Goal: Task Accomplishment & Management: Manage account settings

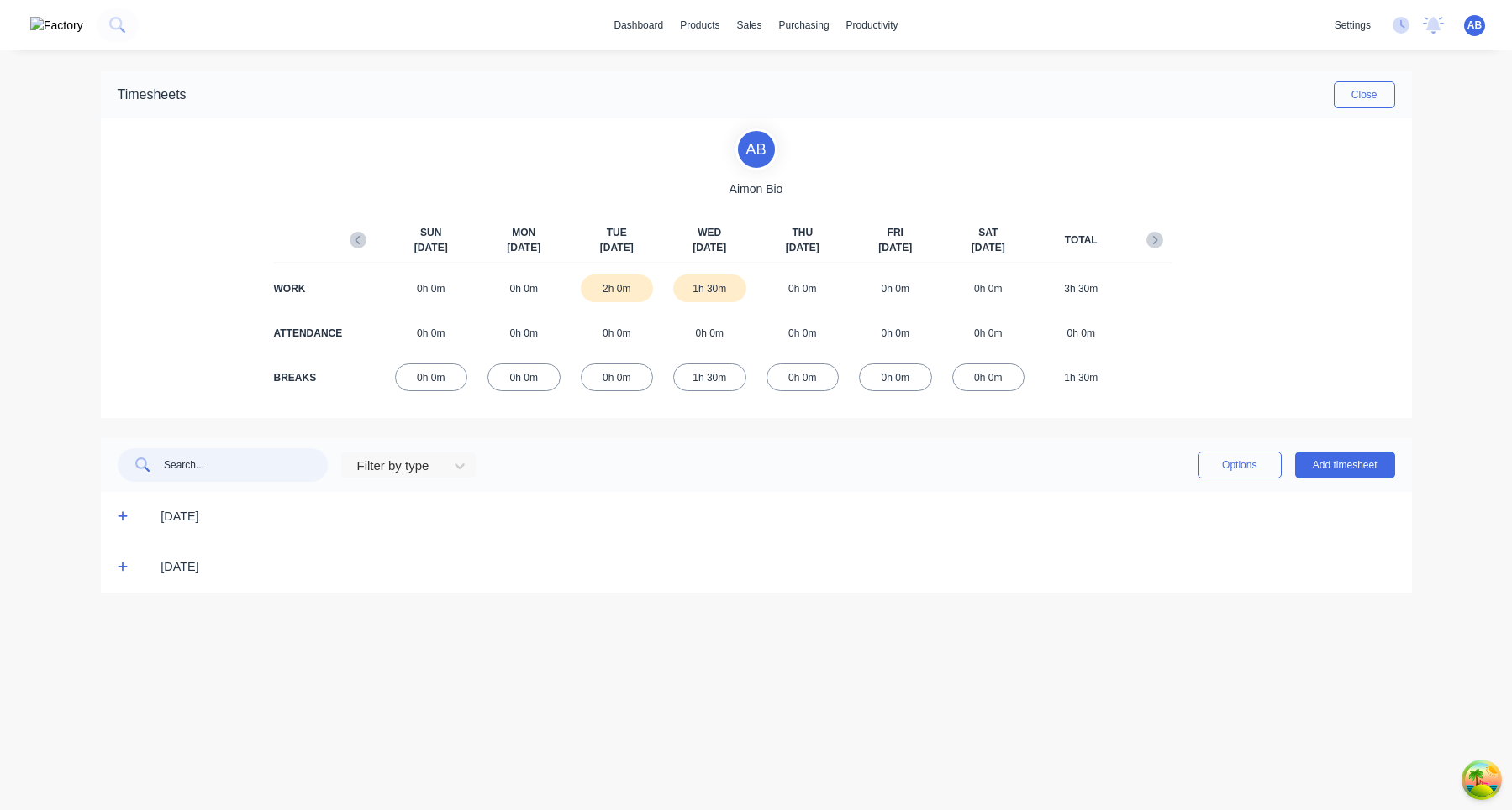
click at [246, 480] on input "text" at bounding box center [246, 465] width 164 height 34
click at [120, 579] on div "[DATE]" at bounding box center [756, 568] width 1311 height 51
click at [120, 570] on icon at bounding box center [122, 567] width 11 height 12
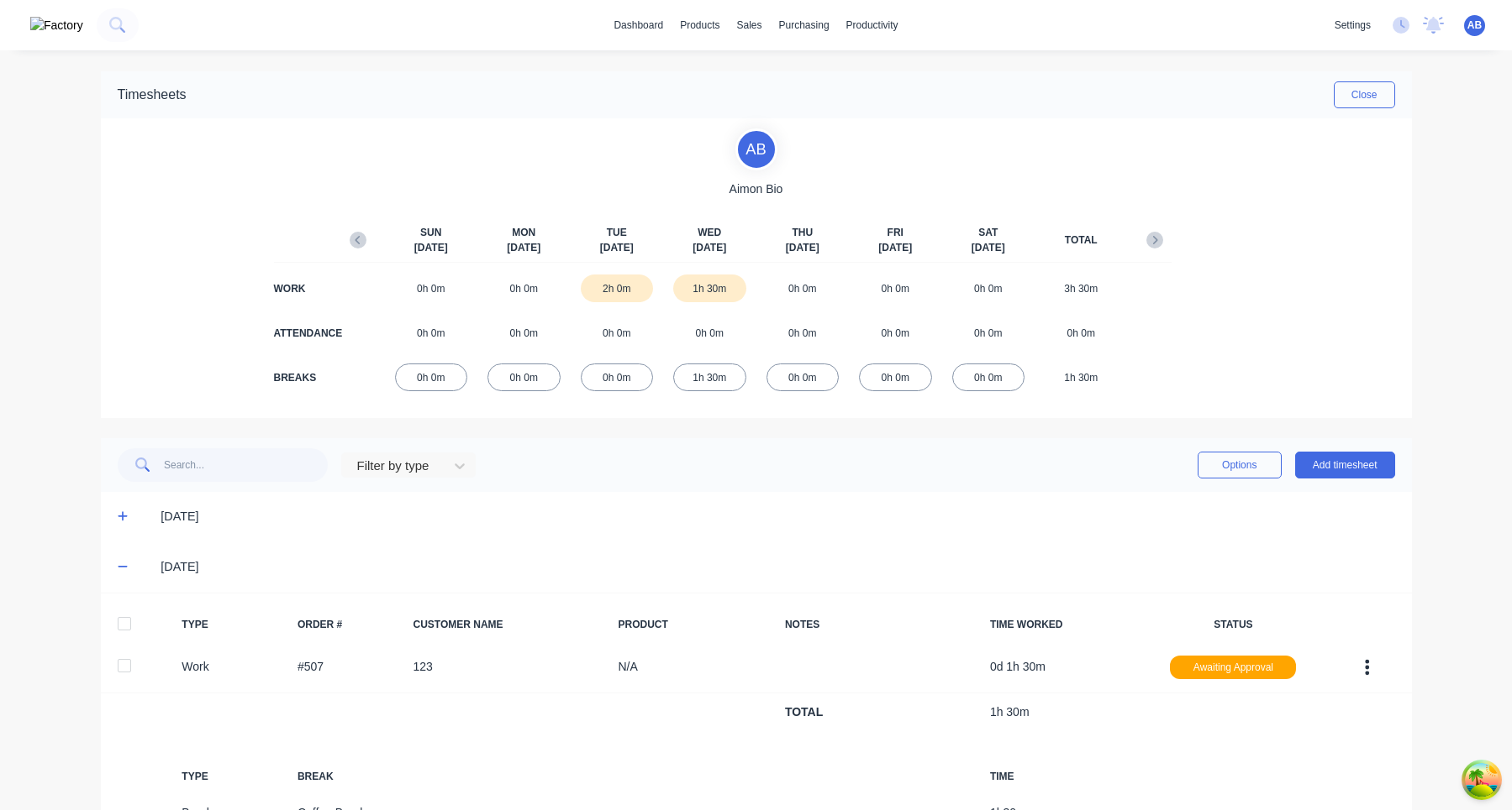
click at [124, 520] on icon at bounding box center [122, 517] width 11 height 12
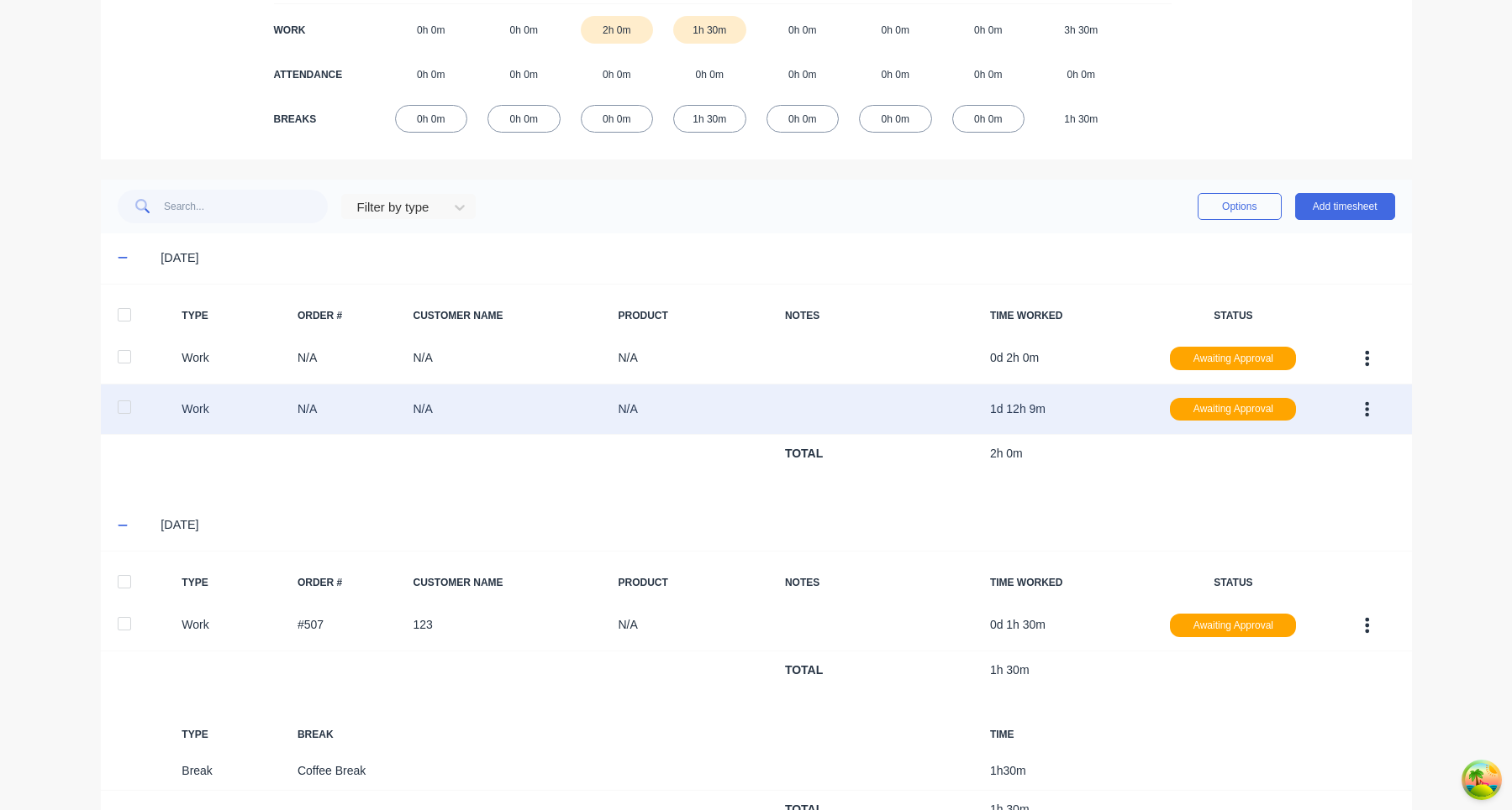
scroll to position [230, 0]
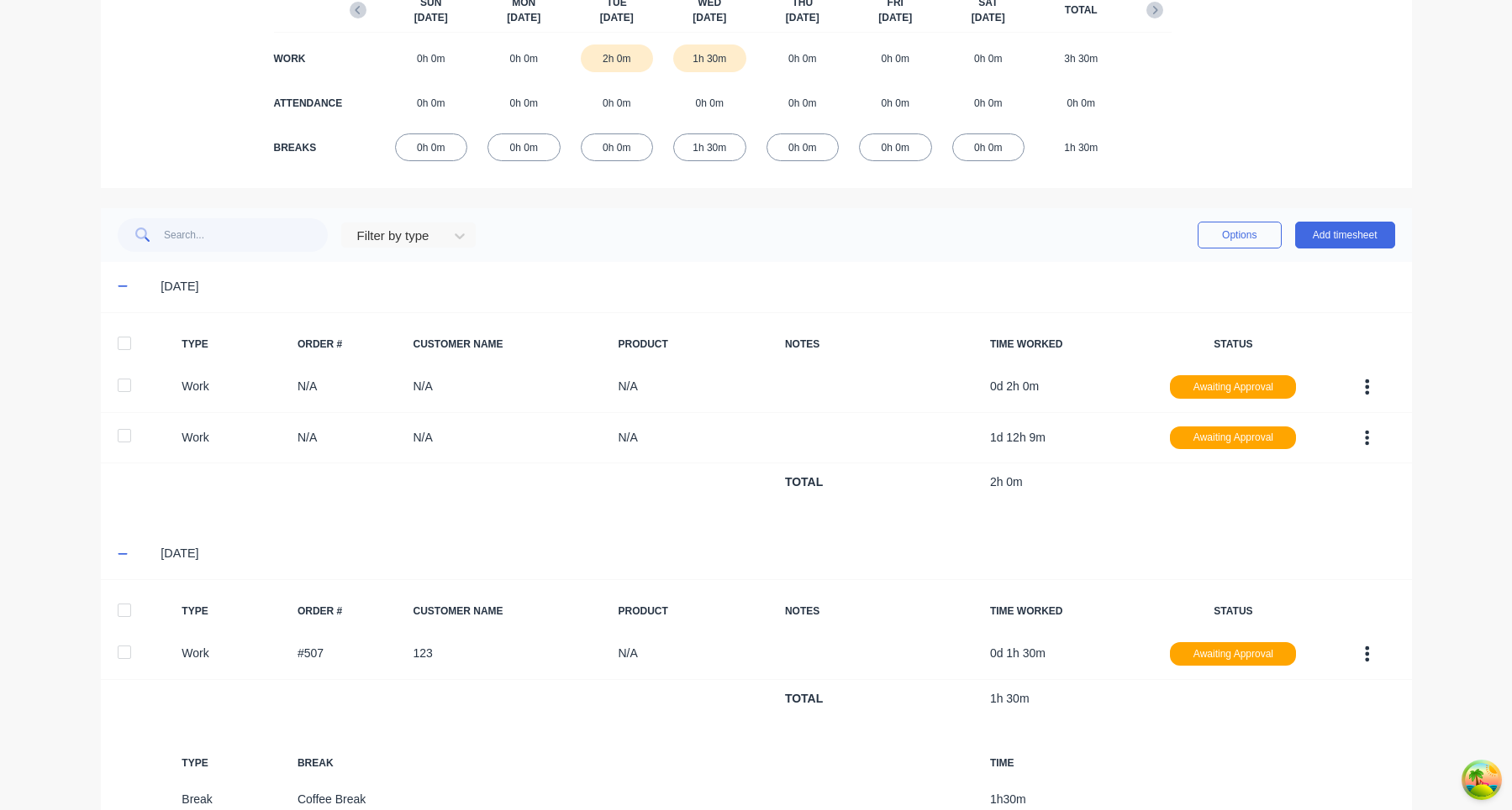
click at [275, 253] on div "Filter by type Options Add timesheet" at bounding box center [756, 234] width 1311 height 53
click at [258, 226] on input "text" at bounding box center [246, 235] width 164 height 34
type input "work"
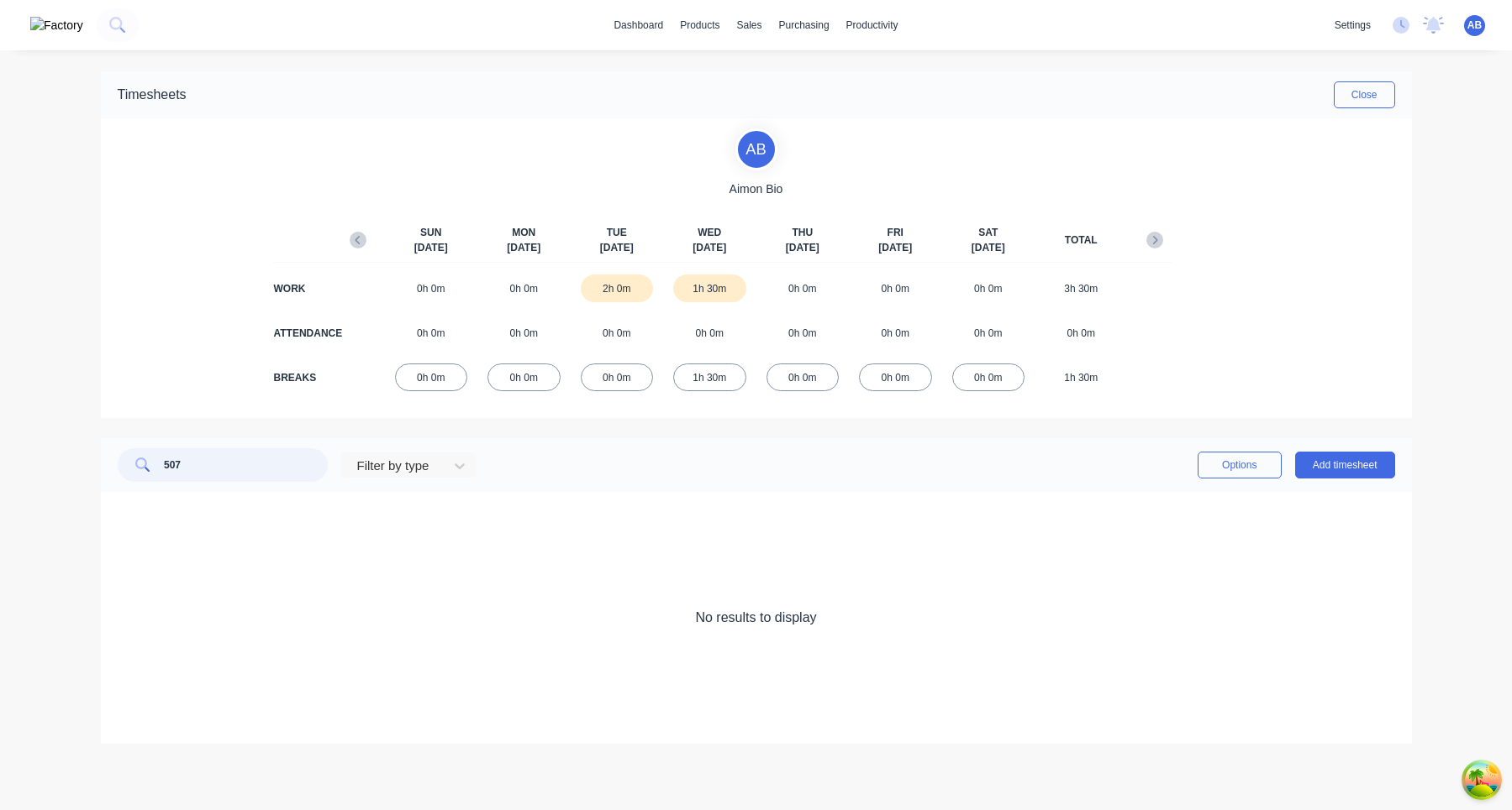
scroll to position [0, 0]
type input "5"
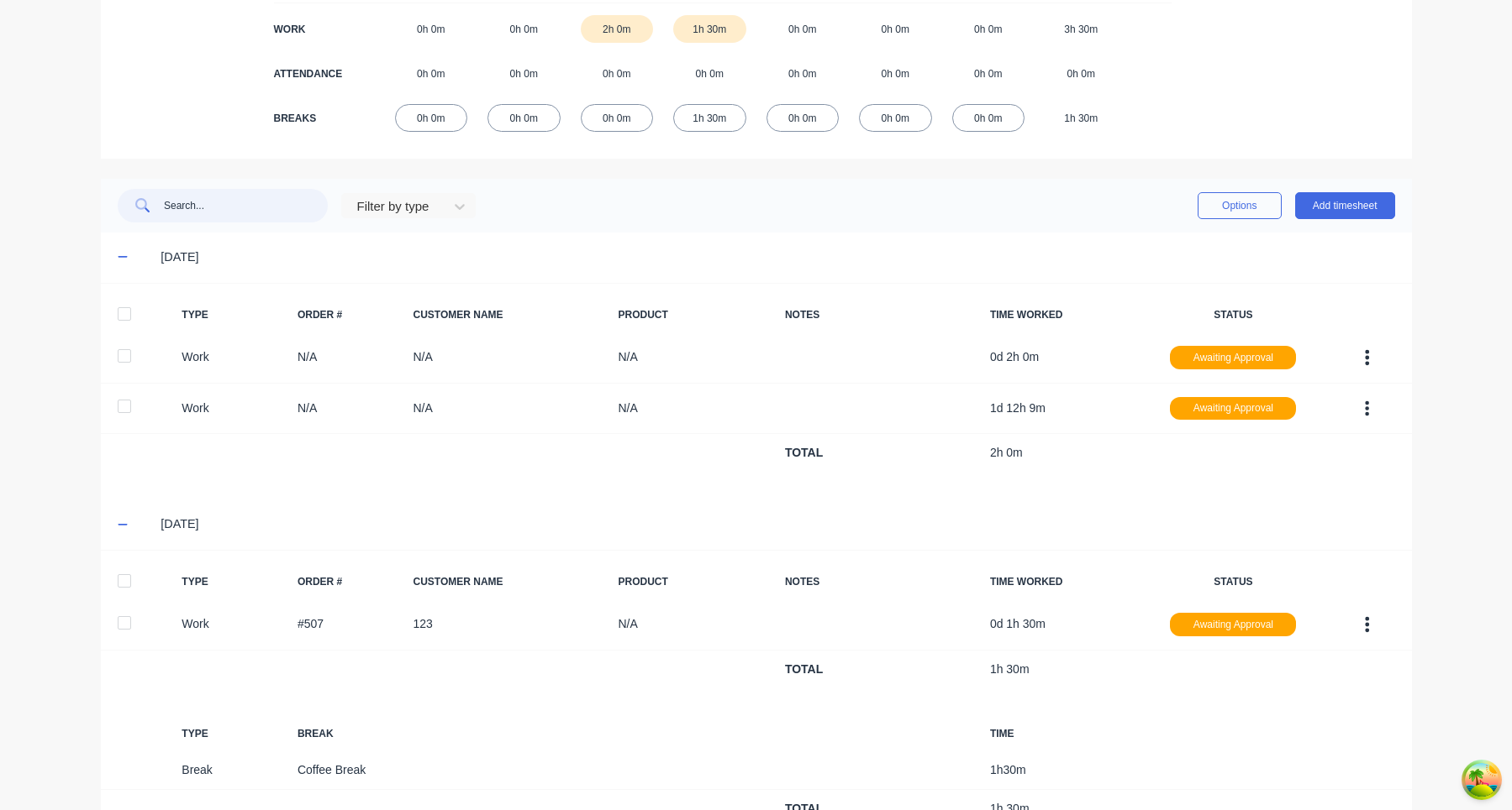
scroll to position [326, 0]
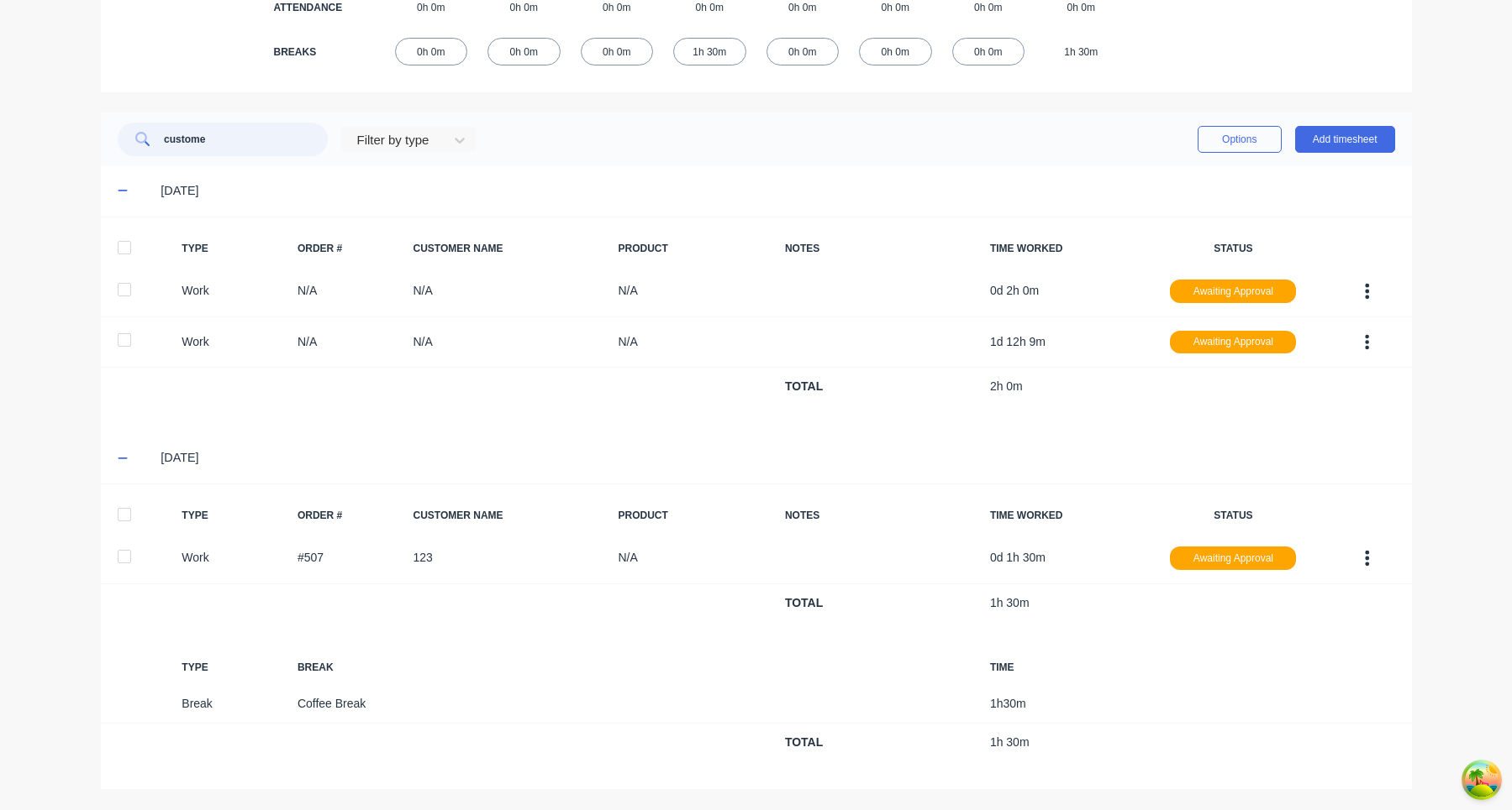
type input "customer"
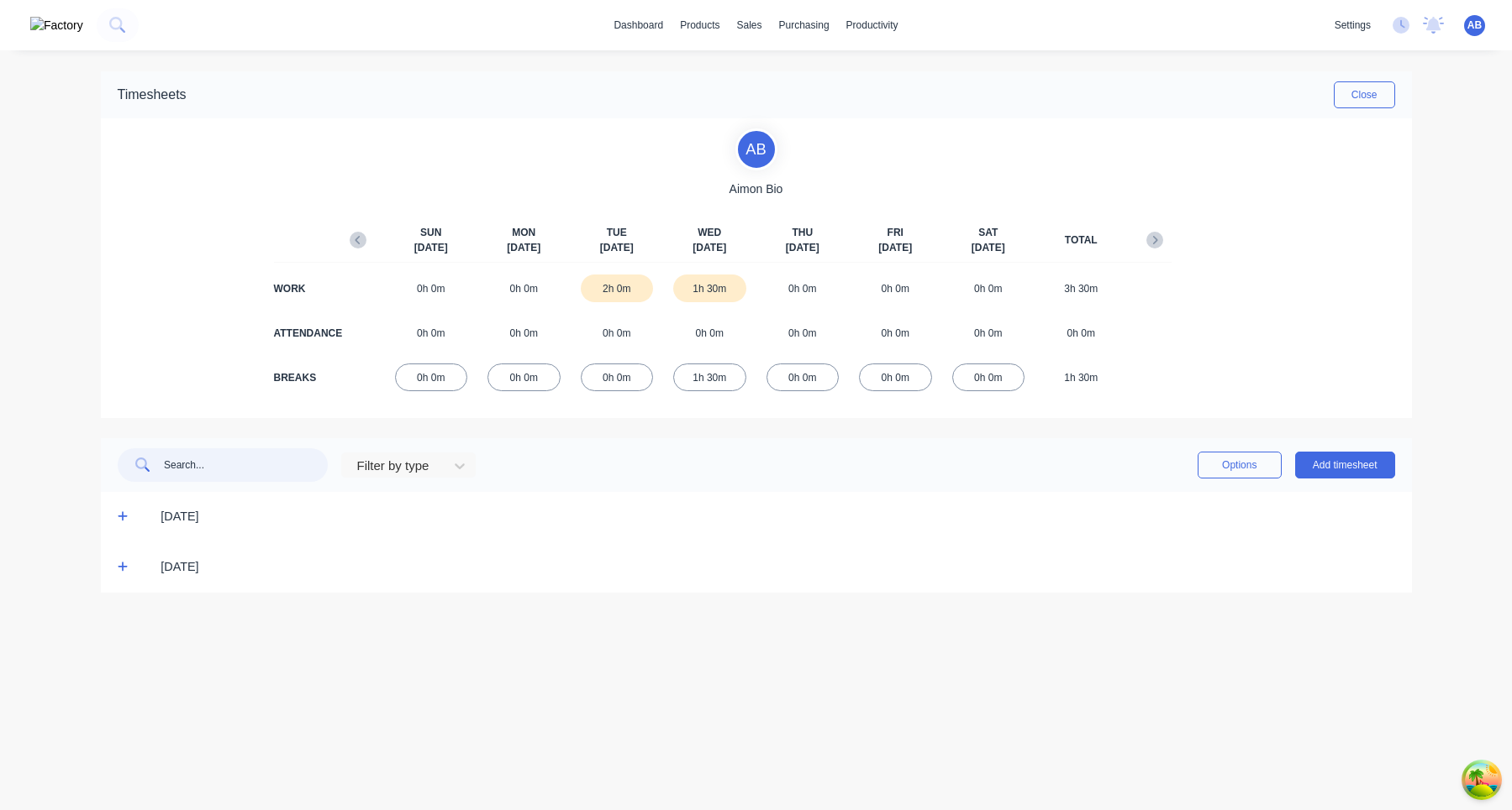
click at [252, 461] on input "text" at bounding box center [246, 465] width 164 height 34
click at [116, 514] on div "[DATE]" at bounding box center [756, 518] width 1311 height 51
click at [121, 514] on icon at bounding box center [122, 517] width 11 height 12
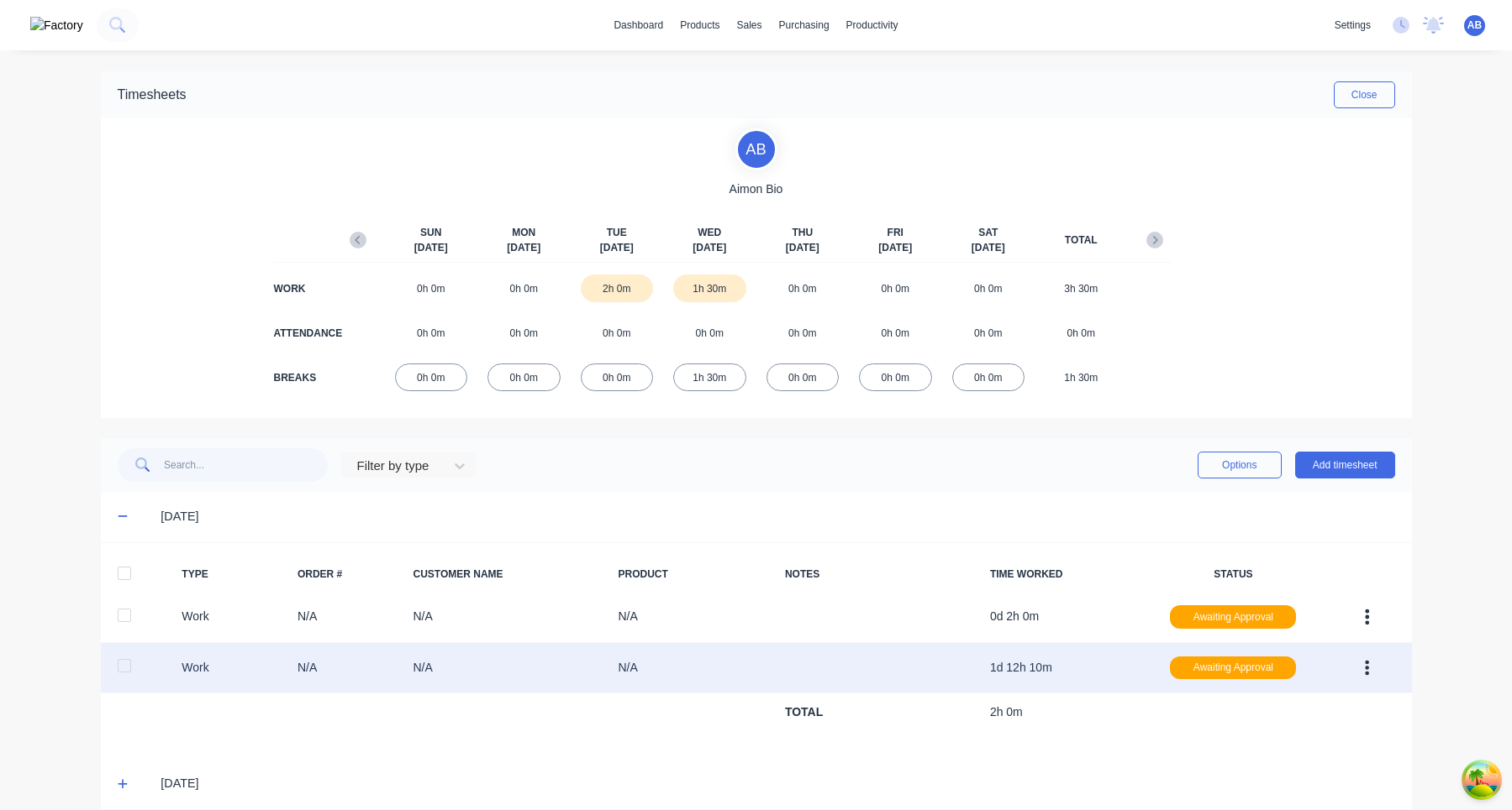
scroll to position [20, 0]
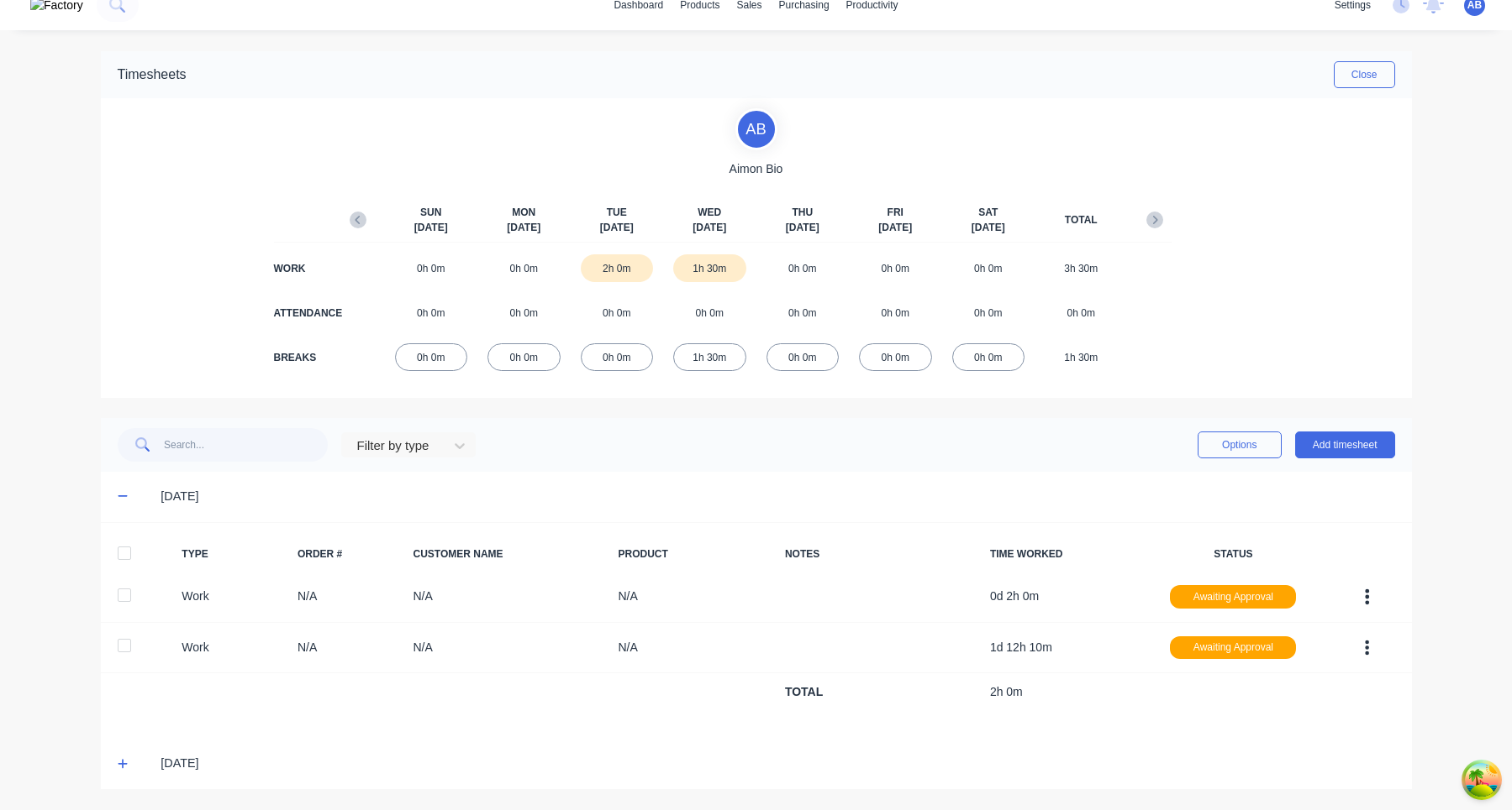
click at [127, 759] on span at bounding box center [125, 763] width 17 height 17
click at [121, 760] on icon at bounding box center [122, 764] width 11 height 12
click at [125, 766] on icon at bounding box center [122, 764] width 11 height 12
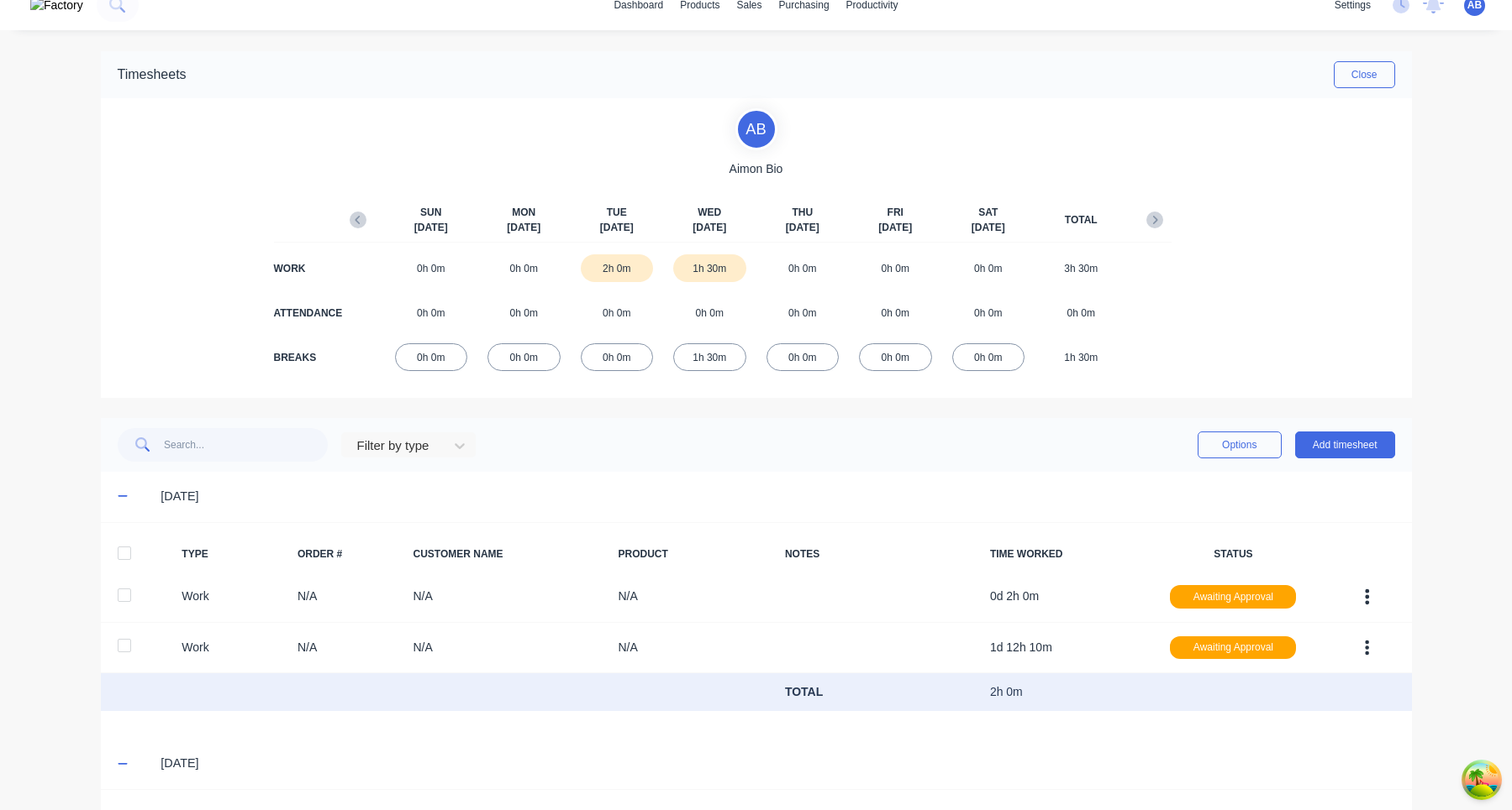
scroll to position [326, 0]
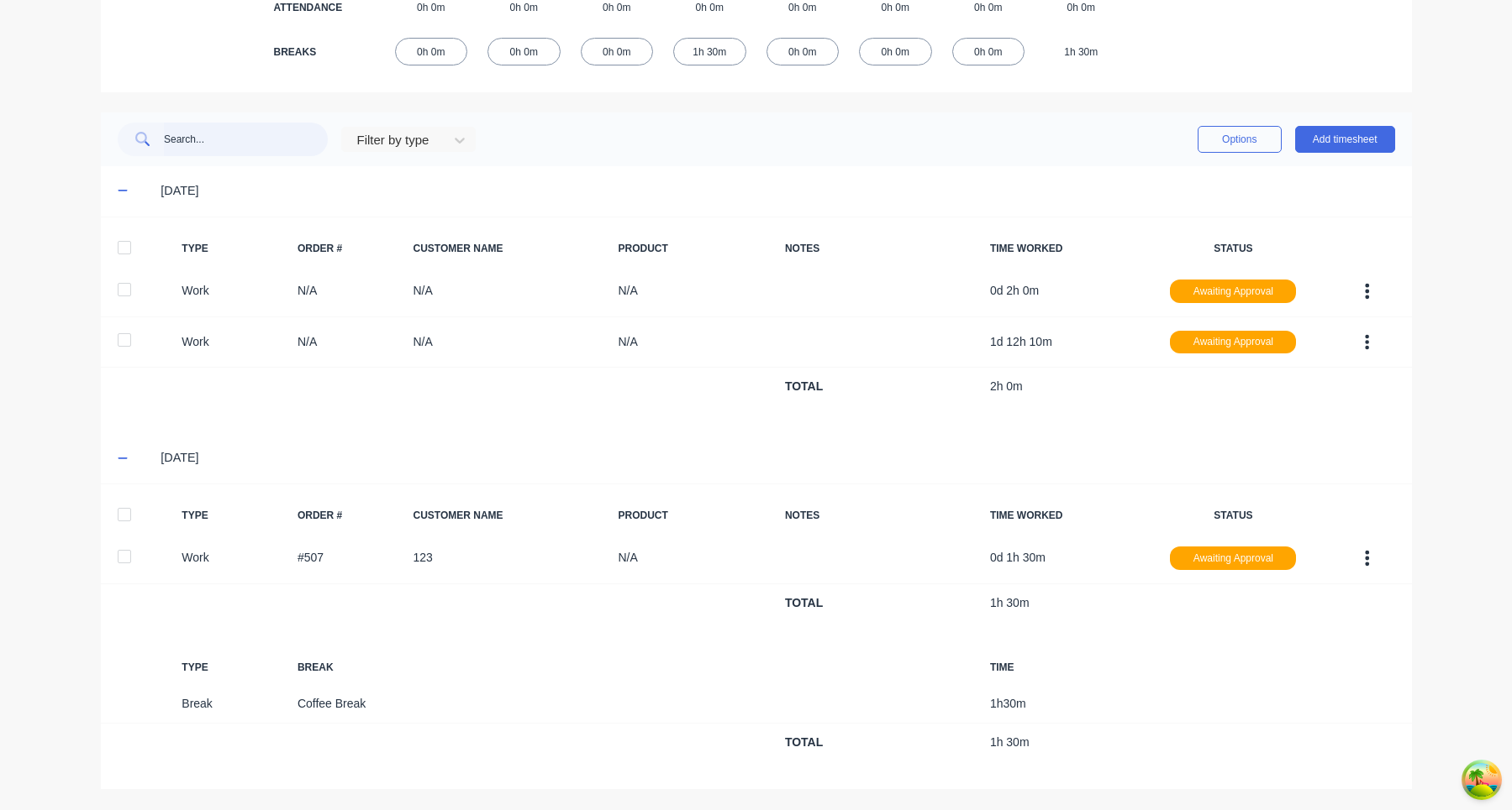
click at [243, 155] on input "text" at bounding box center [246, 139] width 164 height 34
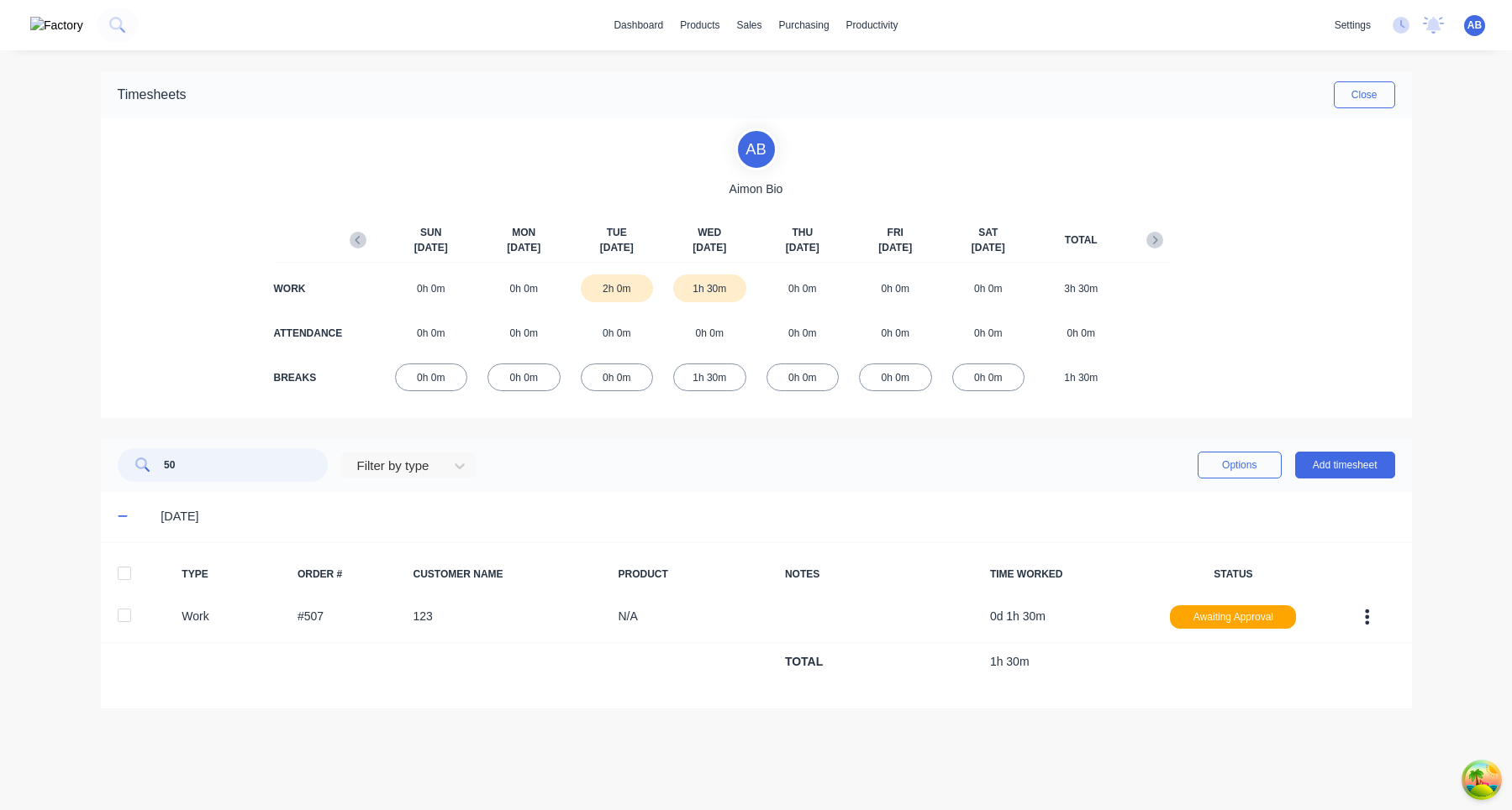
type input "507"
type input "123"
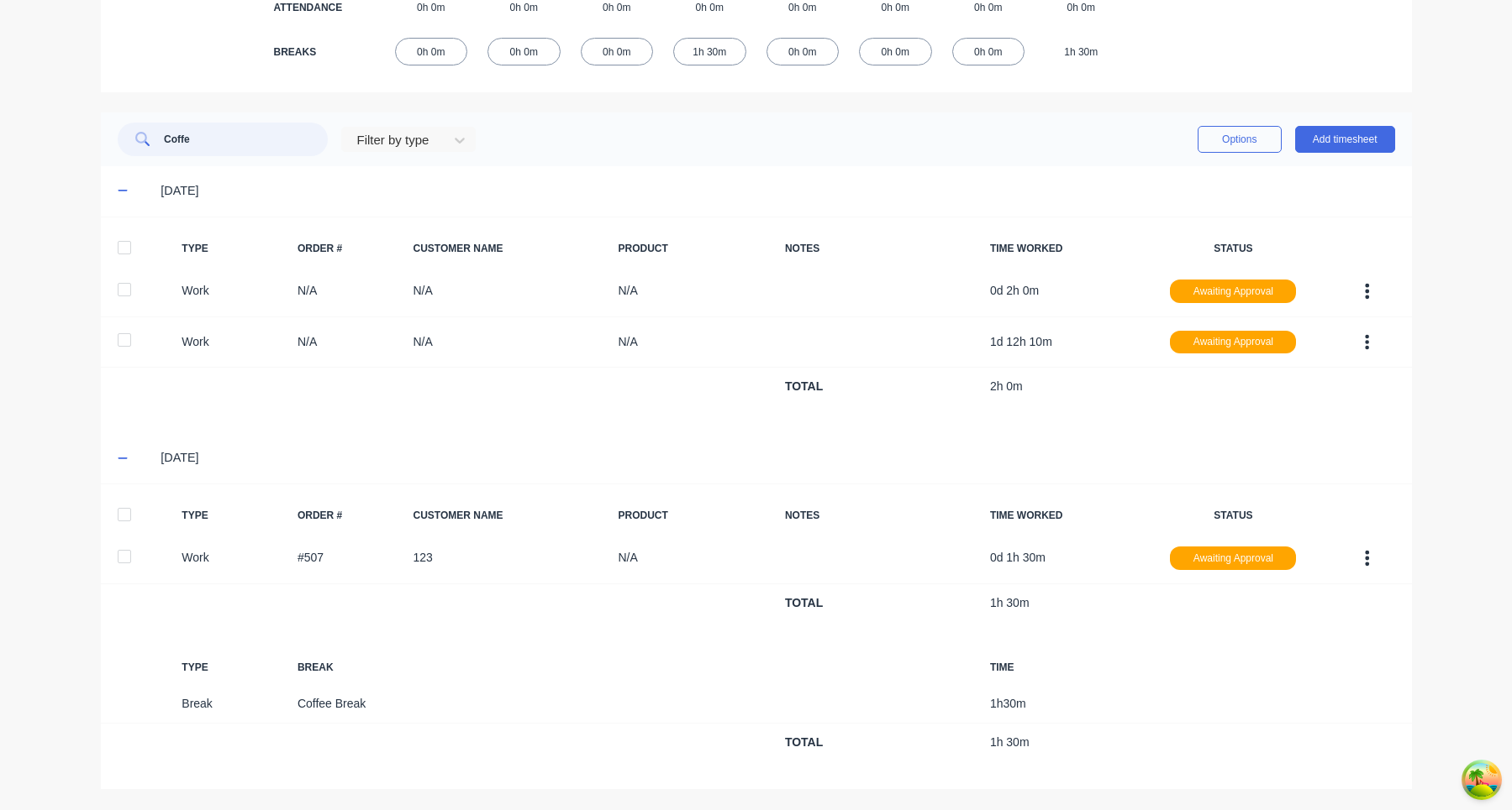
type input "Coffee"
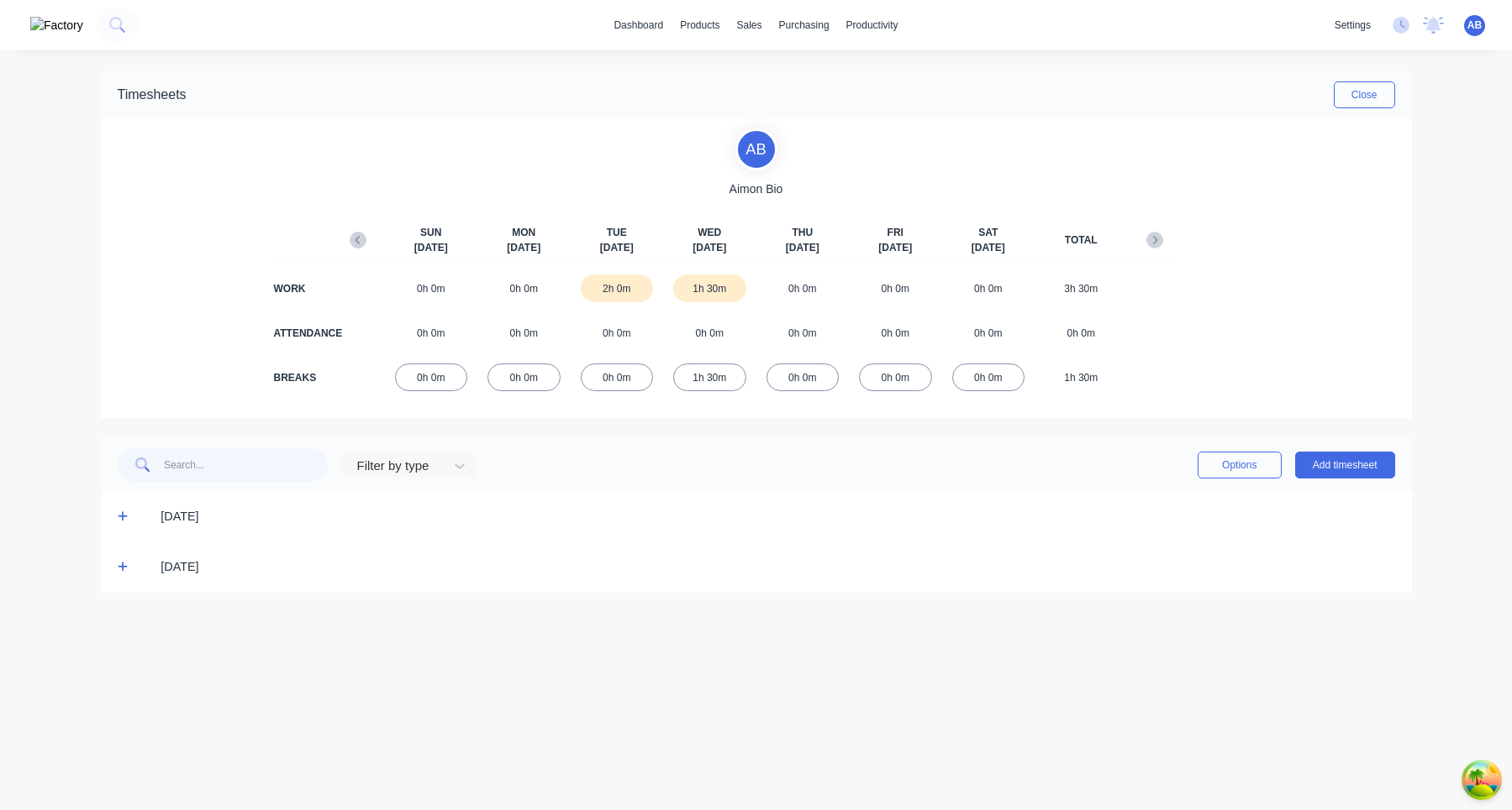
click at [133, 559] on div "[DATE]" at bounding box center [763, 567] width 1260 height 18
click at [119, 567] on icon at bounding box center [122, 567] width 11 height 12
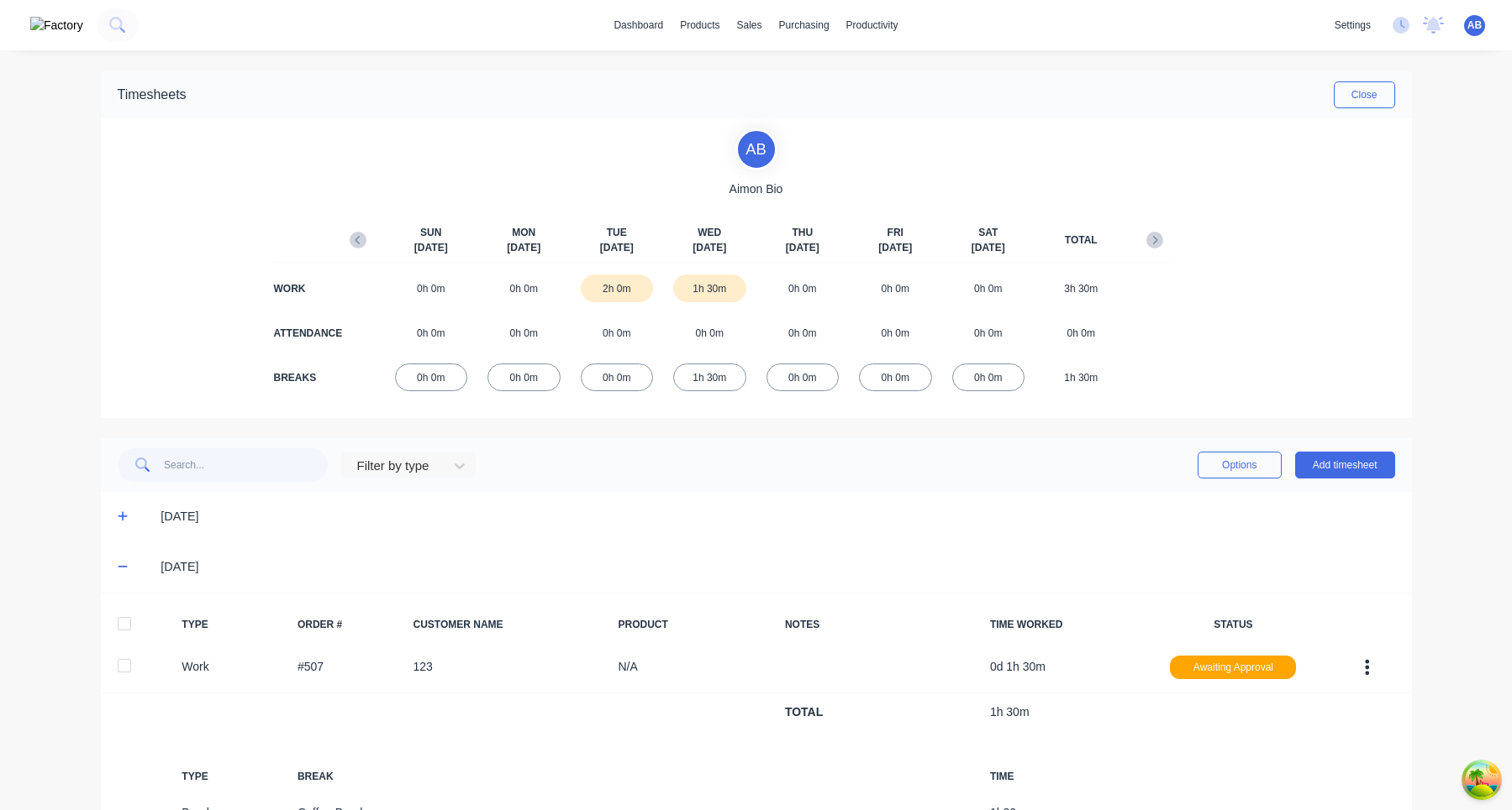
click at [120, 520] on icon at bounding box center [122, 517] width 11 height 12
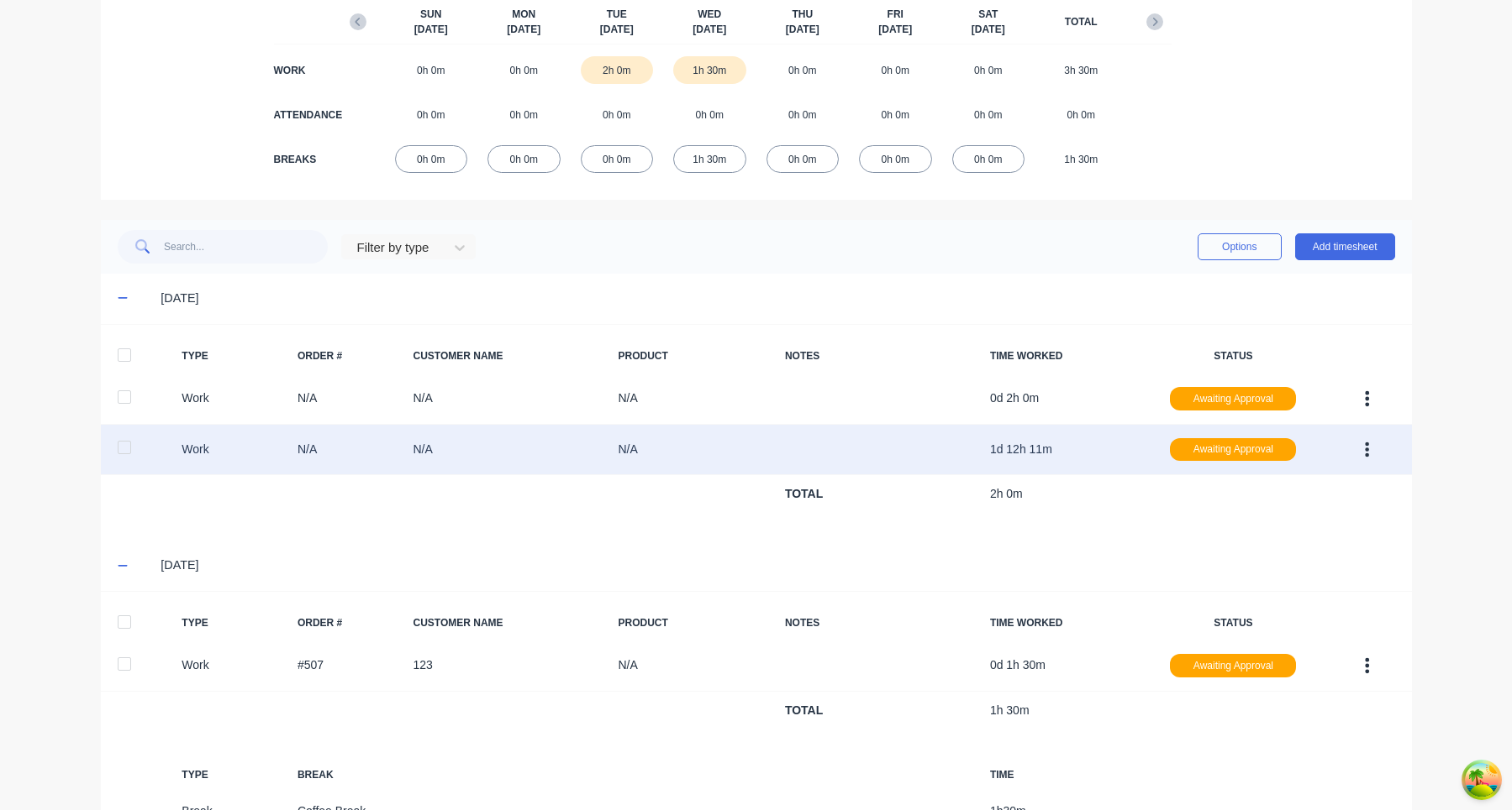
scroll to position [326, 0]
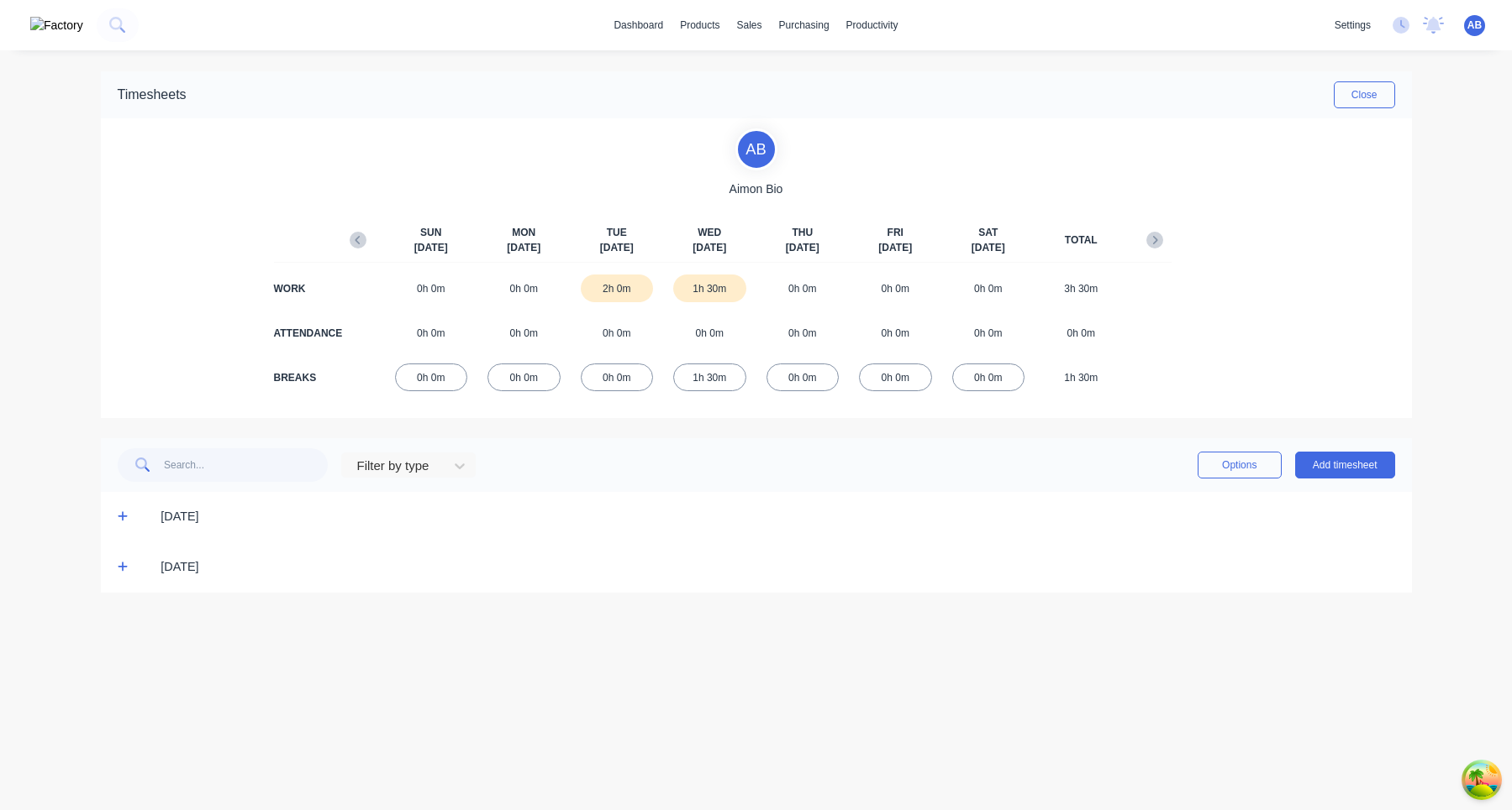
click at [121, 568] on icon at bounding box center [122, 567] width 10 height 10
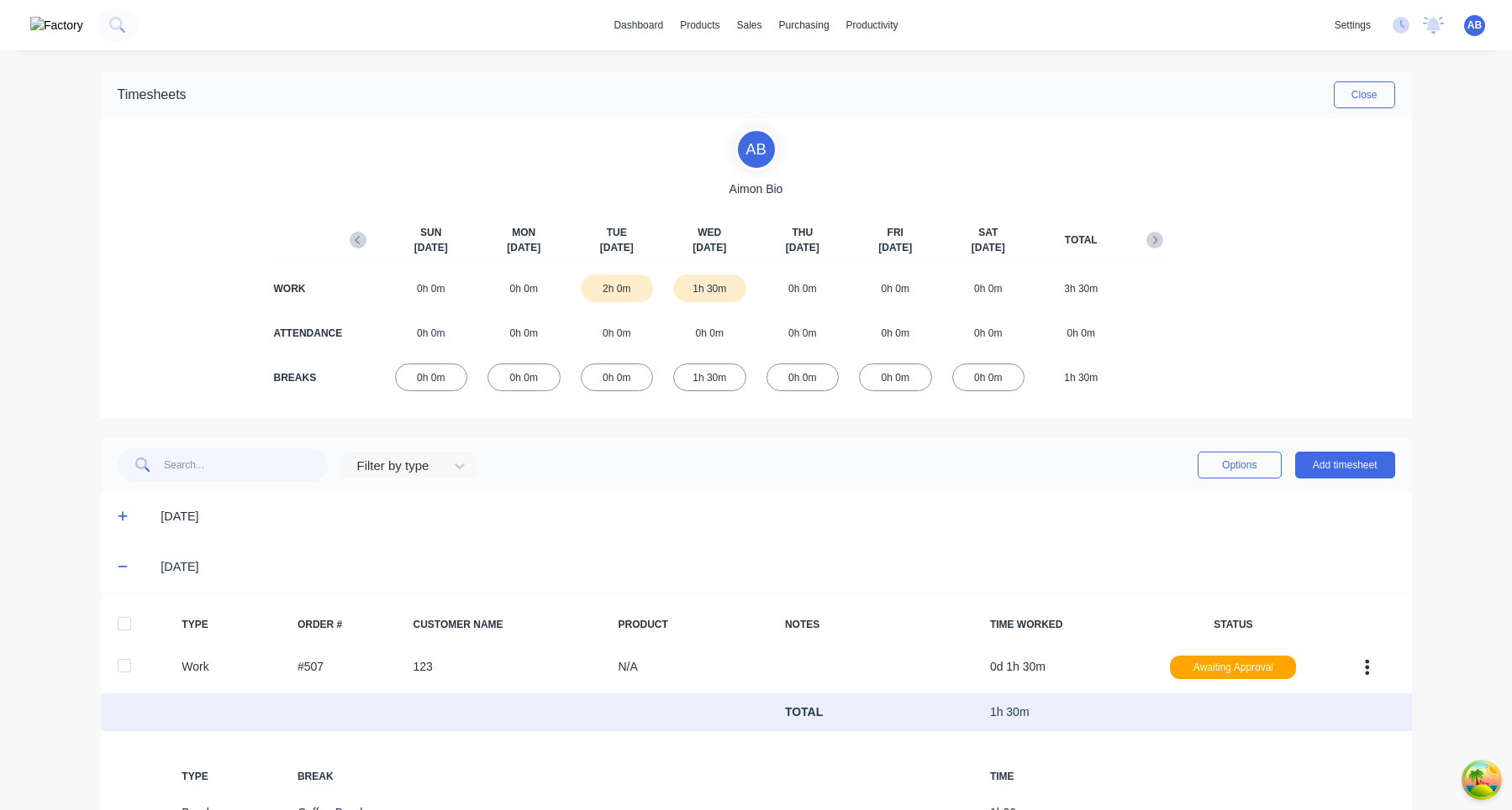
scroll to position [109, 0]
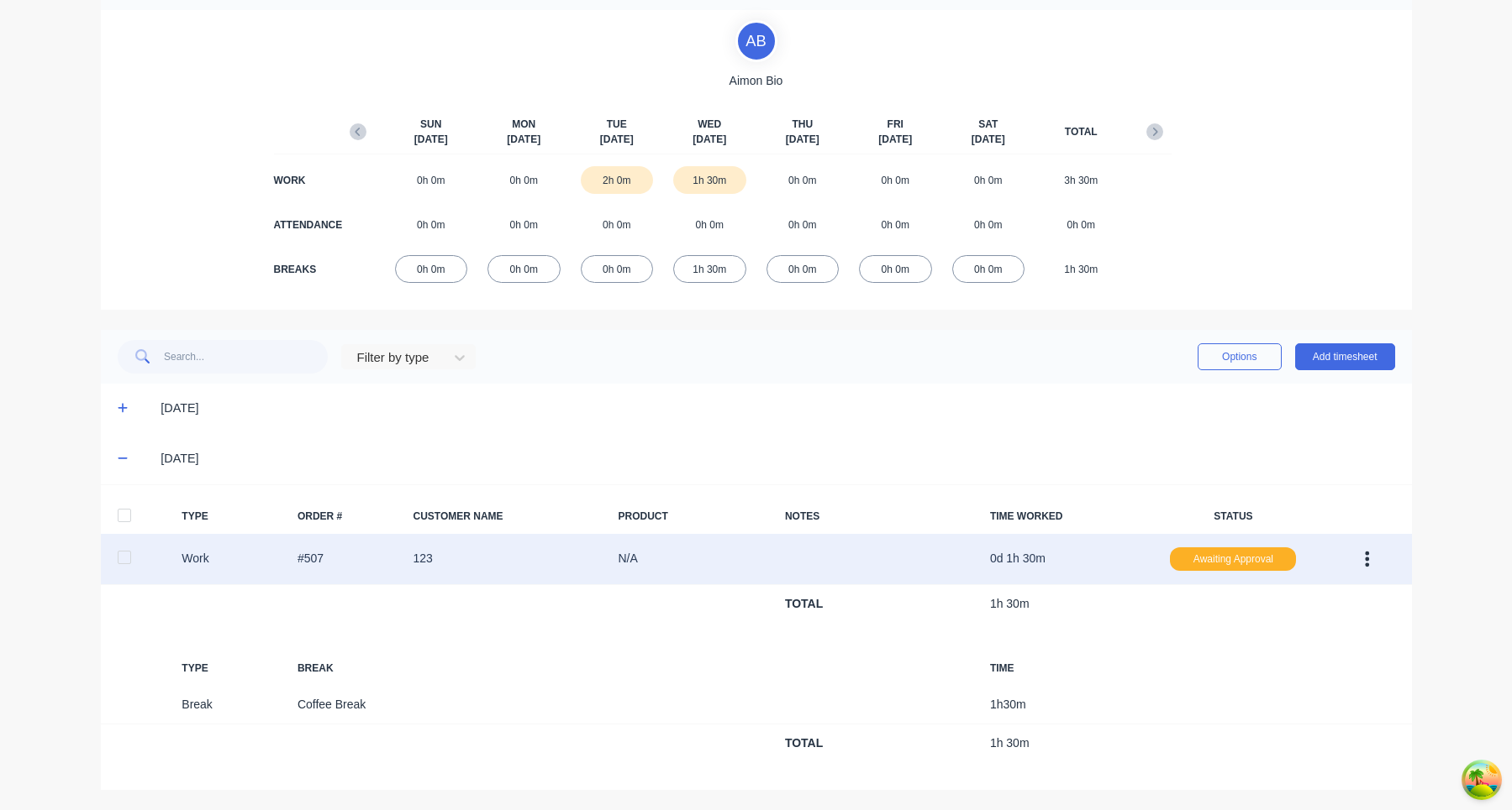
click at [1234, 560] on div "Awaiting Approval" at bounding box center [1233, 559] width 126 height 23
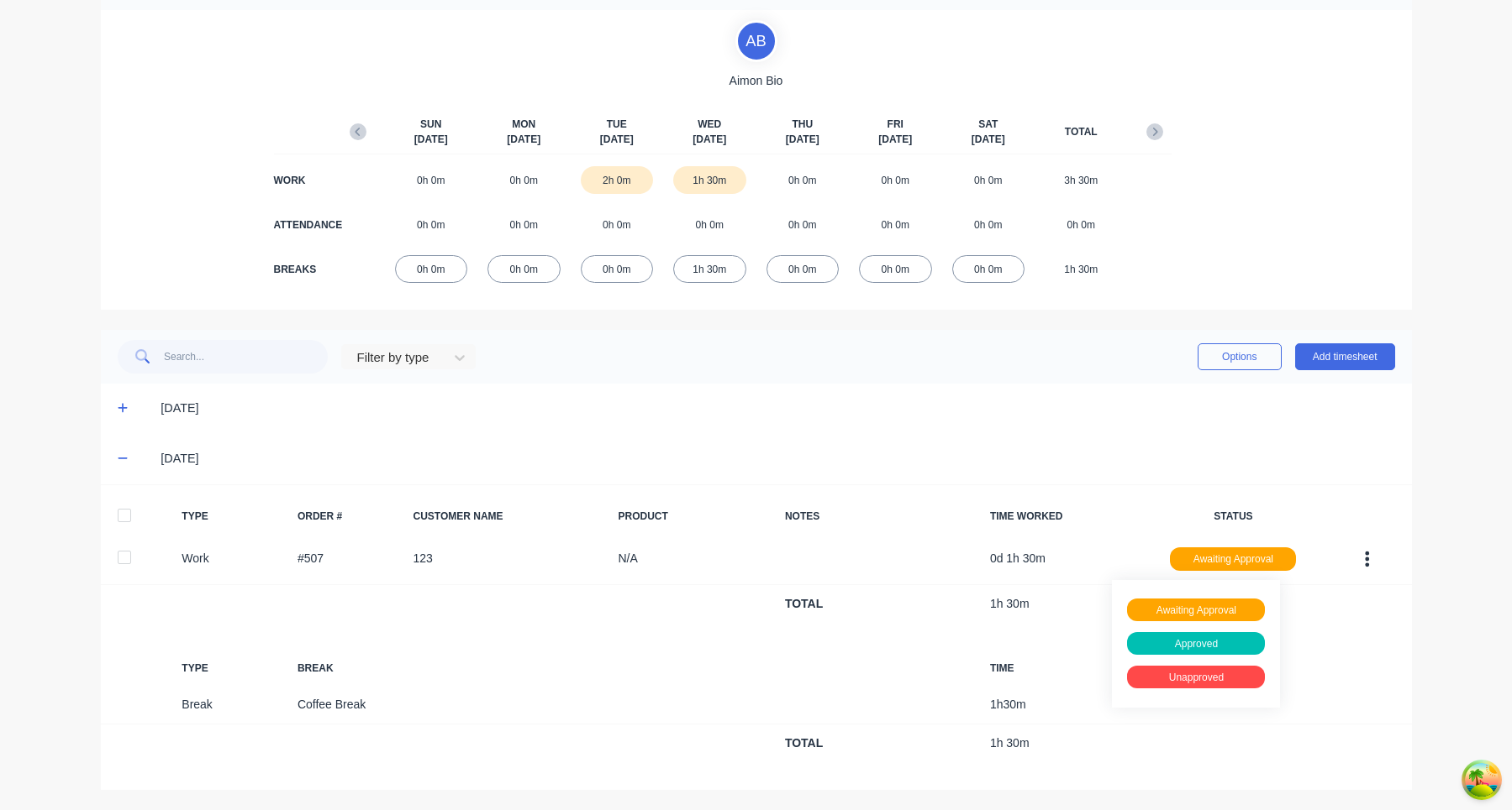
click at [1165, 502] on div "TYPE ORDER # CUSTOMER NAME PRODUCT NOTES TIME WORKED STATUS" at bounding box center [756, 517] width 1311 height 35
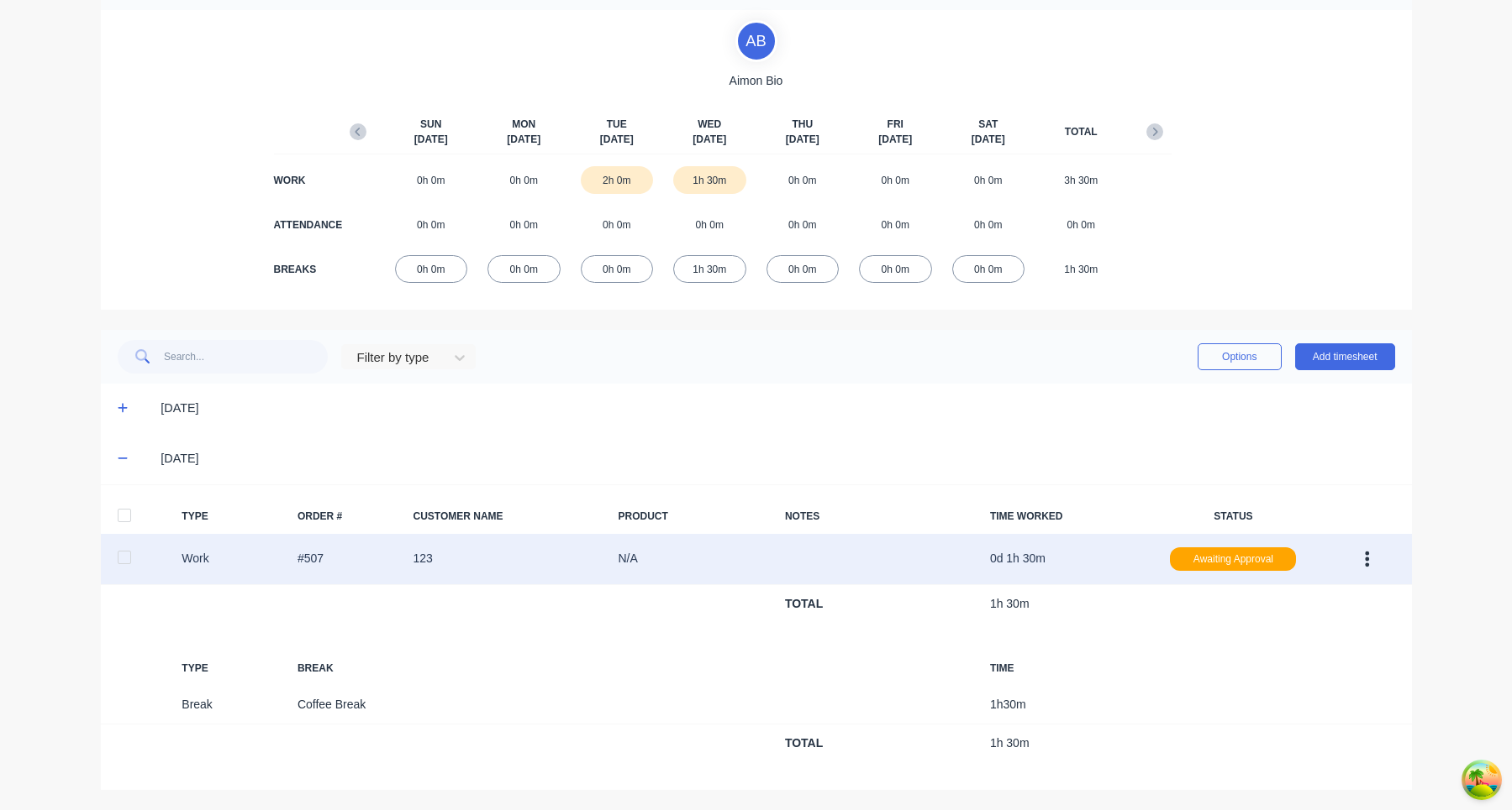
click at [198, 568] on div "Work #507 123 N/A 0d 1h 30m Awaiting Approval" at bounding box center [756, 559] width 1311 height 51
click at [200, 562] on div "Work #507 123 N/A 0d 1h 30m Awaiting Approval" at bounding box center [756, 559] width 1311 height 51
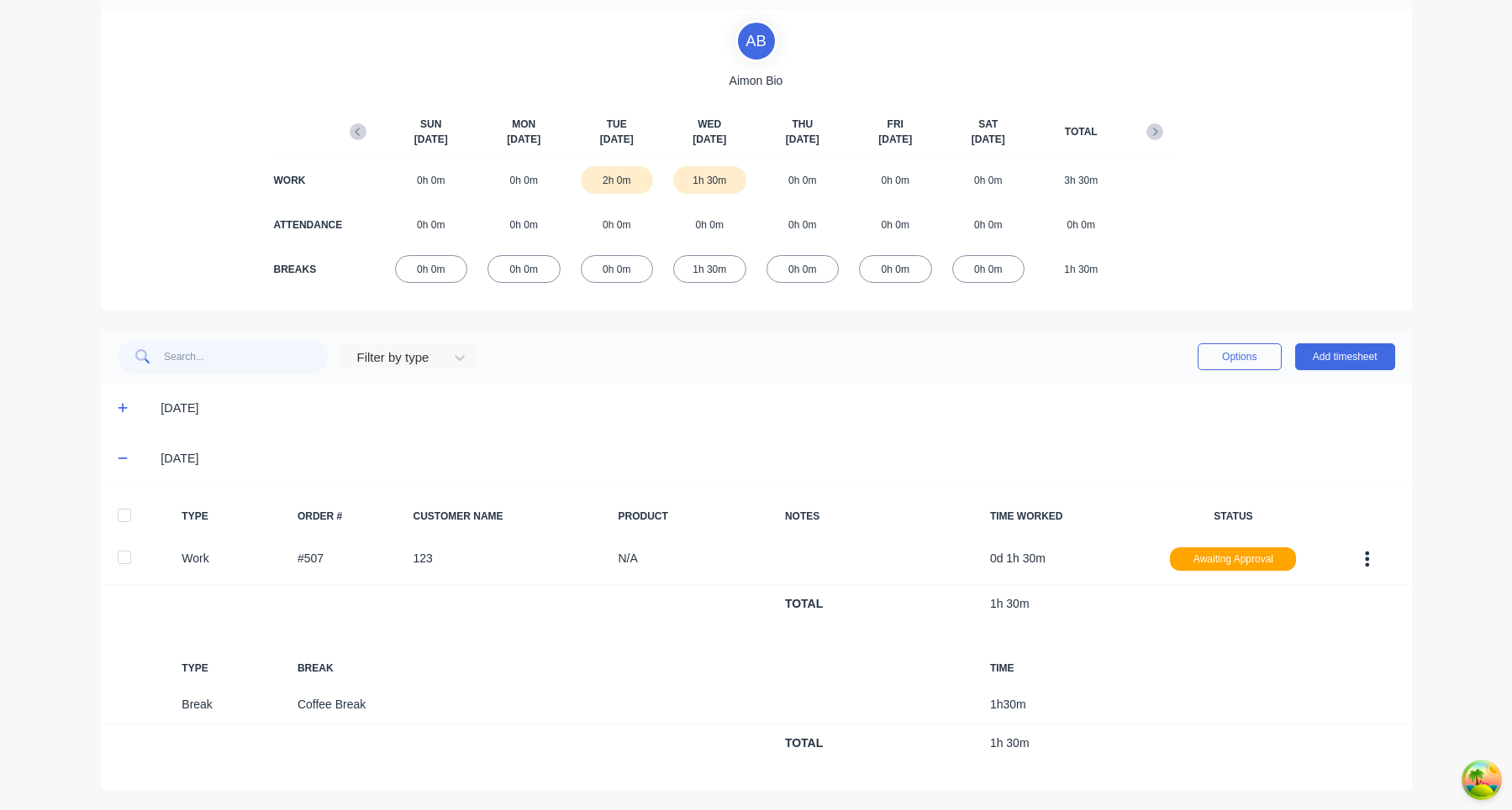
click at [200, 679] on div "TYPE BREAK TIME" at bounding box center [756, 668] width 1311 height 35
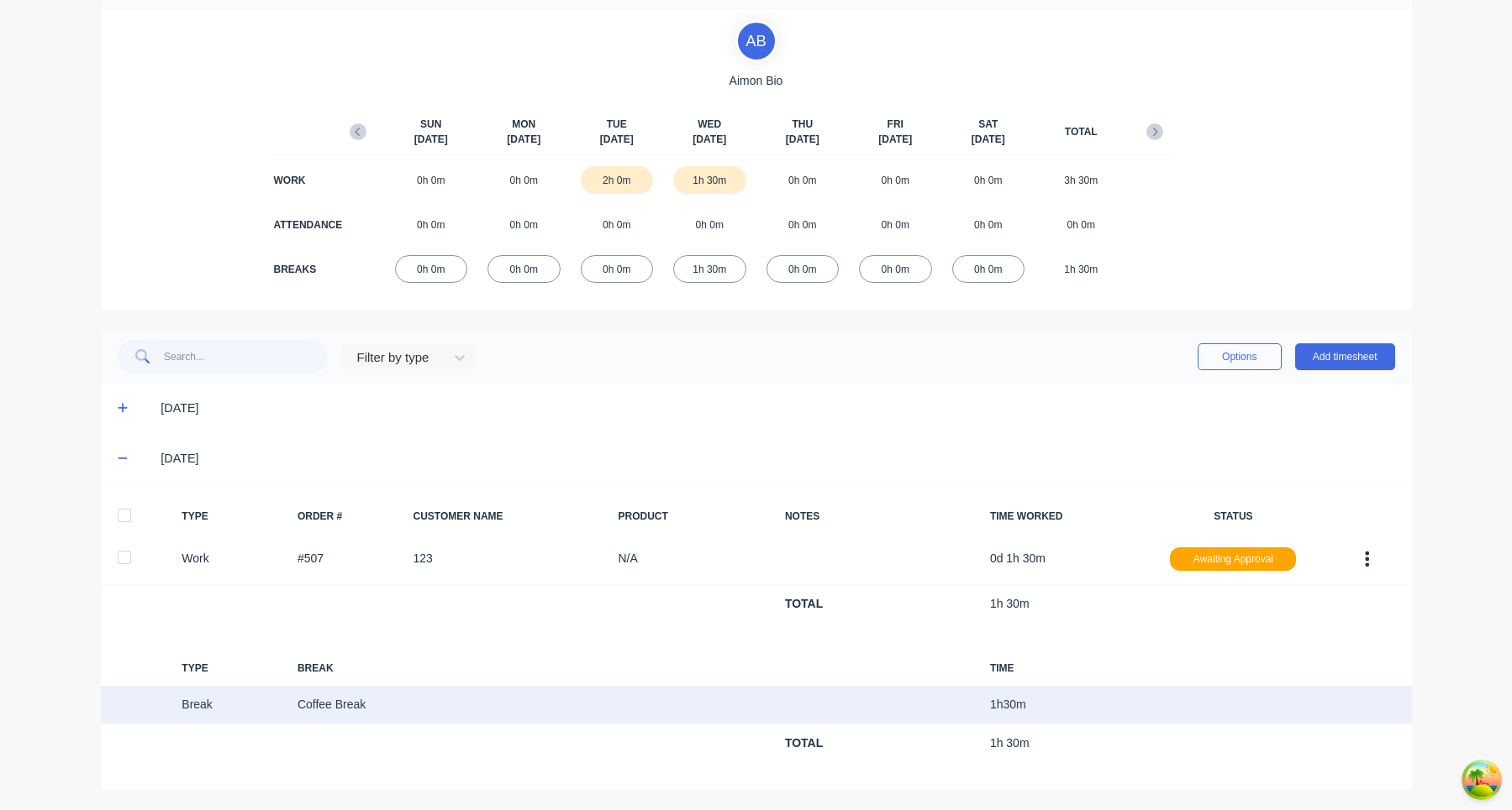
click at [203, 706] on div "Break Coffee Break 1 h 30 m" at bounding box center [756, 705] width 1311 height 39
click at [439, 694] on div "Break Coffee Break 1 h 30 m" at bounding box center [756, 705] width 1311 height 39
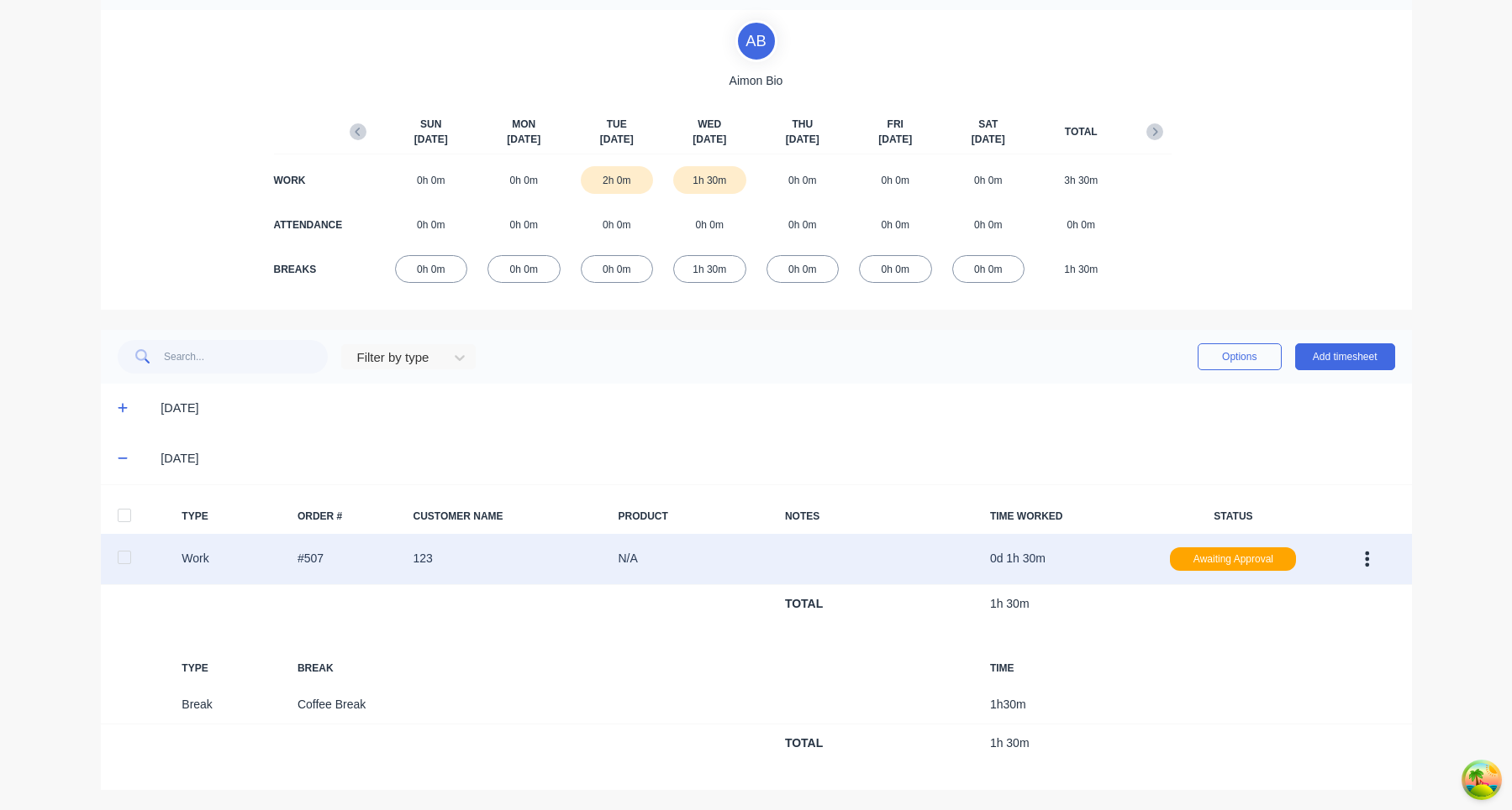
click at [600, 555] on div "Work #507 123 N/A 0d 1h 30m Awaiting Approval" at bounding box center [756, 559] width 1311 height 51
click at [1371, 556] on button "button" at bounding box center [1366, 558] width 40 height 30
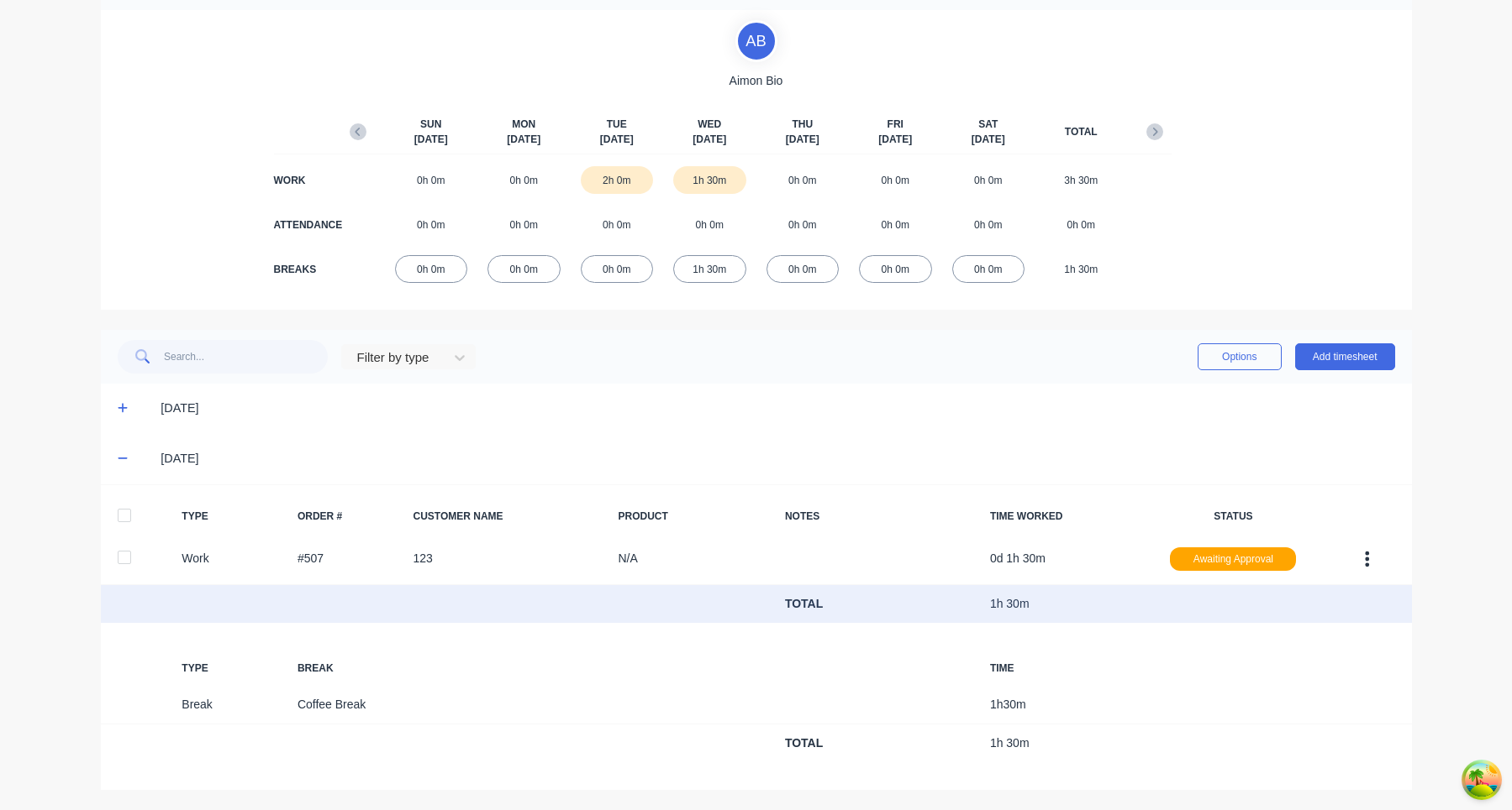
click at [988, 617] on div "TOTAL 1h 30m" at bounding box center [756, 605] width 1311 height 39
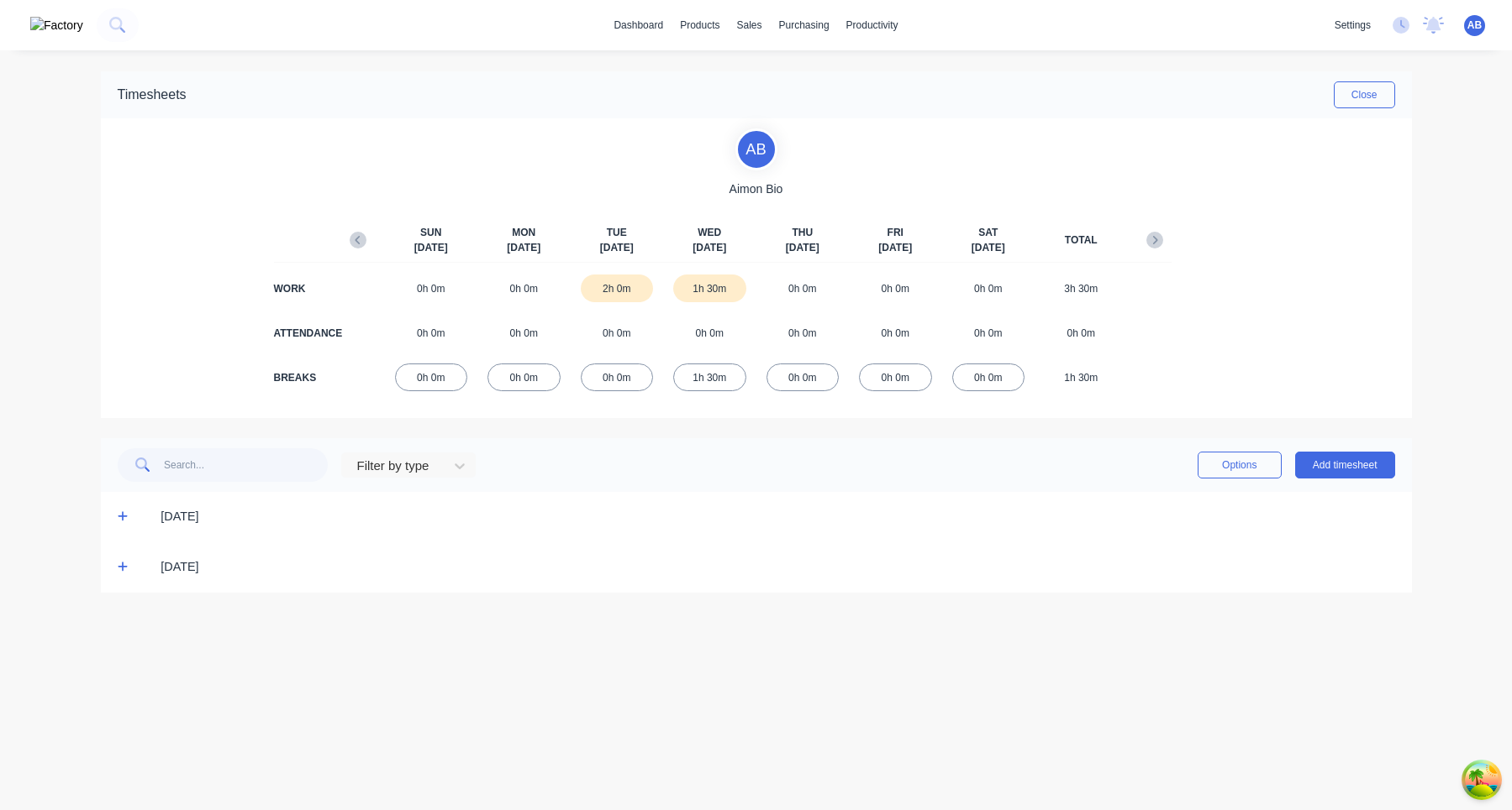
click at [125, 519] on icon at bounding box center [122, 517] width 11 height 12
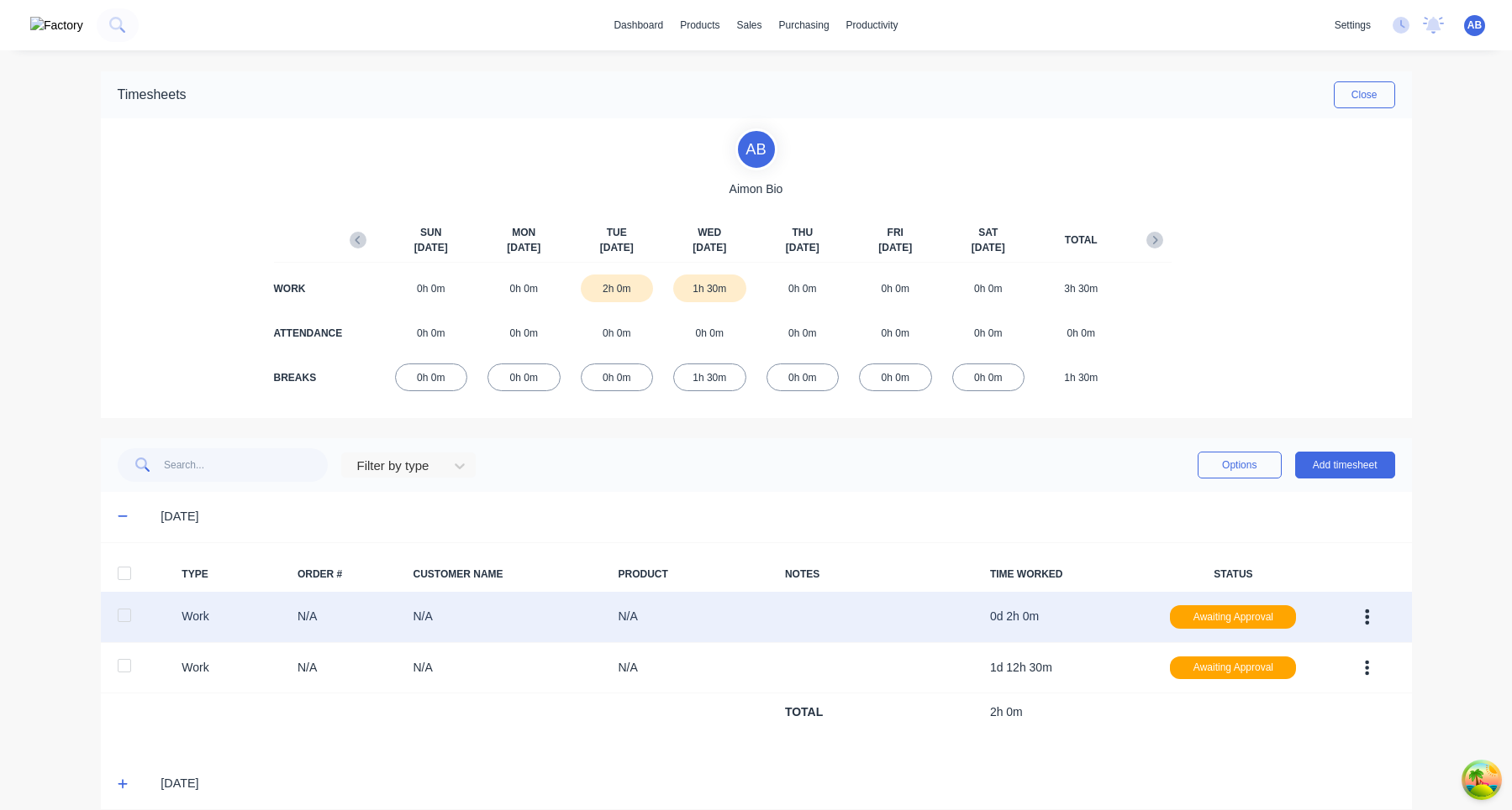
click at [130, 620] on div at bounding box center [124, 616] width 34 height 34
click at [125, 618] on div at bounding box center [124, 616] width 34 height 34
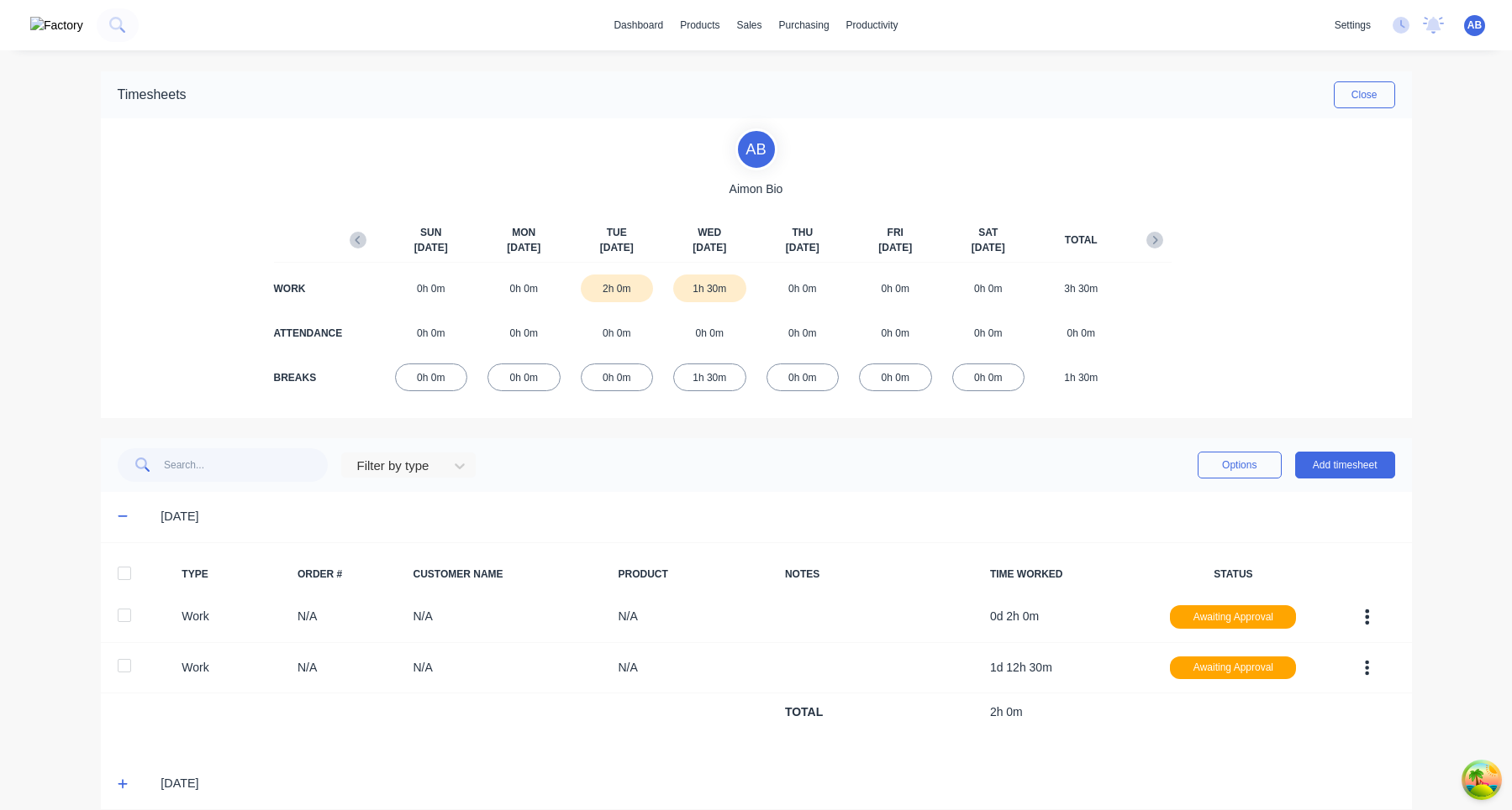
click at [125, 576] on div at bounding box center [124, 573] width 34 height 34
click at [125, 575] on div at bounding box center [124, 573] width 34 height 34
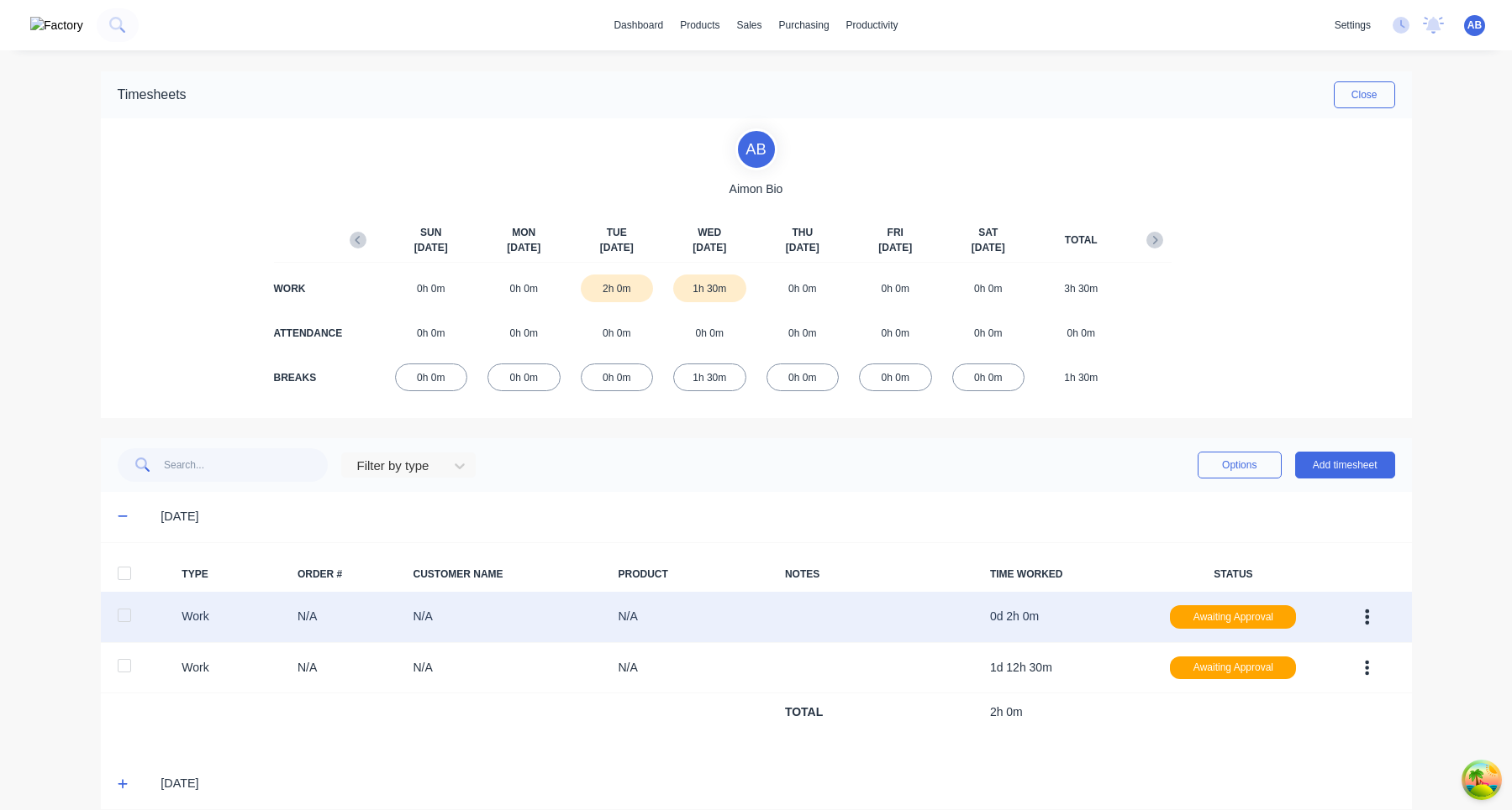
scroll to position [20, 0]
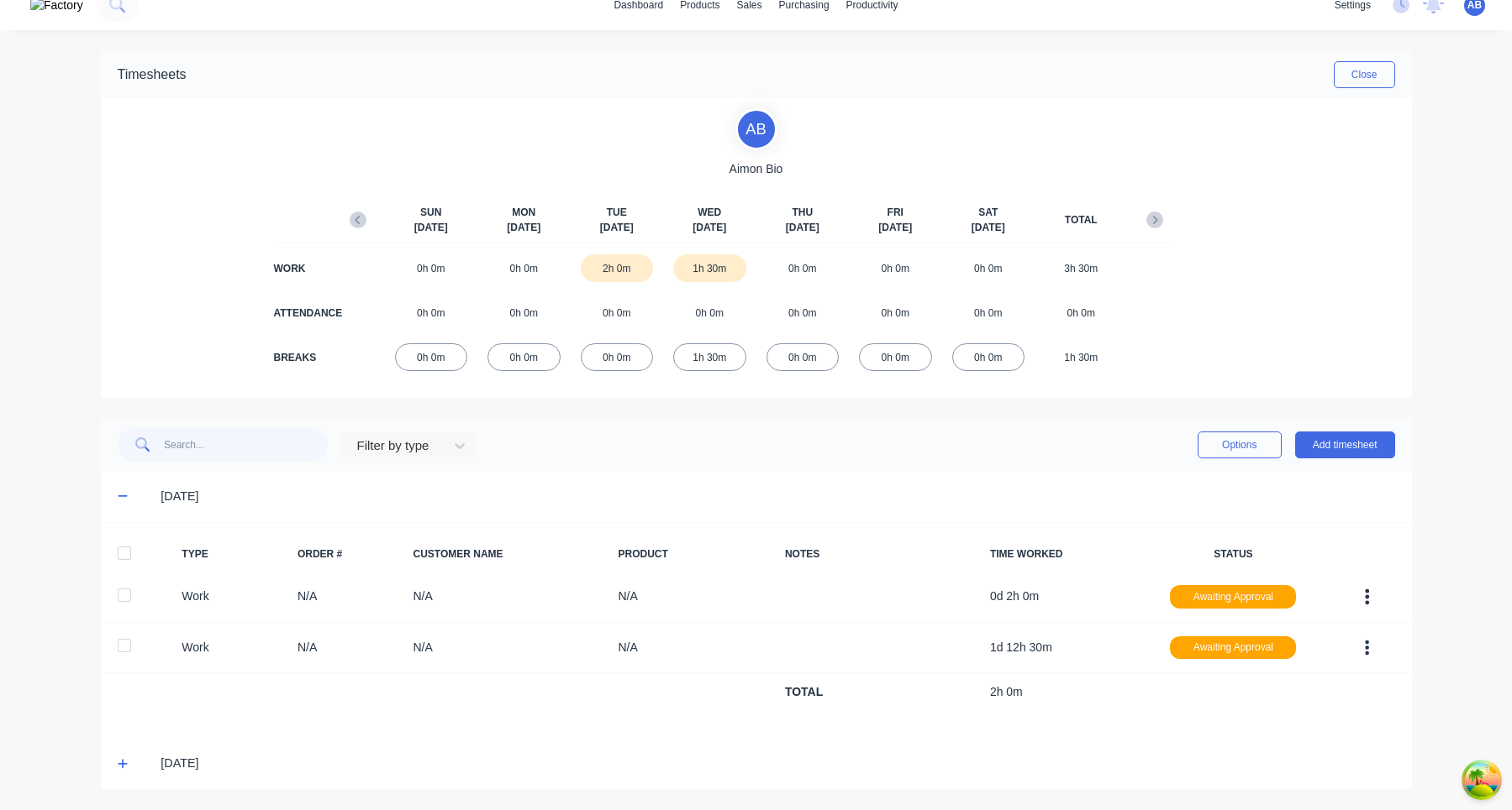
click at [121, 766] on icon at bounding box center [122, 764] width 11 height 12
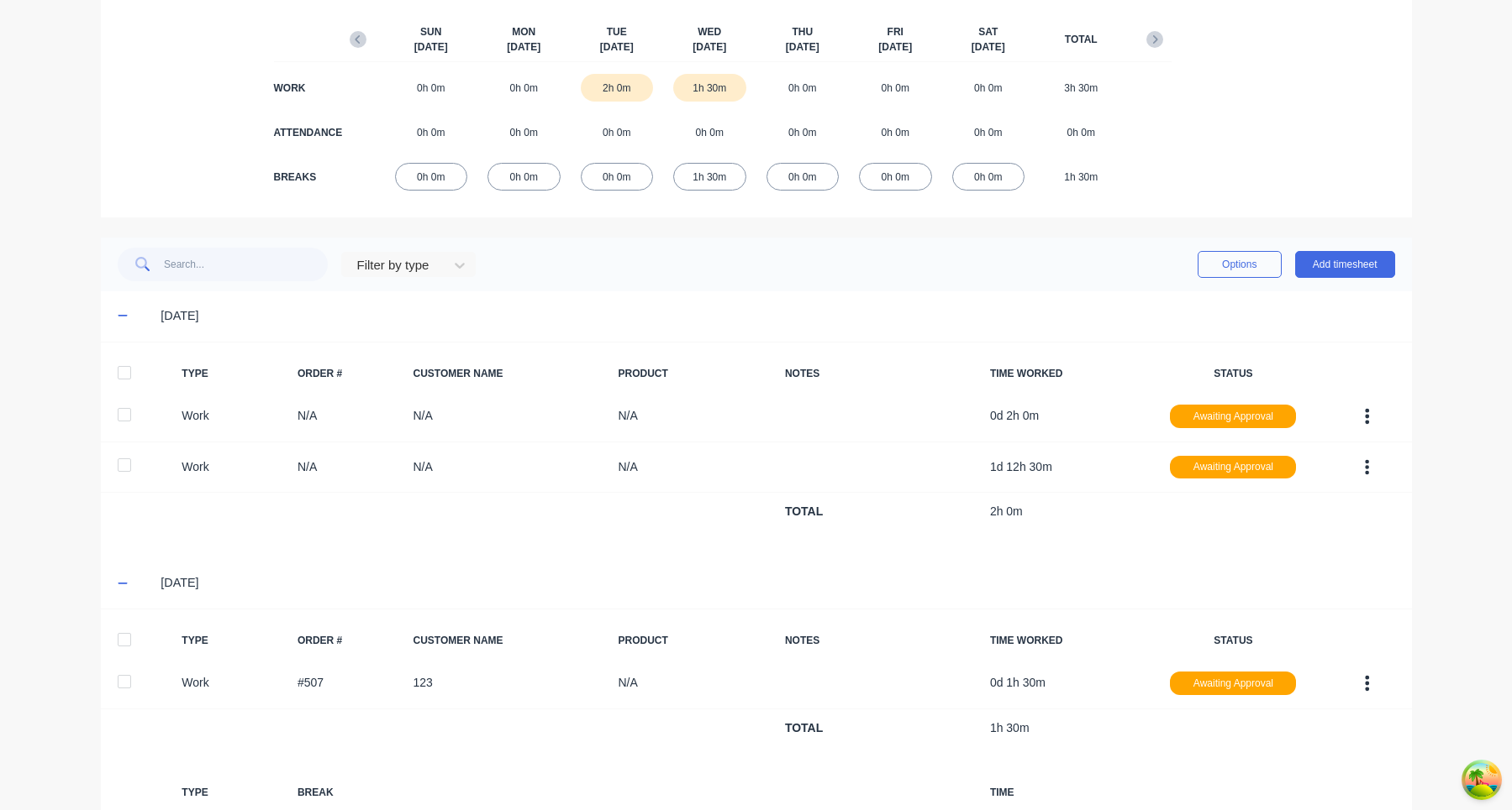
scroll to position [326, 0]
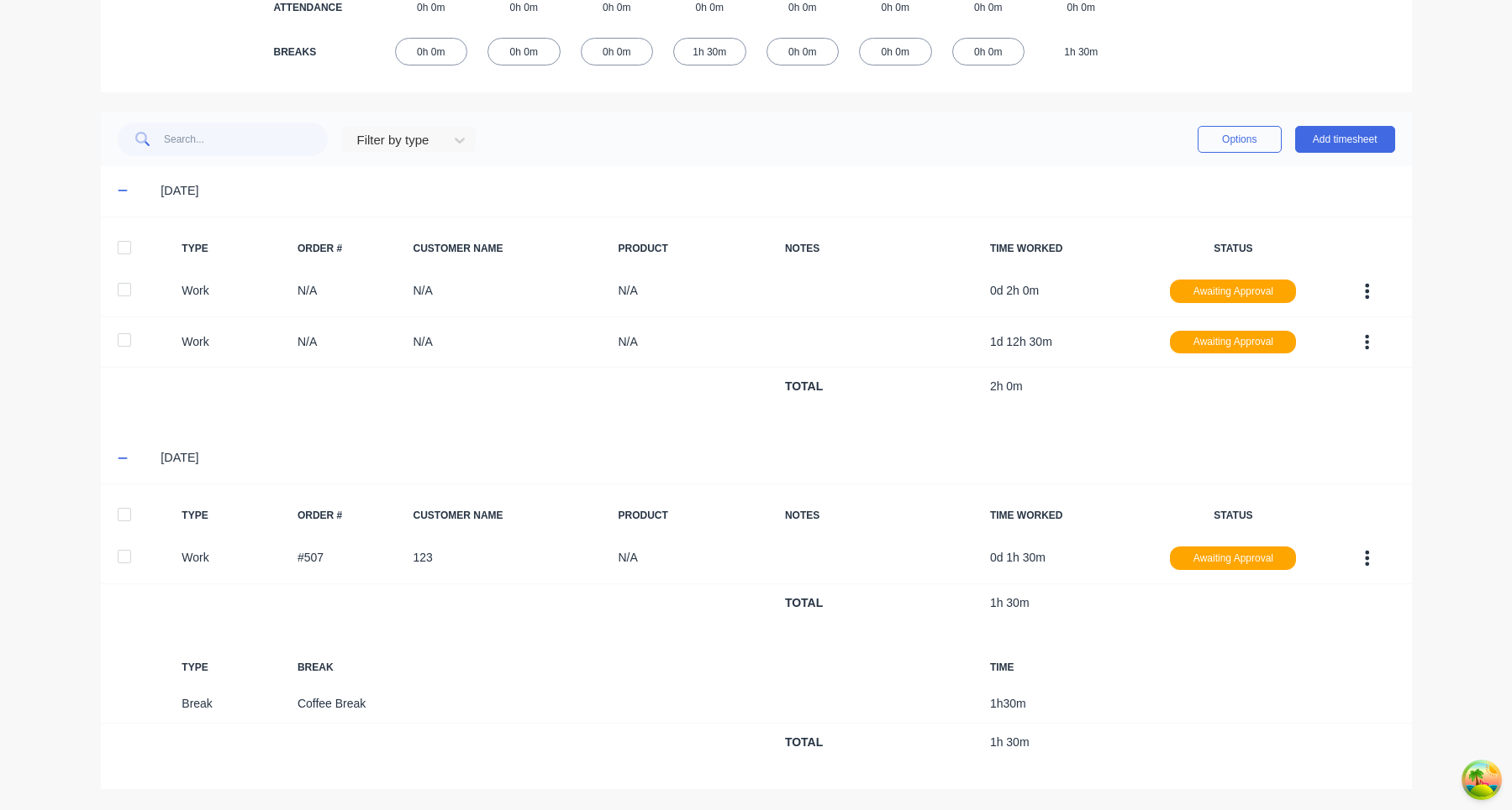
click at [121, 519] on div at bounding box center [124, 515] width 34 height 34
click at [121, 517] on div at bounding box center [124, 515] width 34 height 34
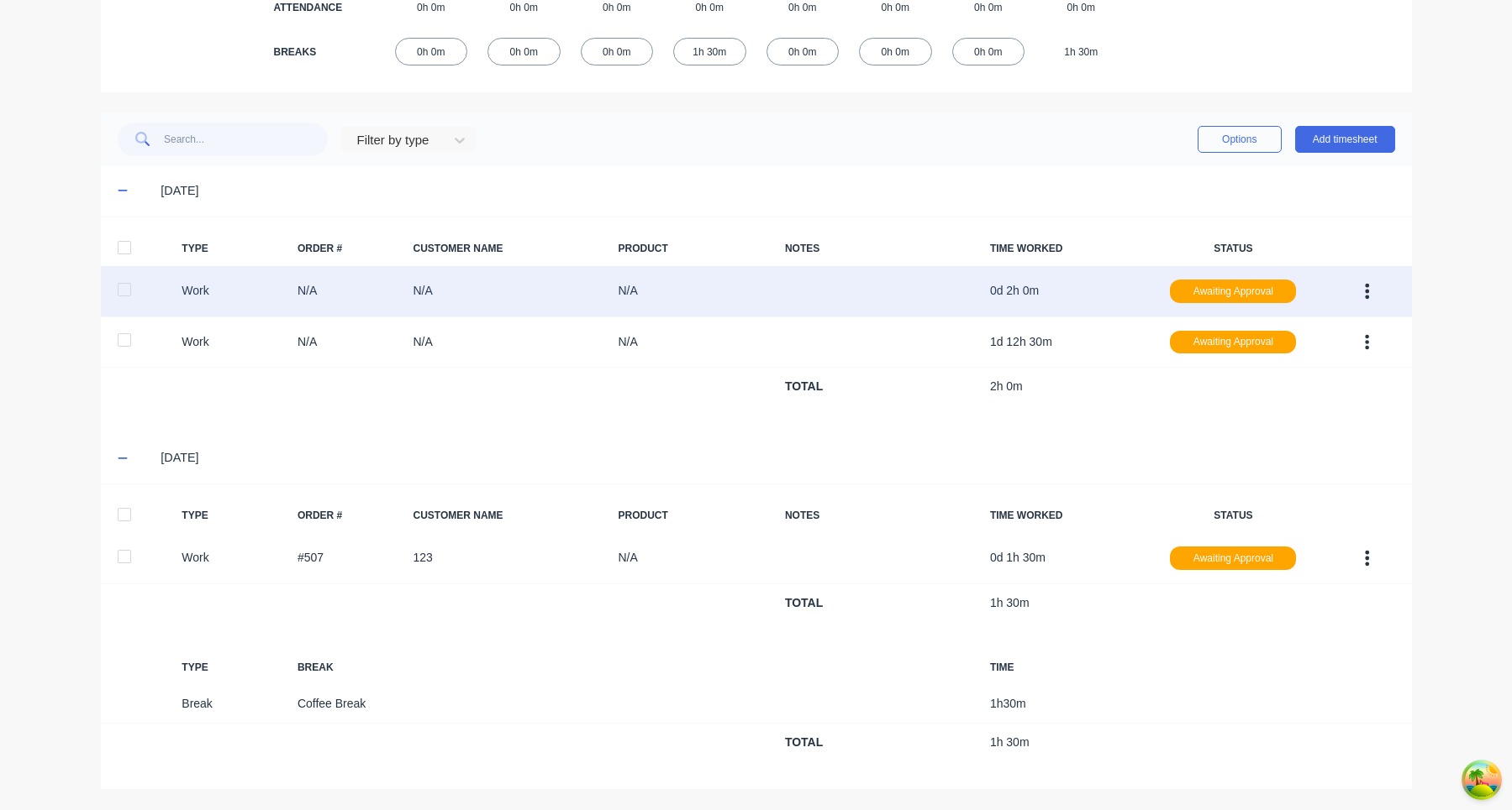
drag, startPoint x: 130, startPoint y: 342, endPoint x: 130, endPoint y: 285, distance: 57.0
click at [130, 341] on div at bounding box center [124, 340] width 34 height 34
click at [121, 294] on div at bounding box center [124, 289] width 34 height 34
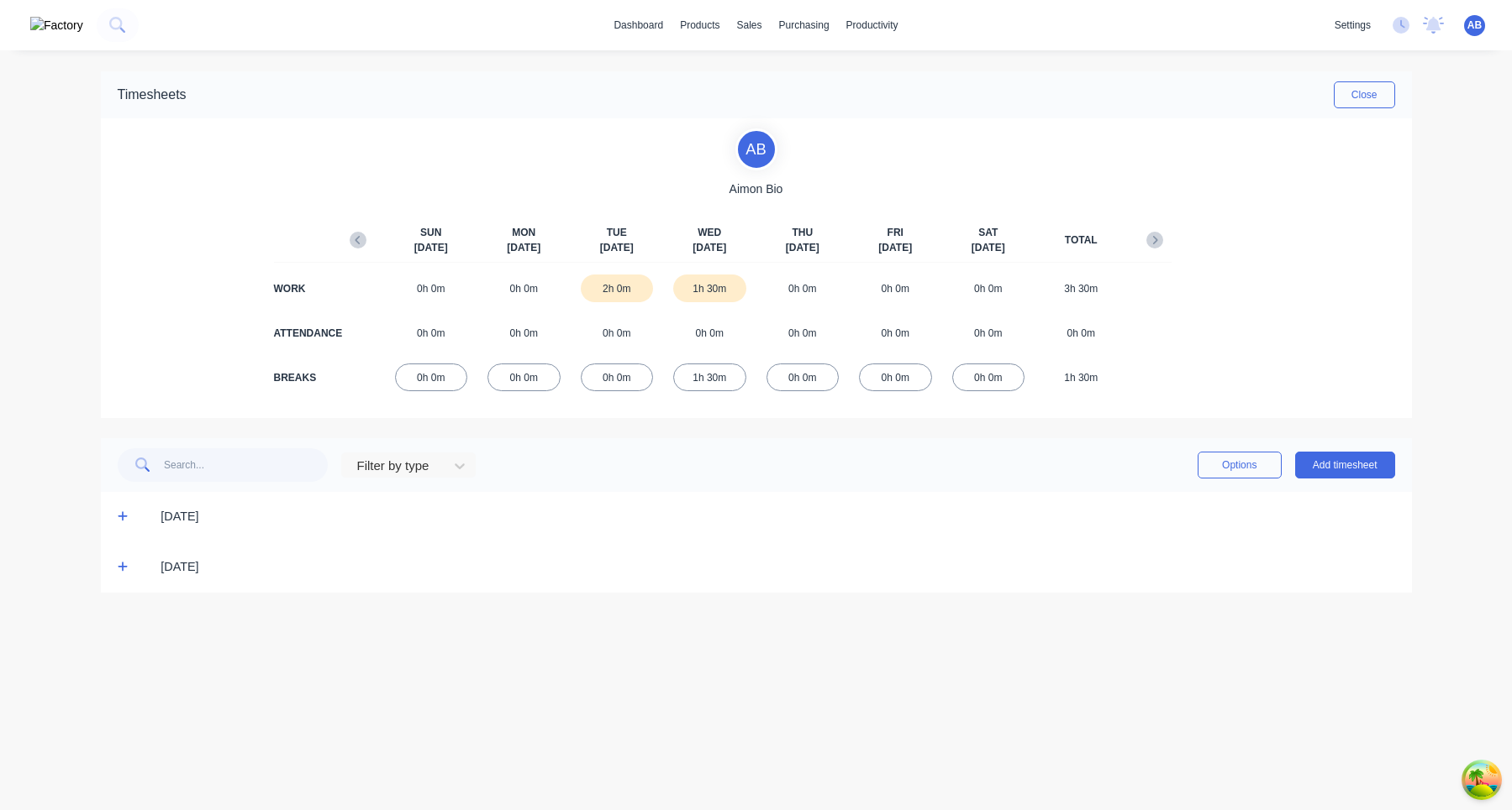
click at [121, 565] on icon at bounding box center [122, 567] width 11 height 12
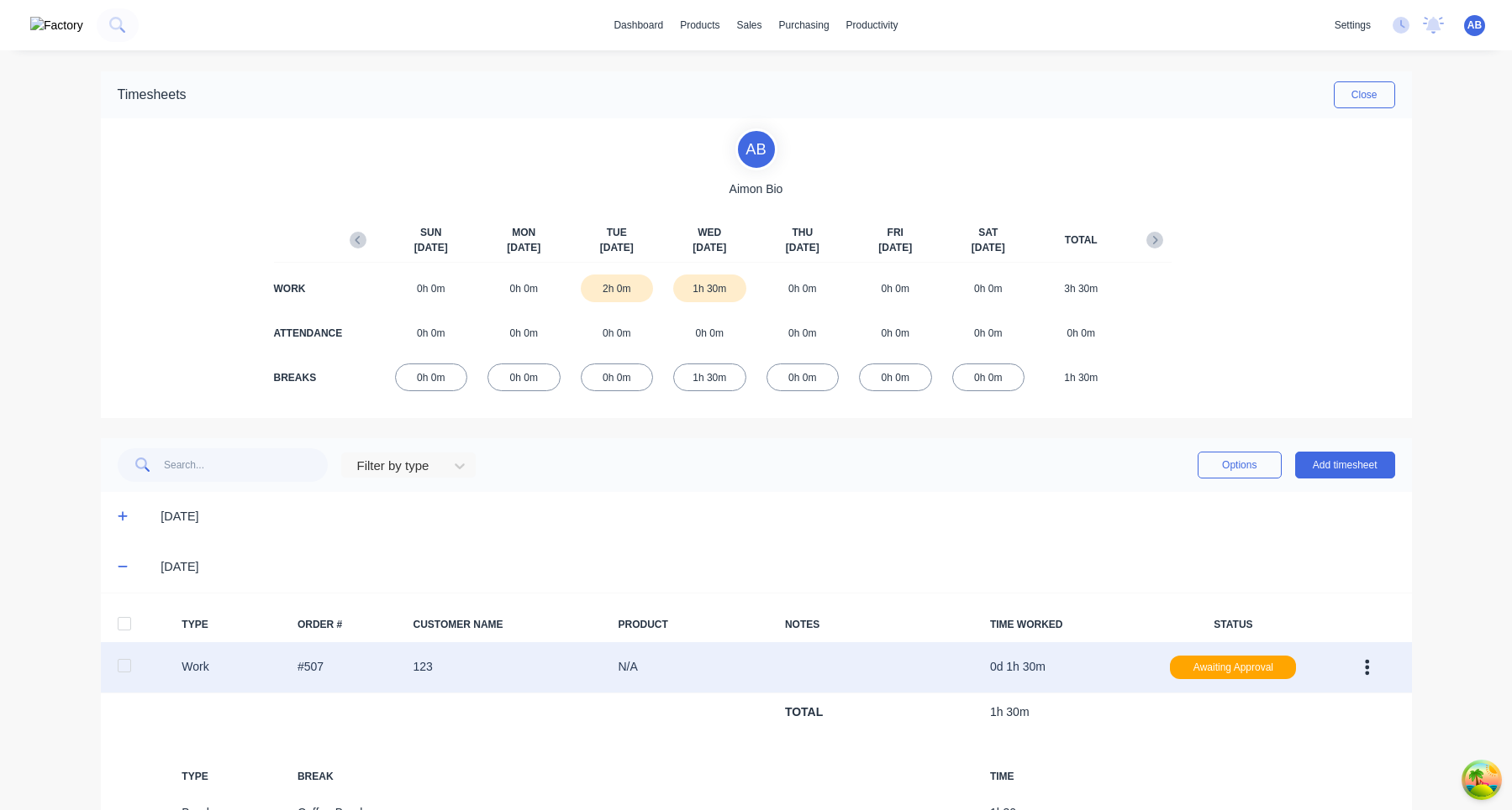
click at [121, 672] on div at bounding box center [124, 665] width 34 height 34
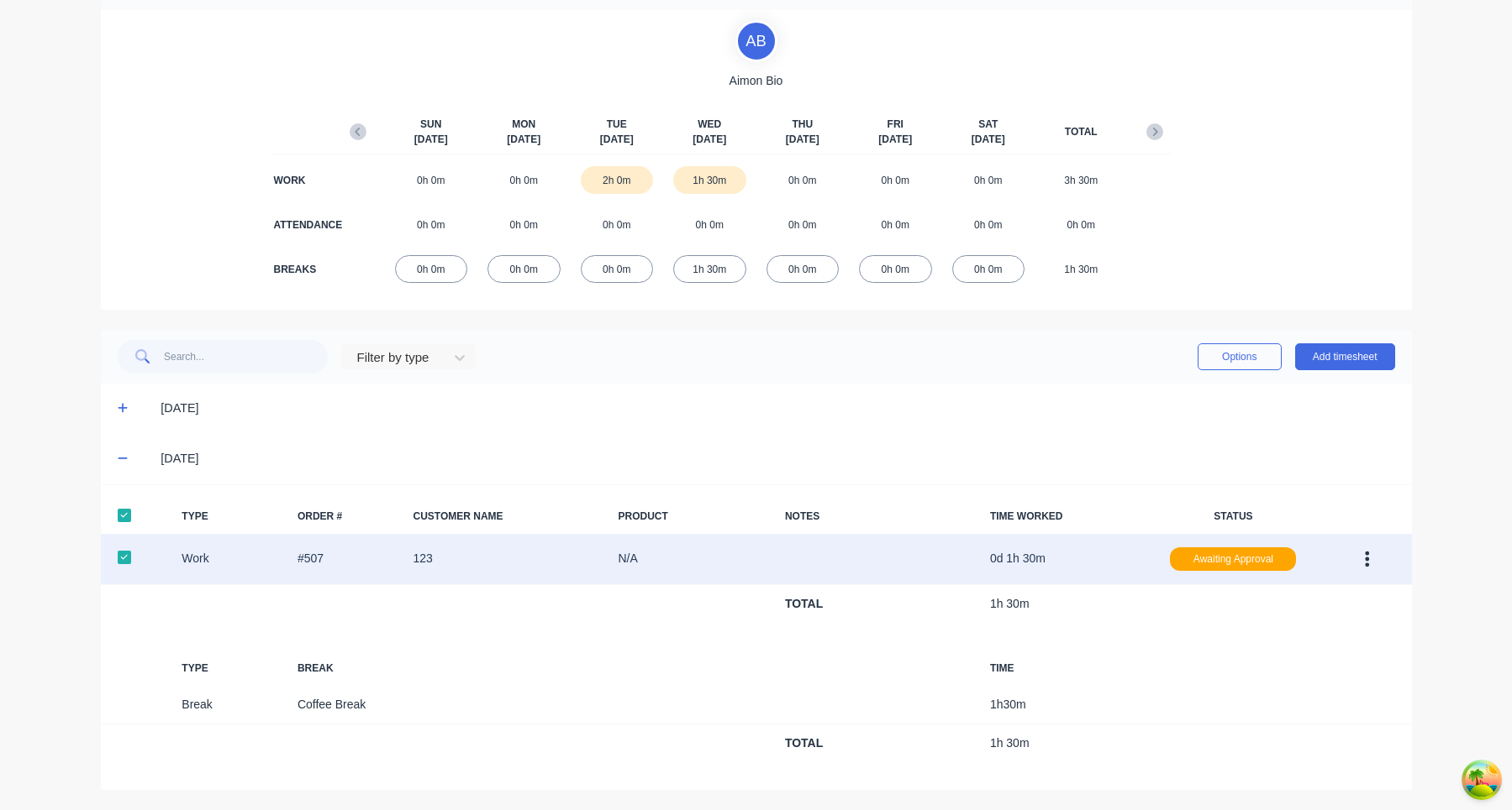
click at [127, 562] on div at bounding box center [124, 557] width 34 height 34
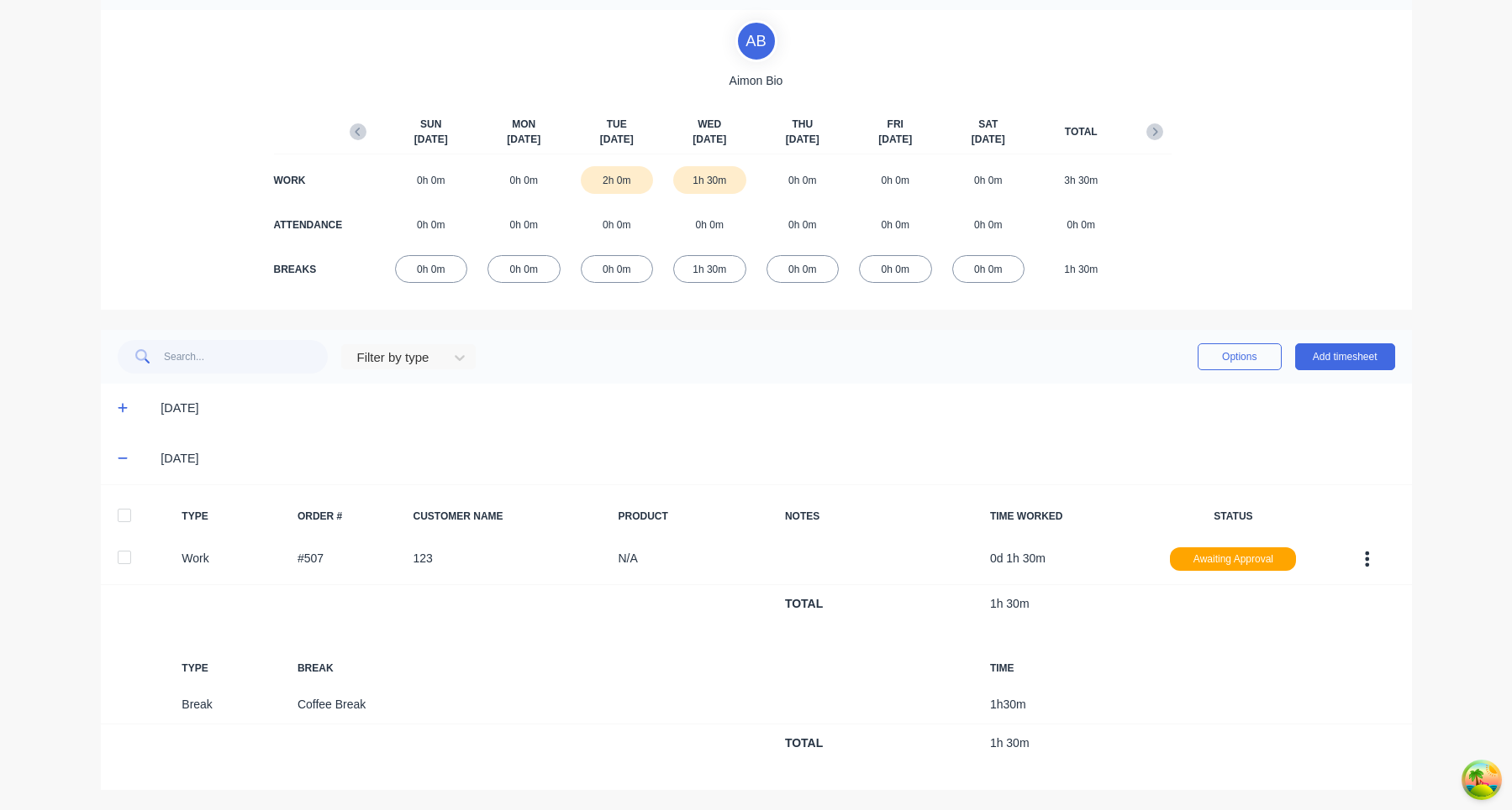
click at [125, 408] on icon at bounding box center [122, 409] width 10 height 10
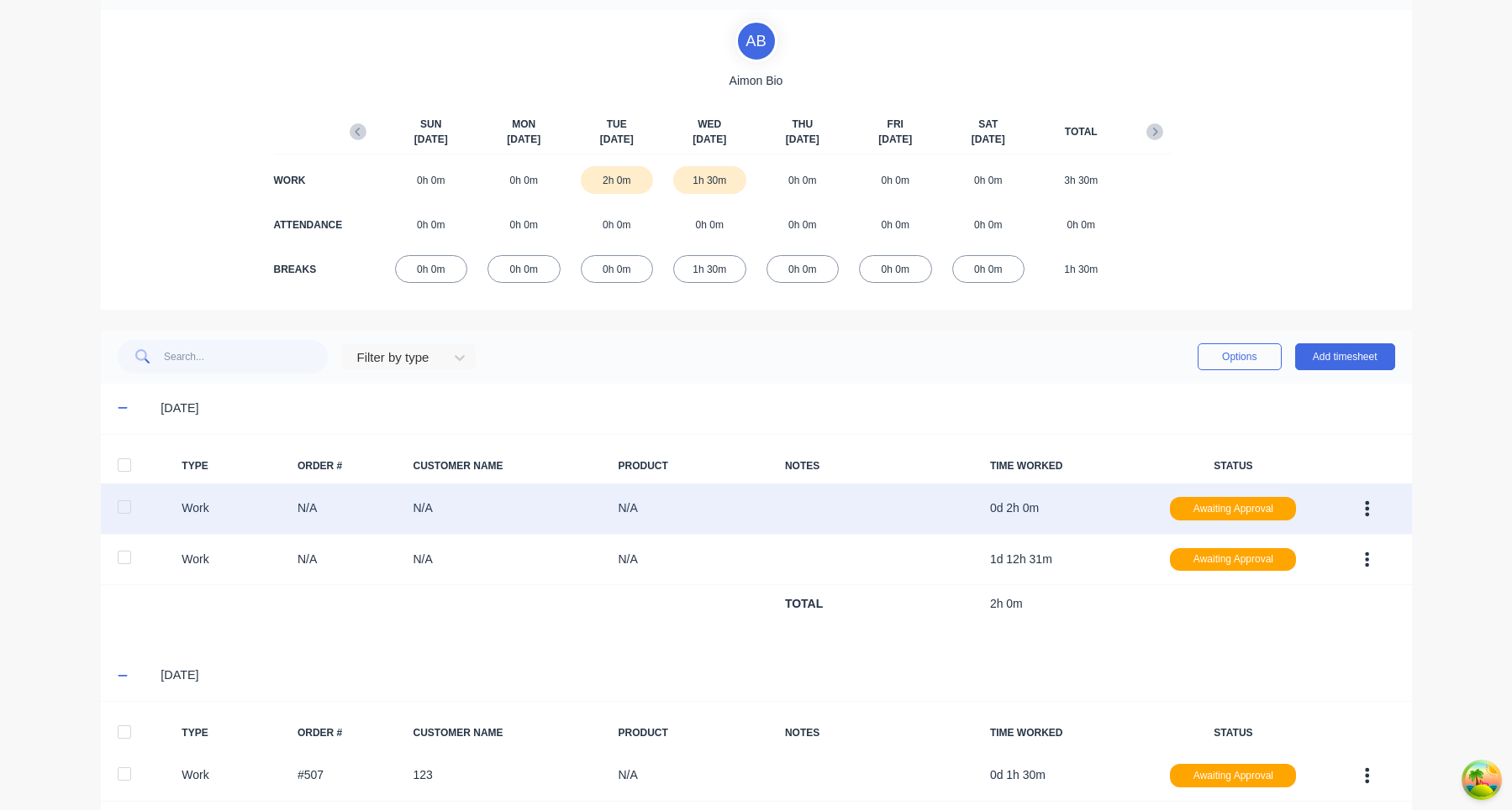
click at [128, 504] on div at bounding box center [124, 507] width 34 height 34
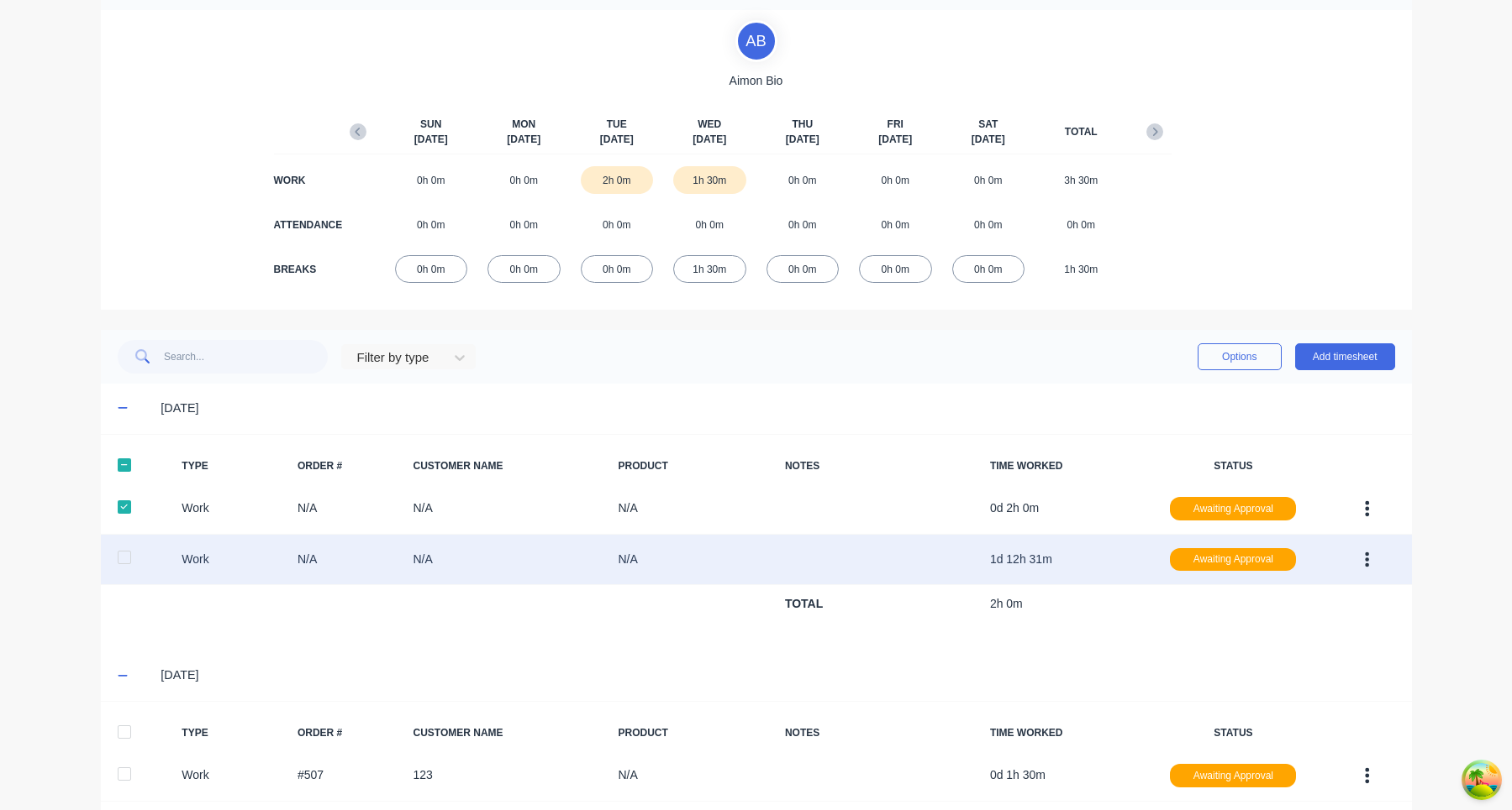
click at [127, 553] on div at bounding box center [124, 557] width 34 height 34
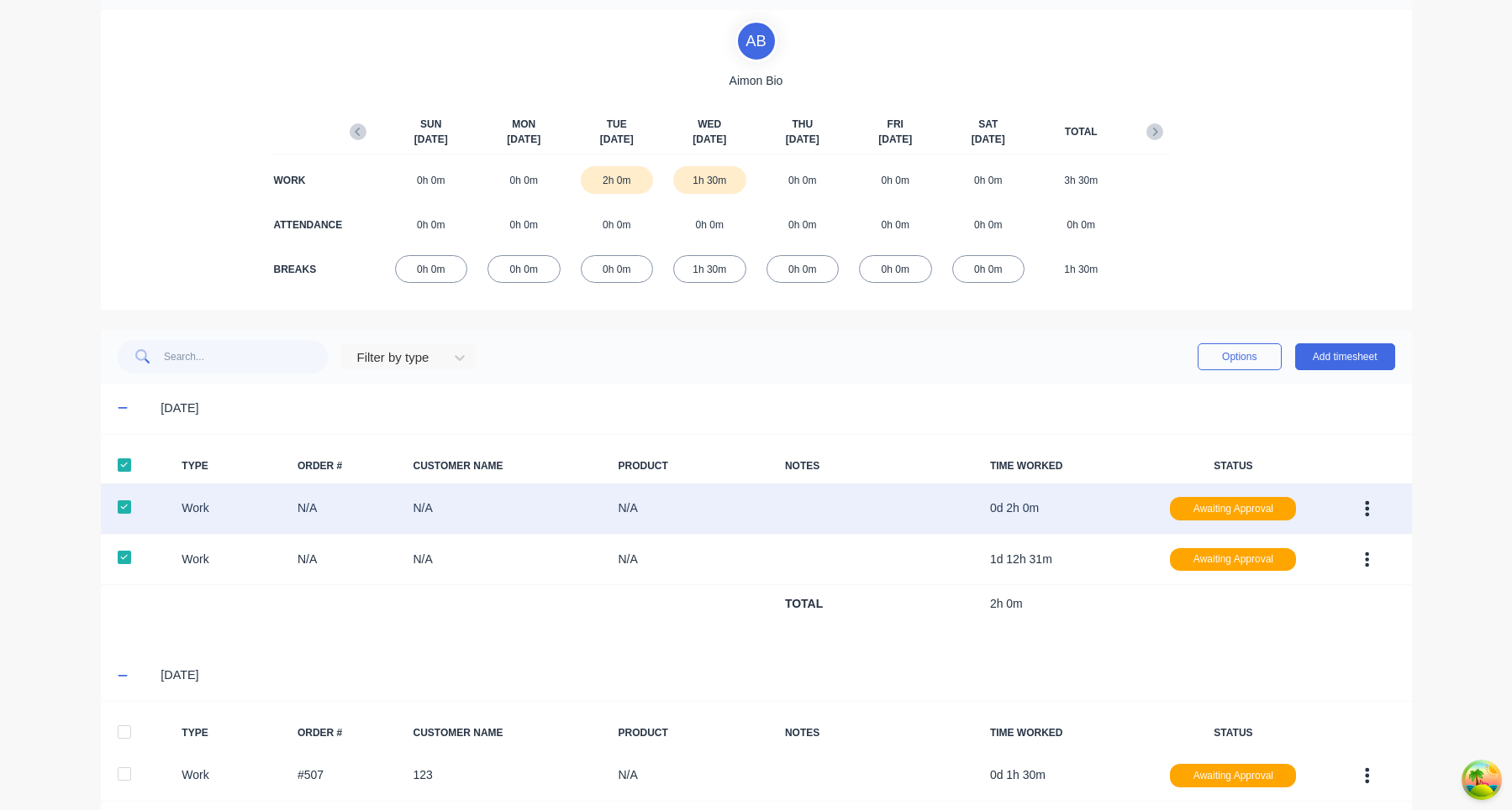
click at [127, 507] on div at bounding box center [124, 507] width 34 height 34
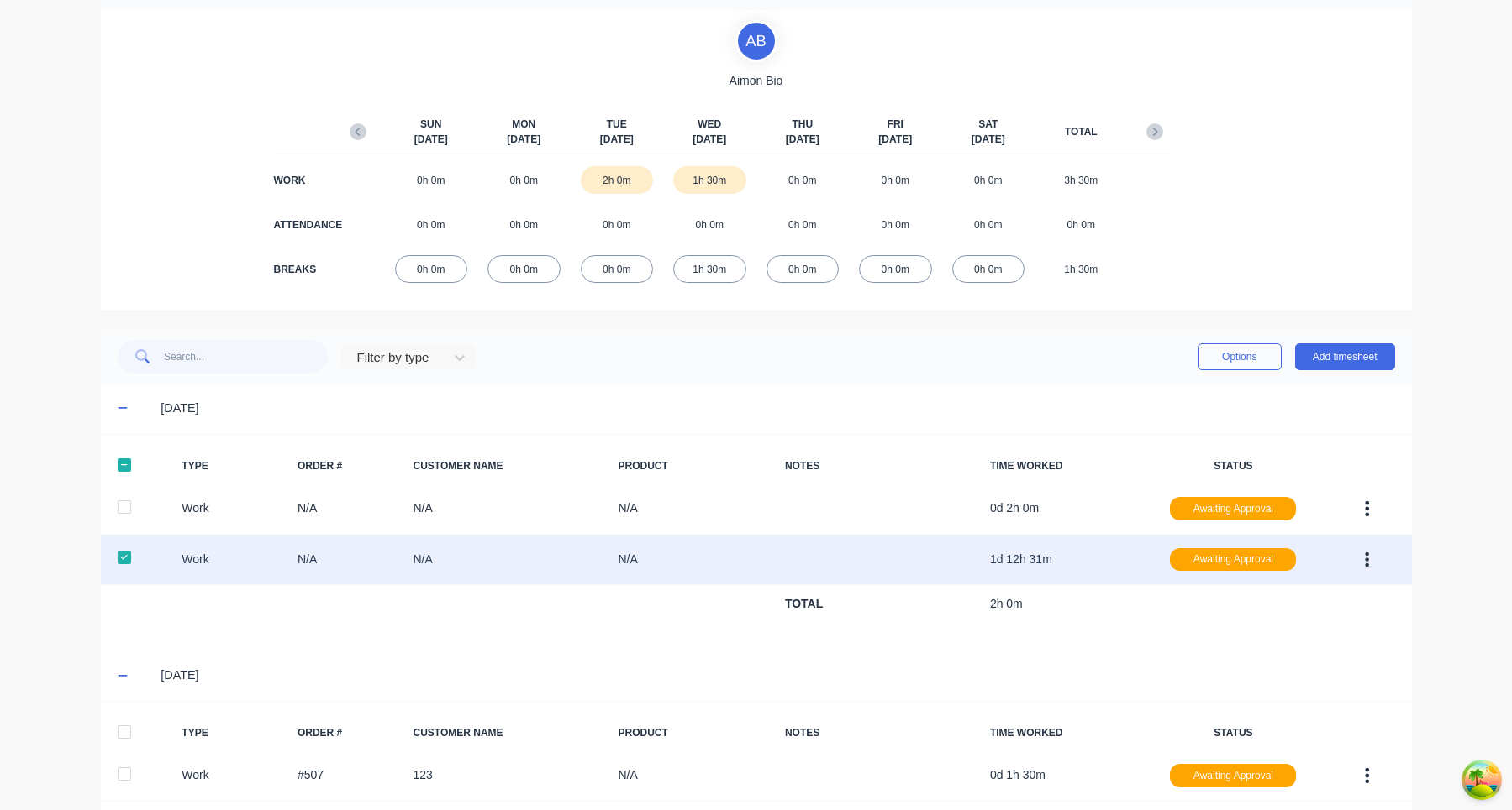
click at [125, 561] on div at bounding box center [124, 557] width 34 height 34
click at [125, 558] on div at bounding box center [124, 557] width 34 height 34
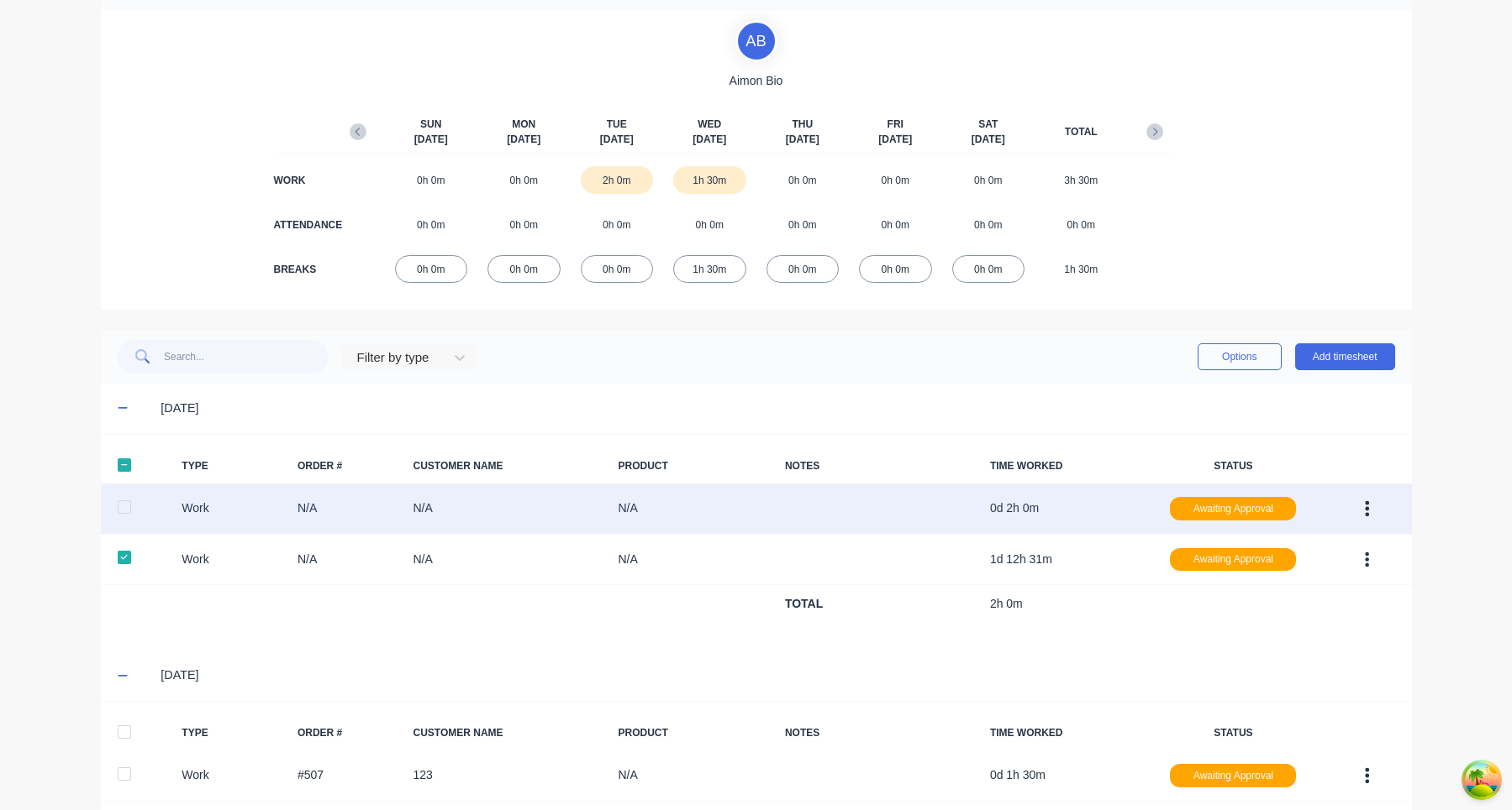
click at [125, 509] on div at bounding box center [124, 507] width 34 height 34
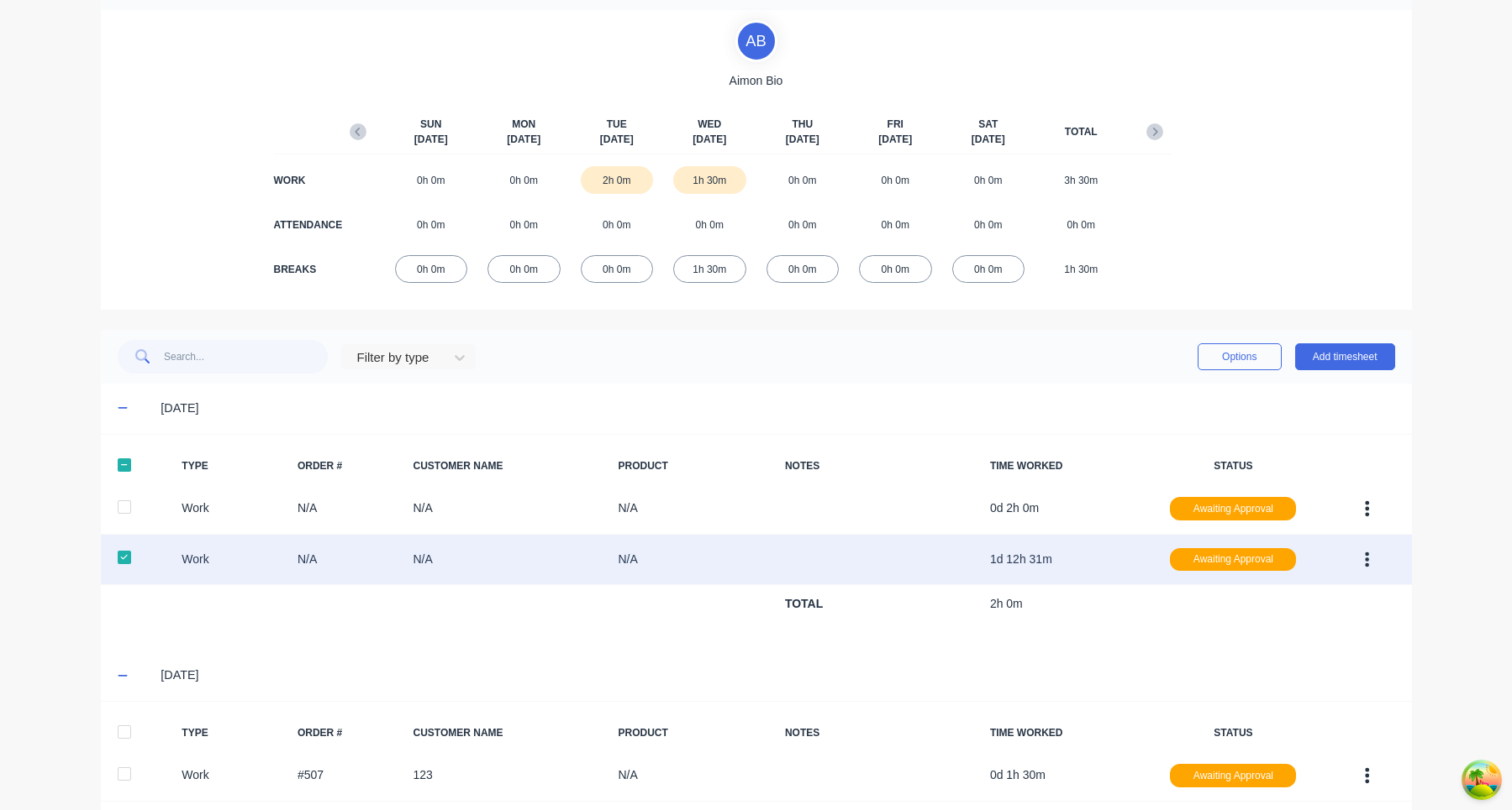
click at [127, 553] on div at bounding box center [124, 557] width 34 height 34
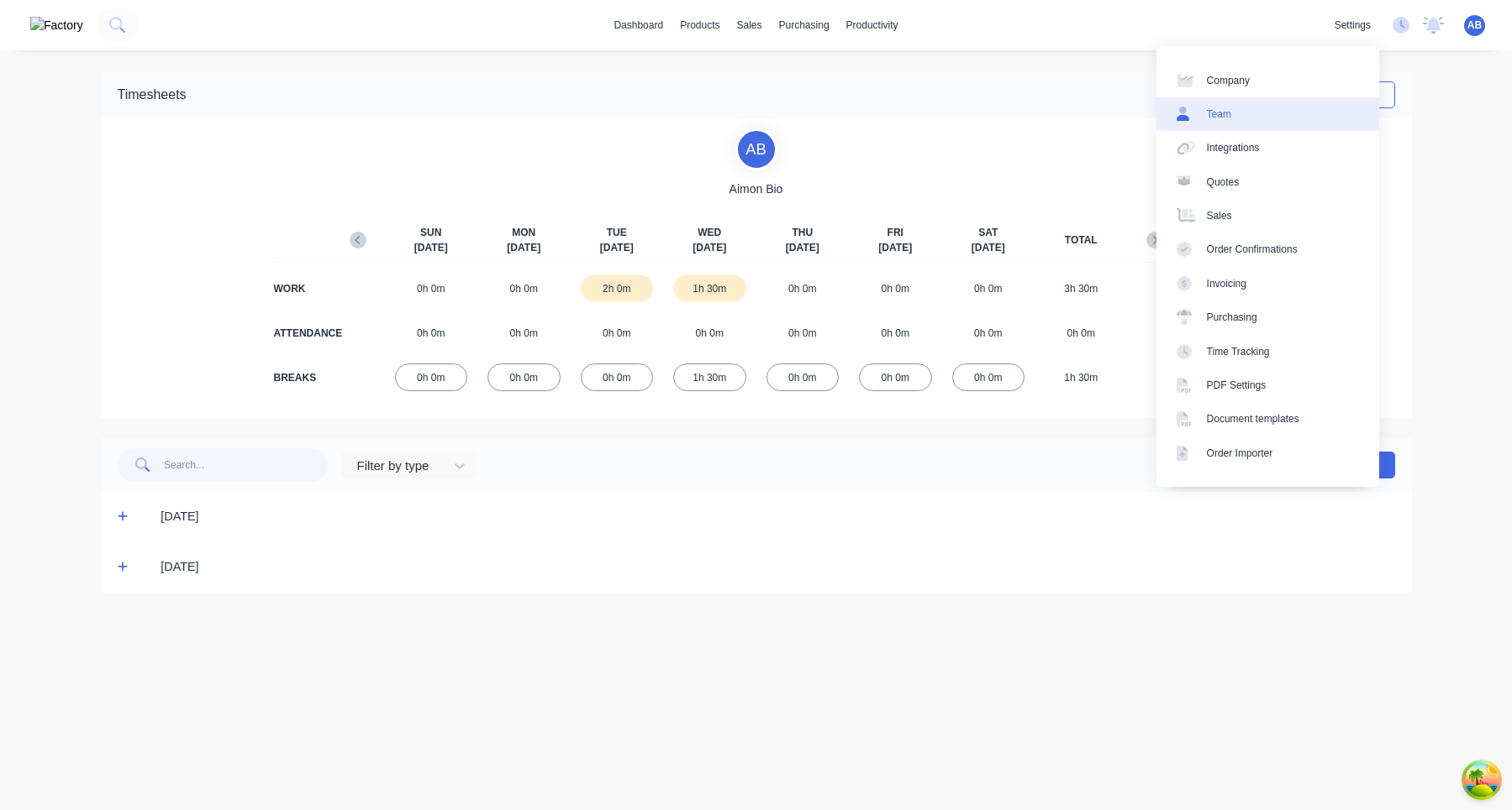
click at [1285, 115] on link "Team" at bounding box center [1267, 114] width 223 height 34
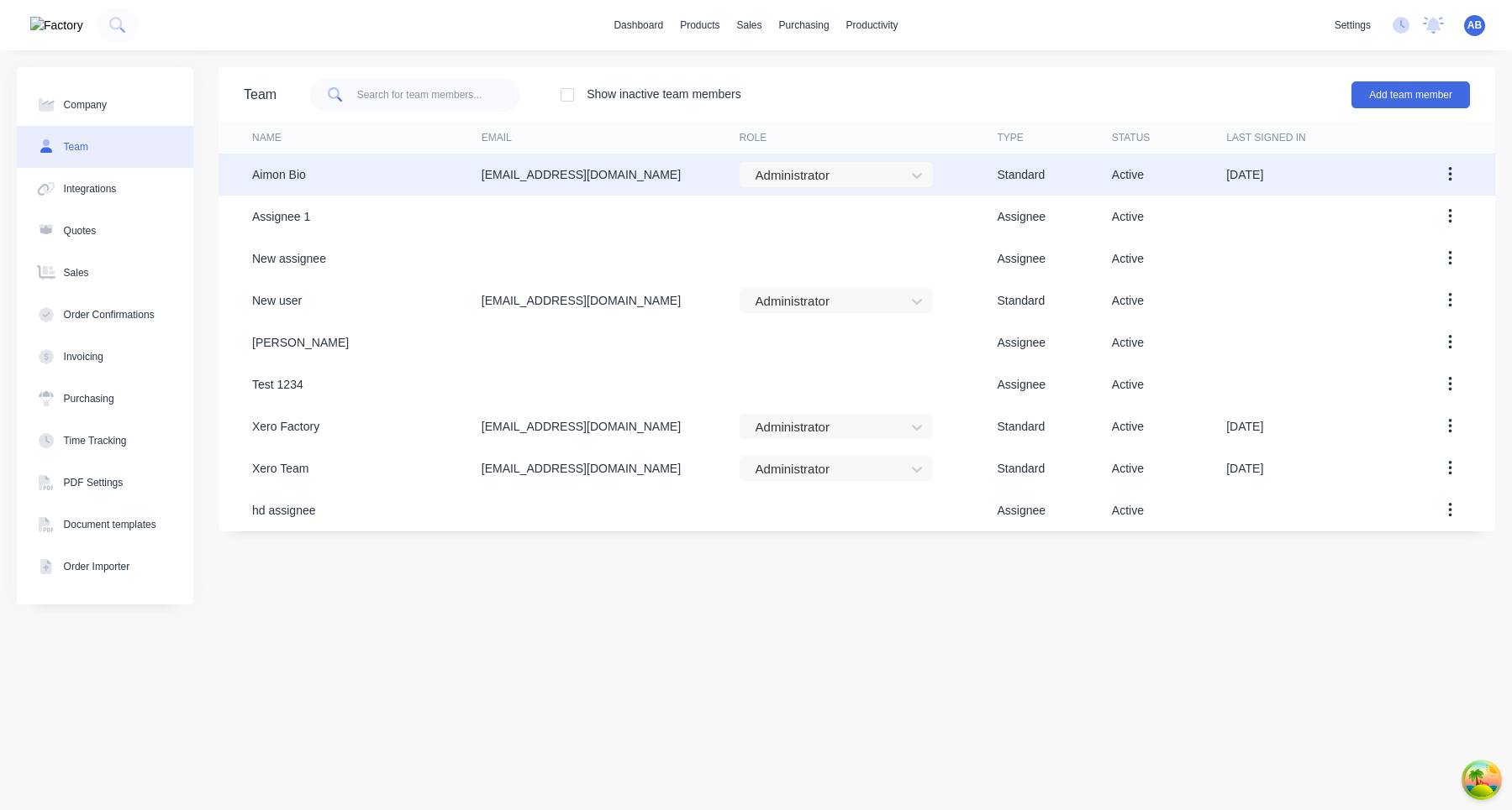
click at [1451, 169] on icon "button" at bounding box center [1450, 174] width 4 height 18
click at [1381, 219] on div "Edit" at bounding box center [1390, 219] width 129 height 24
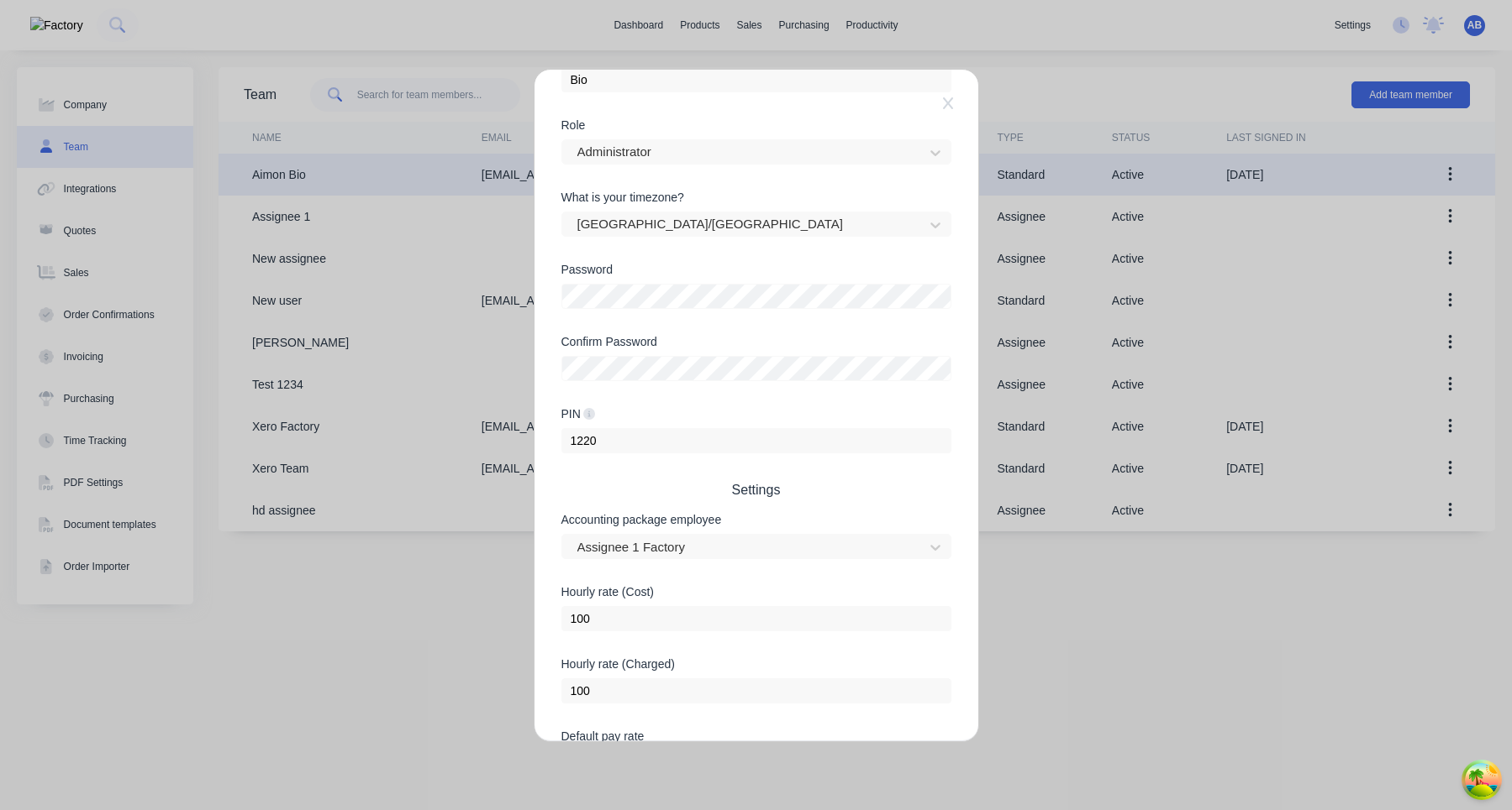
scroll to position [350, 0]
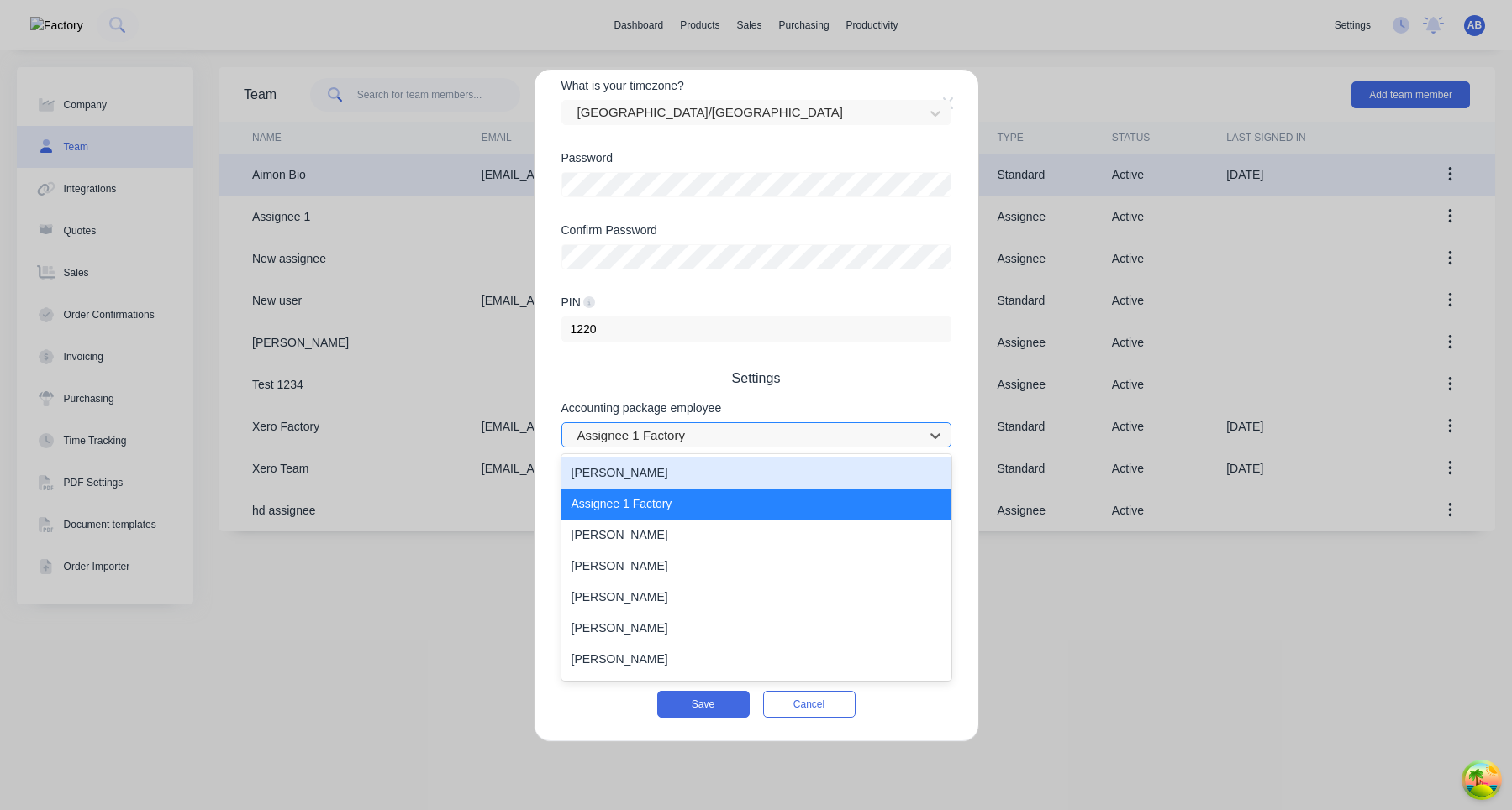
click at [806, 438] on div at bounding box center [744, 436] width 339 height 21
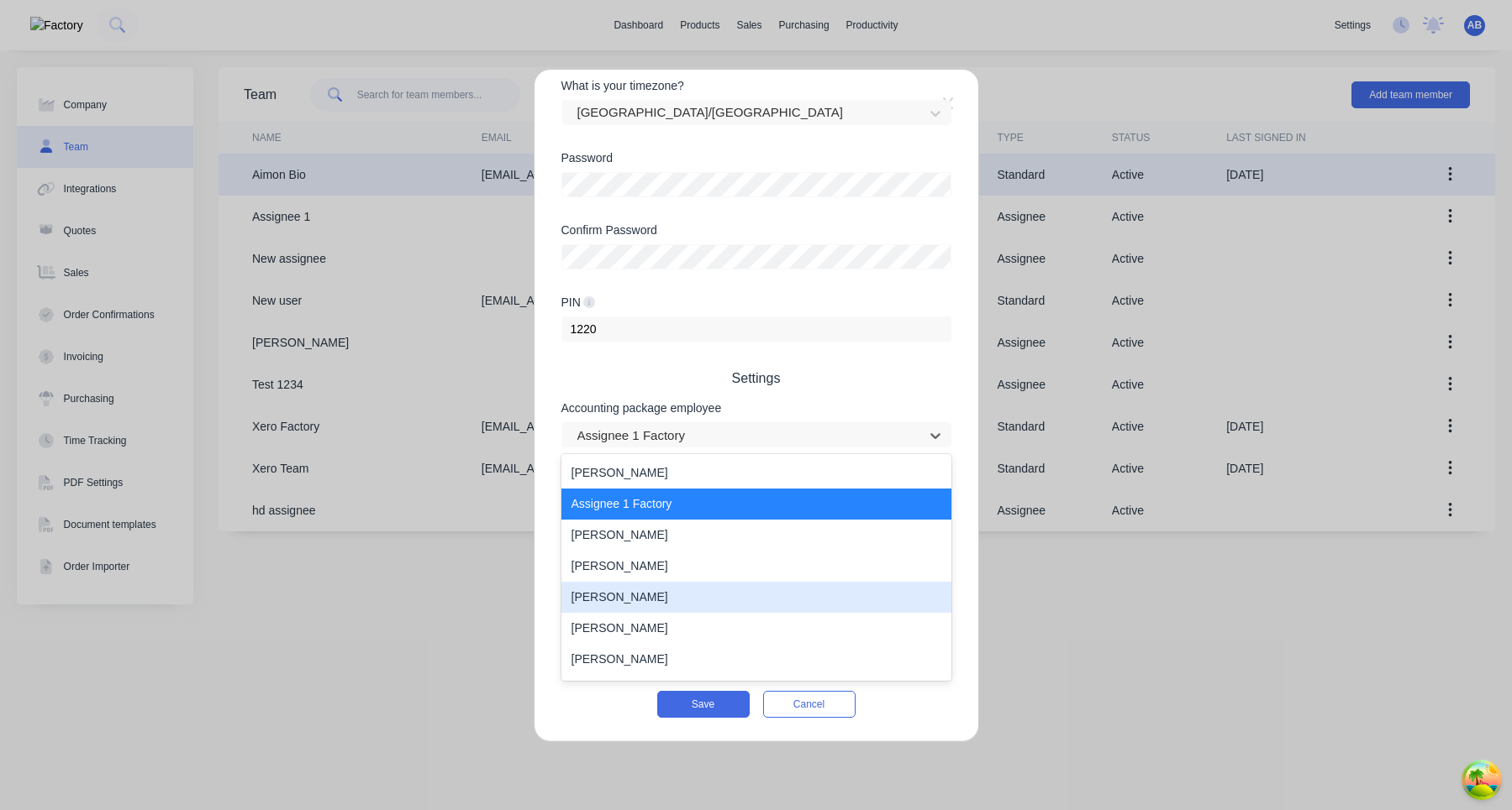
click at [792, 597] on div "Emily Davis" at bounding box center [756, 597] width 390 height 31
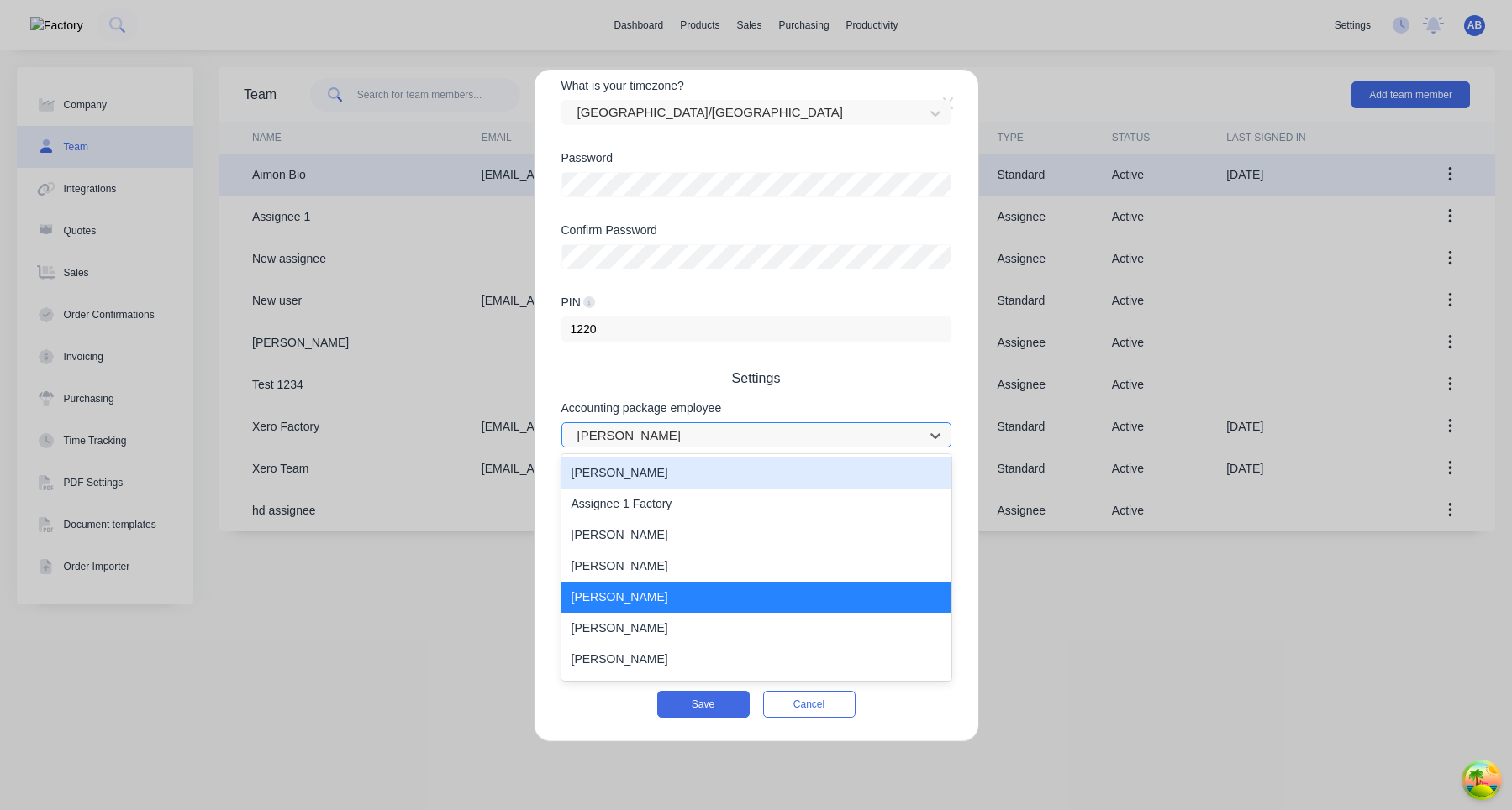
click at [802, 444] on div at bounding box center [744, 436] width 339 height 21
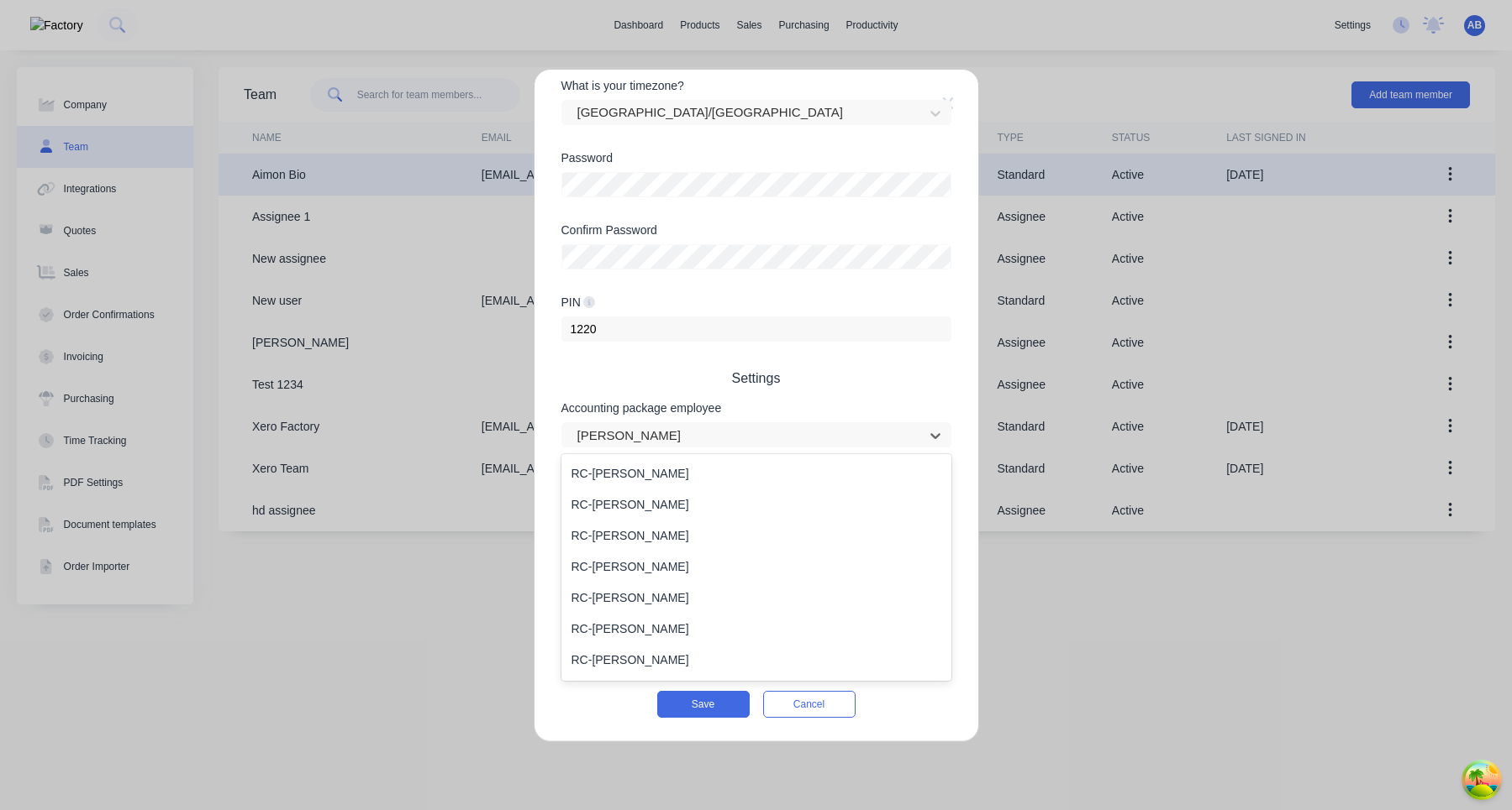
scroll to position [681, 0]
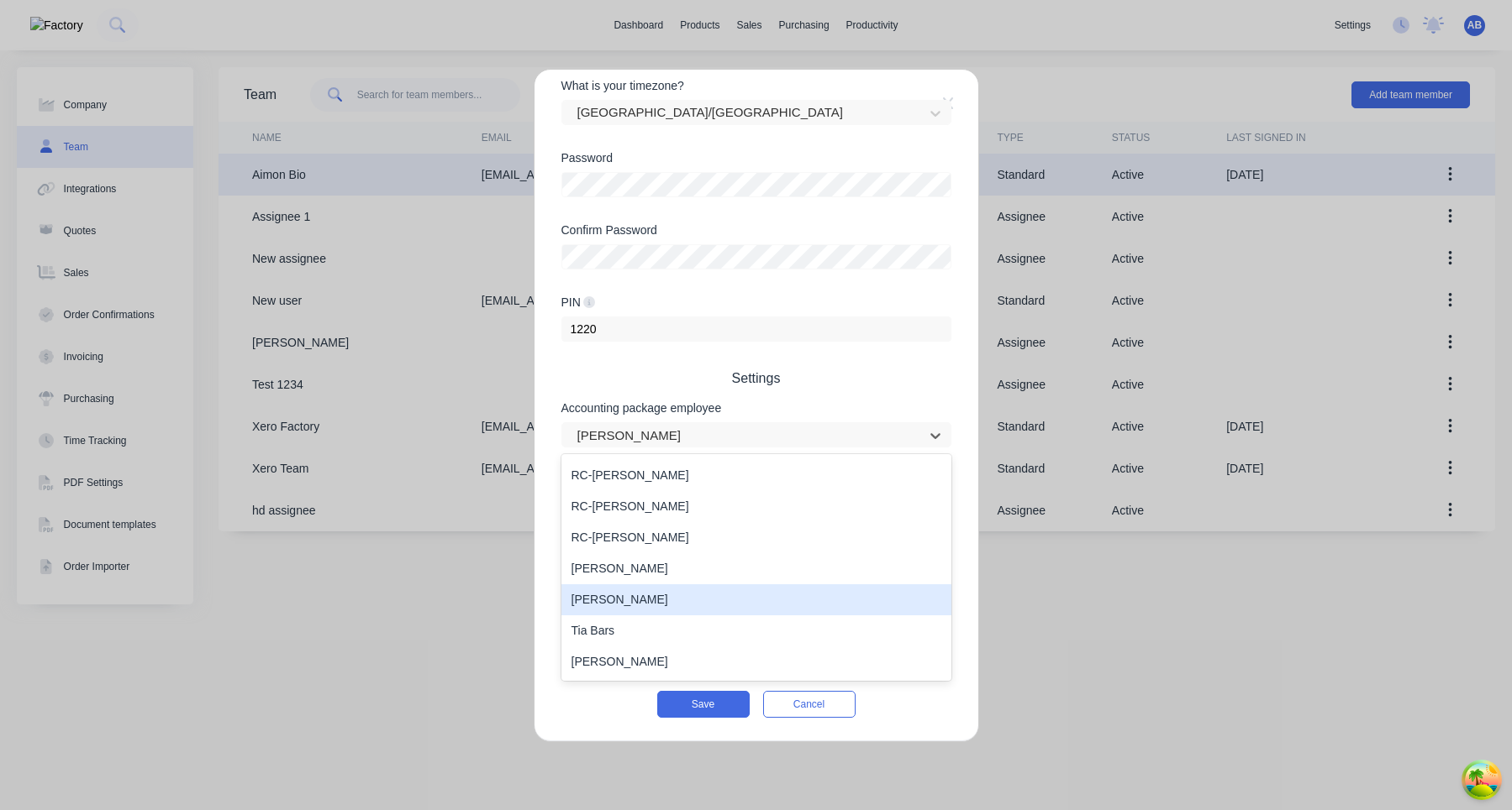
click at [777, 602] on div "Sophia Lopez" at bounding box center [756, 600] width 390 height 31
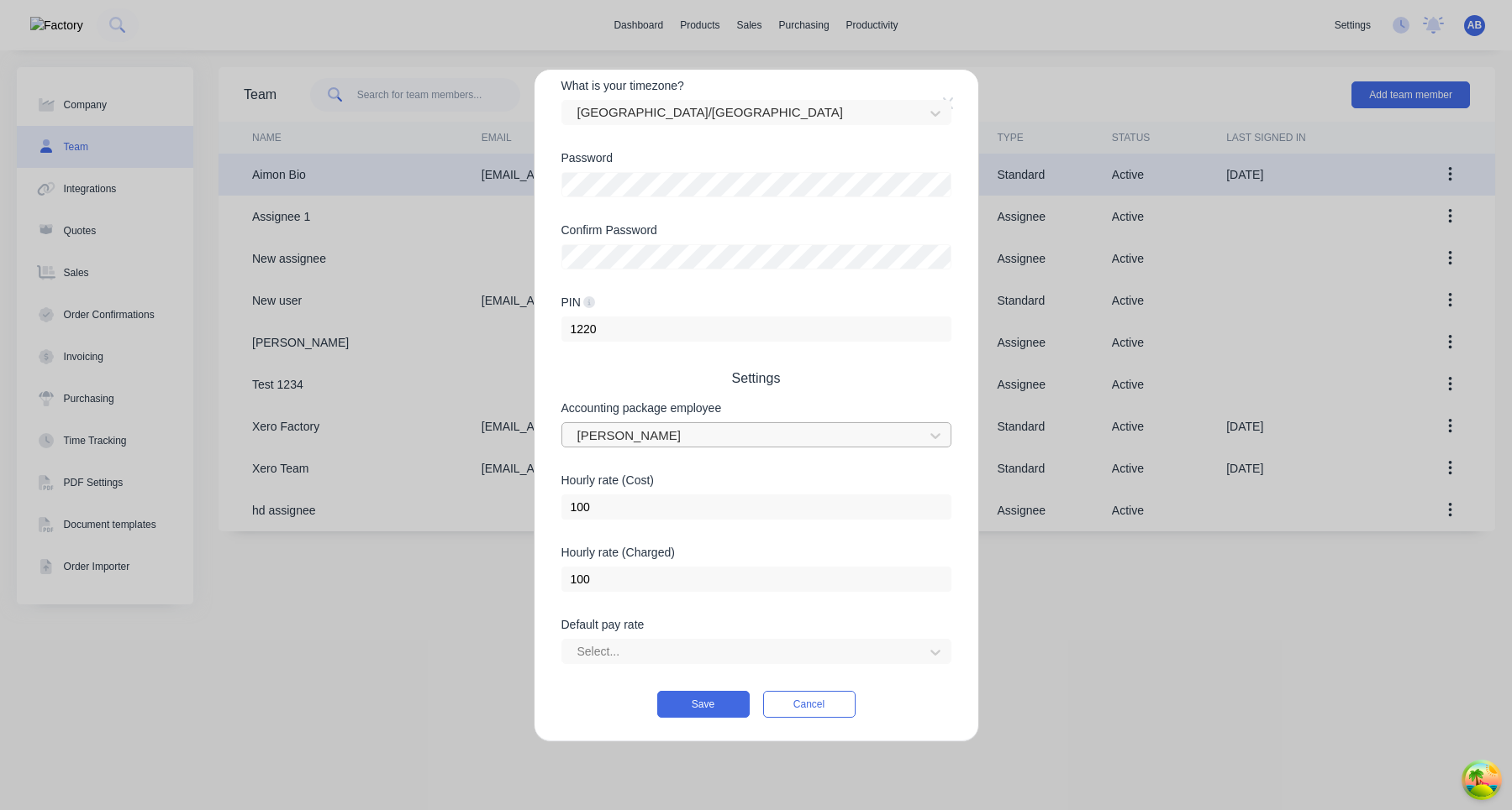
click at [830, 443] on div at bounding box center [744, 436] width 339 height 21
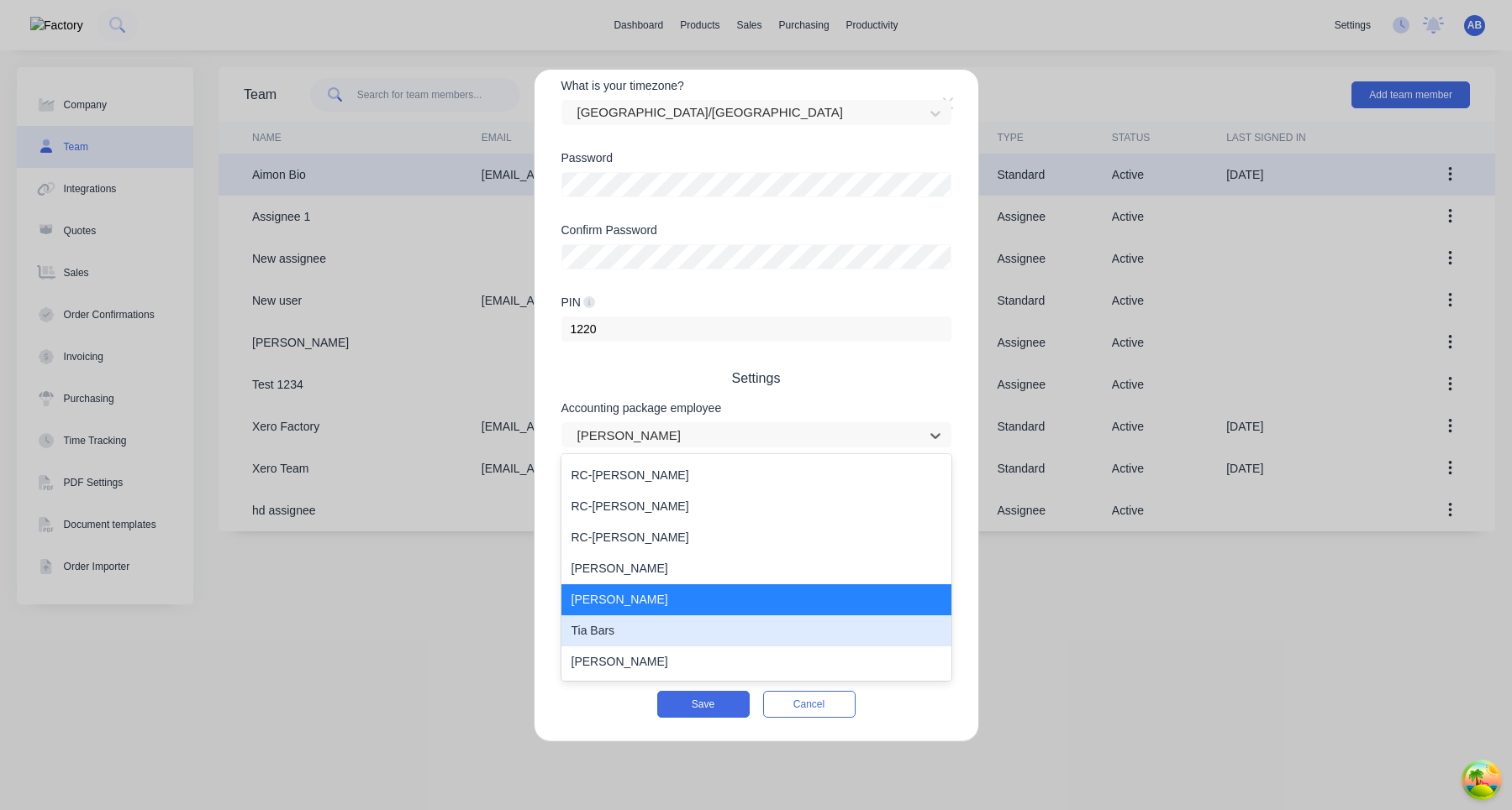
click at [763, 636] on div "Tia Bars" at bounding box center [756, 631] width 390 height 31
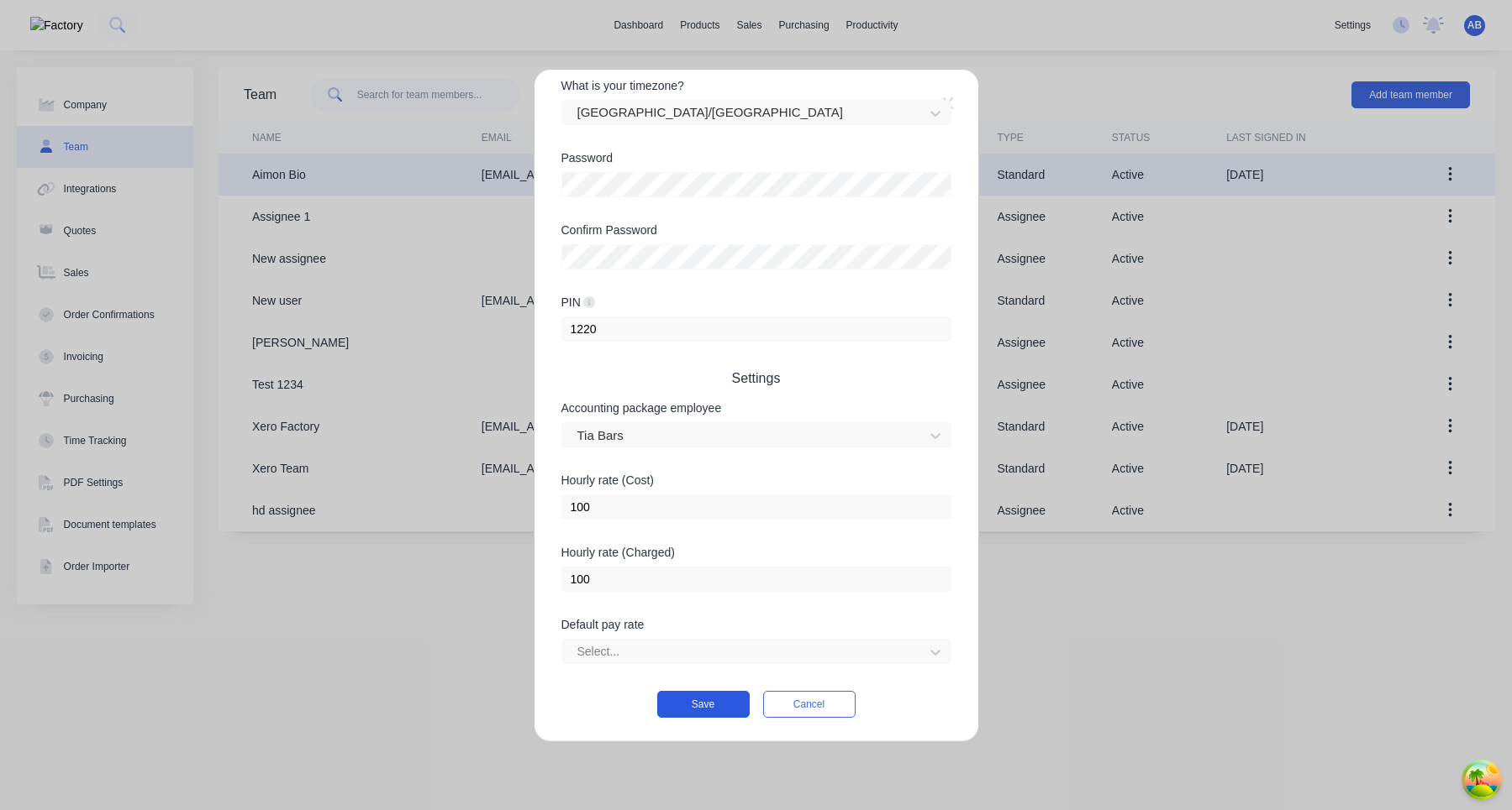
click at [718, 704] on button "Save" at bounding box center [703, 705] width 92 height 27
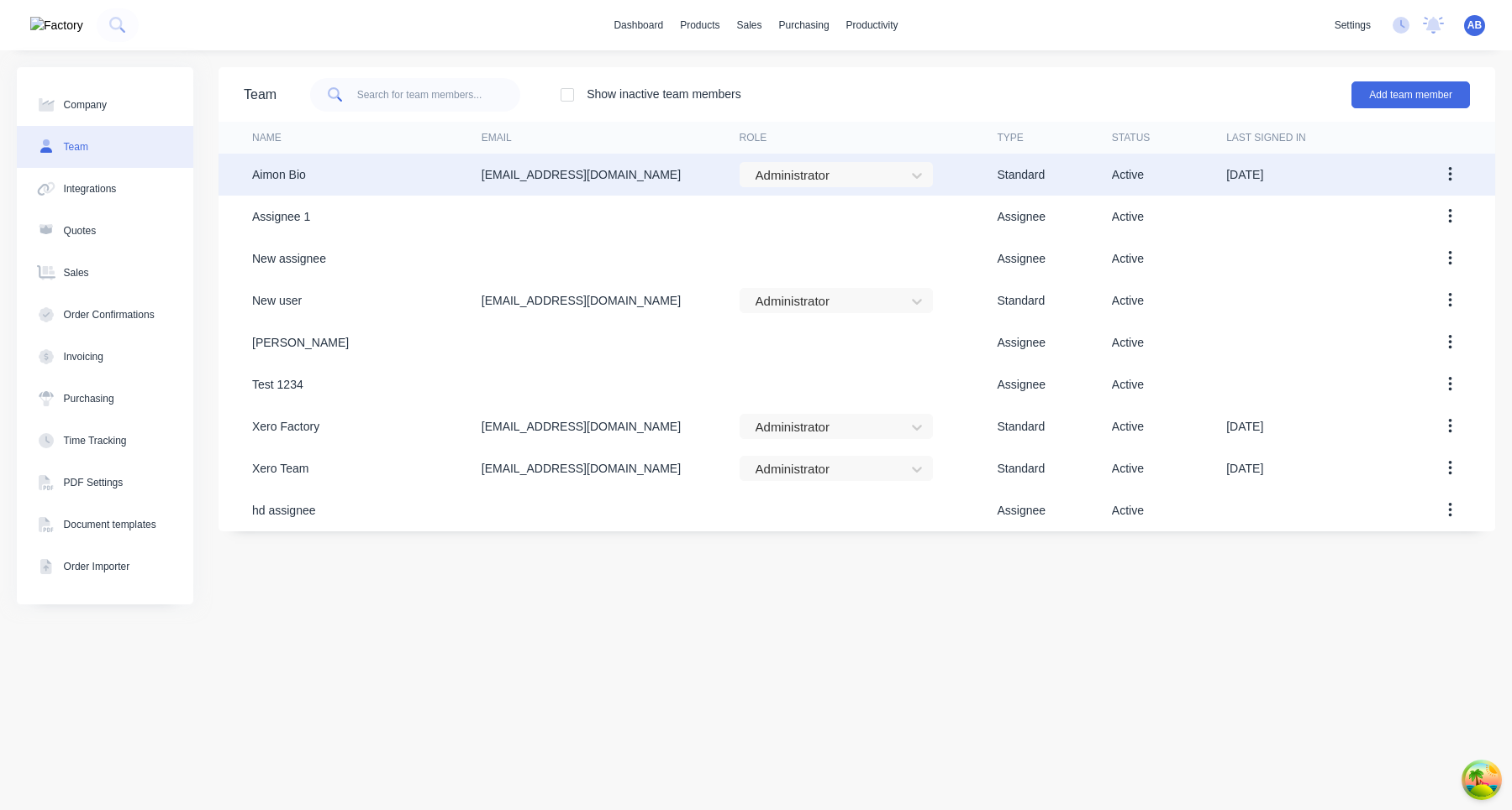
click at [1452, 173] on button "button" at bounding box center [1450, 174] width 40 height 30
click at [1393, 231] on button "Edit" at bounding box center [1390, 219] width 159 height 34
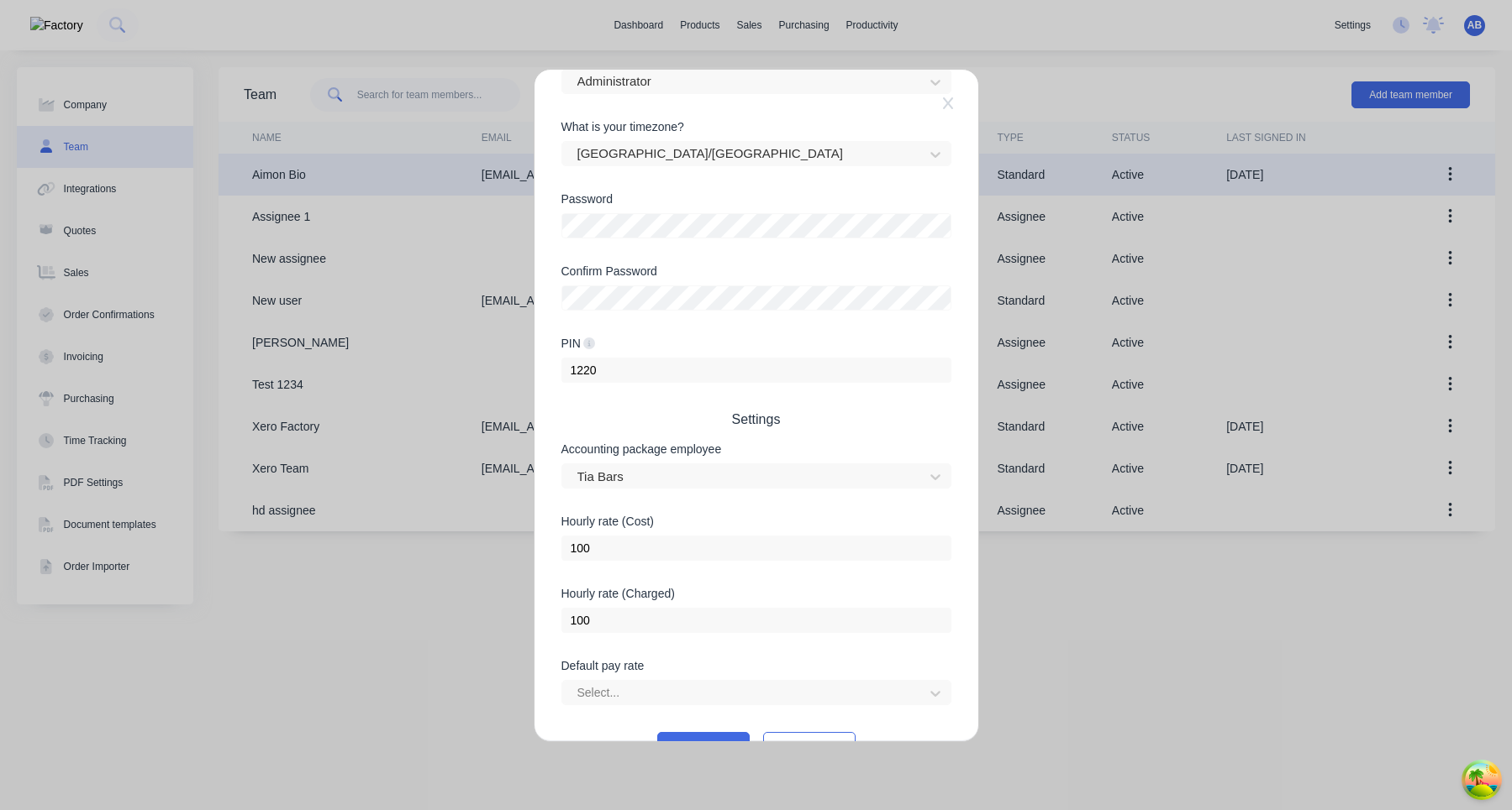
scroll to position [350, 0]
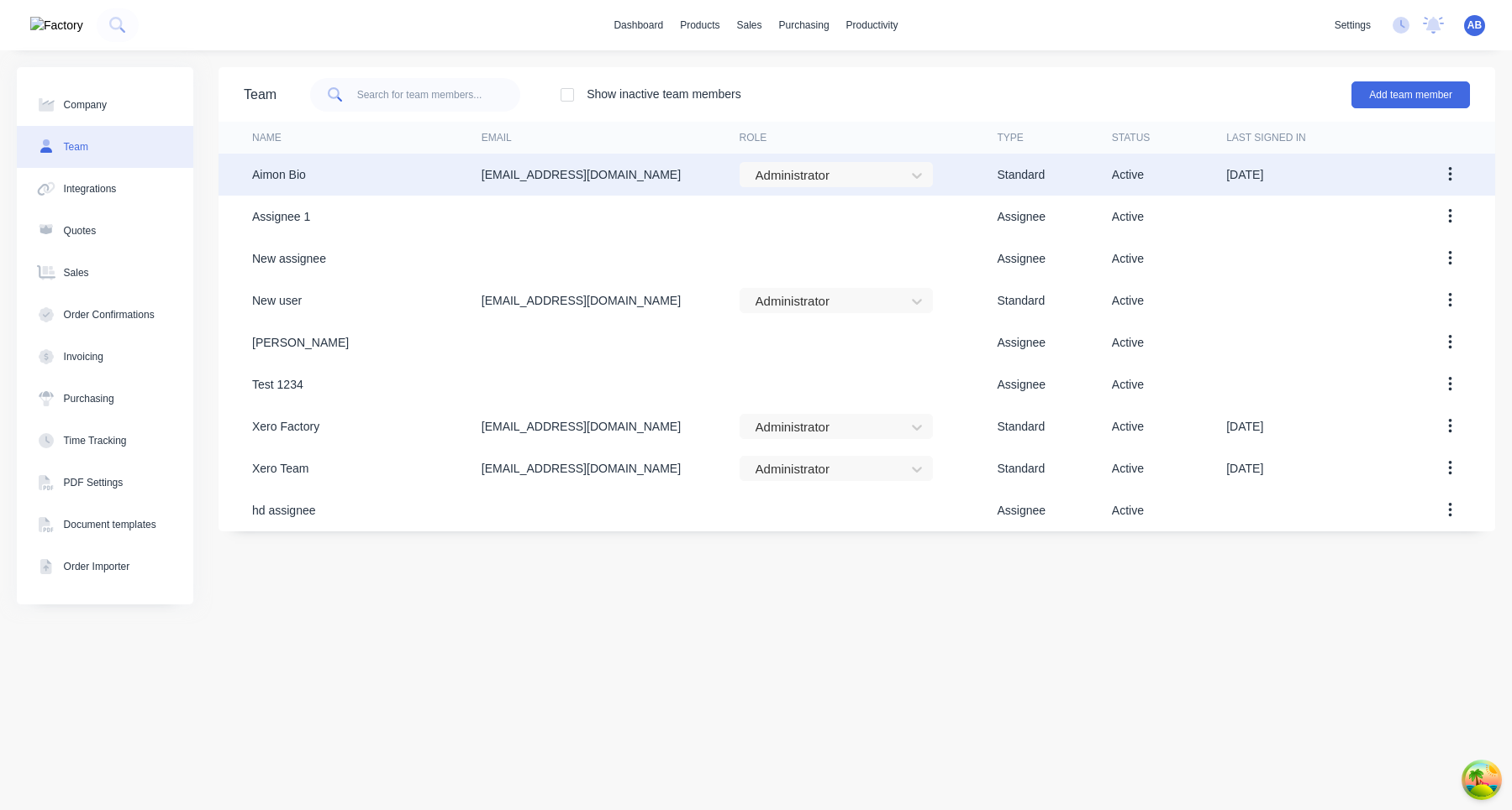
click at [1445, 174] on button "button" at bounding box center [1450, 174] width 40 height 30
click at [1393, 226] on div "Edit" at bounding box center [1390, 219] width 129 height 24
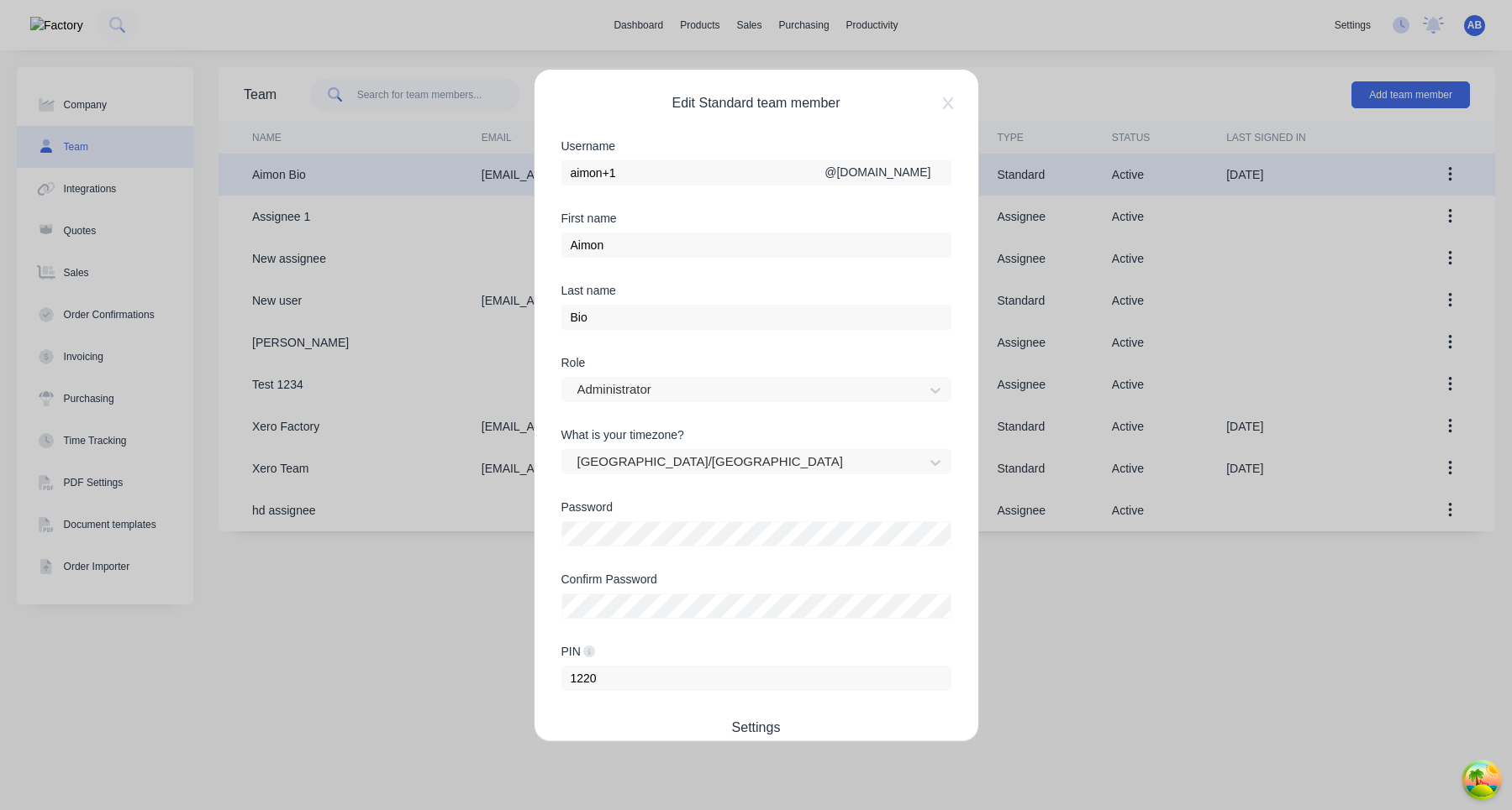
scroll to position [350, 0]
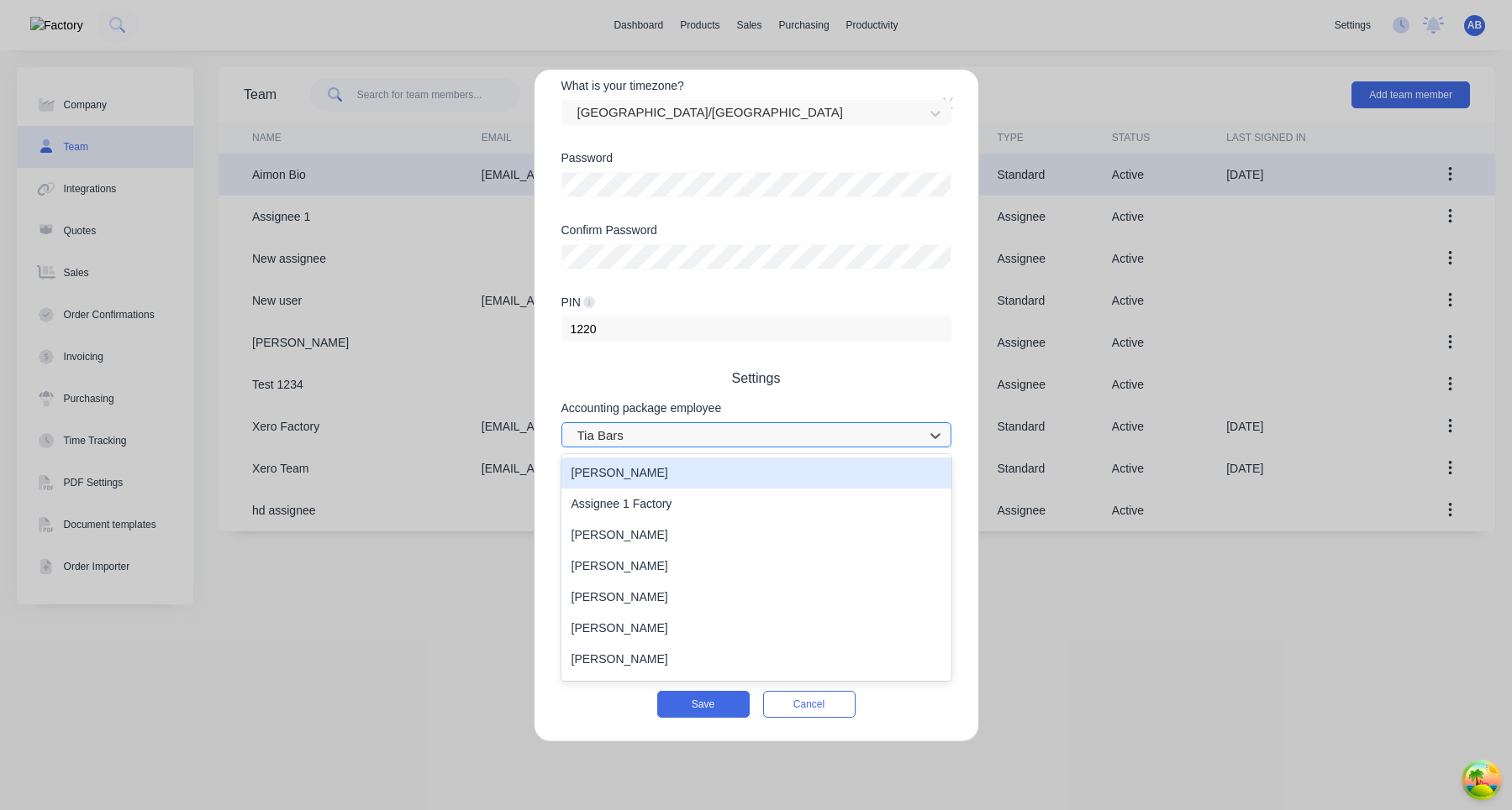
click at [710, 444] on div at bounding box center [744, 436] width 339 height 21
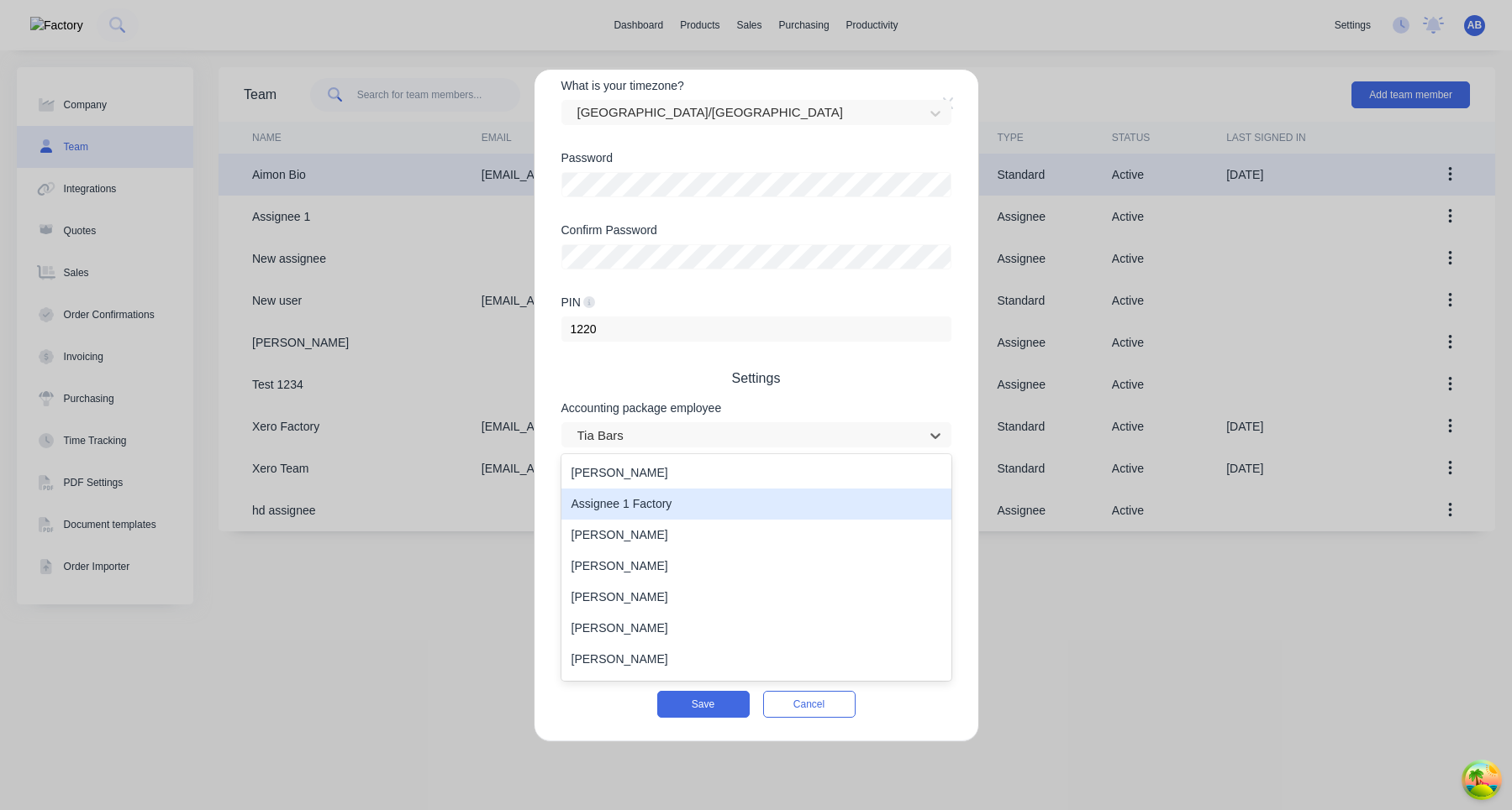
click at [680, 498] on div "Assignee 1 Factory" at bounding box center [756, 504] width 390 height 31
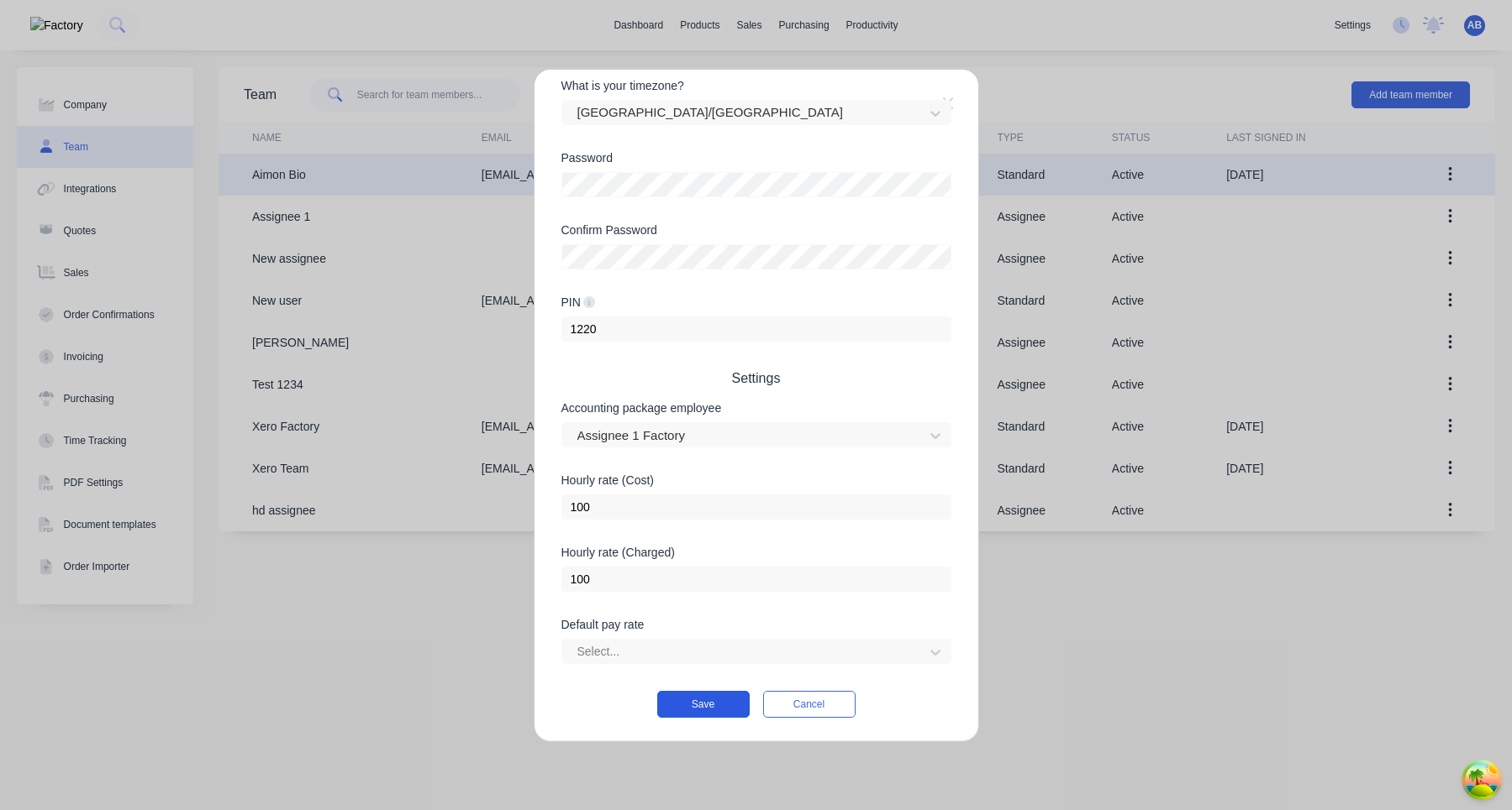
click at [705, 701] on button "Save" at bounding box center [703, 705] width 92 height 27
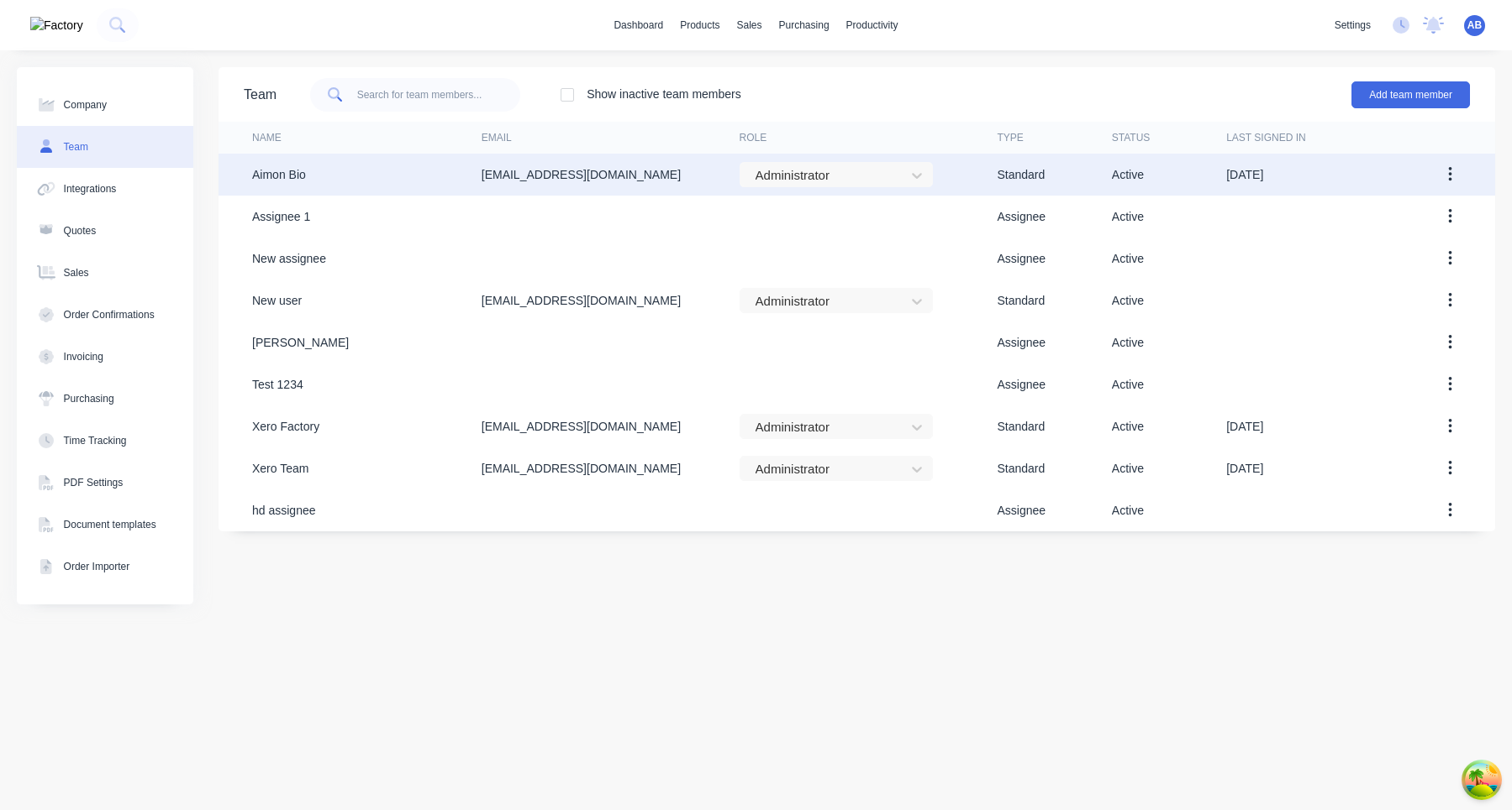
click at [1454, 174] on button "button" at bounding box center [1450, 174] width 40 height 30
click at [1401, 220] on div "Edit" at bounding box center [1390, 219] width 129 height 24
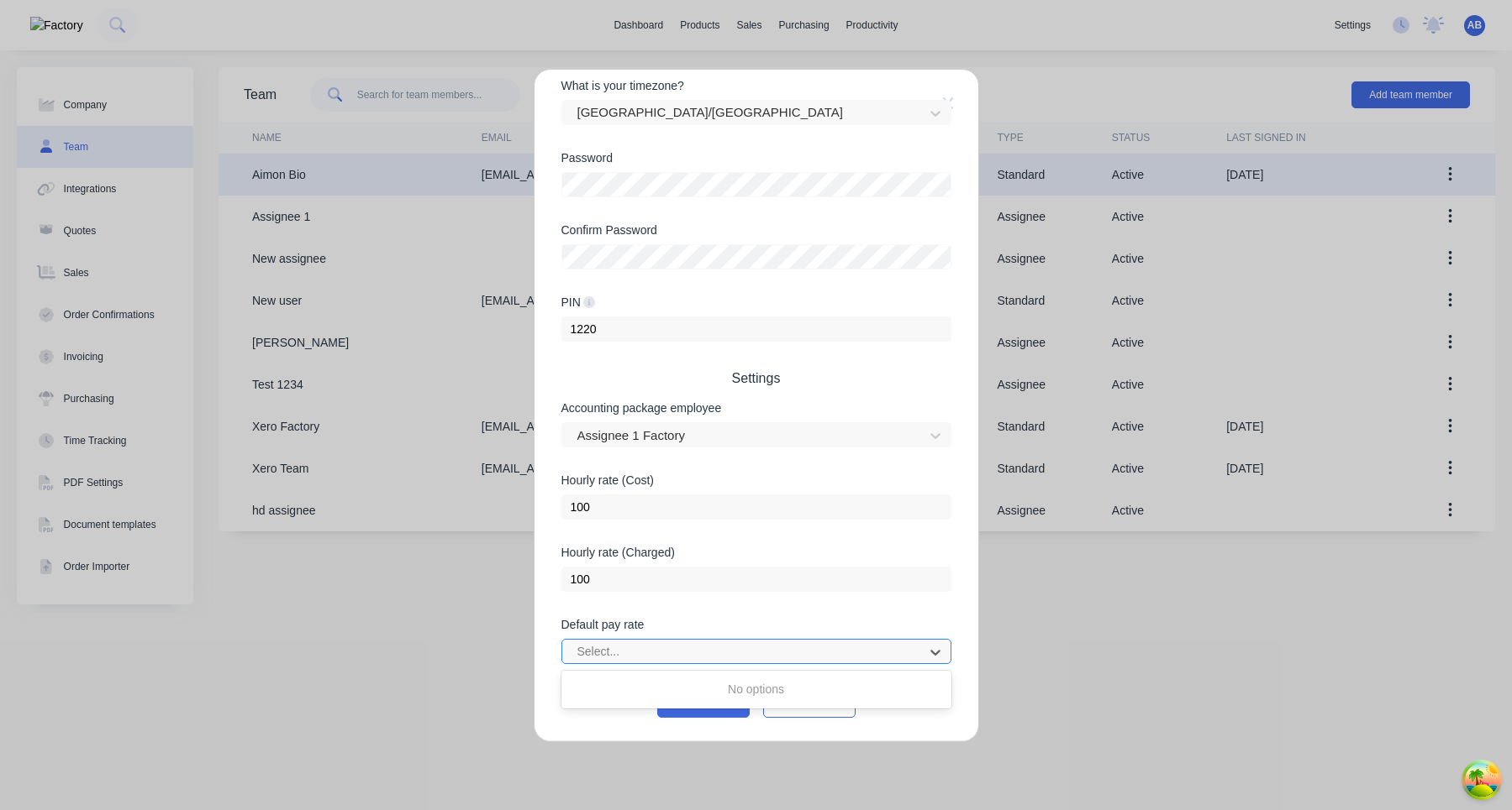
click at [726, 661] on div at bounding box center [744, 653] width 339 height 21
type input "a"
click at [737, 427] on div at bounding box center [744, 436] width 339 height 21
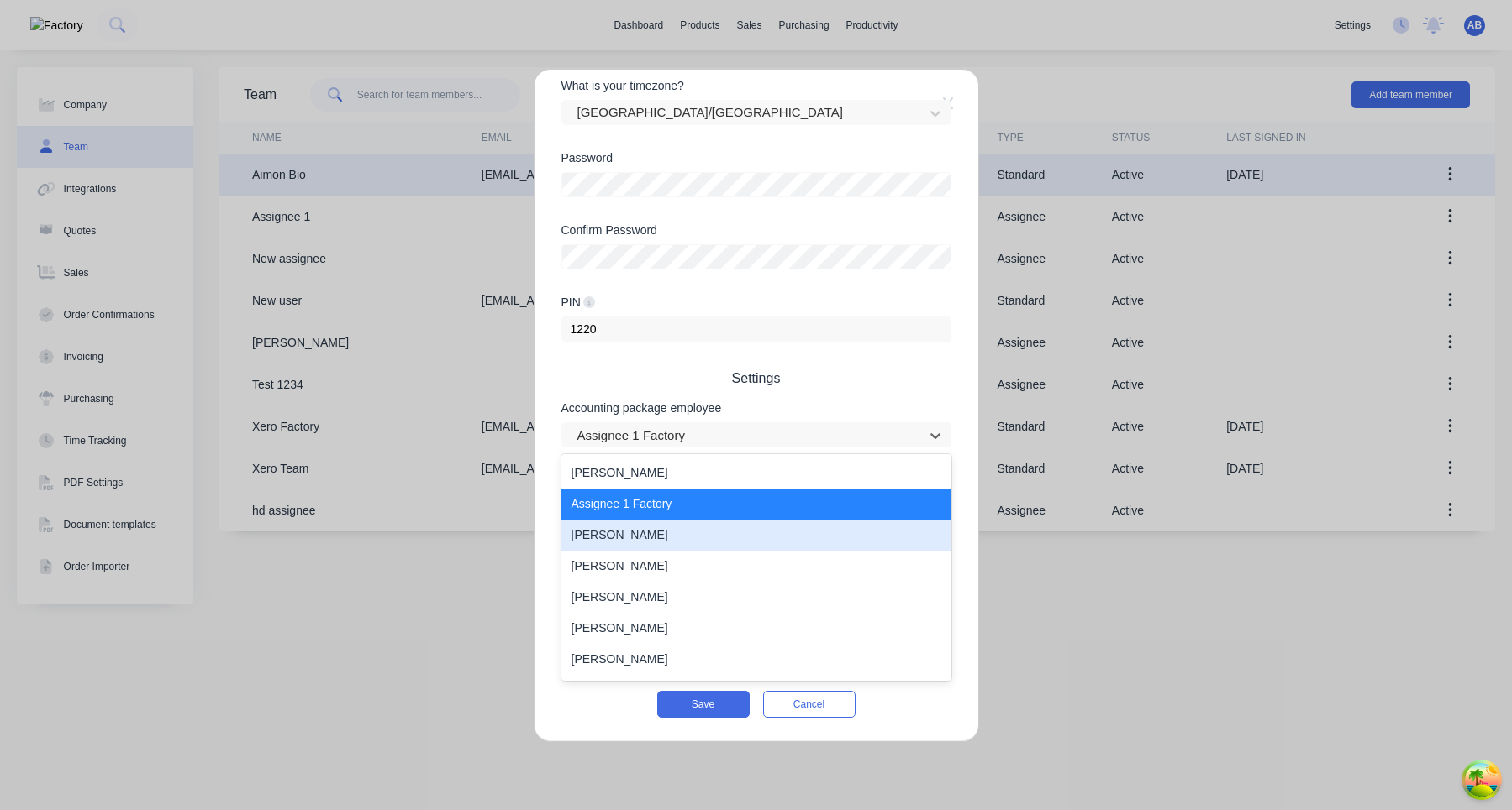
click at [688, 545] on div "Cathy Sparkes" at bounding box center [756, 535] width 390 height 31
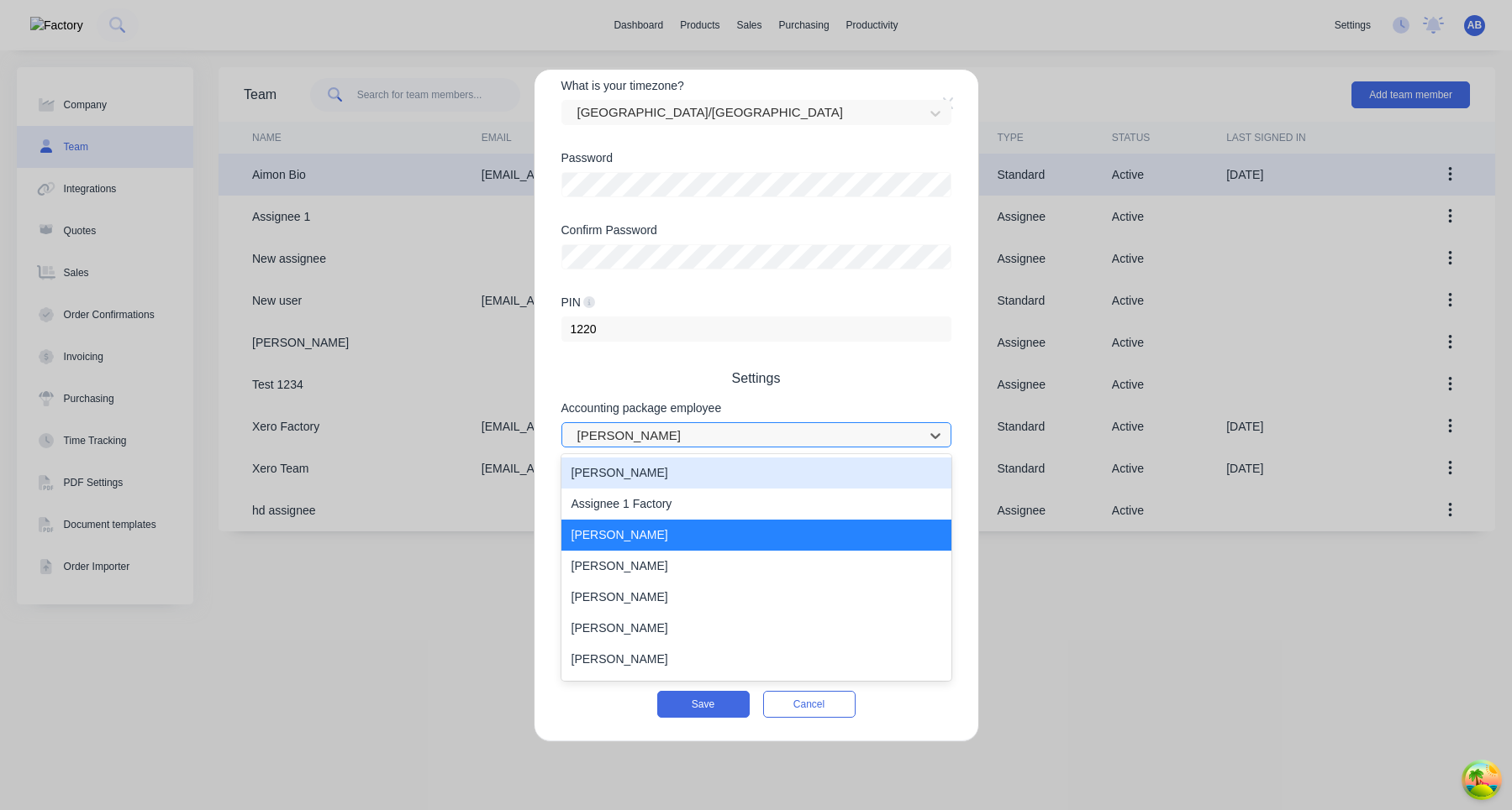
click at [720, 422] on div "Cathy Sparkes" at bounding box center [756, 435] width 390 height 25
click at [696, 488] on div "Alice Johnson" at bounding box center [756, 473] width 390 height 31
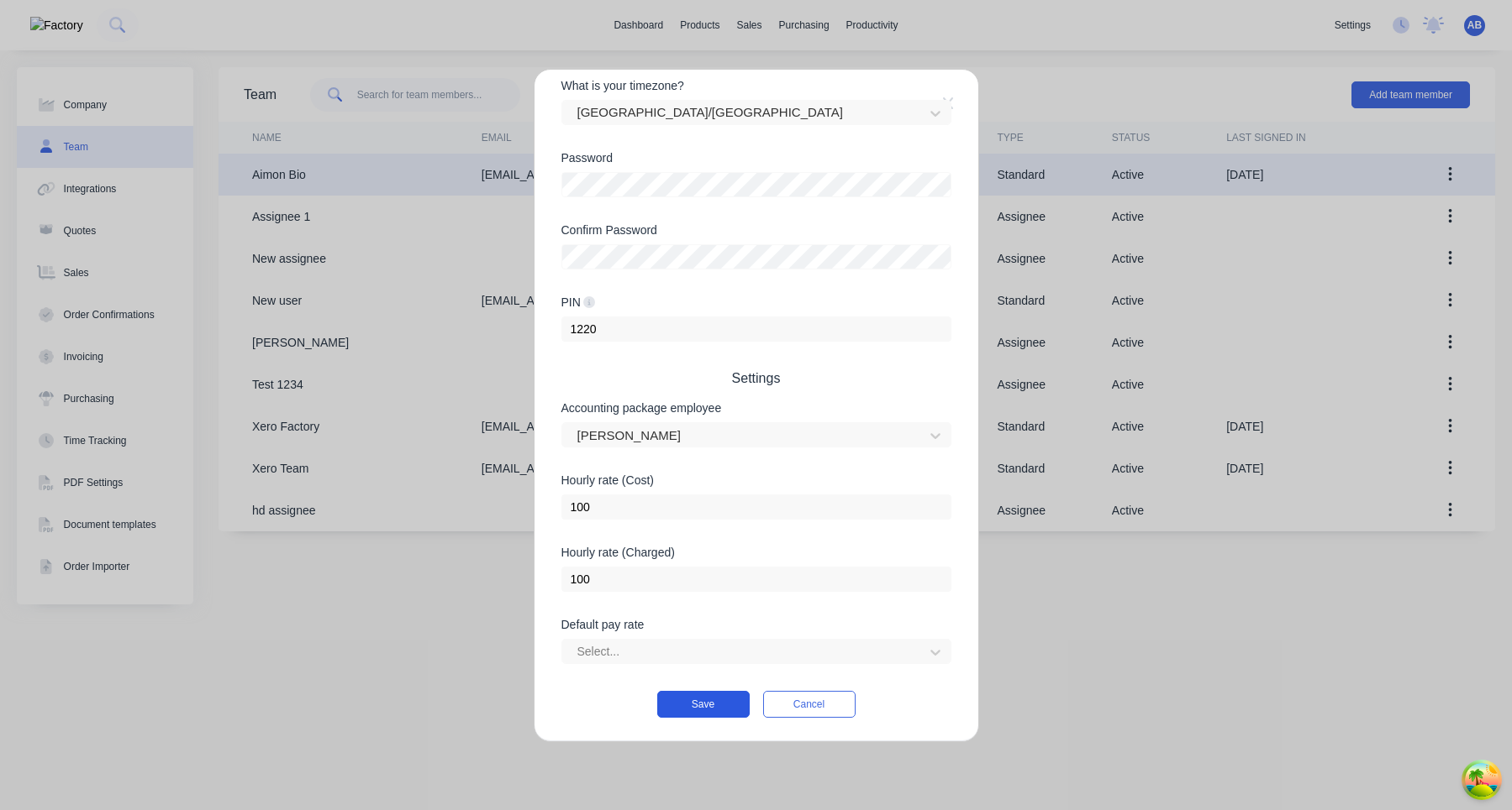
click at [721, 701] on button "Save" at bounding box center [703, 705] width 92 height 27
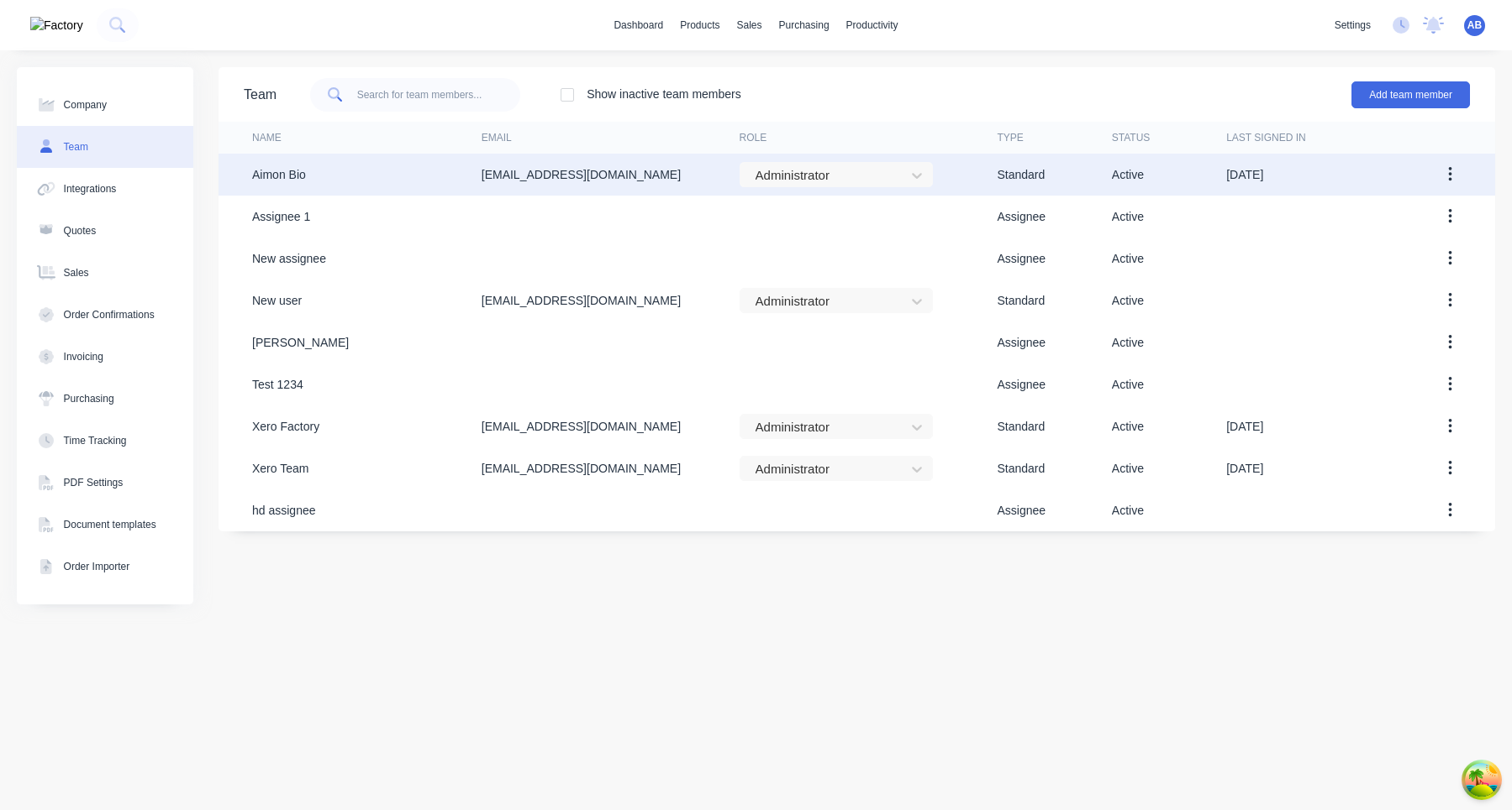
click at [1451, 171] on icon "button" at bounding box center [1450, 174] width 4 height 18
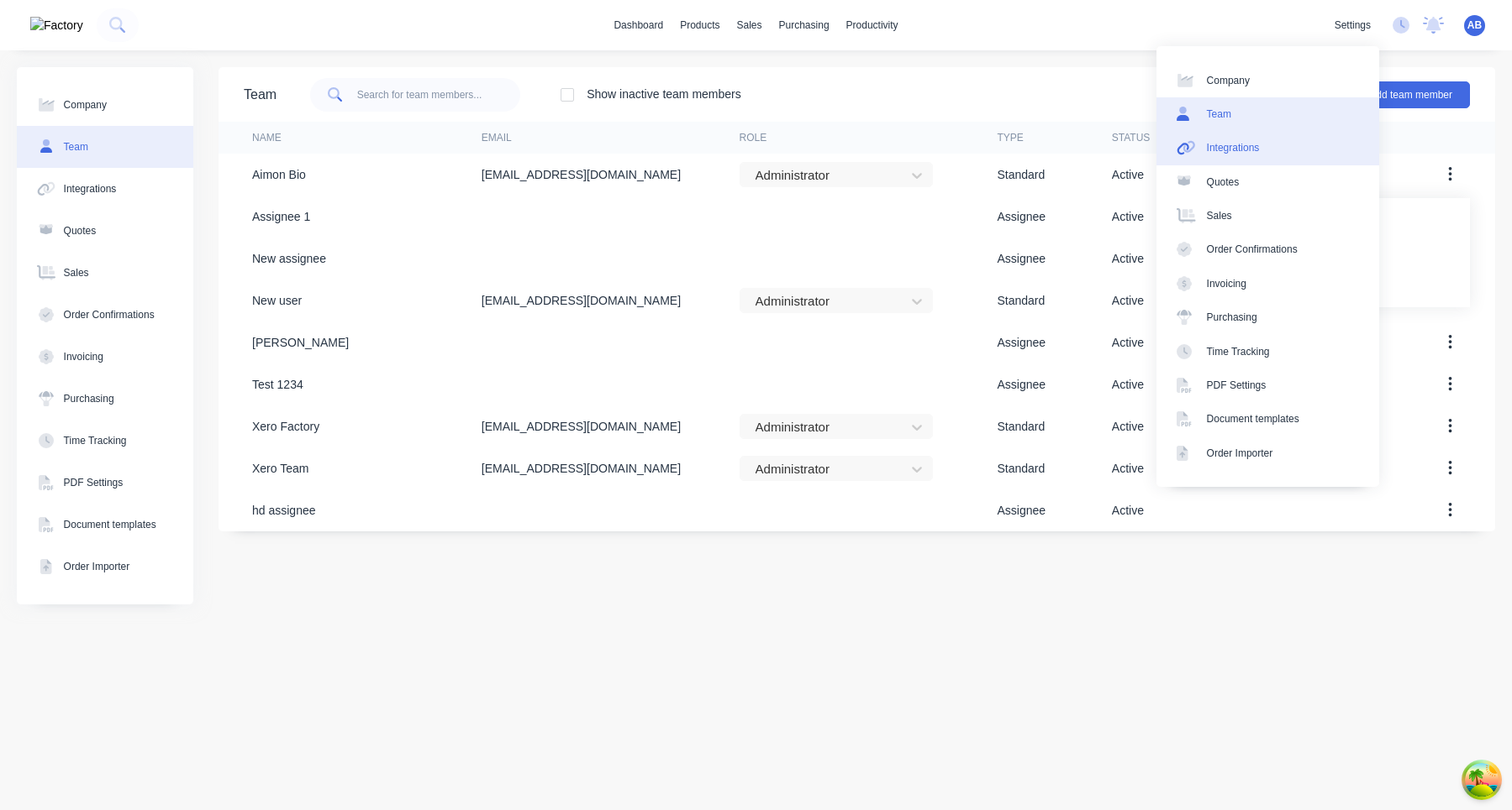
click at [1303, 158] on link "Integrations" at bounding box center [1267, 148] width 223 height 34
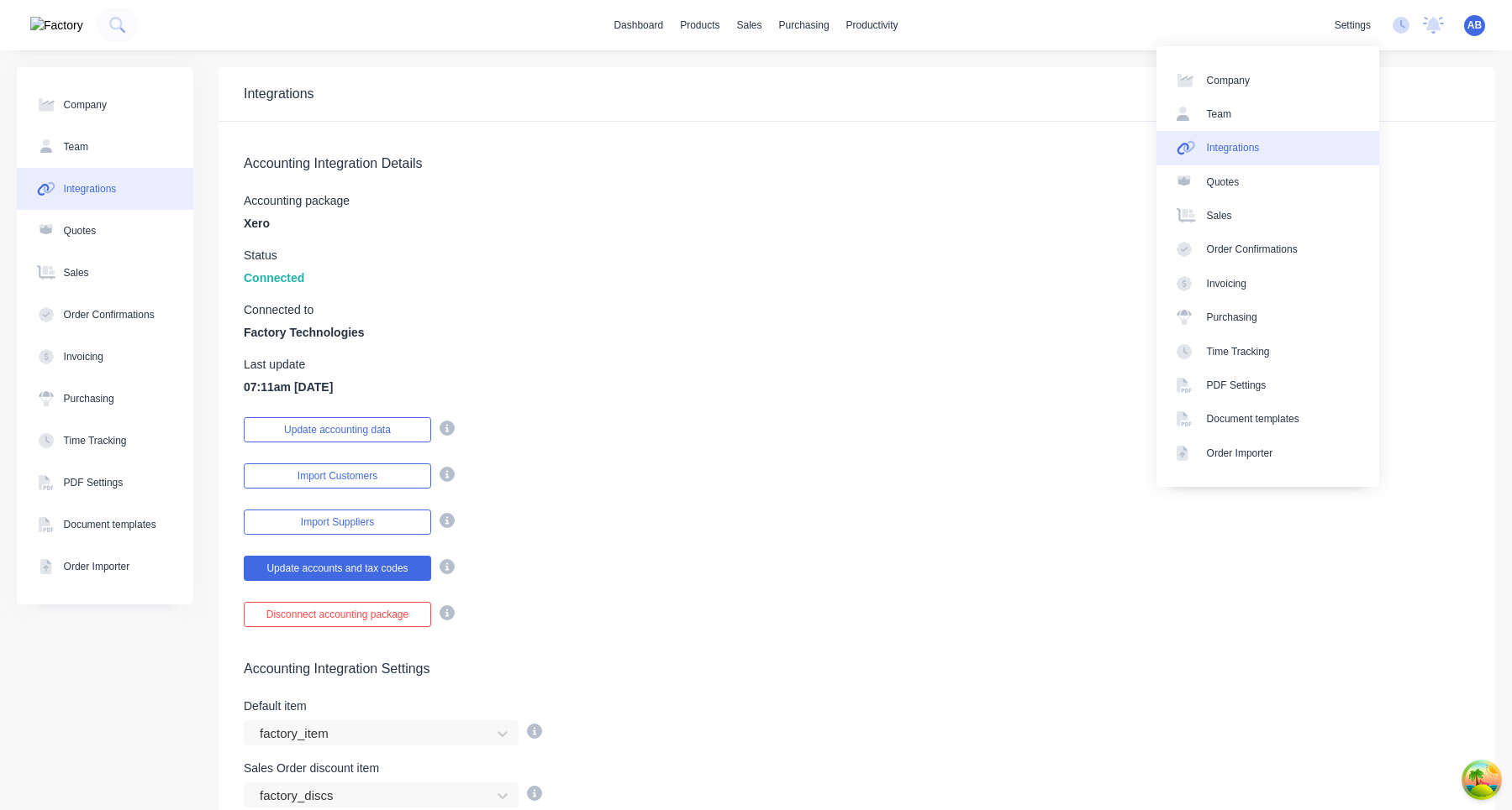
click at [771, 376] on div "Last update 07:11am 22/07/25" at bounding box center [857, 377] width 1226 height 38
click at [1281, 121] on link "Team" at bounding box center [1267, 114] width 223 height 34
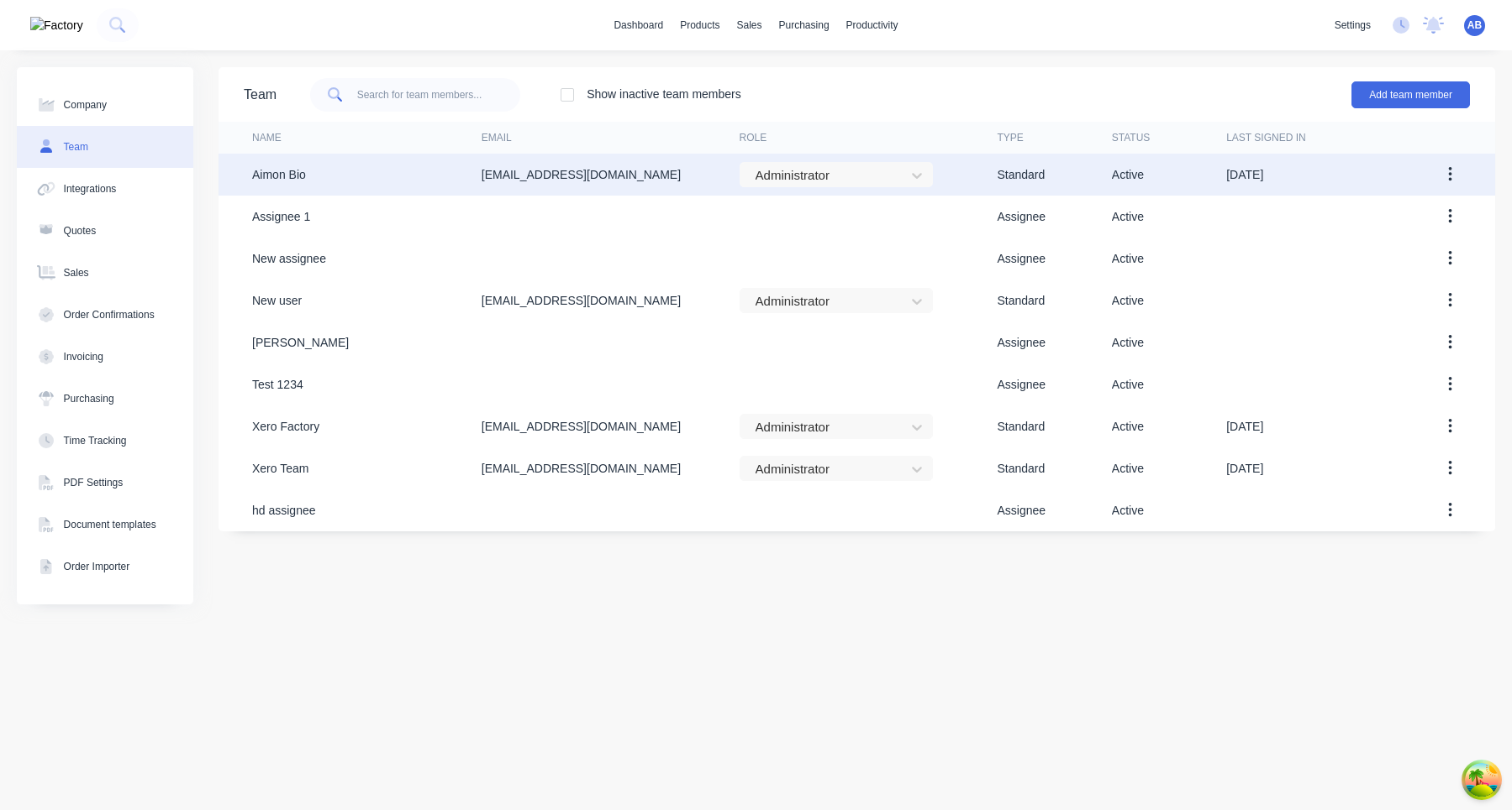
click at [1451, 183] on icon "button" at bounding box center [1450, 174] width 4 height 18
click at [1401, 229] on div "Edit" at bounding box center [1390, 219] width 129 height 24
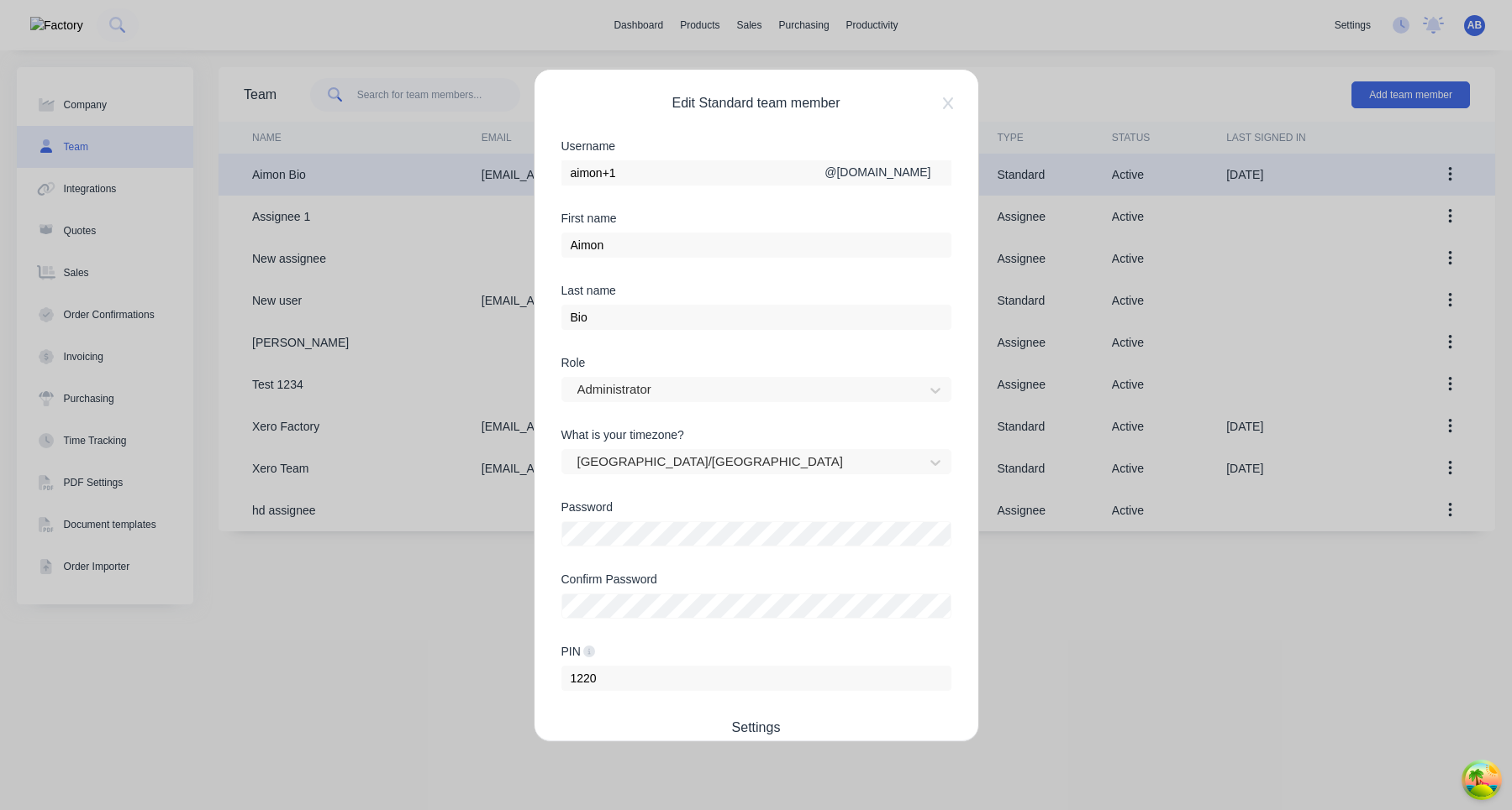
scroll to position [350, 0]
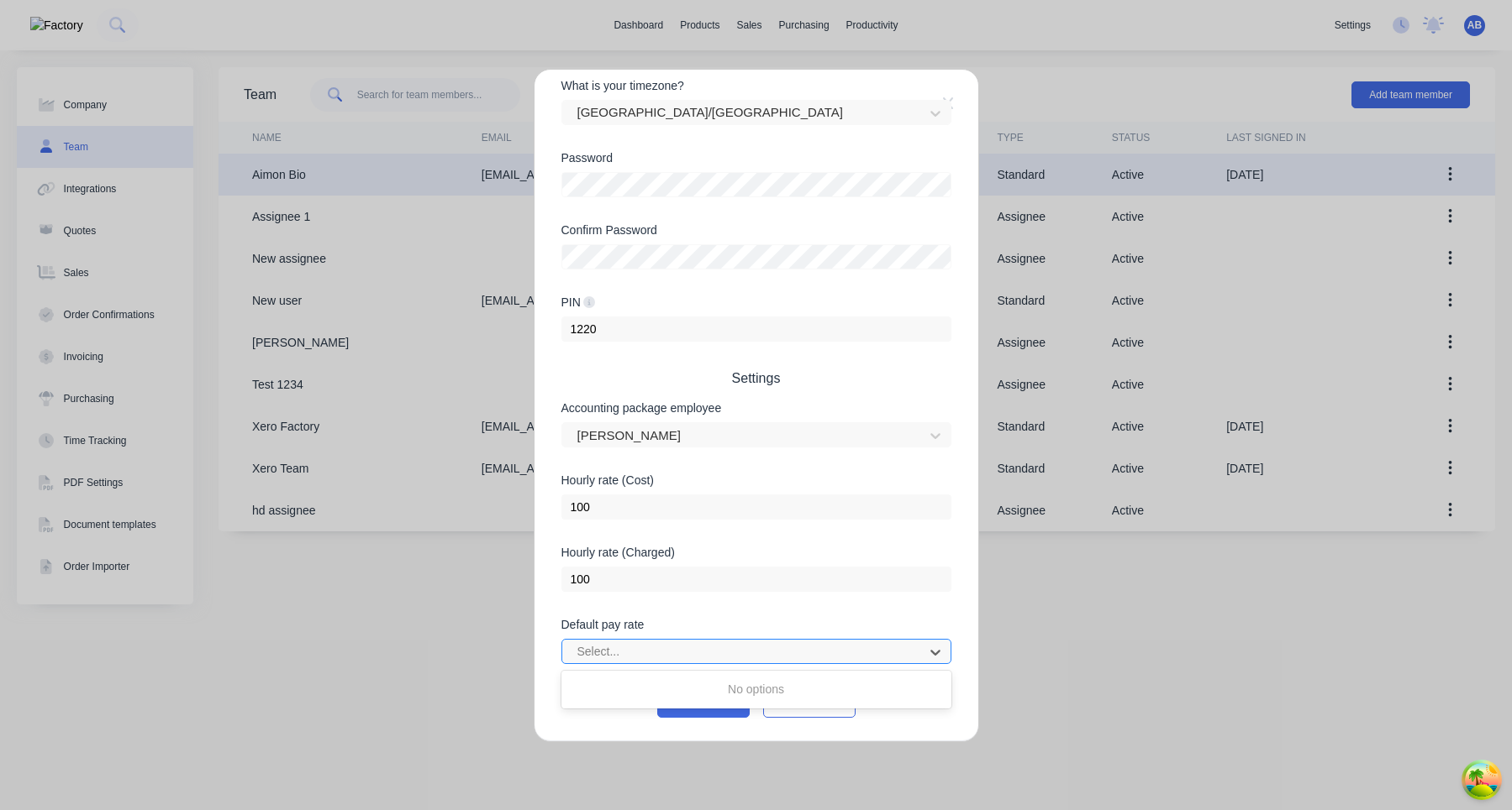
click at [768, 658] on div at bounding box center [744, 653] width 339 height 21
click at [1200, 608] on div "Edit Standard team member Username aimon+1 @ xero.factory.app First name Aimon …" at bounding box center [756, 405] width 1512 height 810
click at [825, 712] on button "Cancel" at bounding box center [808, 705] width 92 height 27
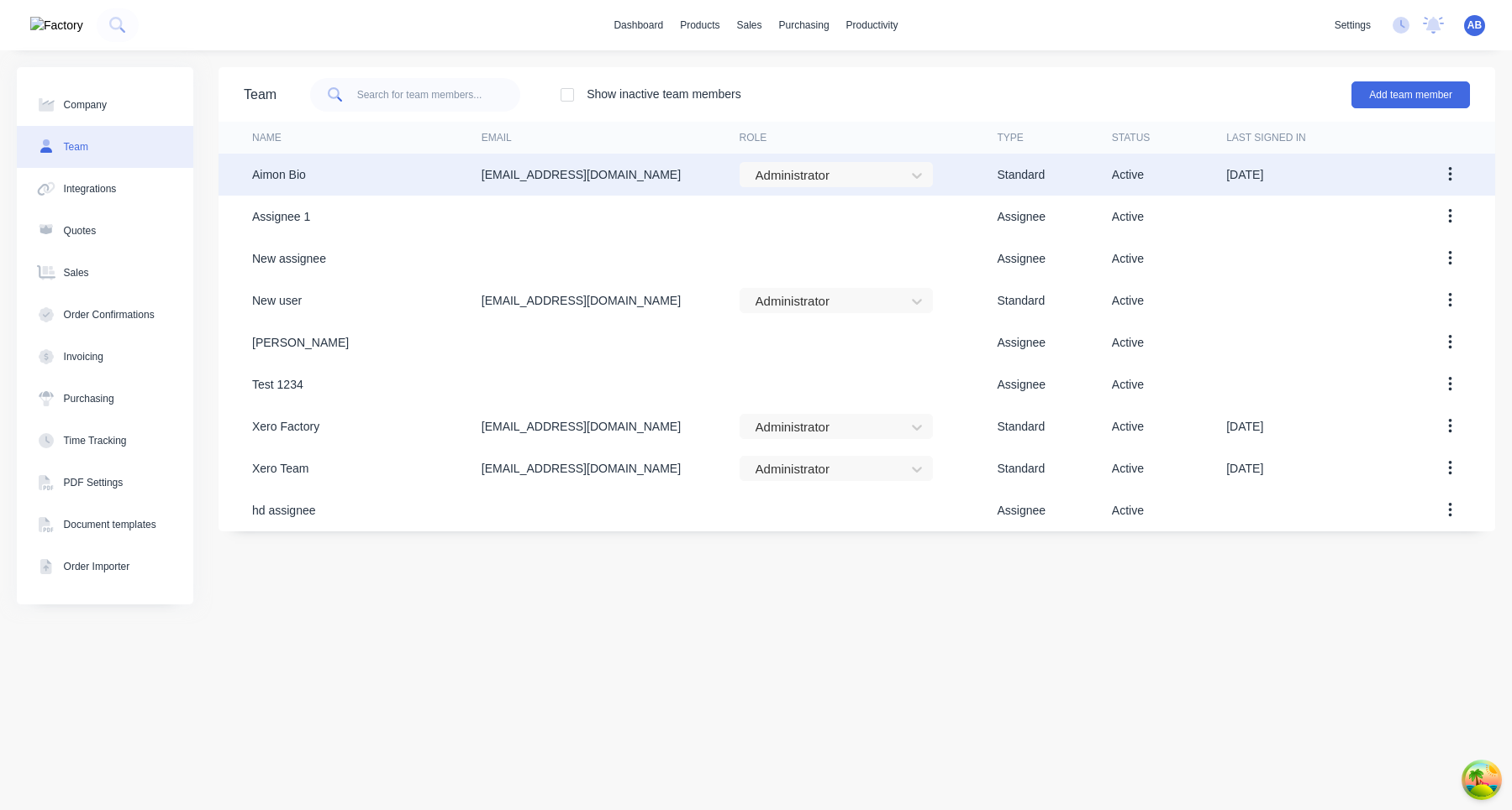
click at [1451, 179] on icon "button" at bounding box center [1449, 175] width 3 height 16
click at [1412, 221] on div "Edit" at bounding box center [1390, 219] width 129 height 24
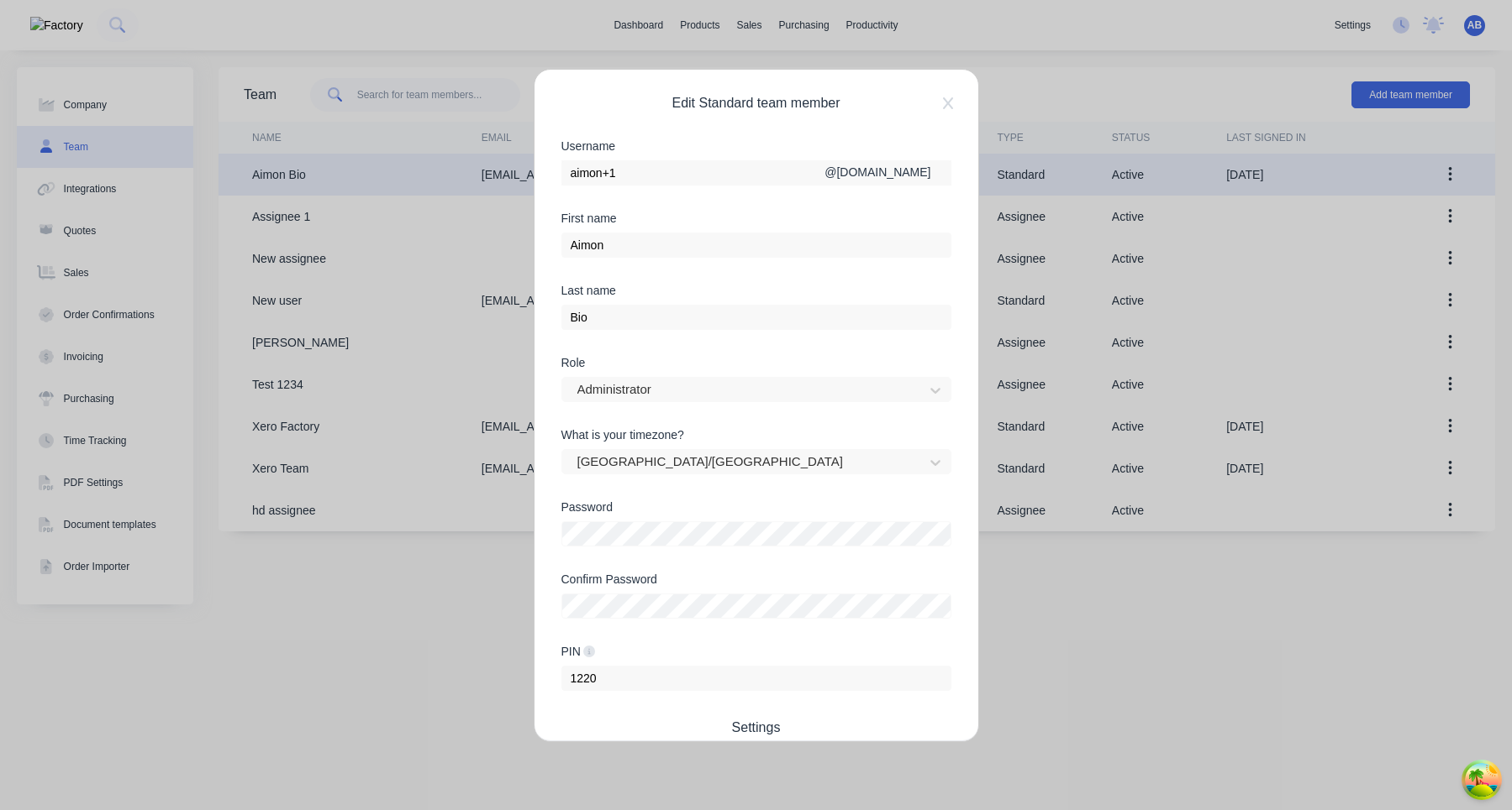
scroll to position [350, 0]
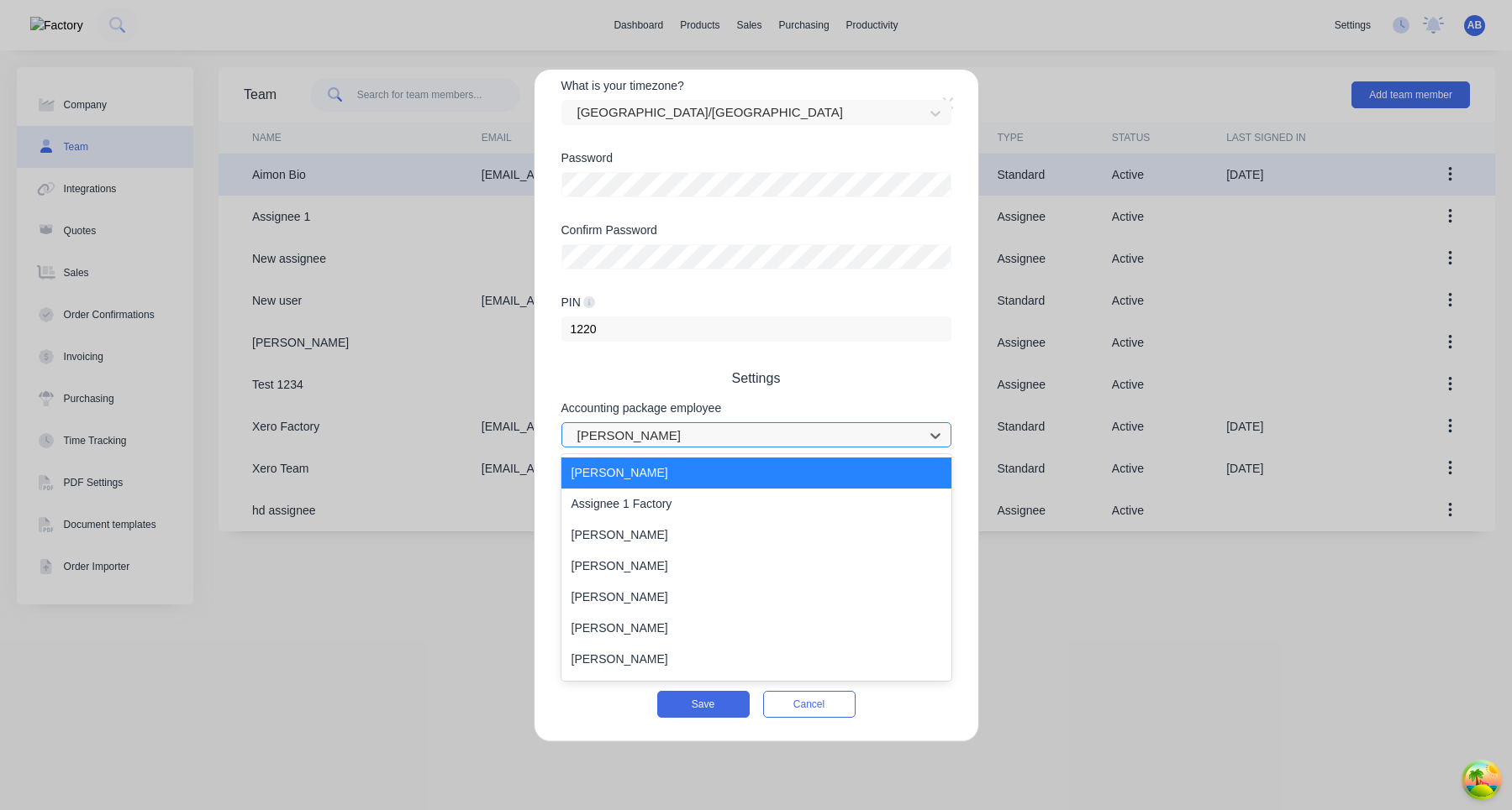
click at [751, 441] on div at bounding box center [744, 436] width 339 height 21
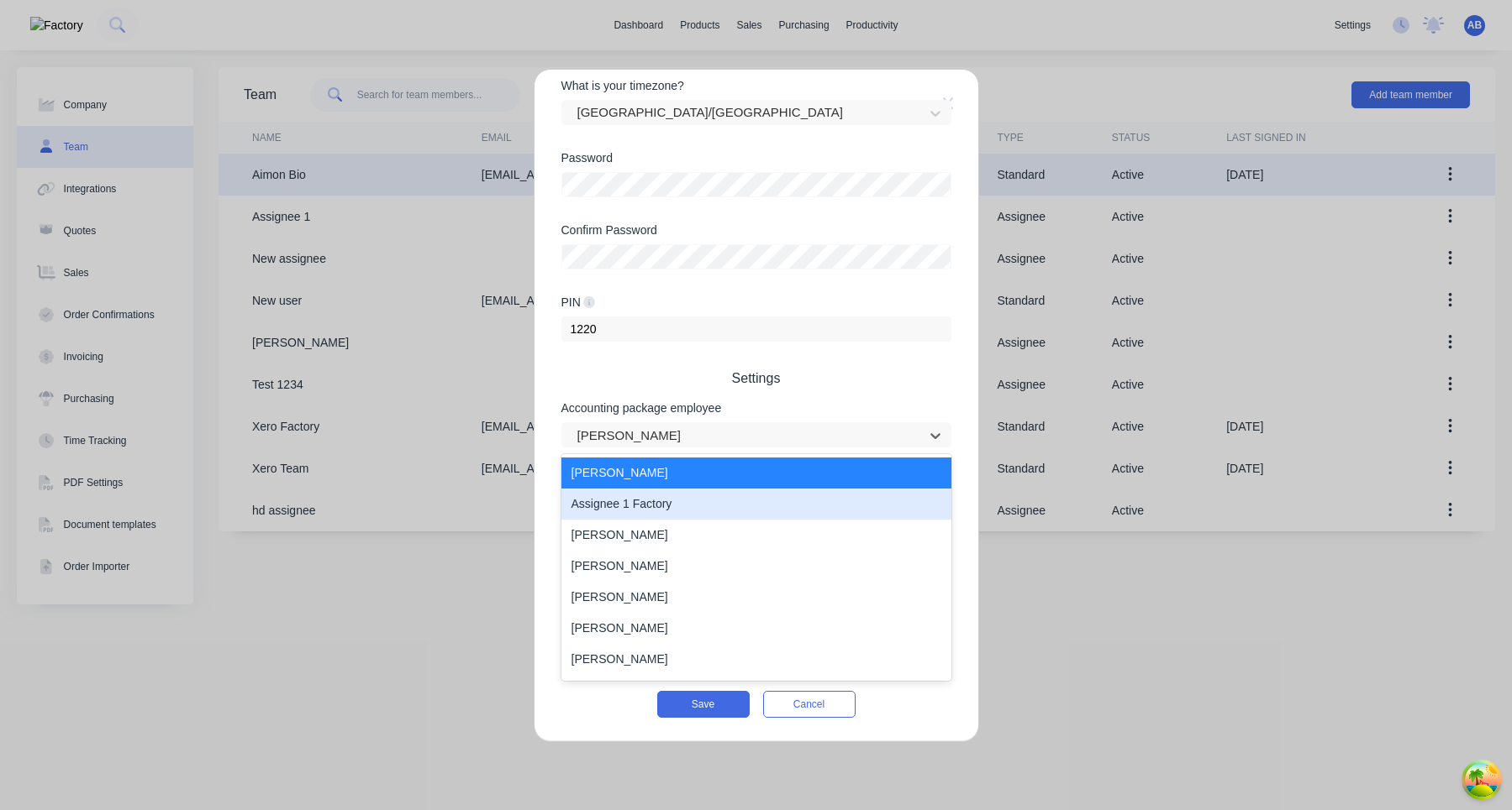
click at [716, 545] on div "Cathy Sparkes" at bounding box center [756, 535] width 390 height 31
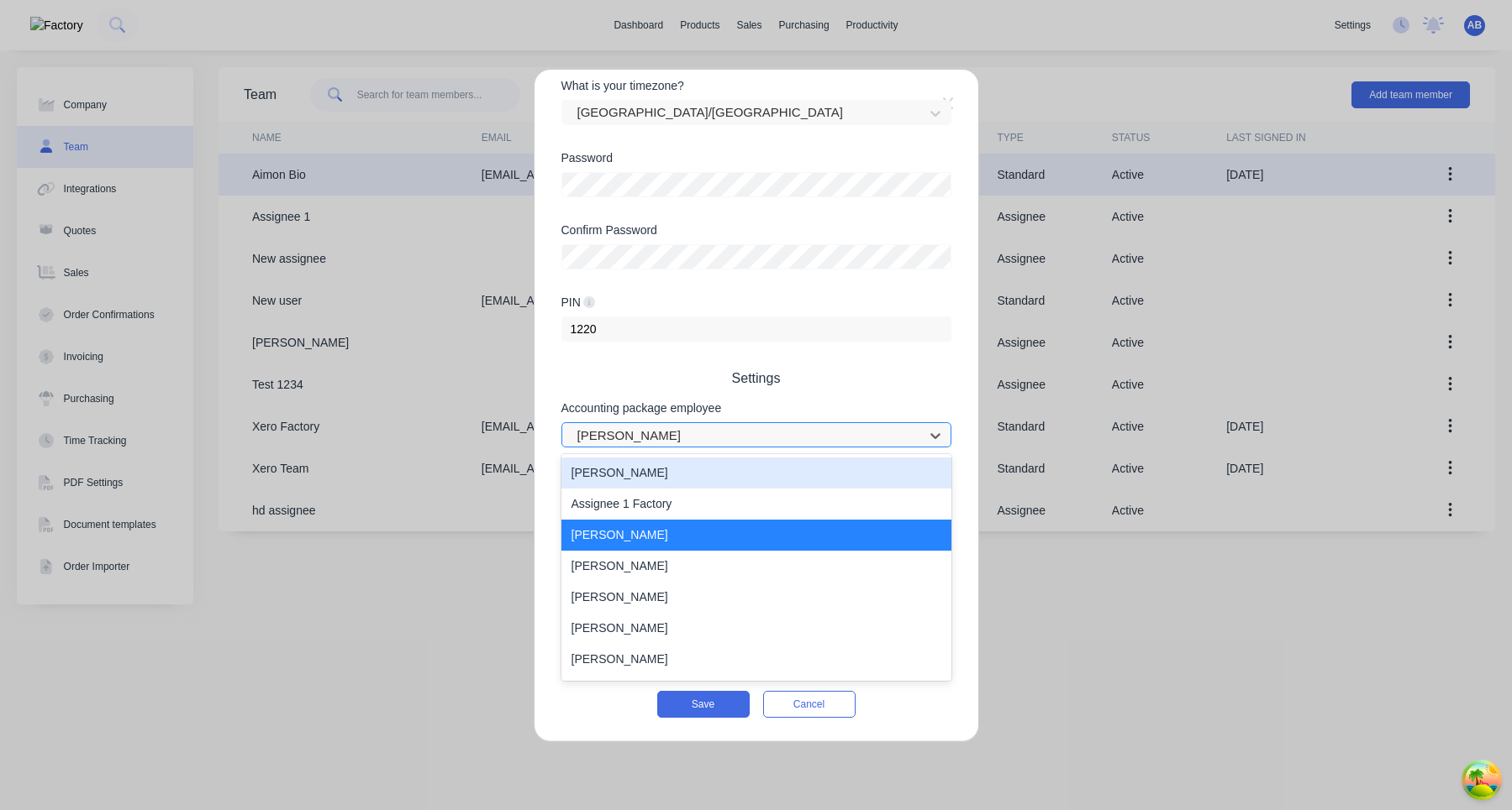
click at [738, 438] on div at bounding box center [744, 436] width 339 height 21
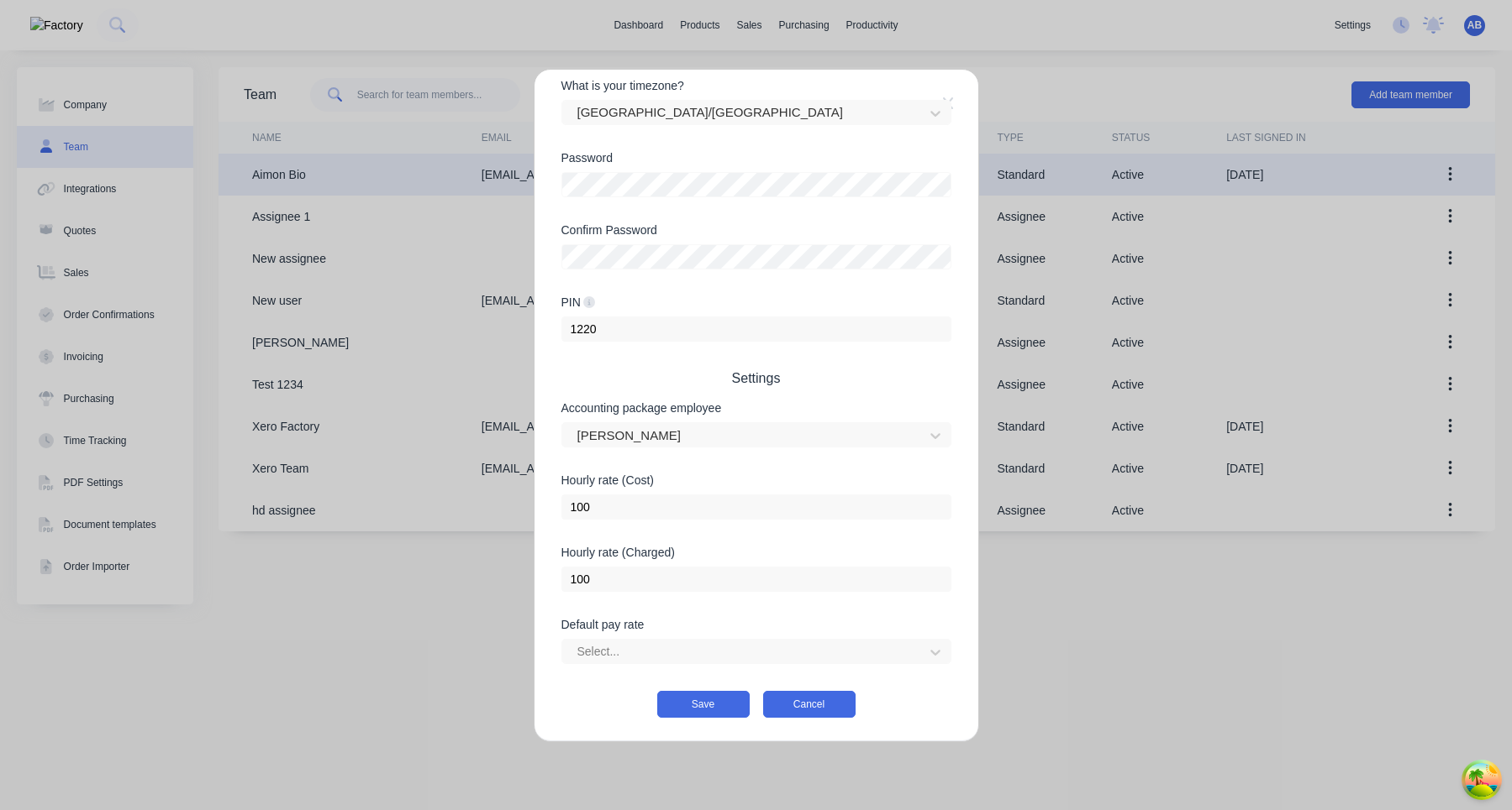
click at [835, 705] on button "Cancel" at bounding box center [808, 705] width 92 height 27
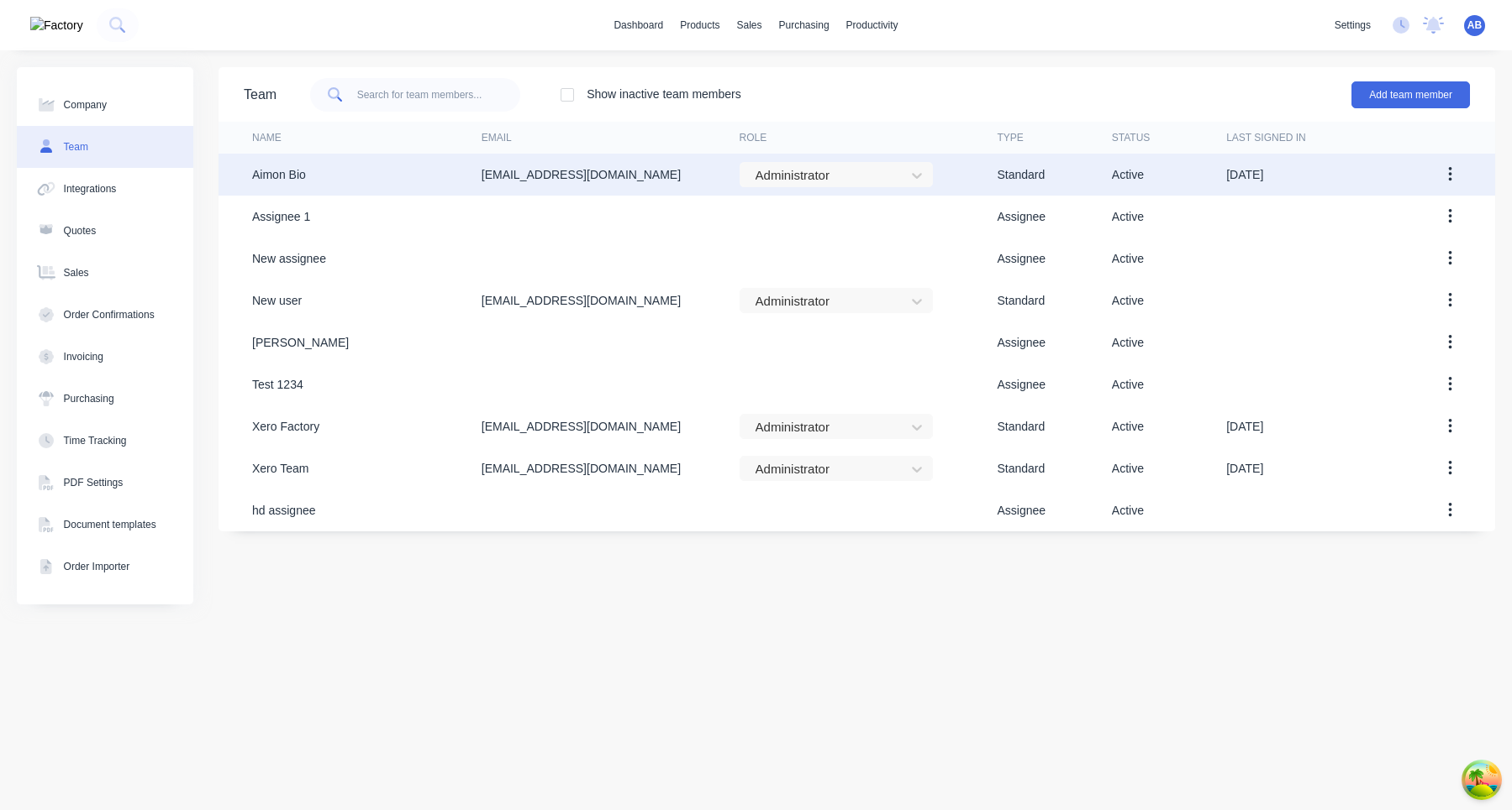
click at [1451, 184] on button "button" at bounding box center [1450, 174] width 40 height 30
click at [1402, 217] on div "Edit" at bounding box center [1390, 219] width 129 height 24
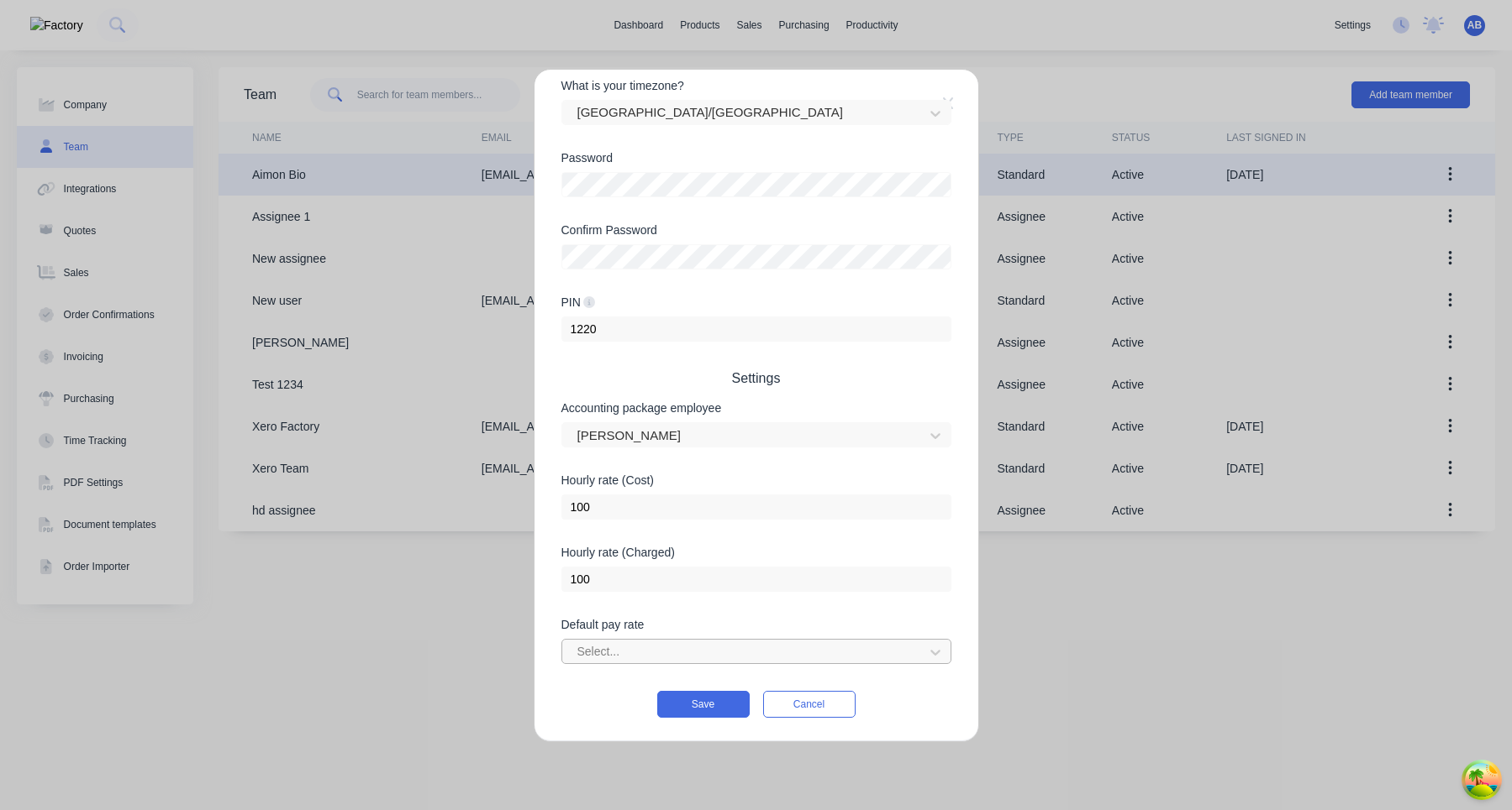
click at [701, 658] on div at bounding box center [744, 653] width 339 height 21
click at [712, 431] on div at bounding box center [744, 436] width 339 height 21
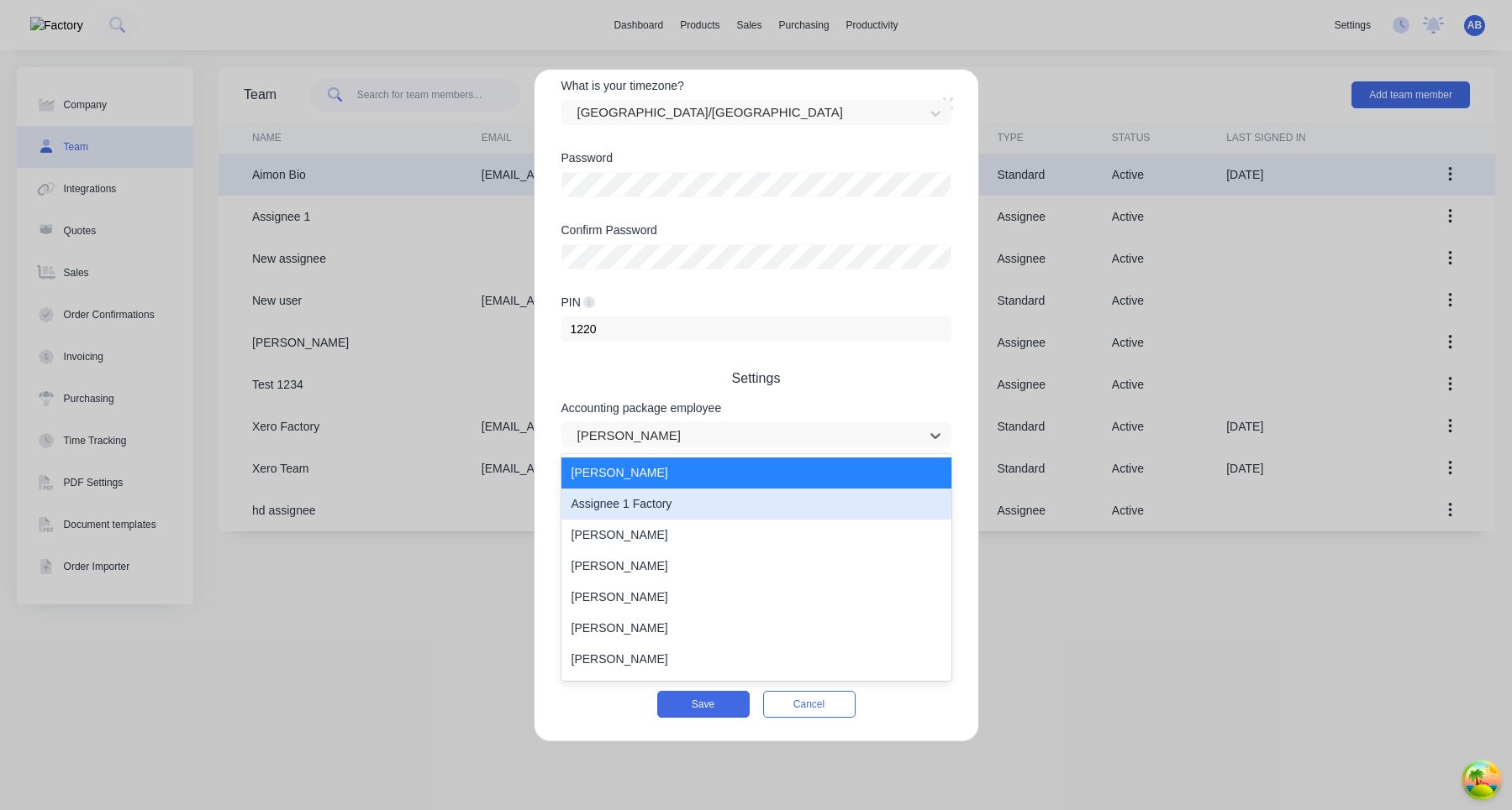
click at [693, 513] on div "Assignee 1 Factory" at bounding box center [756, 504] width 390 height 31
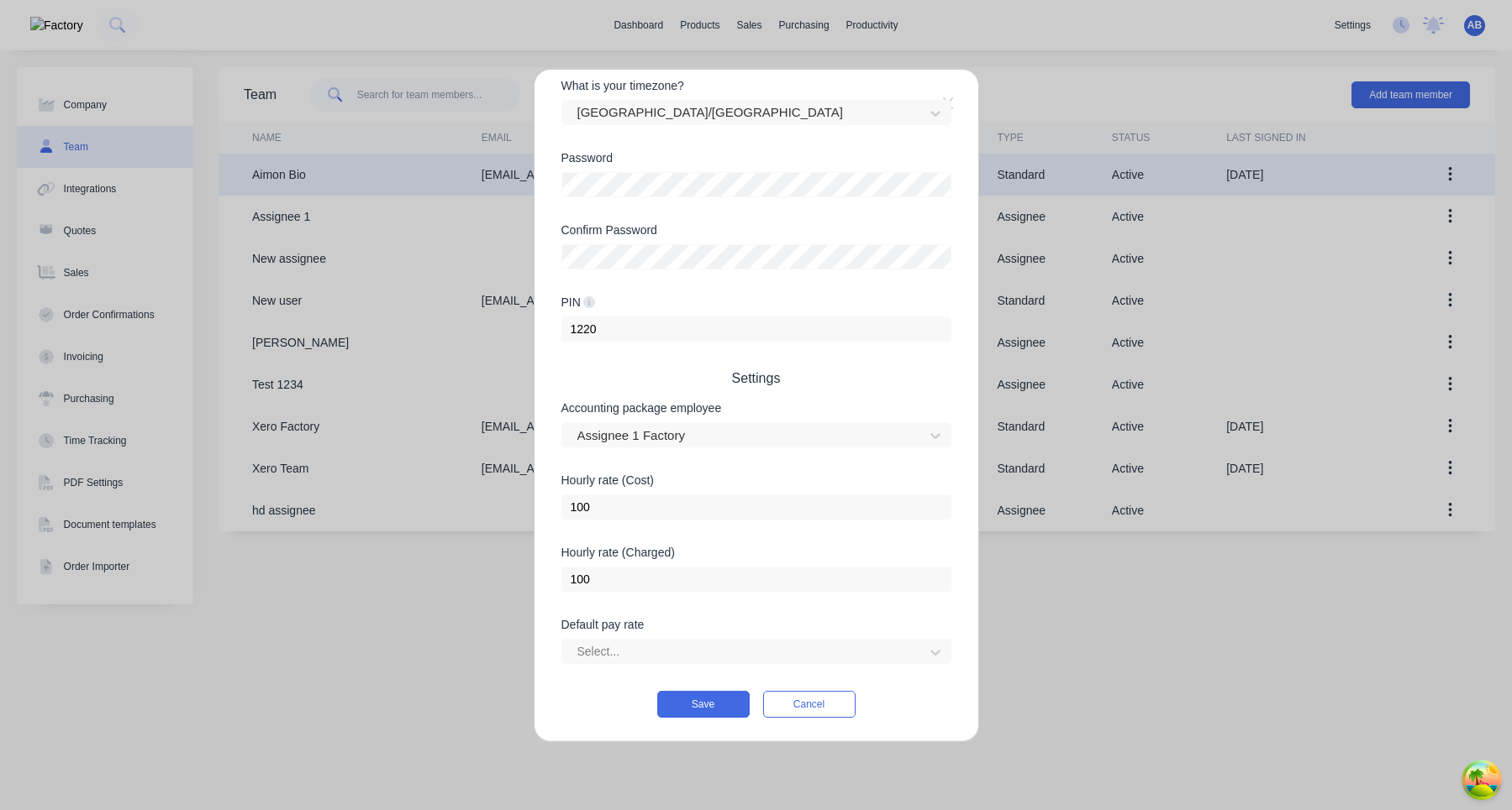
click at [710, 717] on div "Edit Standard team member Username aimon+1 @ xero.factory.app First name Aimon …" at bounding box center [756, 406] width 444 height 672
click at [715, 705] on button "Save" at bounding box center [703, 705] width 92 height 27
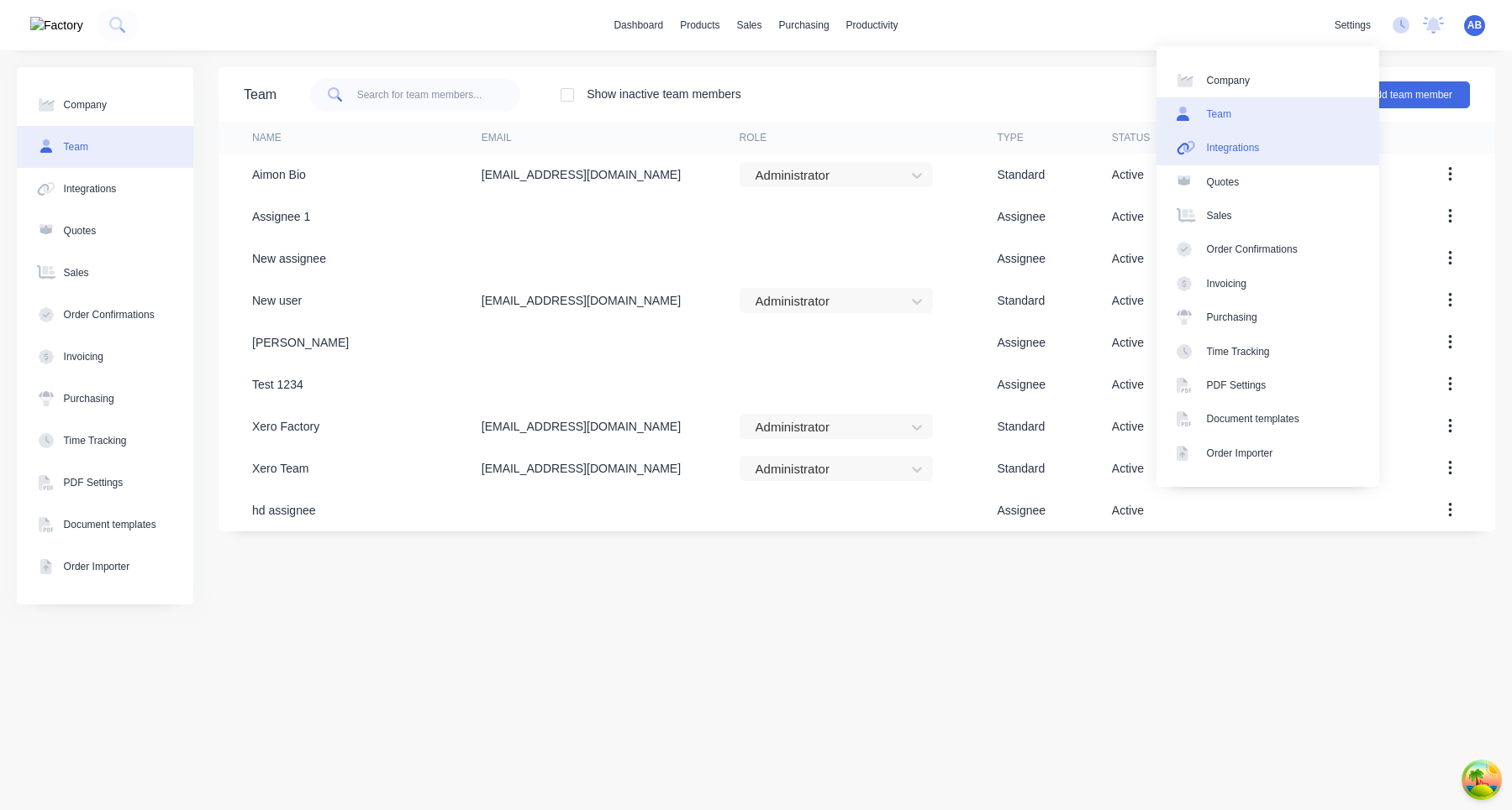
click at [1304, 150] on link "Integrations" at bounding box center [1267, 148] width 223 height 34
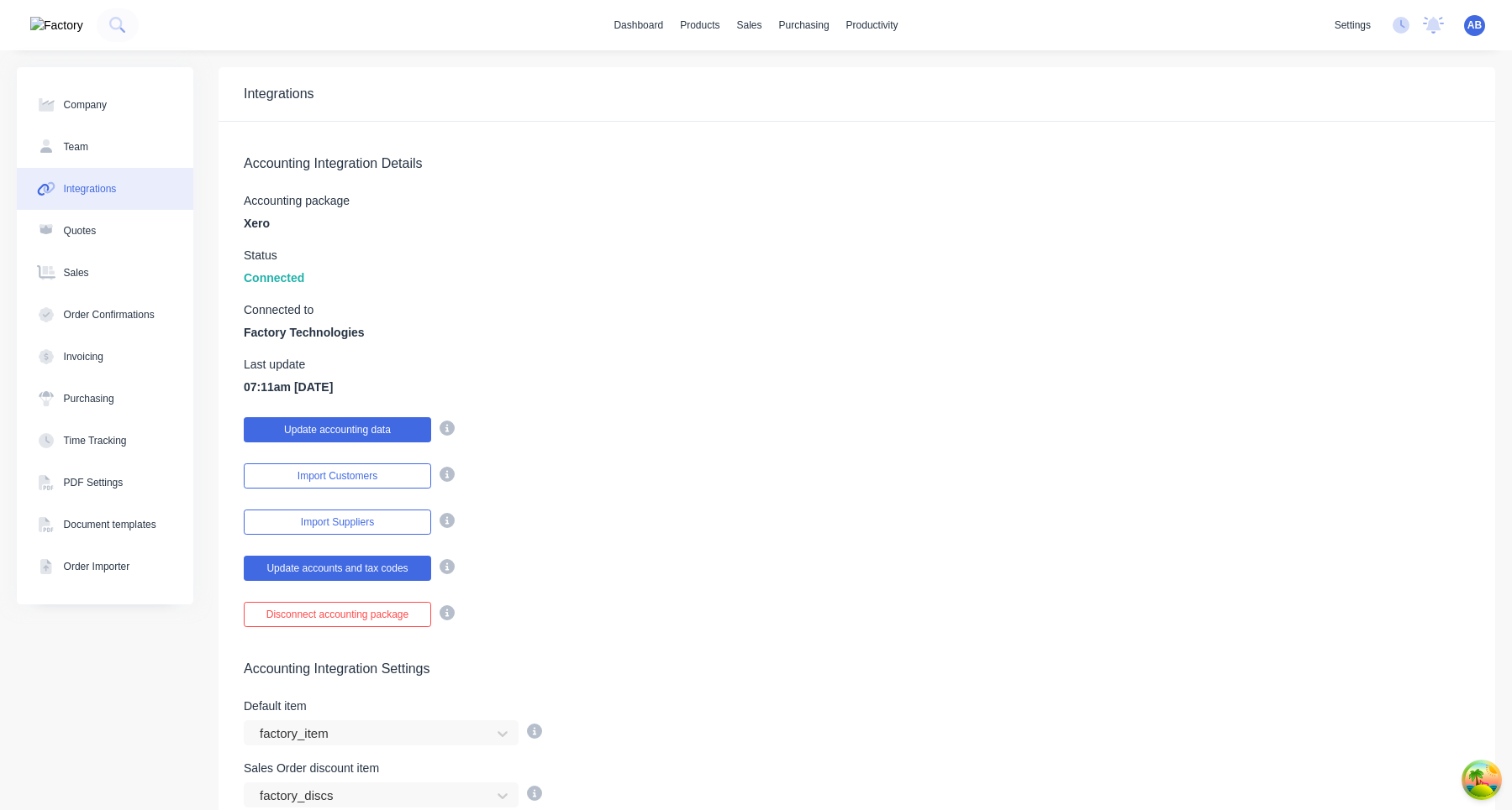
click at [376, 435] on button "Update accounting data" at bounding box center [337, 430] width 188 height 25
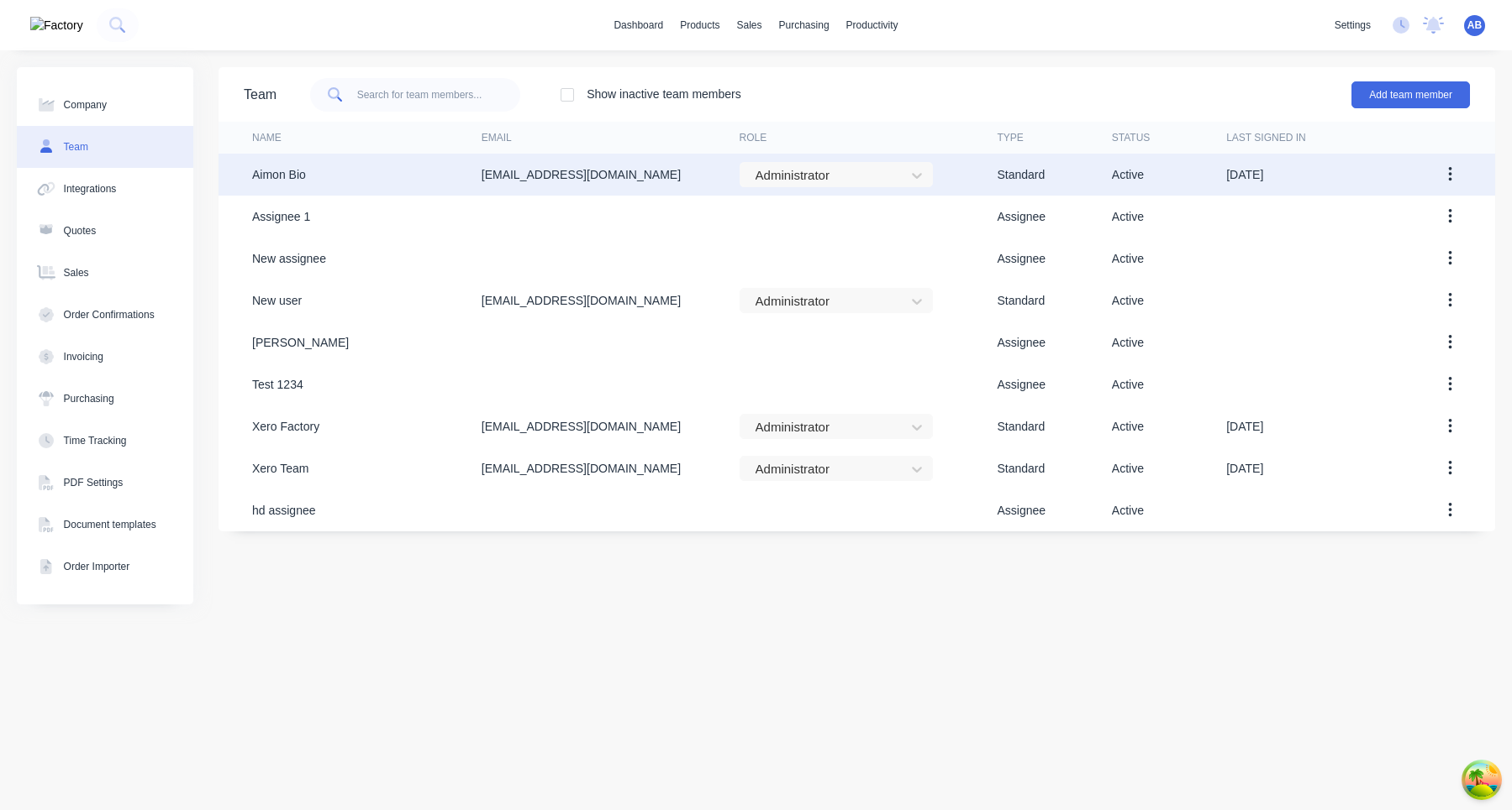
click at [1457, 172] on button "button" at bounding box center [1450, 174] width 40 height 30
click at [1401, 221] on div "Edit" at bounding box center [1390, 219] width 129 height 24
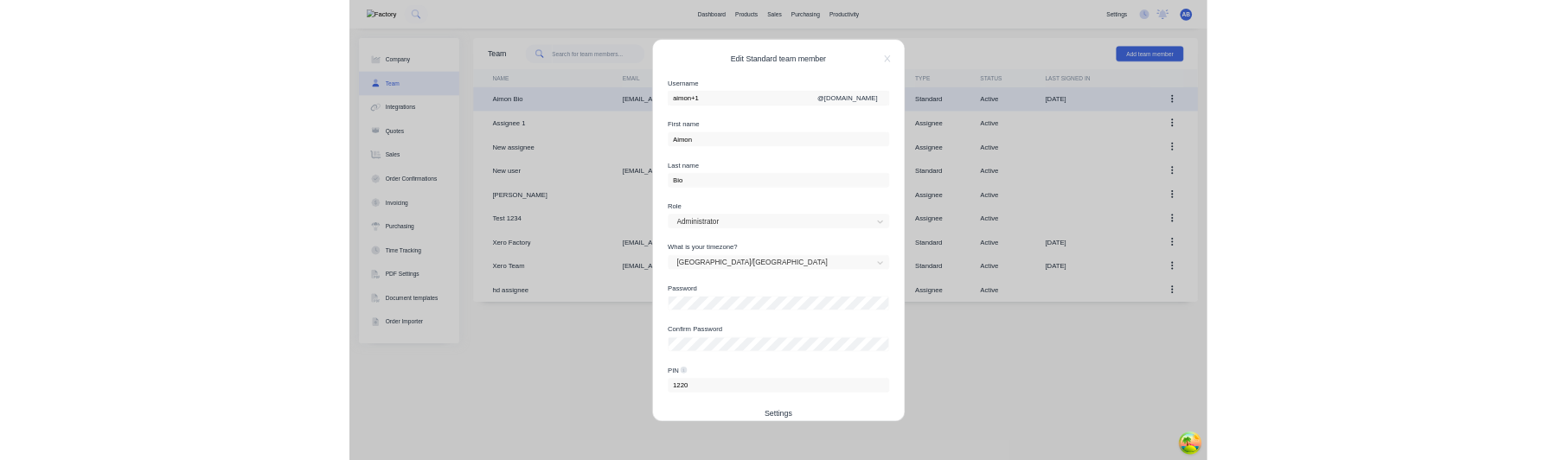
scroll to position [360, 0]
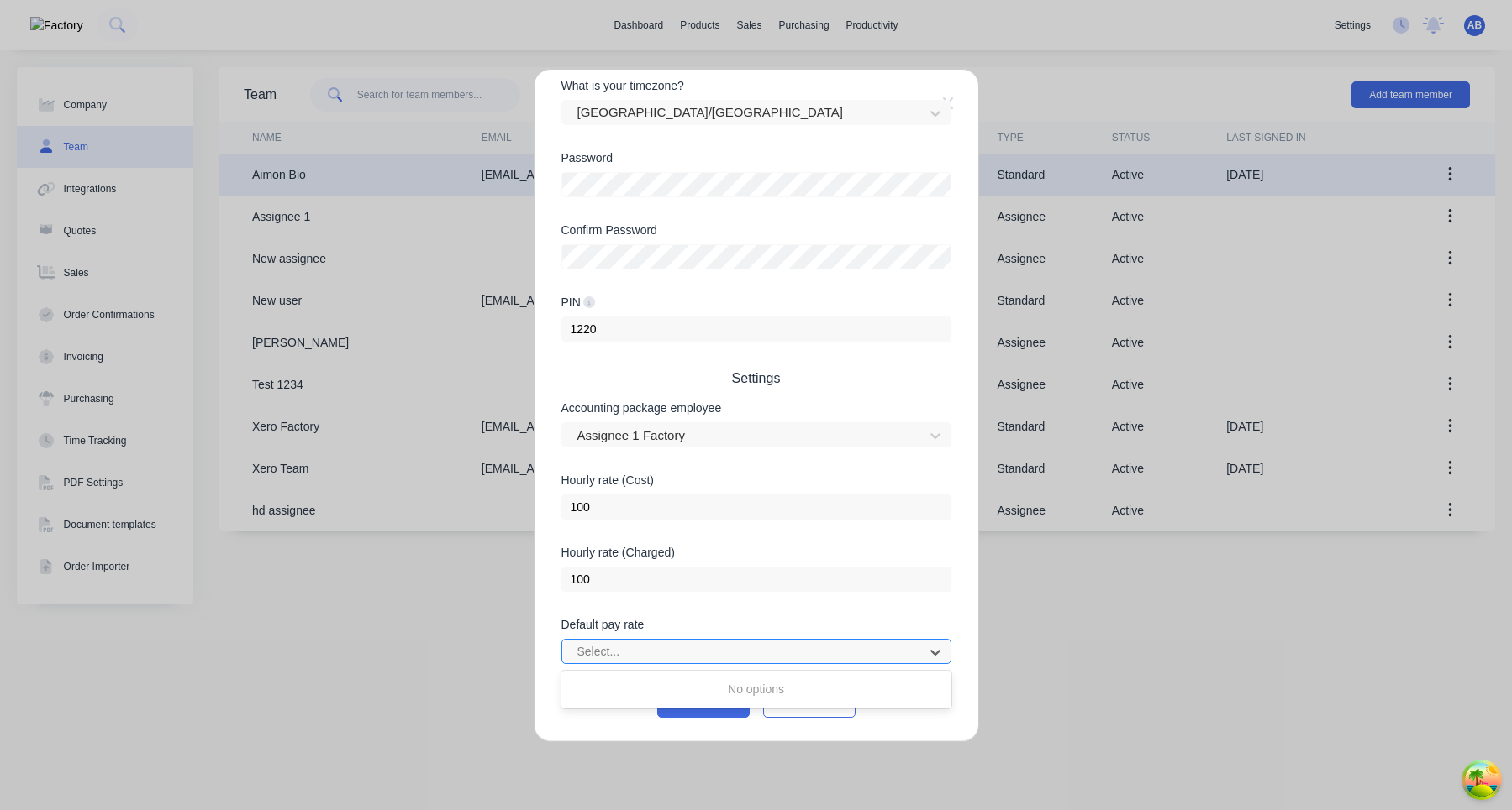
click at [708, 653] on div at bounding box center [744, 653] width 339 height 21
type input "a"
type input "aq"
click at [734, 666] on div "Default pay rate Use Up and Down to choose options, press Enter to select the c…" at bounding box center [756, 655] width 390 height 72
click at [737, 651] on div at bounding box center [744, 653] width 339 height 21
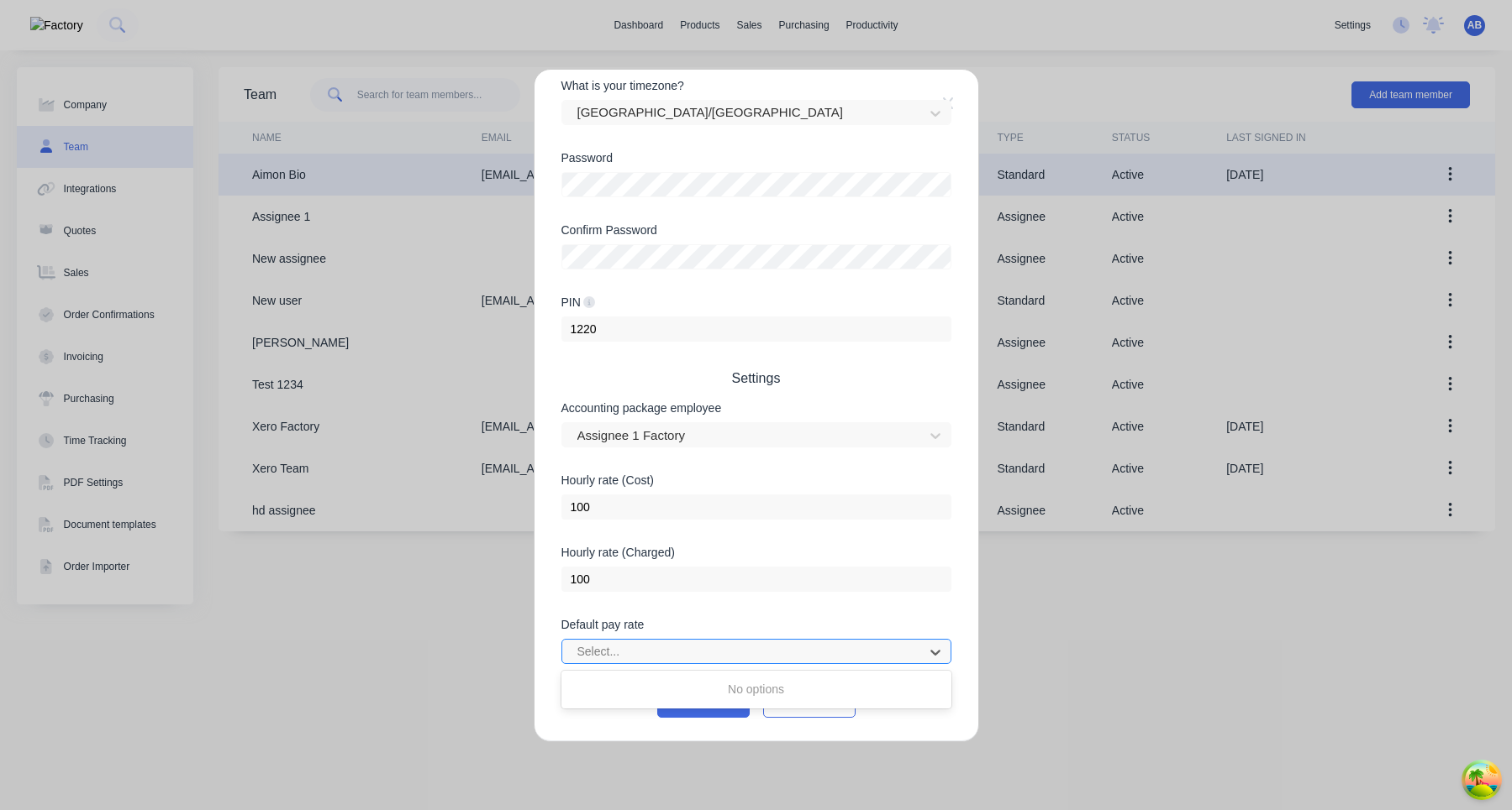
click at [817, 662] on div "Select..." at bounding box center [745, 653] width 350 height 25
click at [817, 665] on div "Default pay rate Select..." at bounding box center [756, 655] width 390 height 72
click at [797, 661] on div at bounding box center [744, 653] width 339 height 21
type input "a"
type input "Sample"
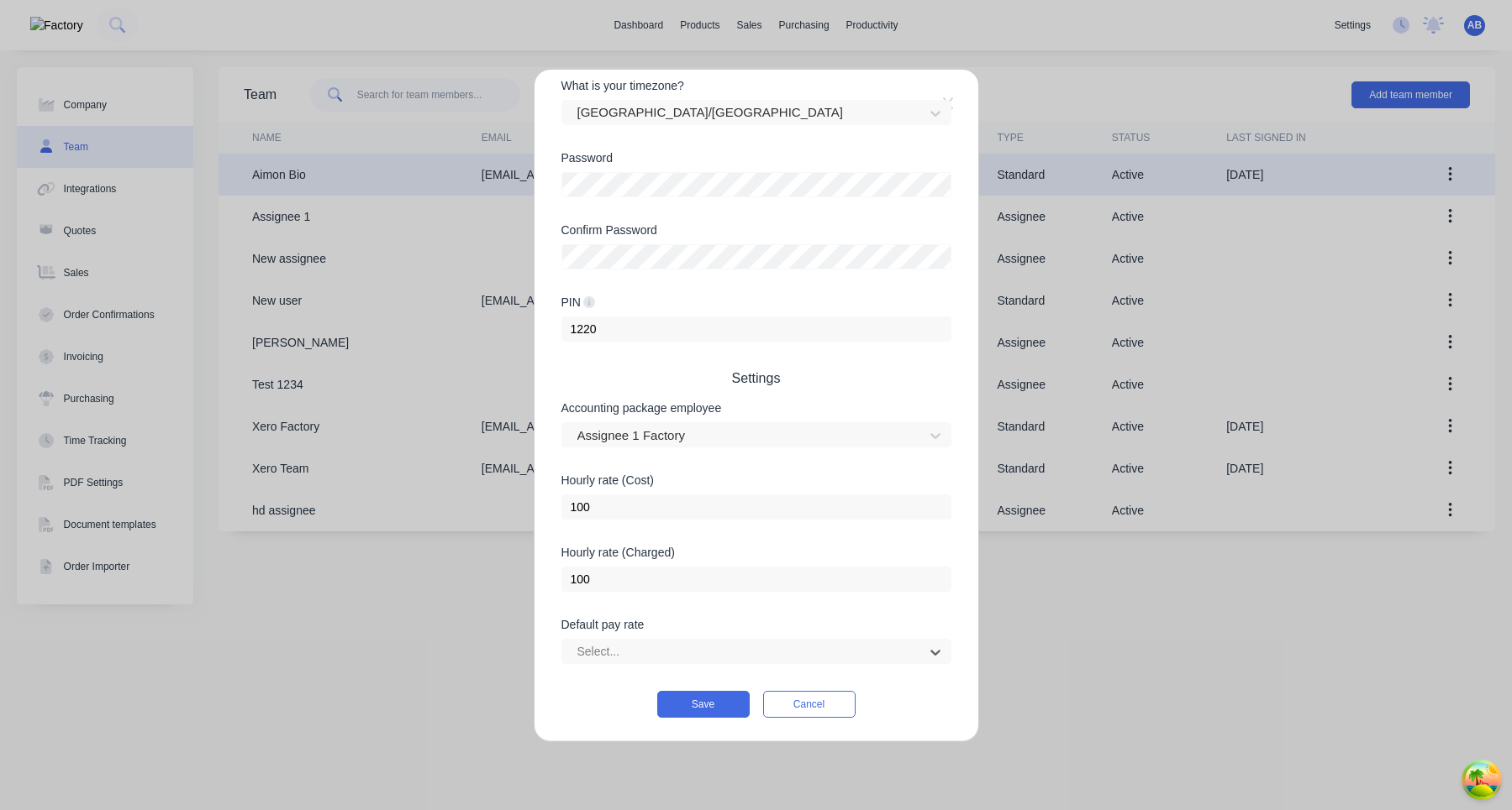
click at [1082, 630] on div "Edit Standard team member Username aimon+1 @ xero.factory.app First name Aimon …" at bounding box center [756, 405] width 1512 height 810
click at [842, 705] on button "Cancel" at bounding box center [808, 705] width 92 height 27
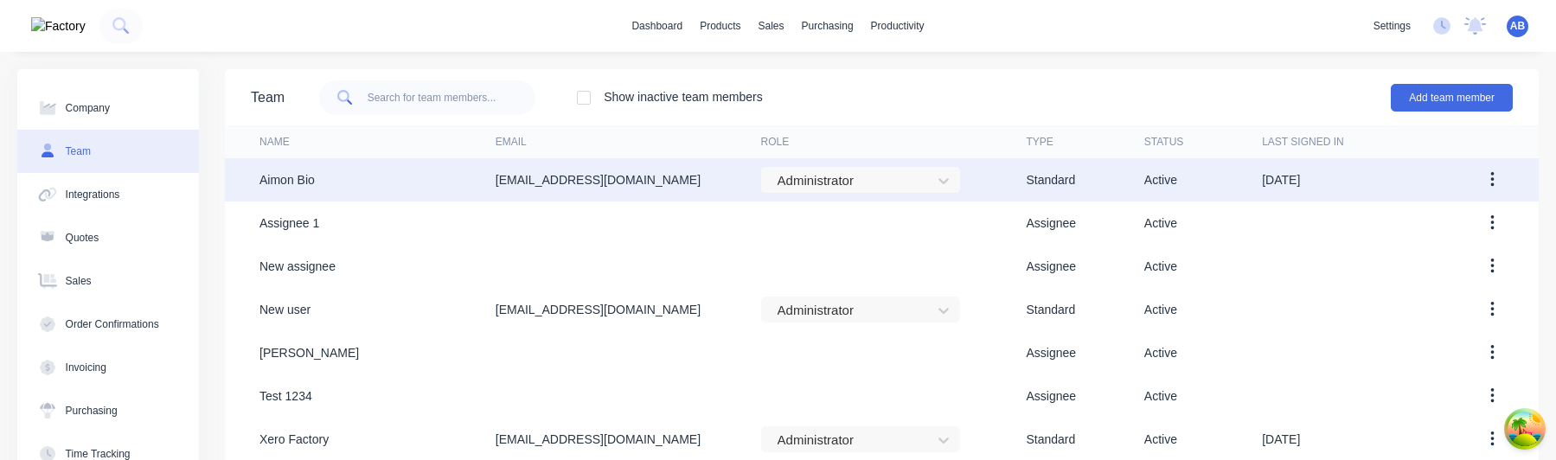
click at [1488, 179] on button "button" at bounding box center [1492, 179] width 41 height 31
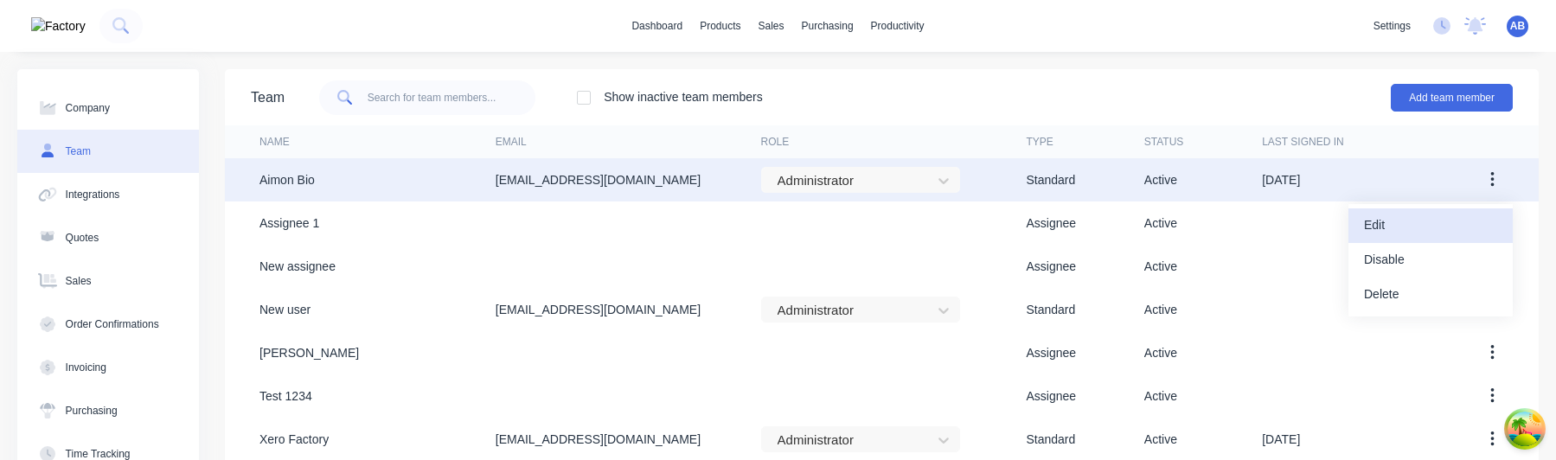
click at [1426, 223] on div "Edit" at bounding box center [1430, 225] width 133 height 25
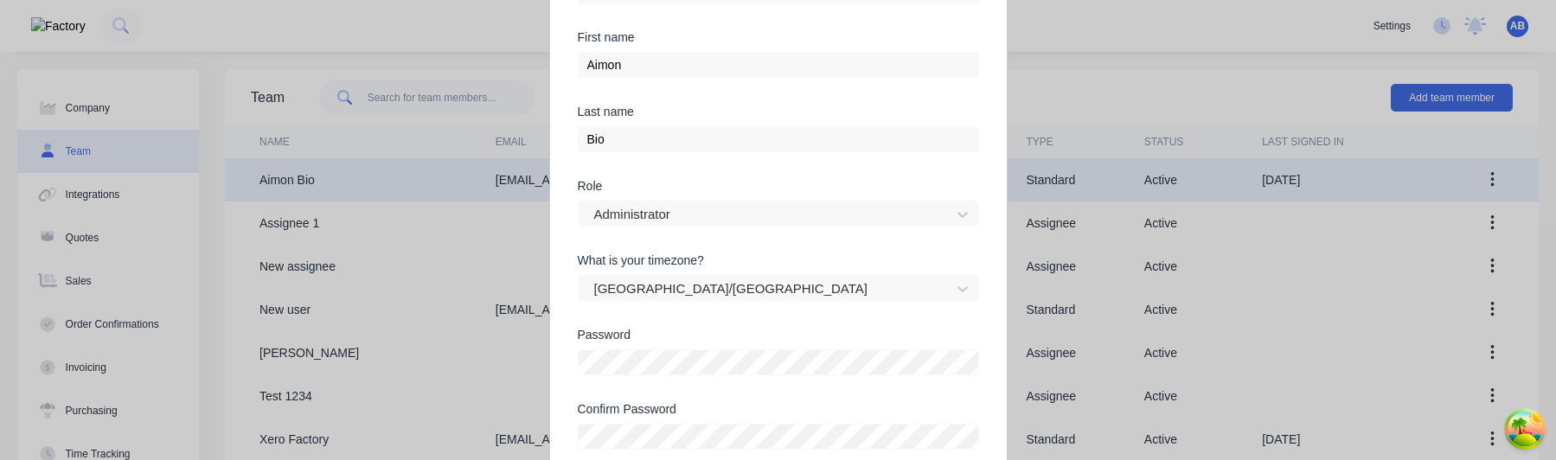
scroll to position [360, 0]
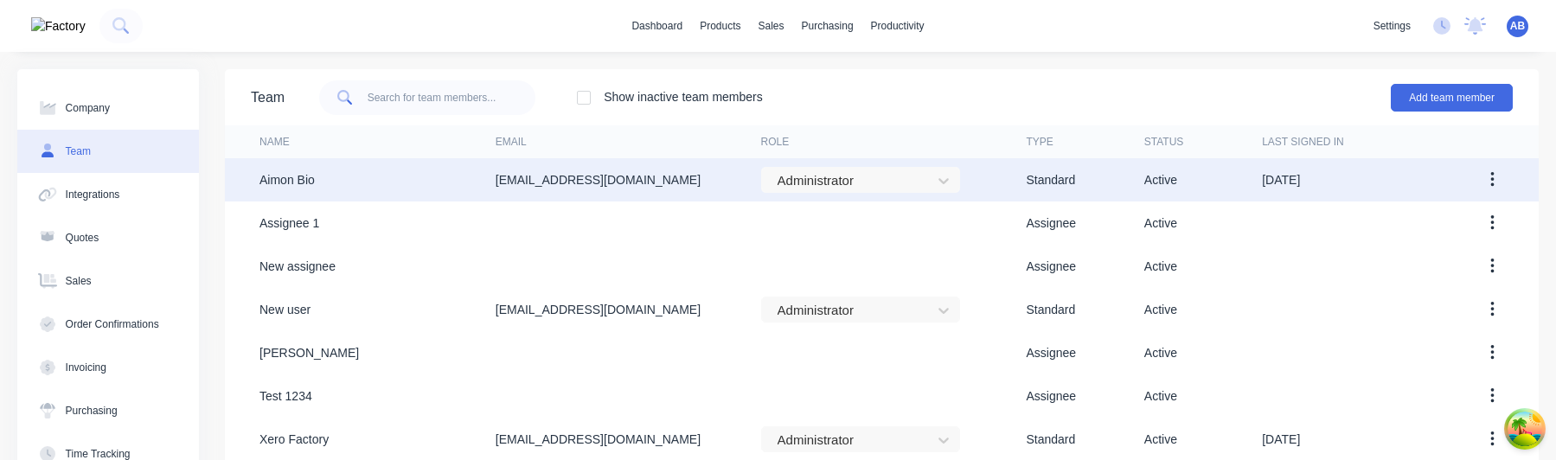
click at [1493, 181] on icon "button" at bounding box center [1491, 180] width 3 height 16
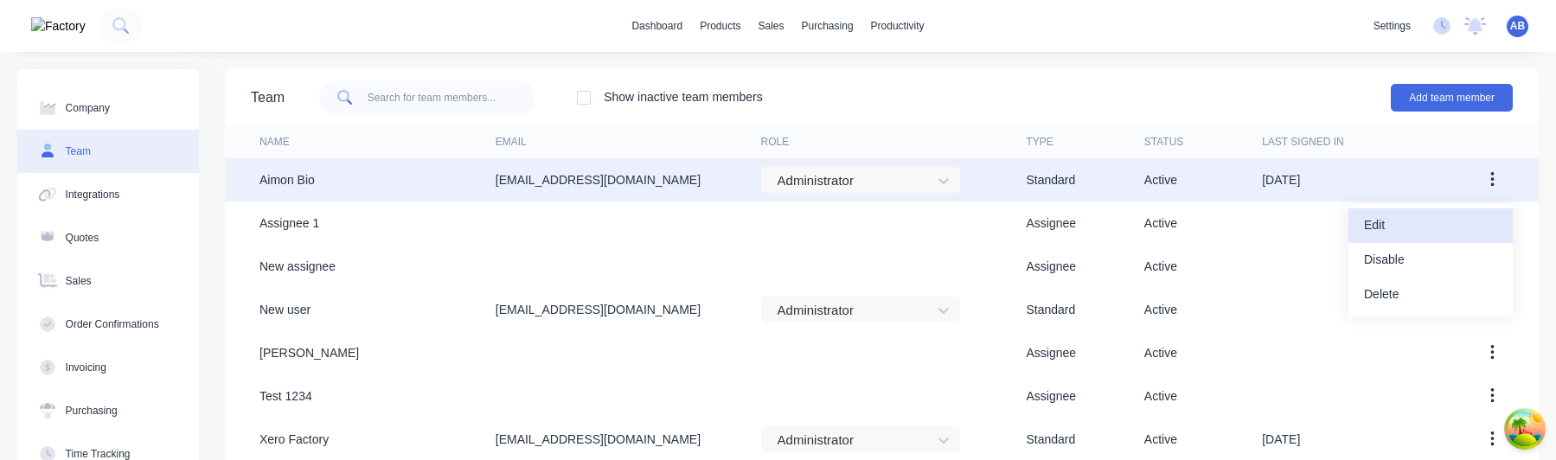
click at [1430, 238] on button "Edit" at bounding box center [1430, 225] width 164 height 35
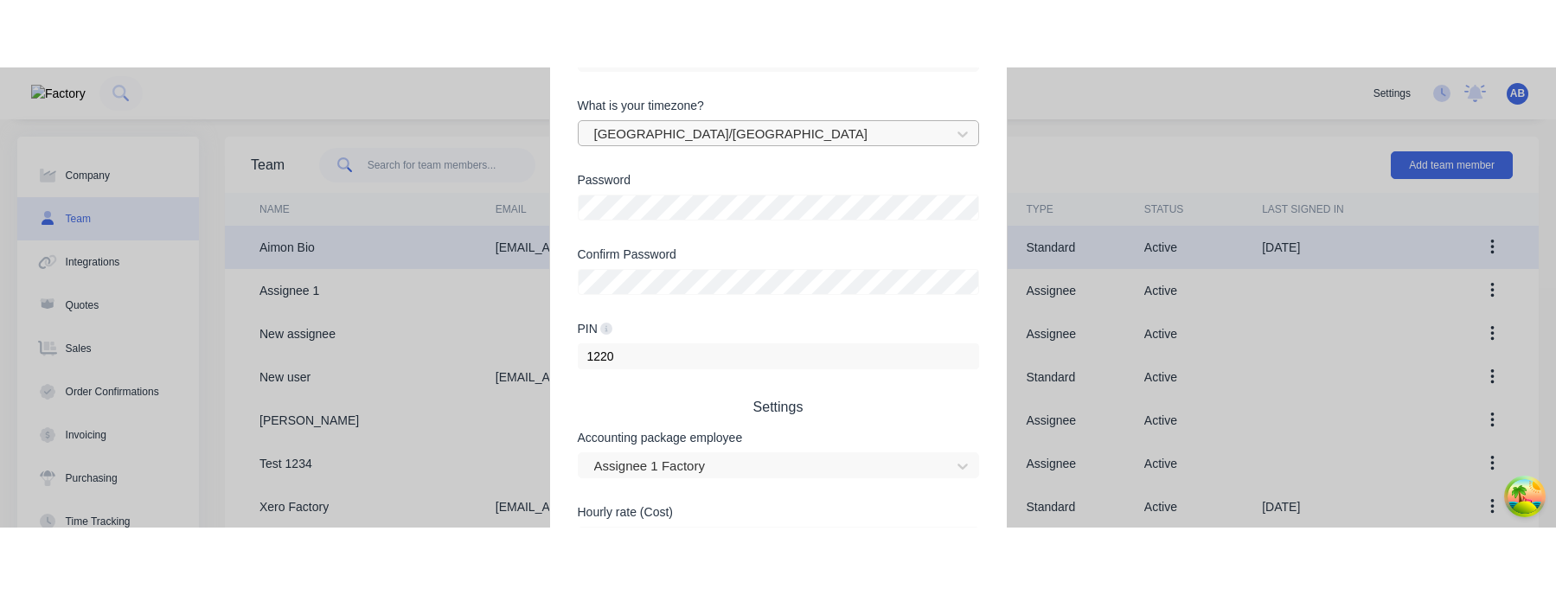
scroll to position [360, 0]
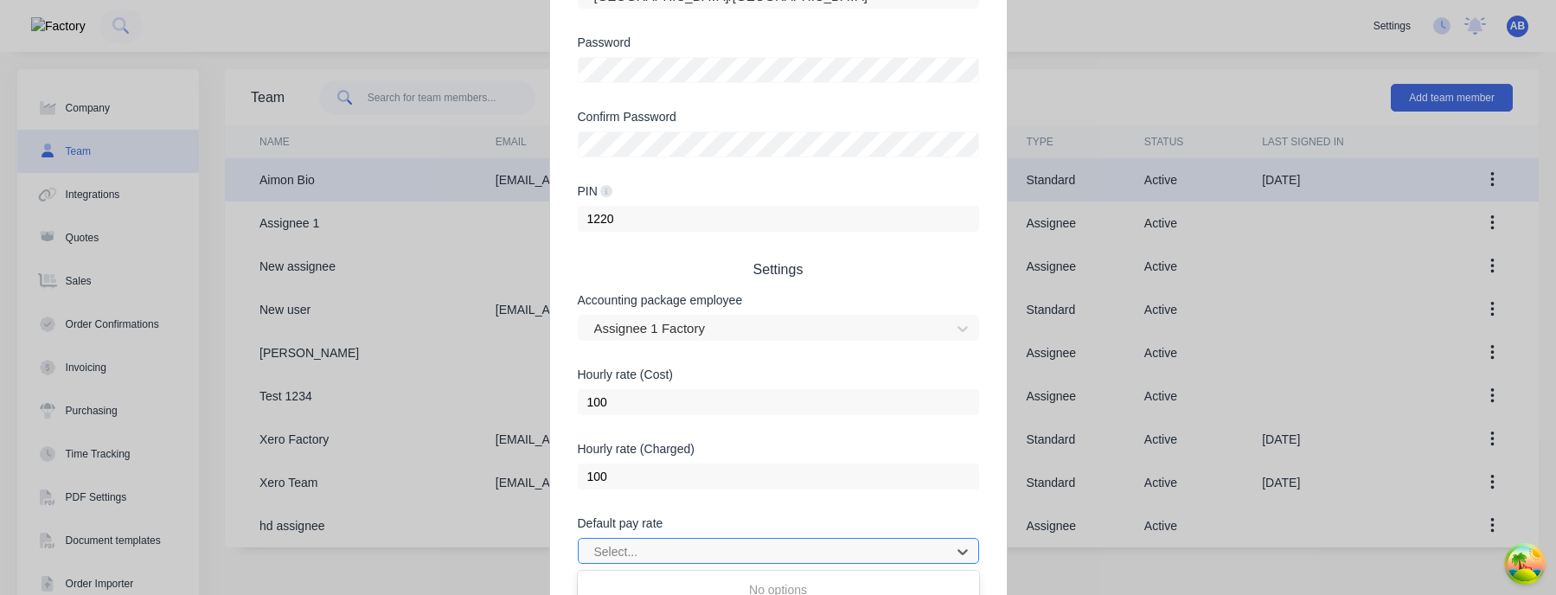
click at [828, 459] on div "Select..." at bounding box center [767, 552] width 360 height 26
type input "a"
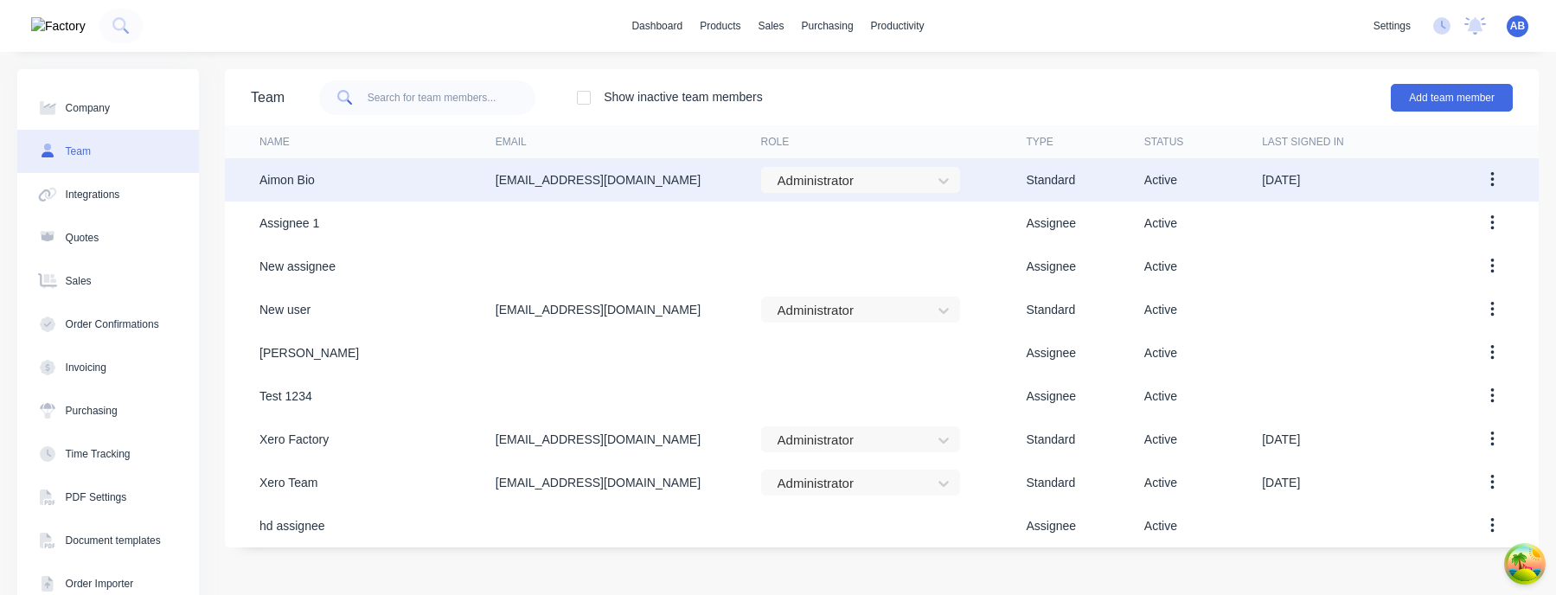
click at [1485, 169] on button "button" at bounding box center [1492, 179] width 41 height 31
click at [1429, 227] on div "Edit" at bounding box center [1430, 225] width 133 height 25
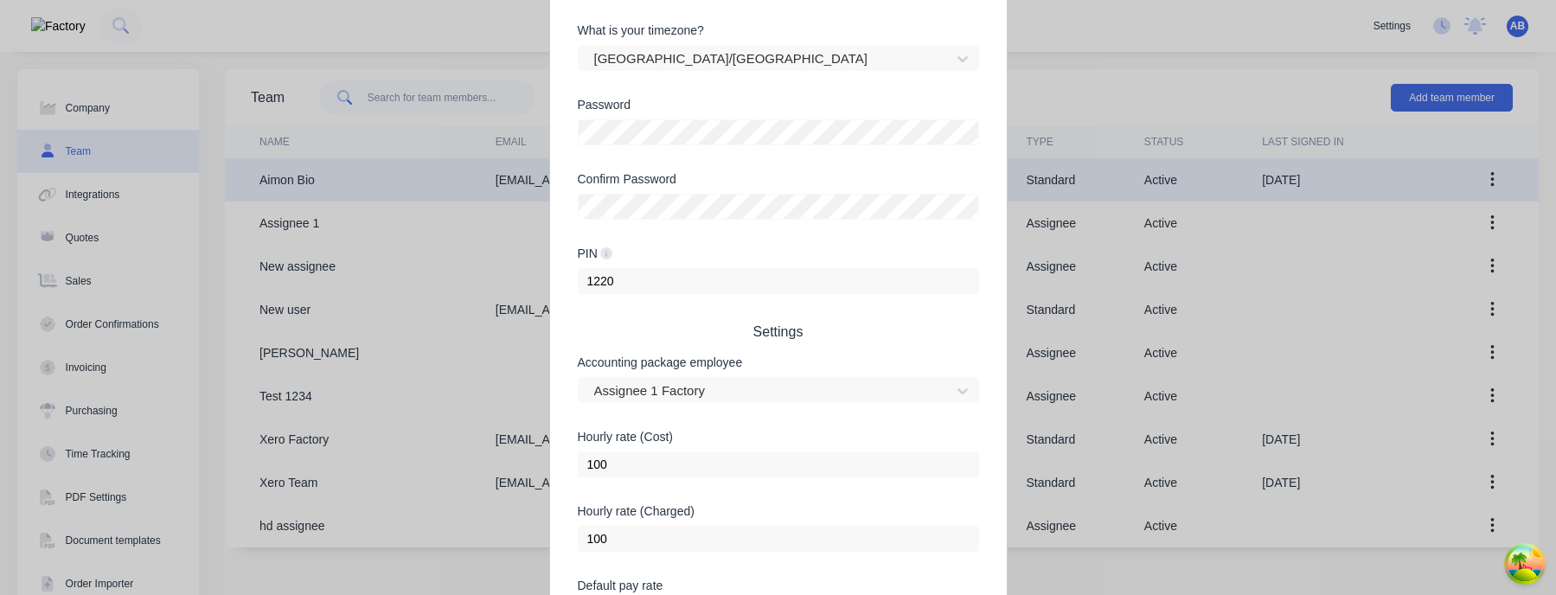
scroll to position [360, 0]
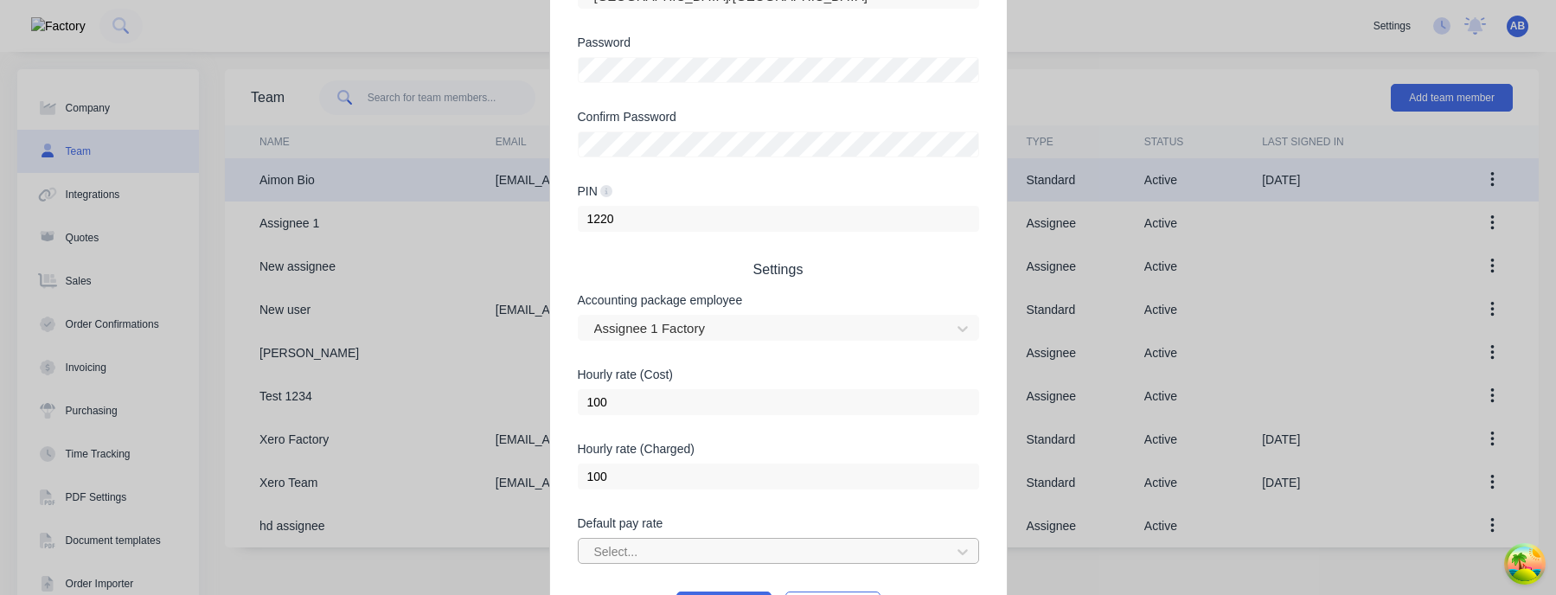
click at [734, 541] on div at bounding box center [766, 552] width 349 height 22
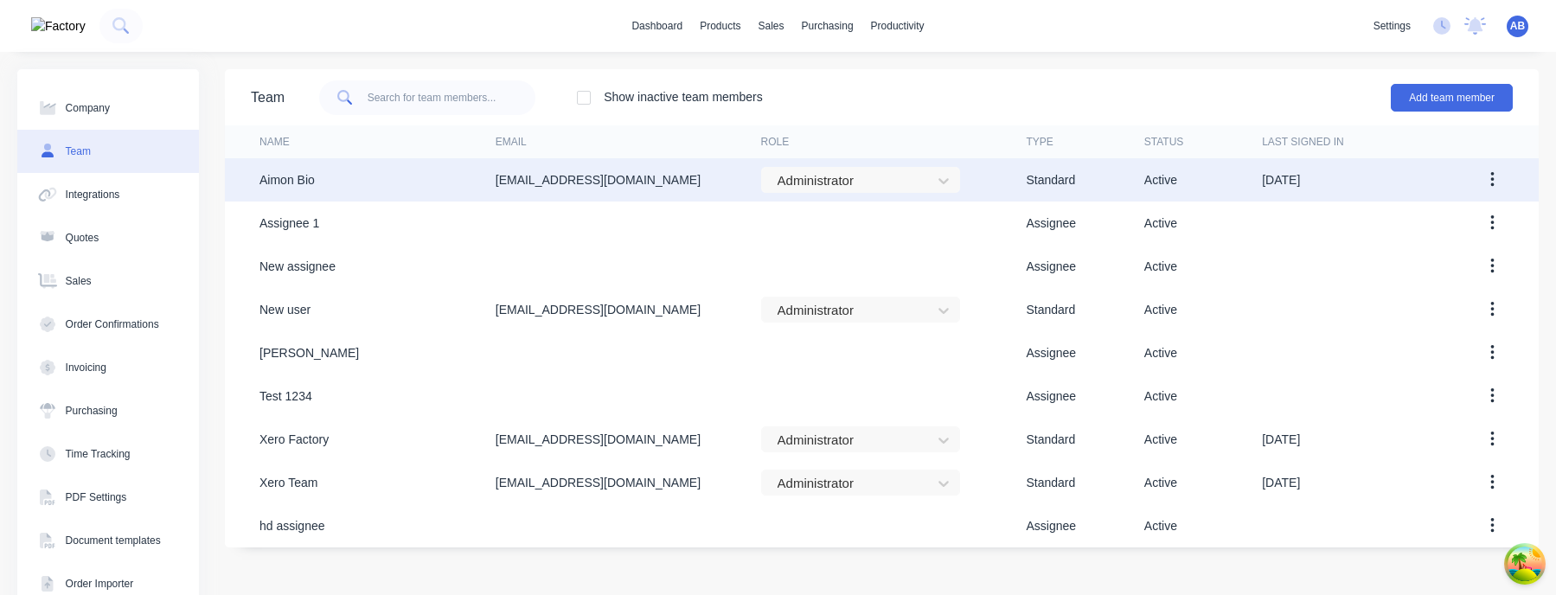
click at [1490, 182] on icon "button" at bounding box center [1492, 179] width 4 height 19
click at [1441, 221] on div "Edit" at bounding box center [1430, 225] width 133 height 25
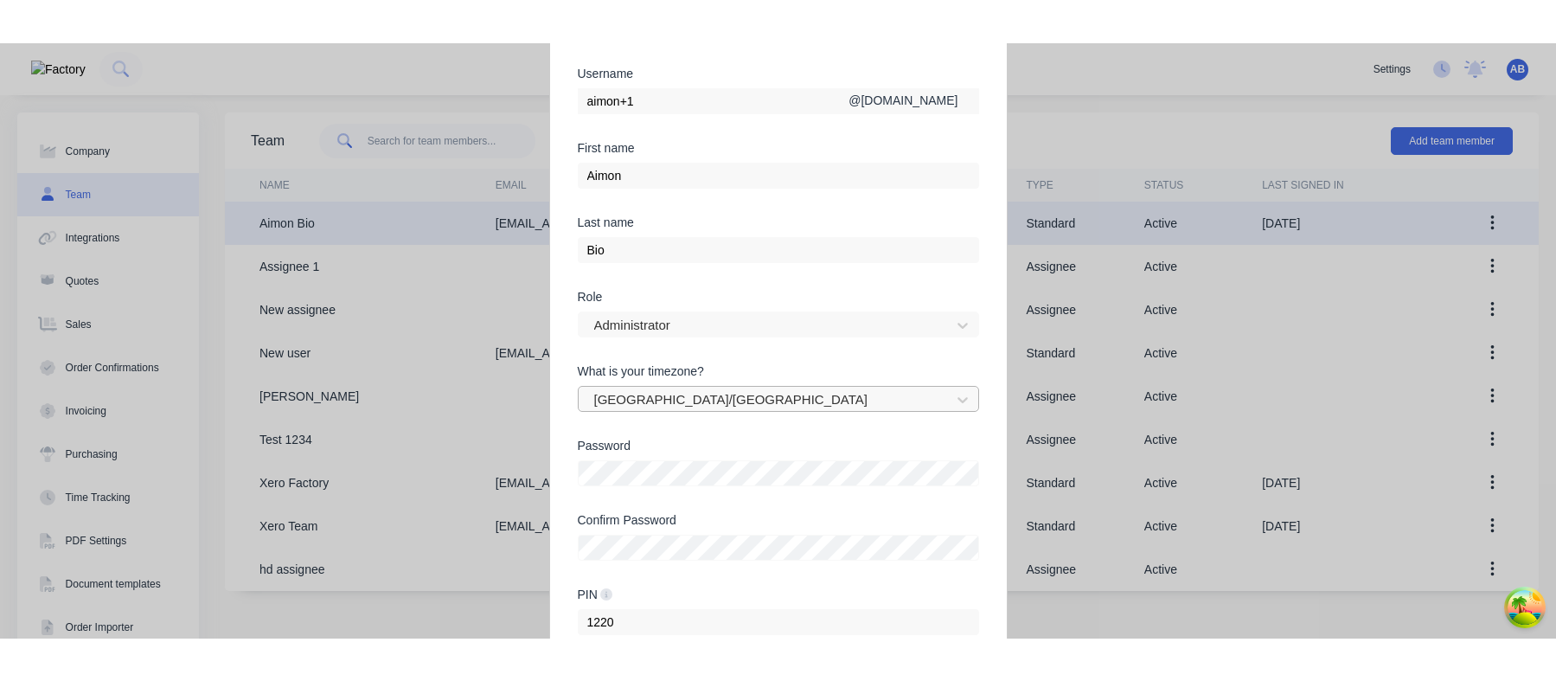
scroll to position [285, 0]
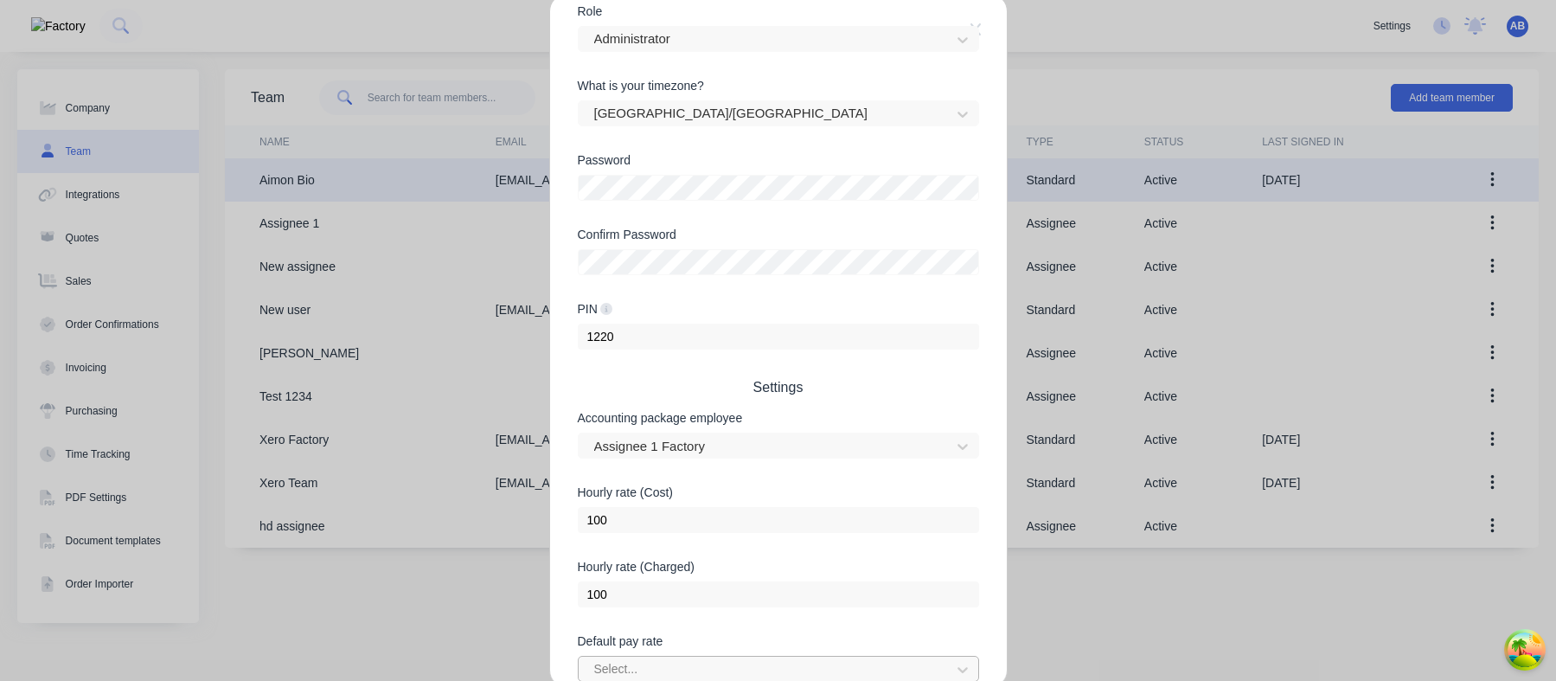
click at [745, 594] on div at bounding box center [766, 669] width 349 height 22
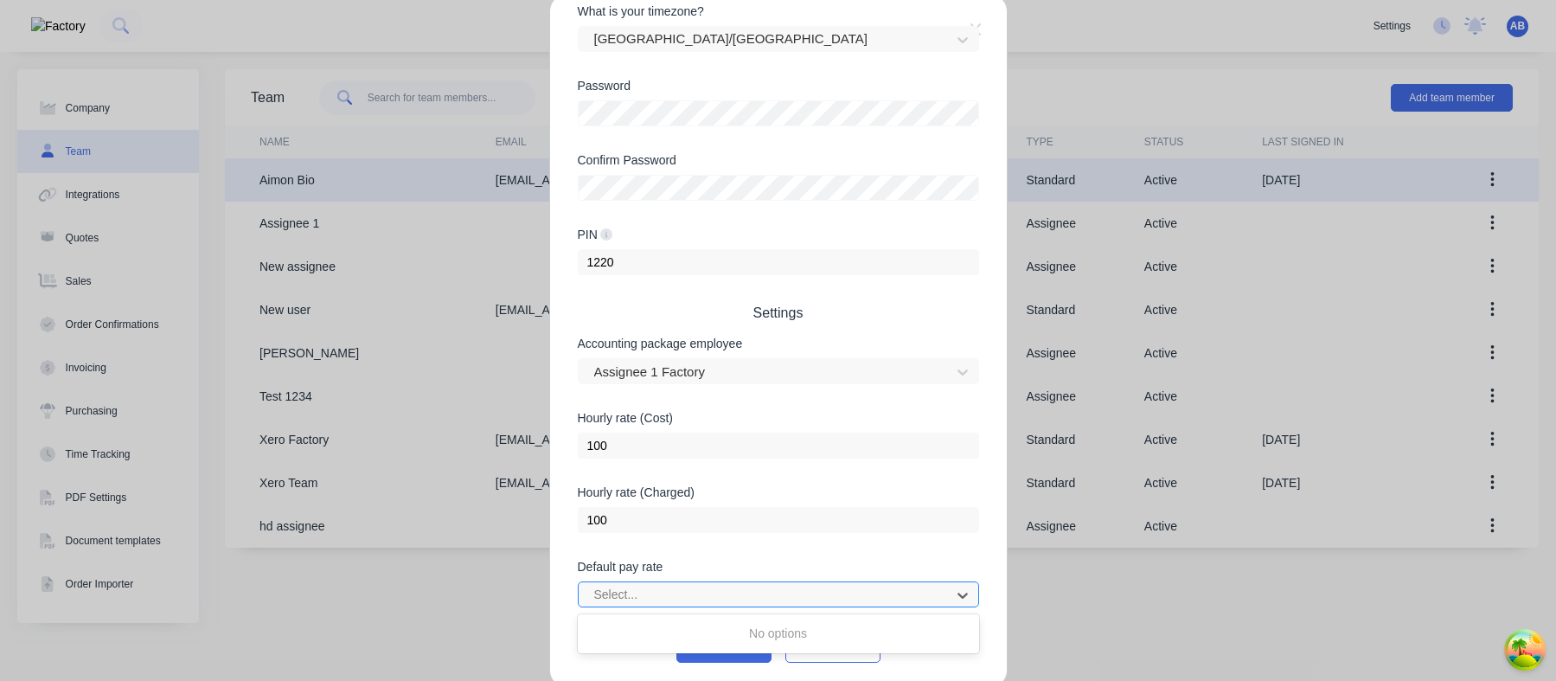
type input "a"
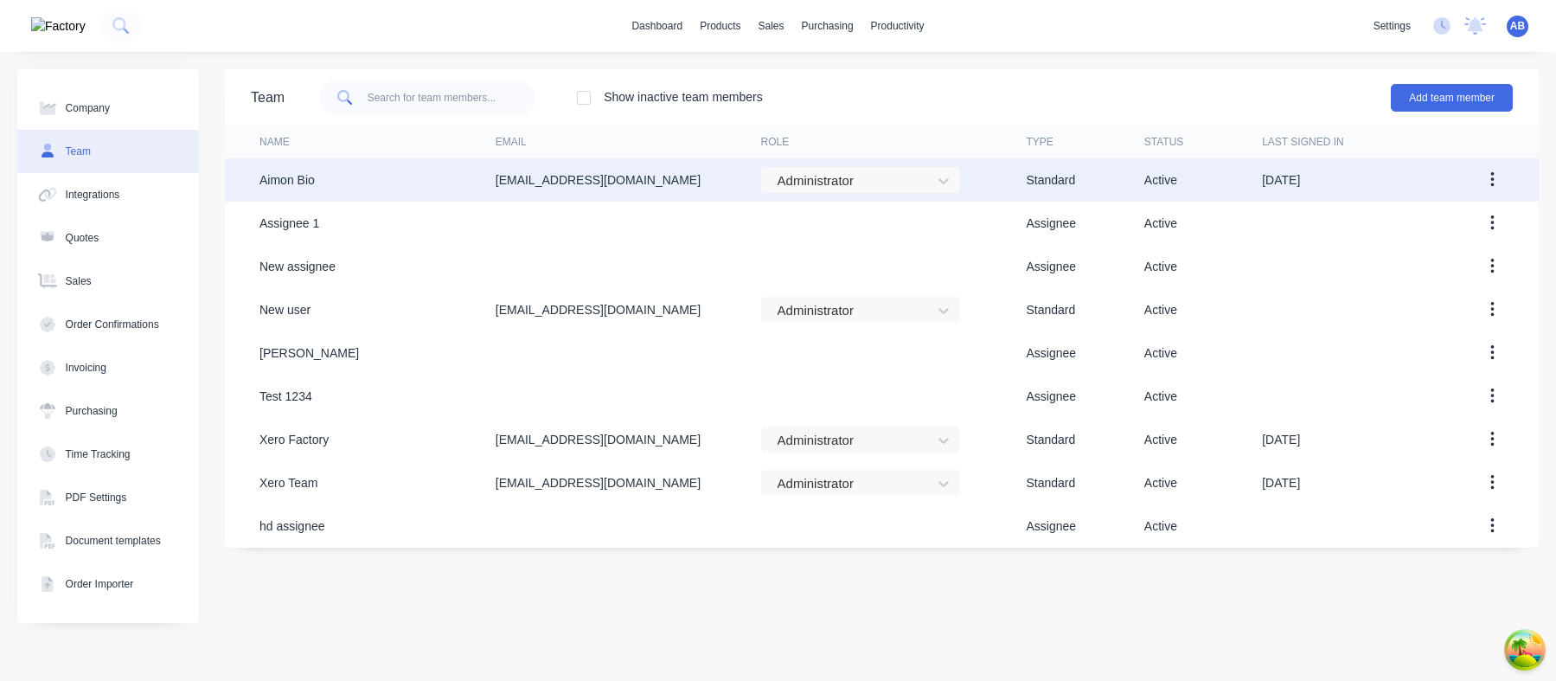
click at [1492, 174] on icon "button" at bounding box center [1491, 180] width 3 height 16
click at [1438, 229] on div "Edit" at bounding box center [1430, 225] width 133 height 25
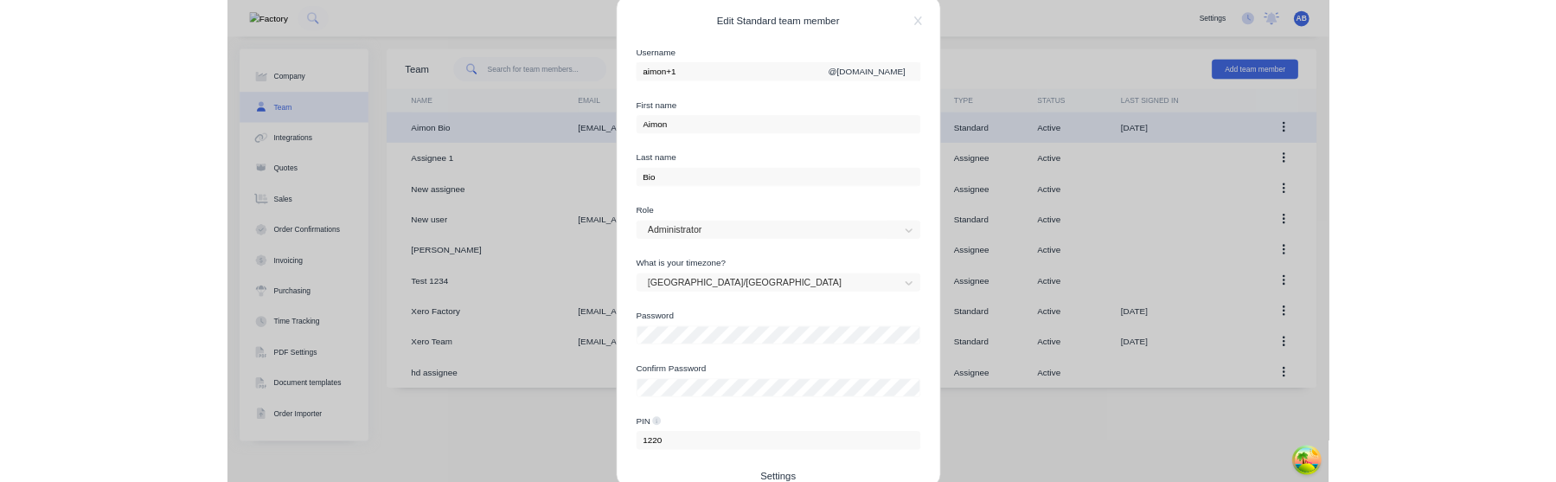
scroll to position [360, 0]
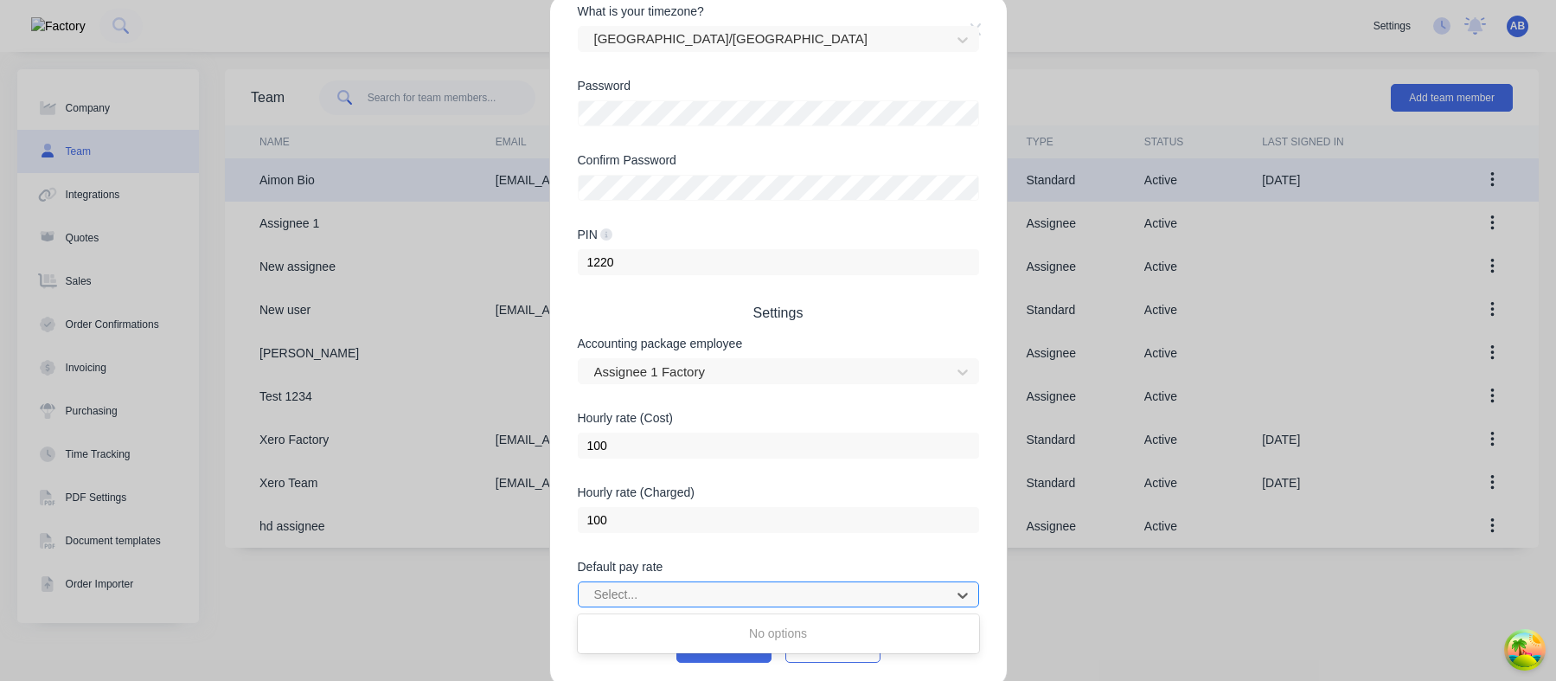
click at [783, 592] on div at bounding box center [766, 595] width 349 height 22
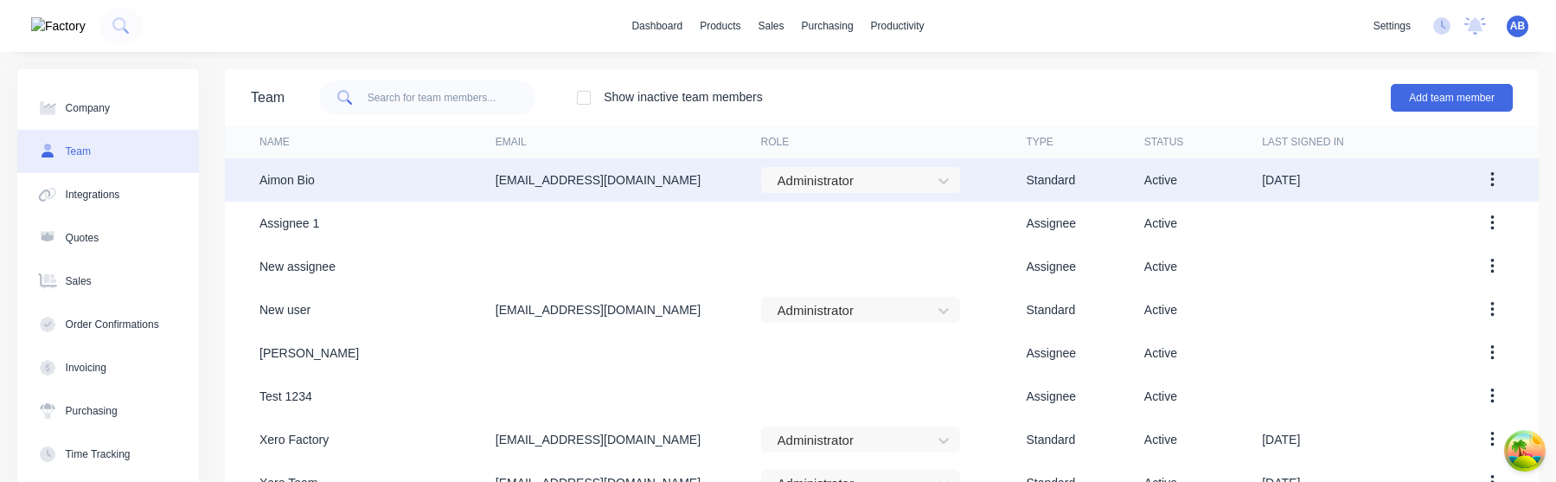
click at [1492, 171] on icon "button" at bounding box center [1492, 179] width 4 height 19
click at [1449, 225] on div "Edit" at bounding box center [1430, 225] width 133 height 25
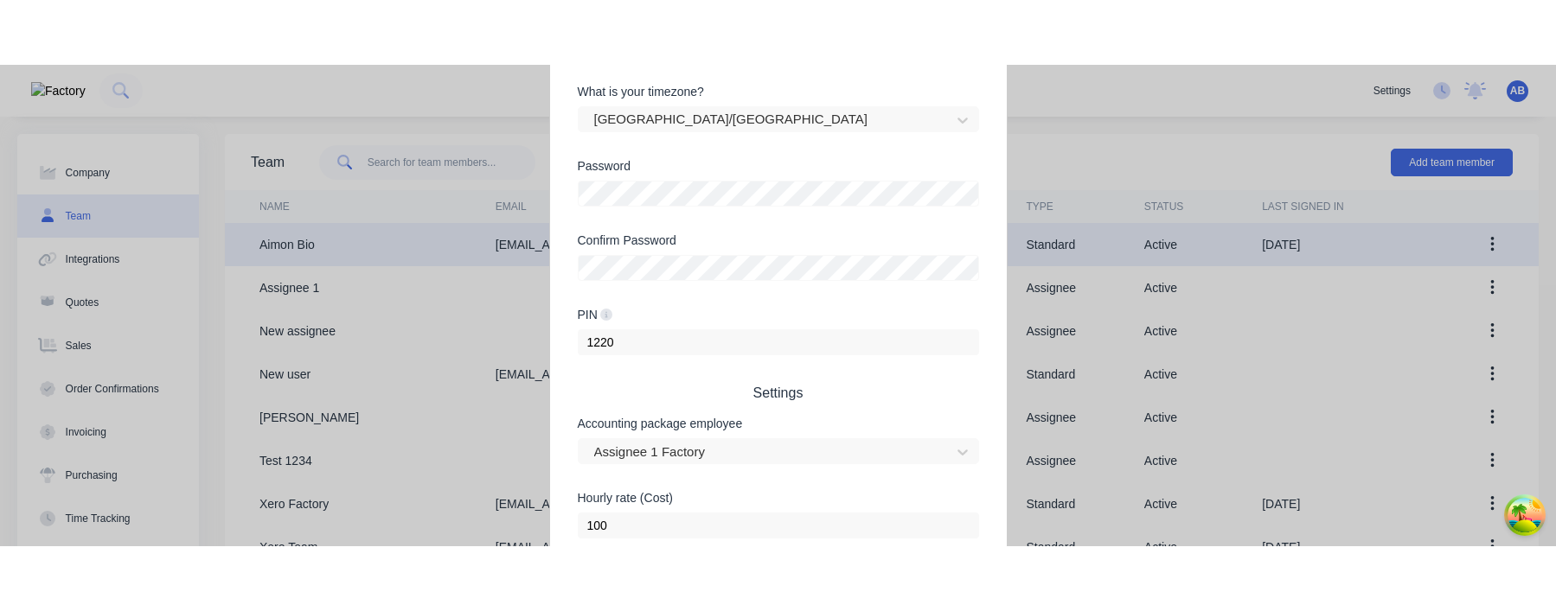
scroll to position [360, 0]
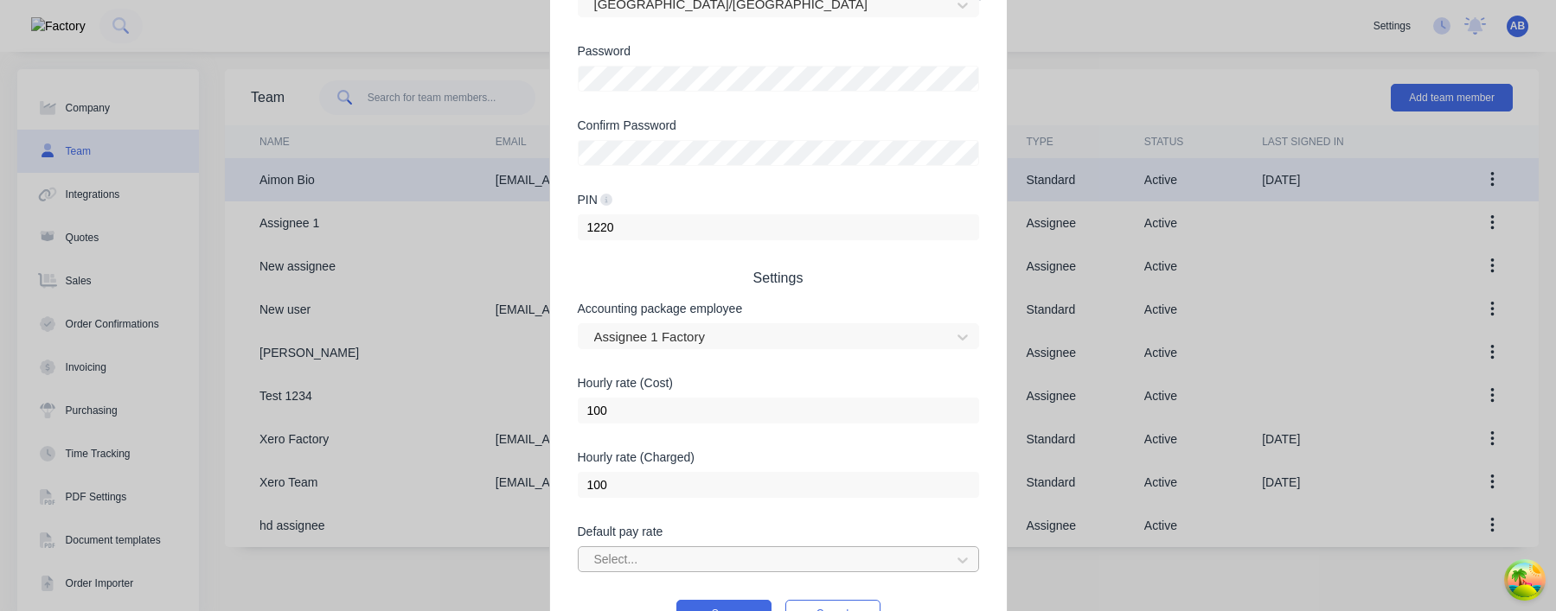
click at [771, 481] on div at bounding box center [766, 560] width 349 height 22
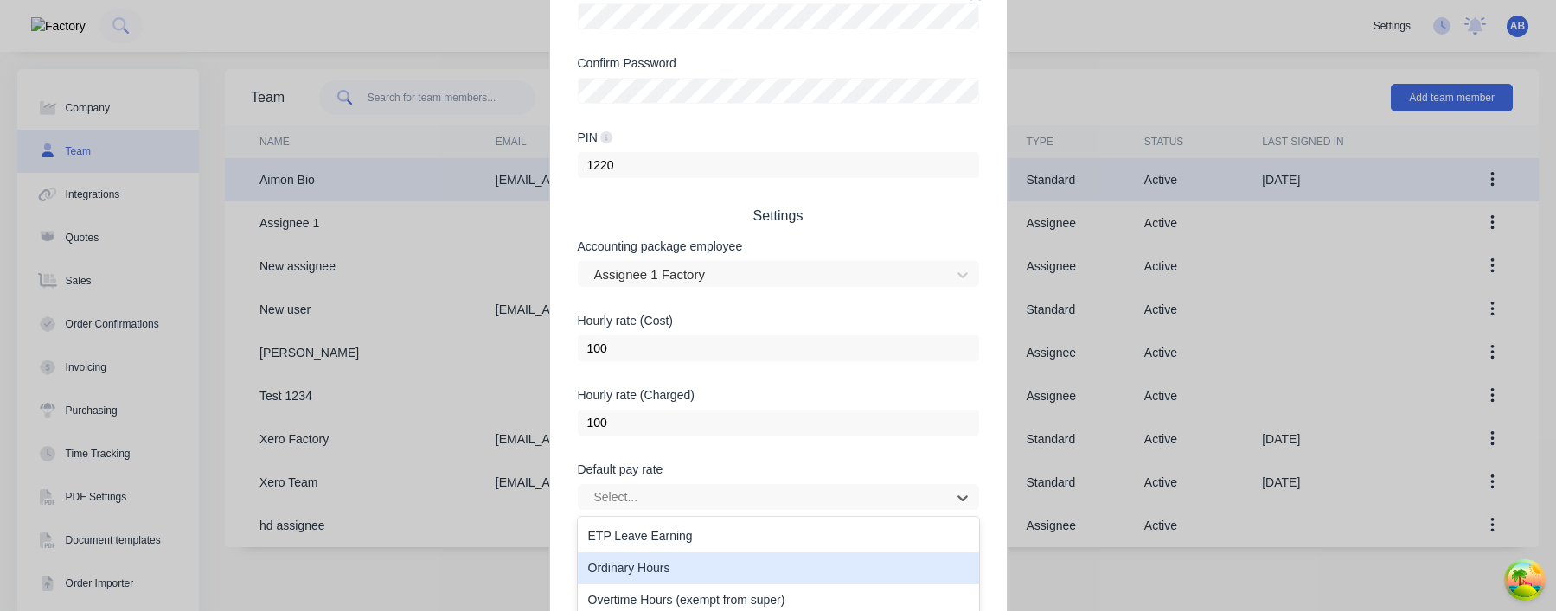
click at [762, 481] on div "Ordinary Hours" at bounding box center [778, 569] width 401 height 32
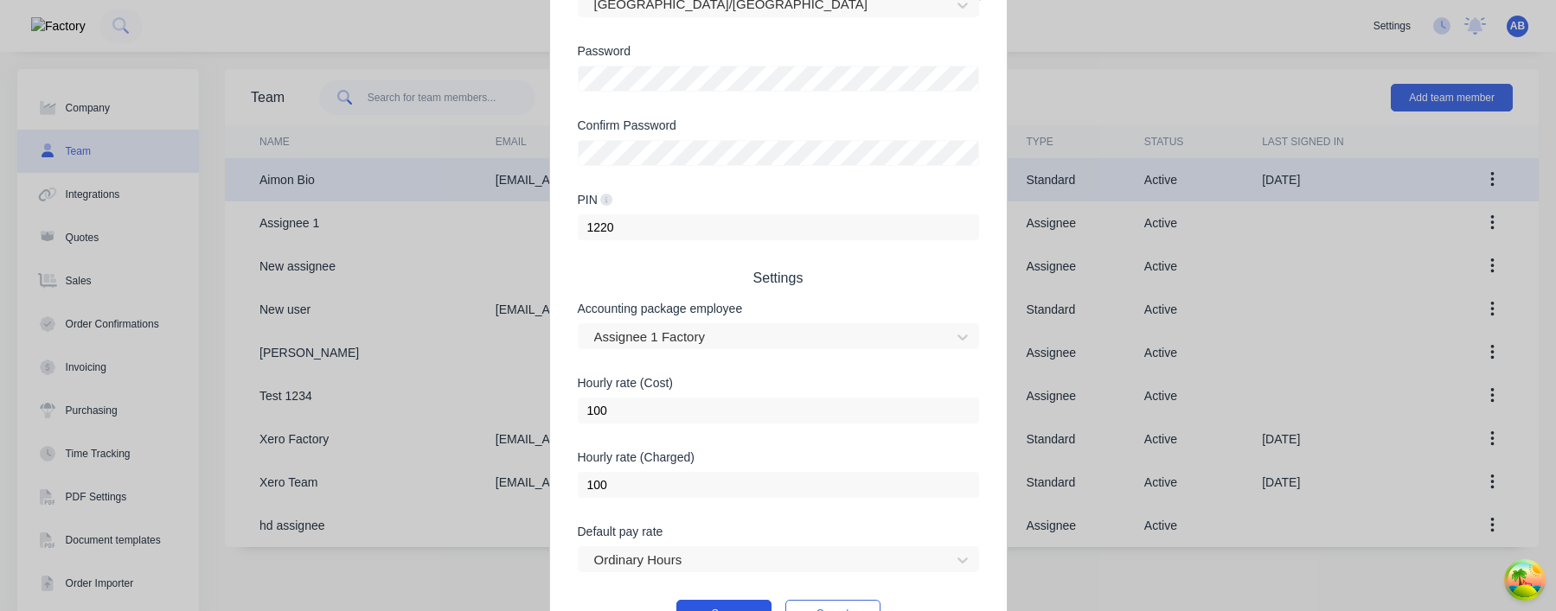
click at [745, 481] on button "Save" at bounding box center [723, 614] width 95 height 28
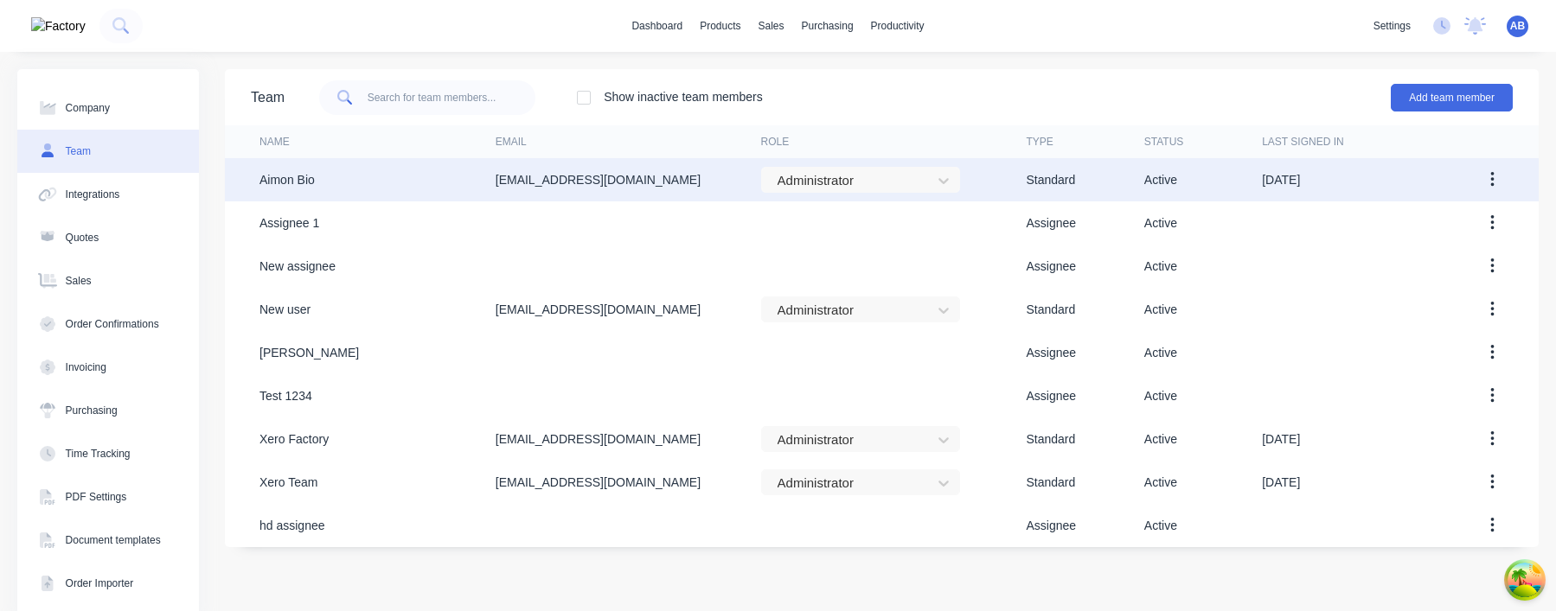
click at [1494, 176] on button "button" at bounding box center [1492, 179] width 41 height 31
click at [1429, 237] on div "Edit" at bounding box center [1430, 225] width 133 height 25
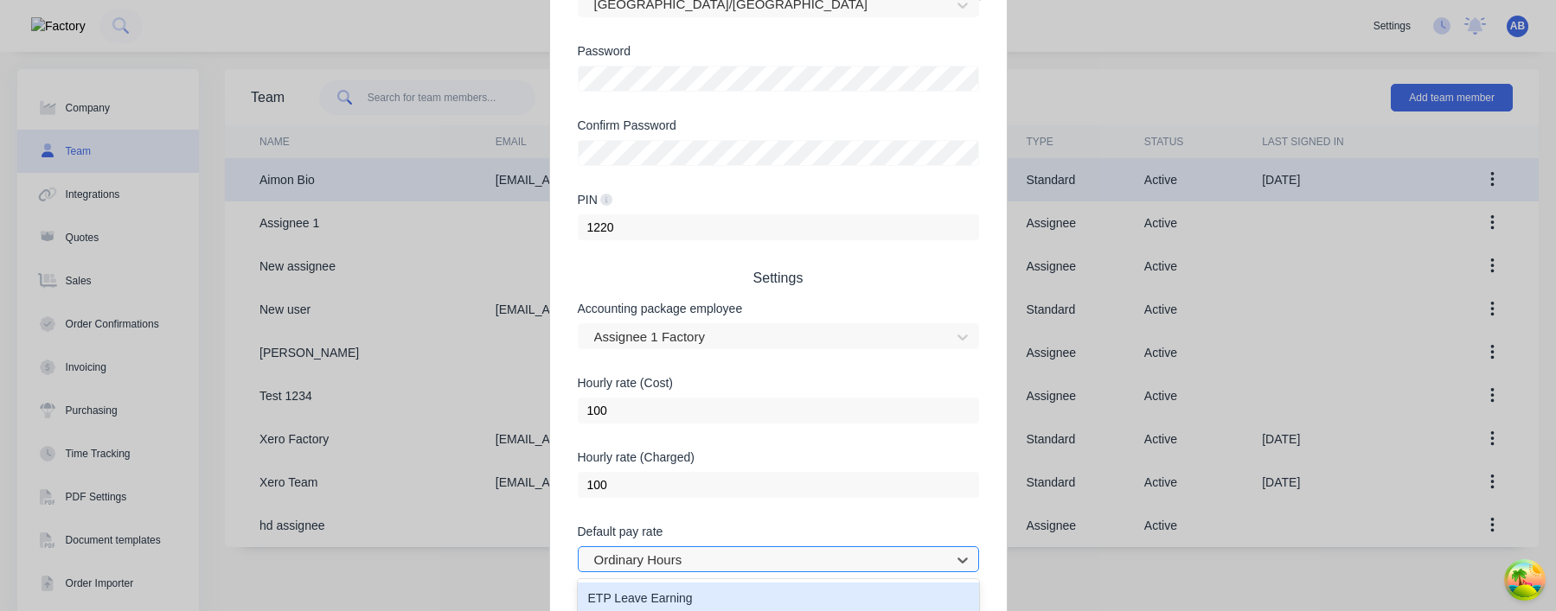
click at [834, 481] on div at bounding box center [766, 560] width 349 height 22
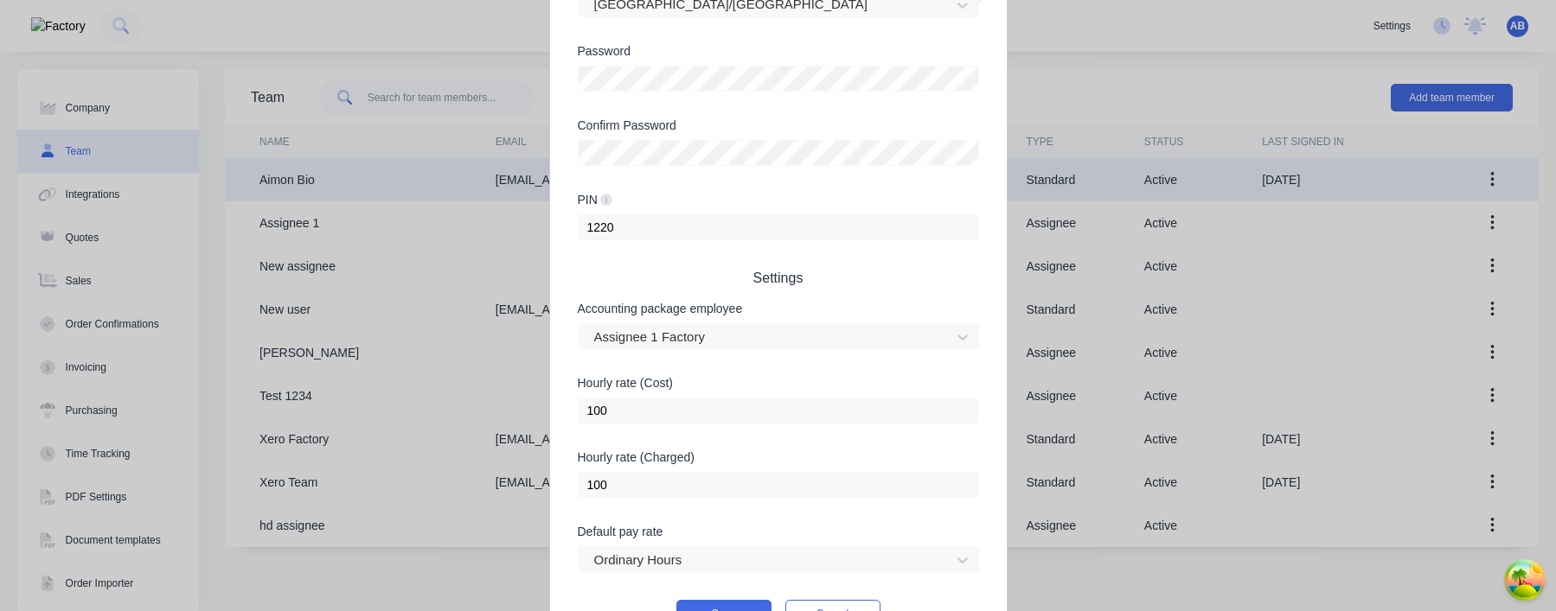
click at [1446, 481] on div "Edit Standard team member Username aimon+1 @ xero.factory.app First name Aimon …" at bounding box center [778, 305] width 1556 height 611
click at [838, 481] on button "Cancel" at bounding box center [832, 614] width 95 height 28
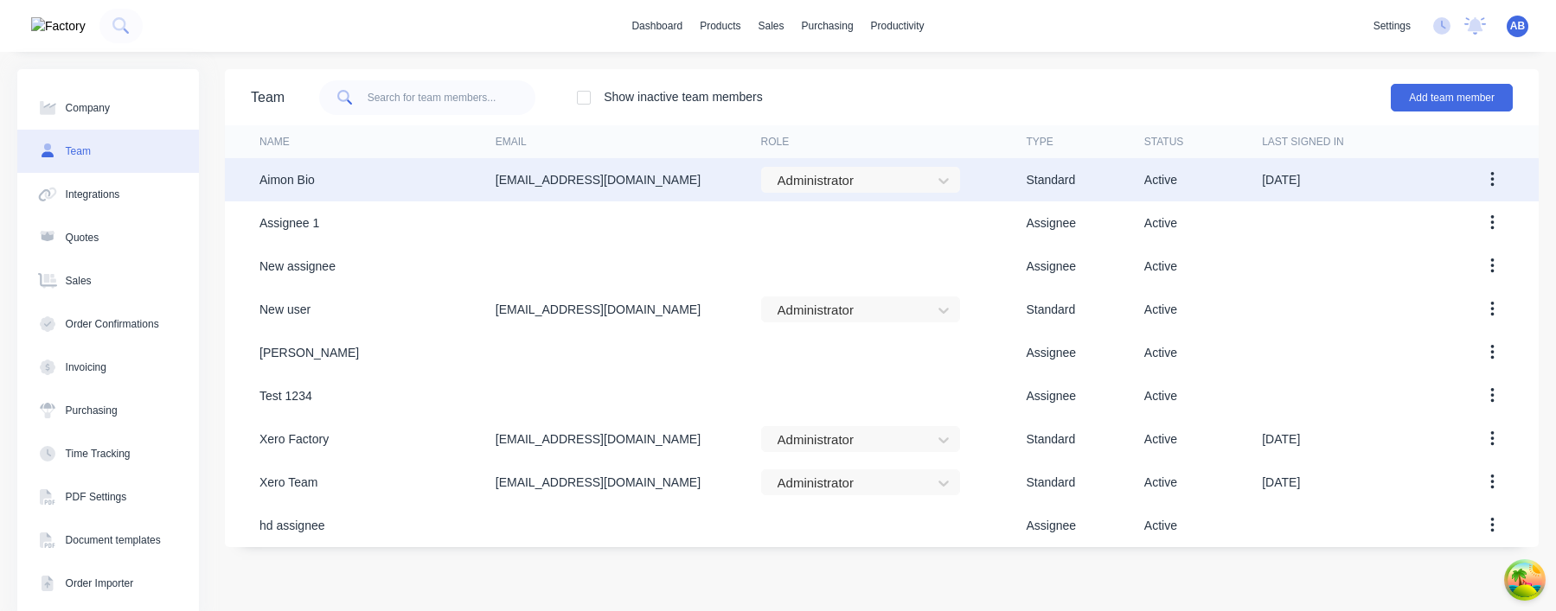
click at [1499, 177] on button "button" at bounding box center [1492, 179] width 41 height 31
click at [1445, 216] on div "Edit" at bounding box center [1430, 225] width 133 height 25
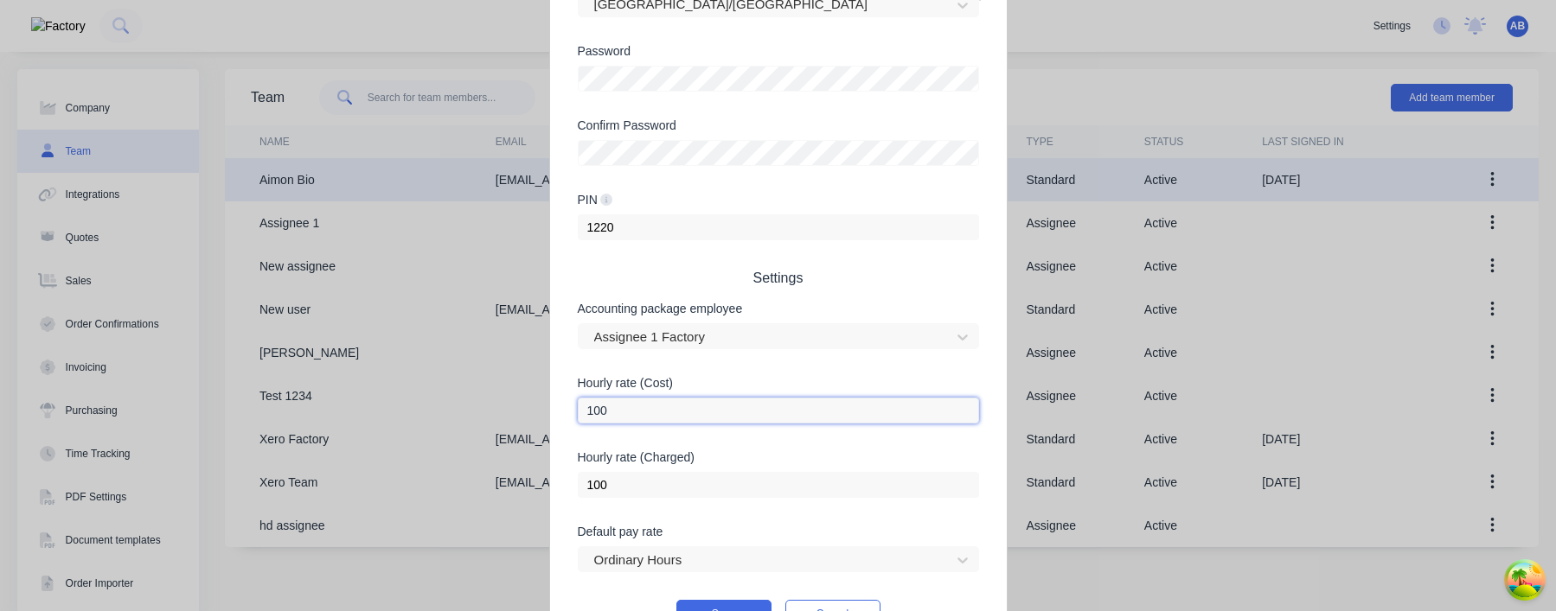
click at [595, 418] on input "100" at bounding box center [778, 411] width 401 height 26
type input "120"
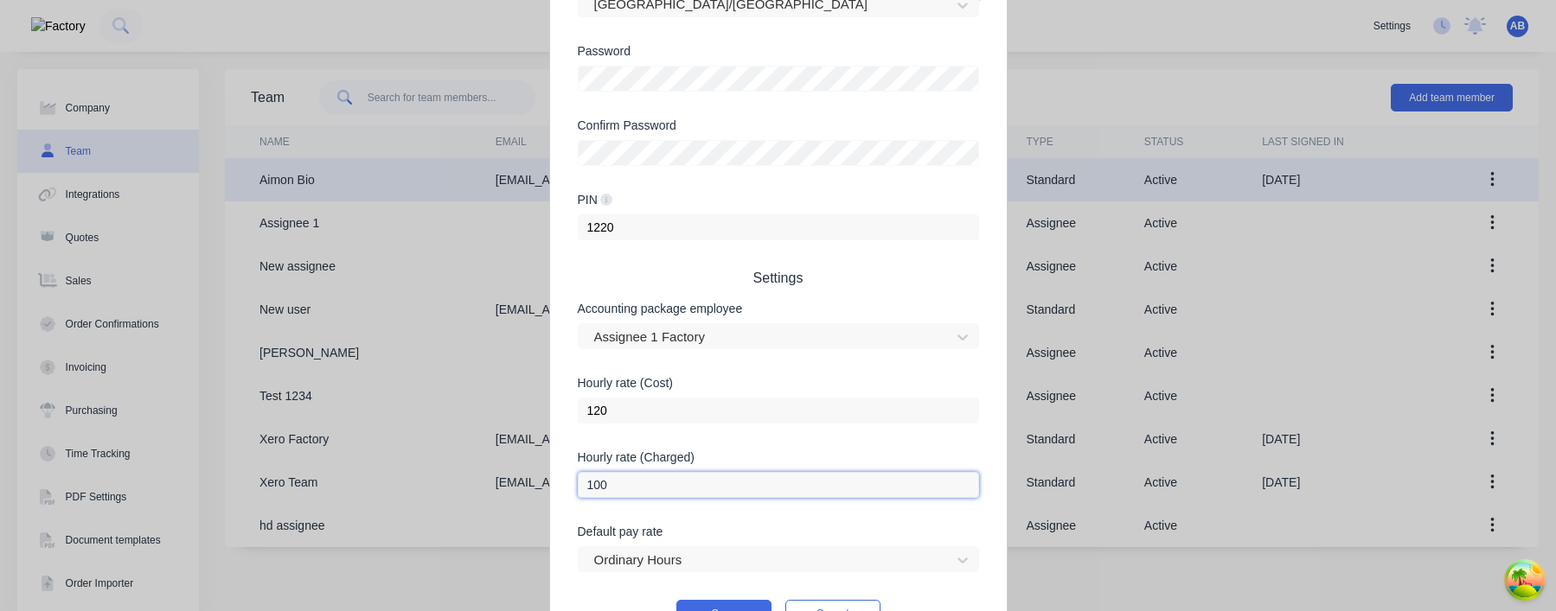
click at [599, 476] on input "100" at bounding box center [778, 485] width 401 height 26
click at [600, 481] on input "100" at bounding box center [778, 485] width 401 height 26
type input "120"
click at [732, 481] on button "Save" at bounding box center [723, 614] width 95 height 28
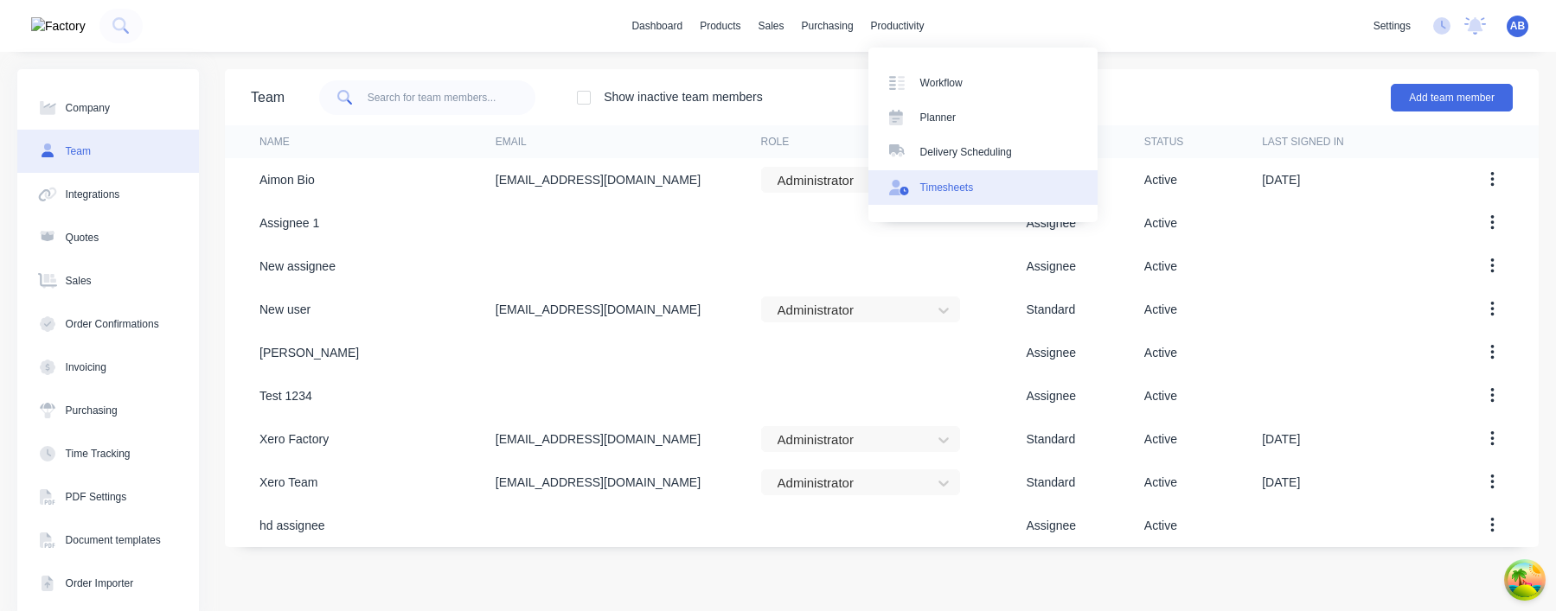
click at [956, 193] on div "Timesheets" at bounding box center [947, 188] width 54 height 16
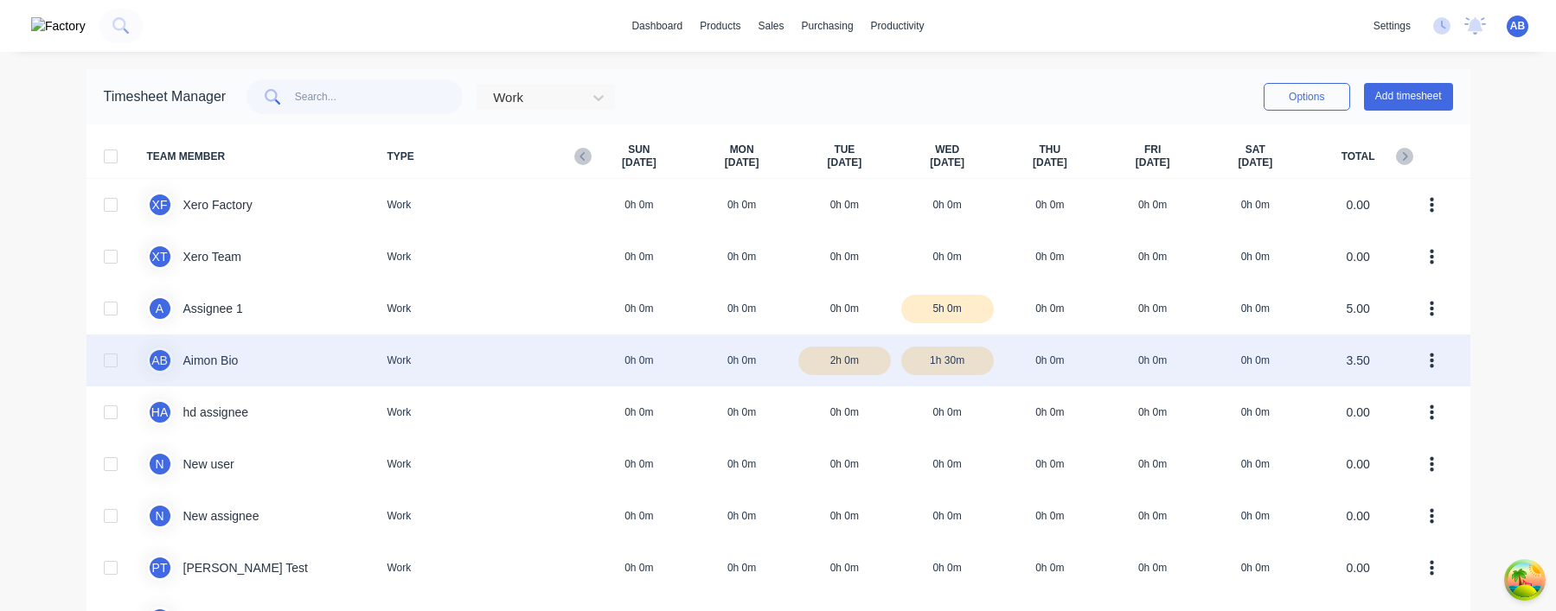
click at [1197, 374] on div "A B Aimon Bio Work 0h 0m 0h 0m 2h 0m 1h 30m 0h 0m 0h 0m 0h 0m 3.50" at bounding box center [778, 361] width 1384 height 52
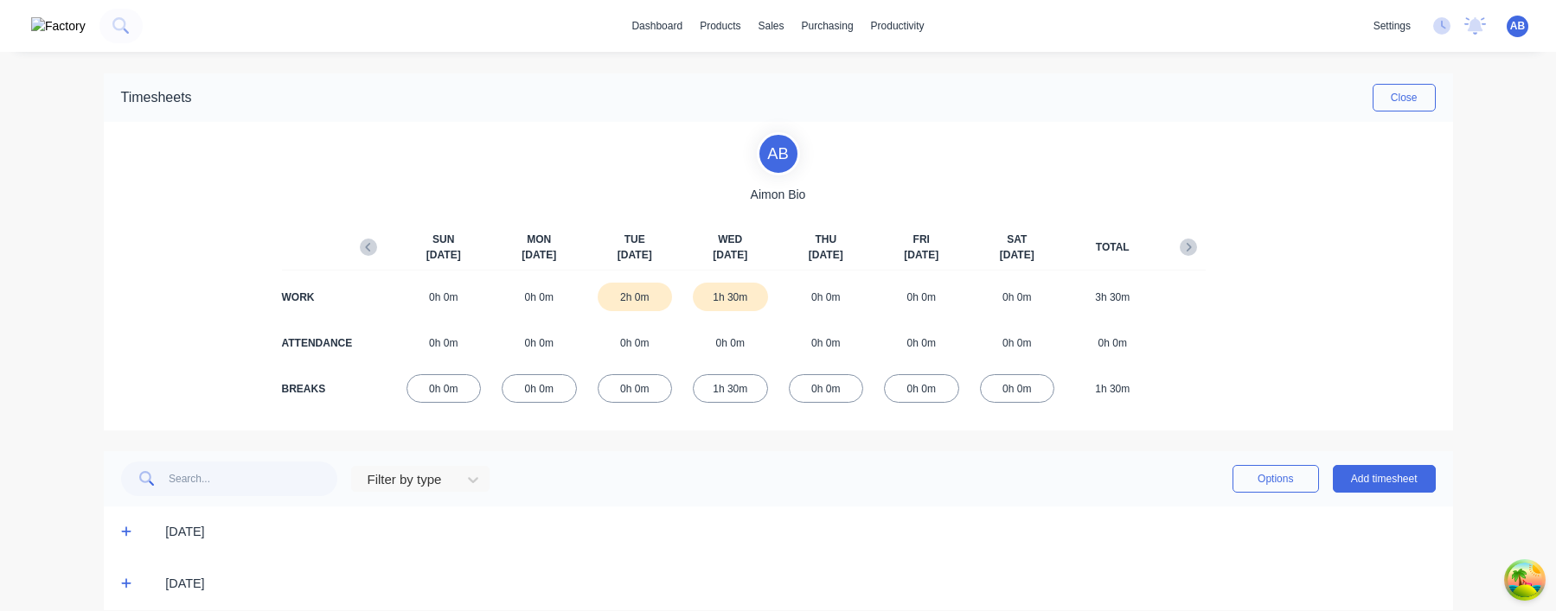
scroll to position [21, 0]
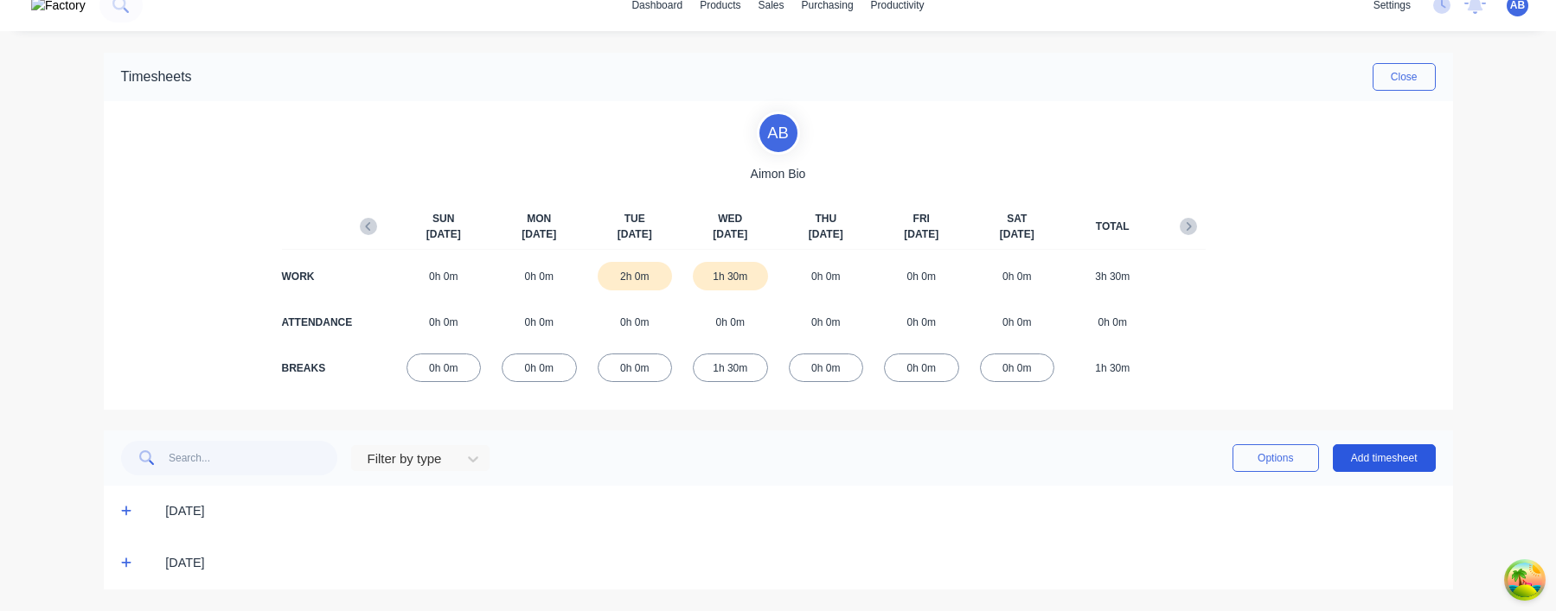
click at [1390, 469] on button "Add timesheet" at bounding box center [1384, 458] width 103 height 28
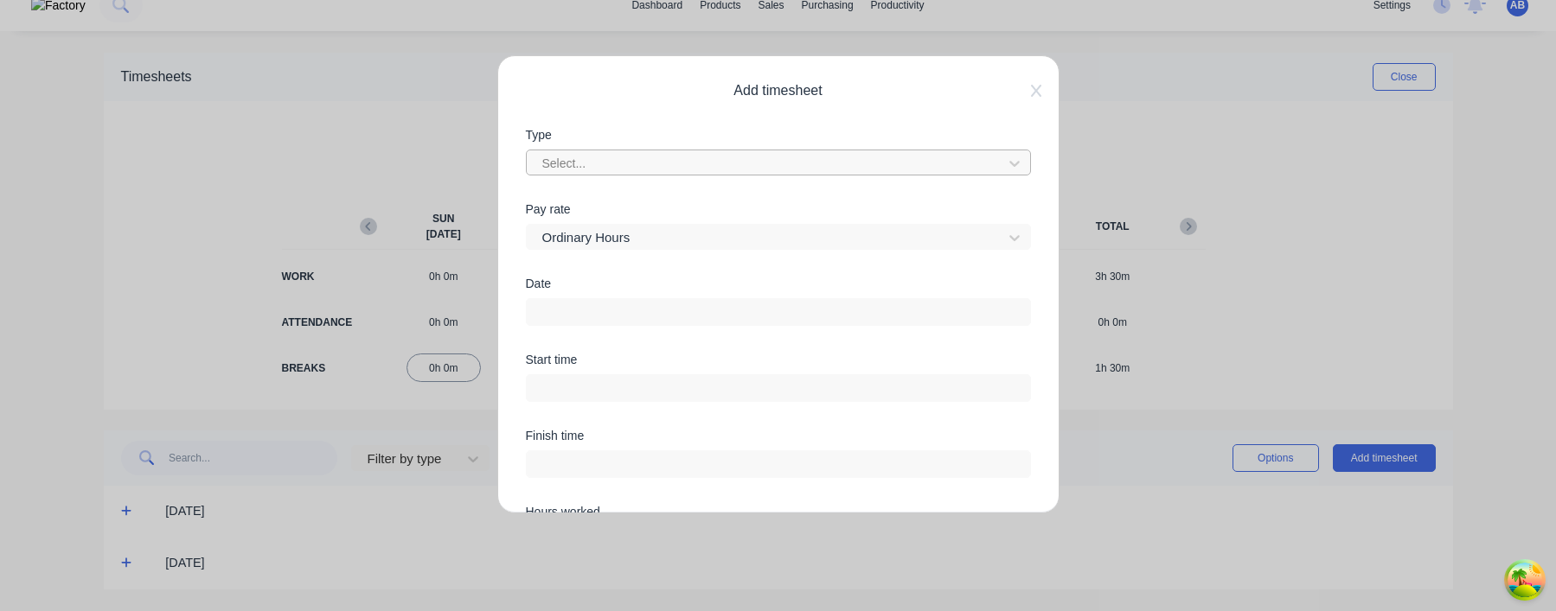
click at [814, 163] on div at bounding box center [766, 164] width 453 height 22
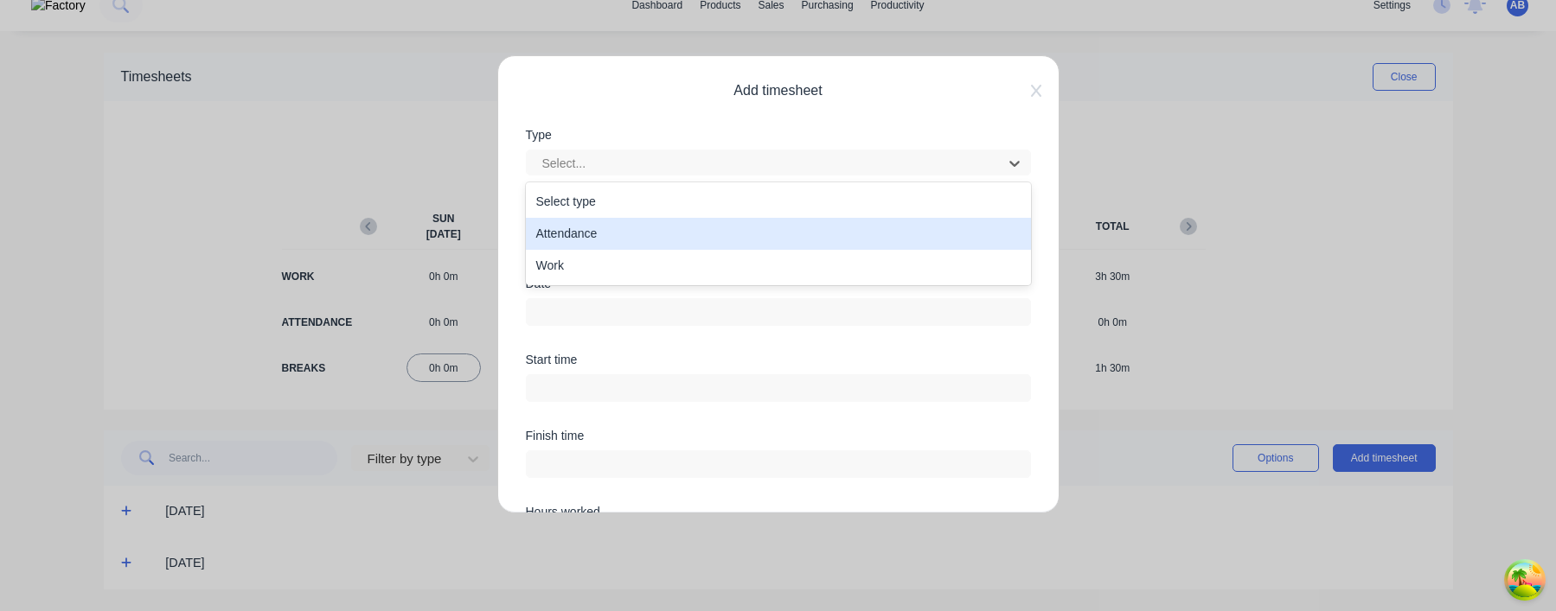
click at [757, 227] on div "Attendance" at bounding box center [778, 234] width 505 height 32
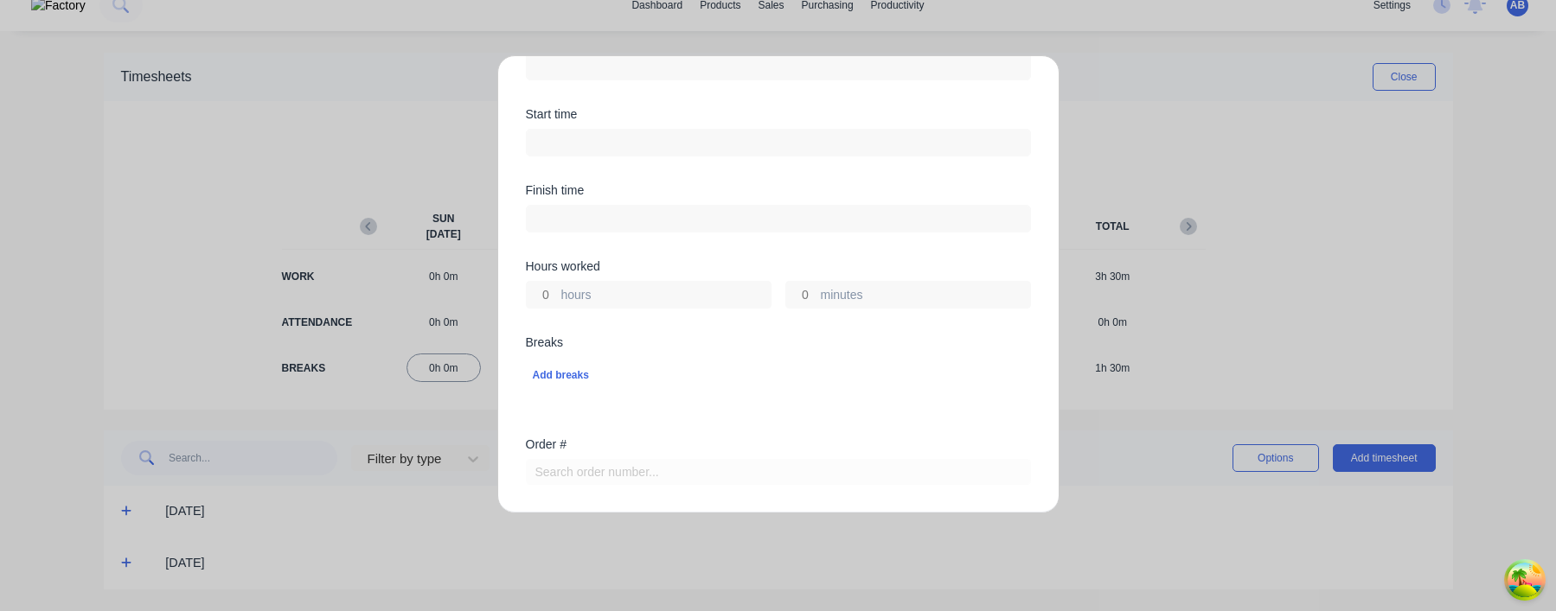
scroll to position [118, 0]
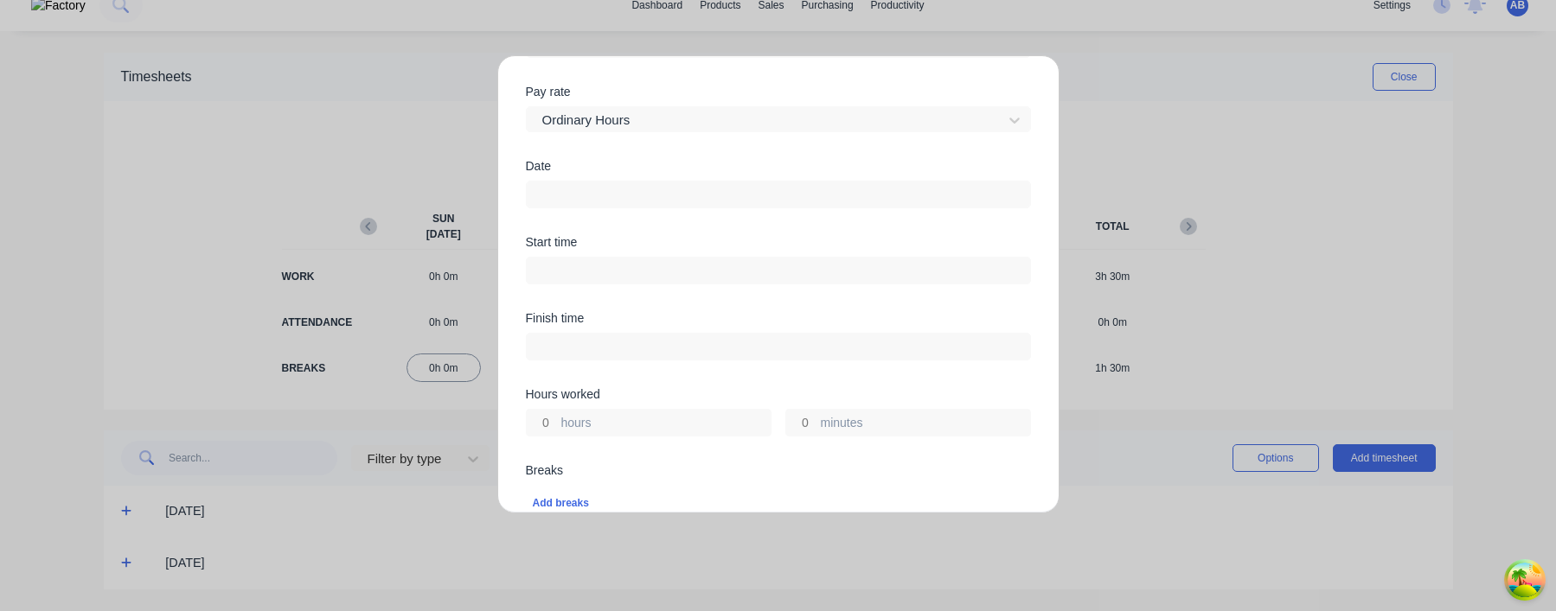
click at [665, 201] on input at bounding box center [778, 195] width 503 height 26
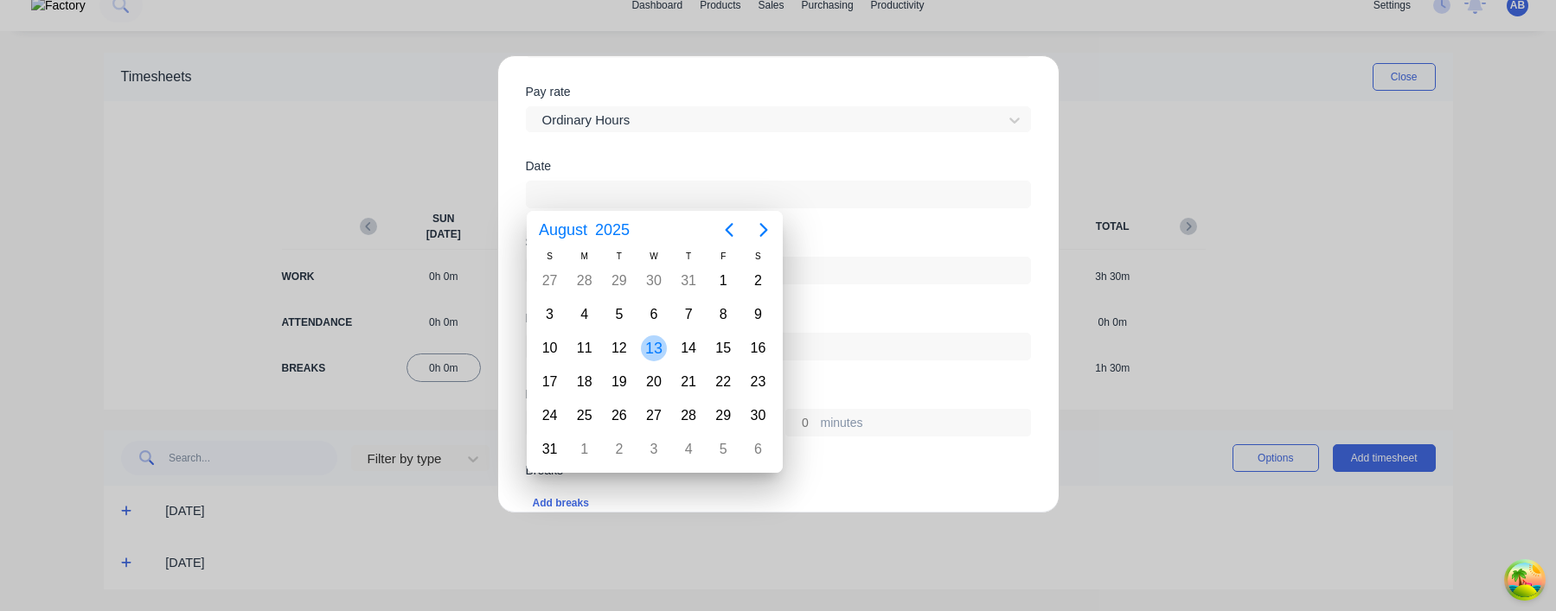
click at [655, 351] on div "13" at bounding box center [654, 349] width 26 height 26
type input "[DATE]"
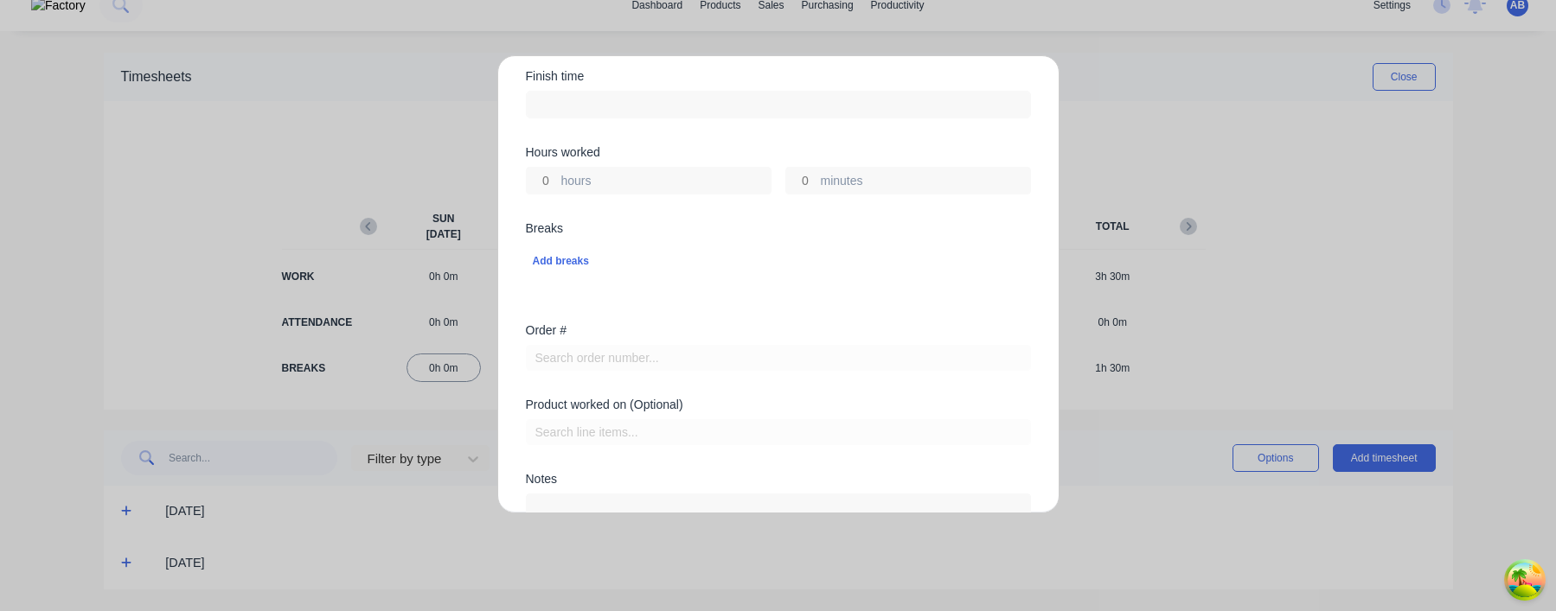
scroll to position [451, 0]
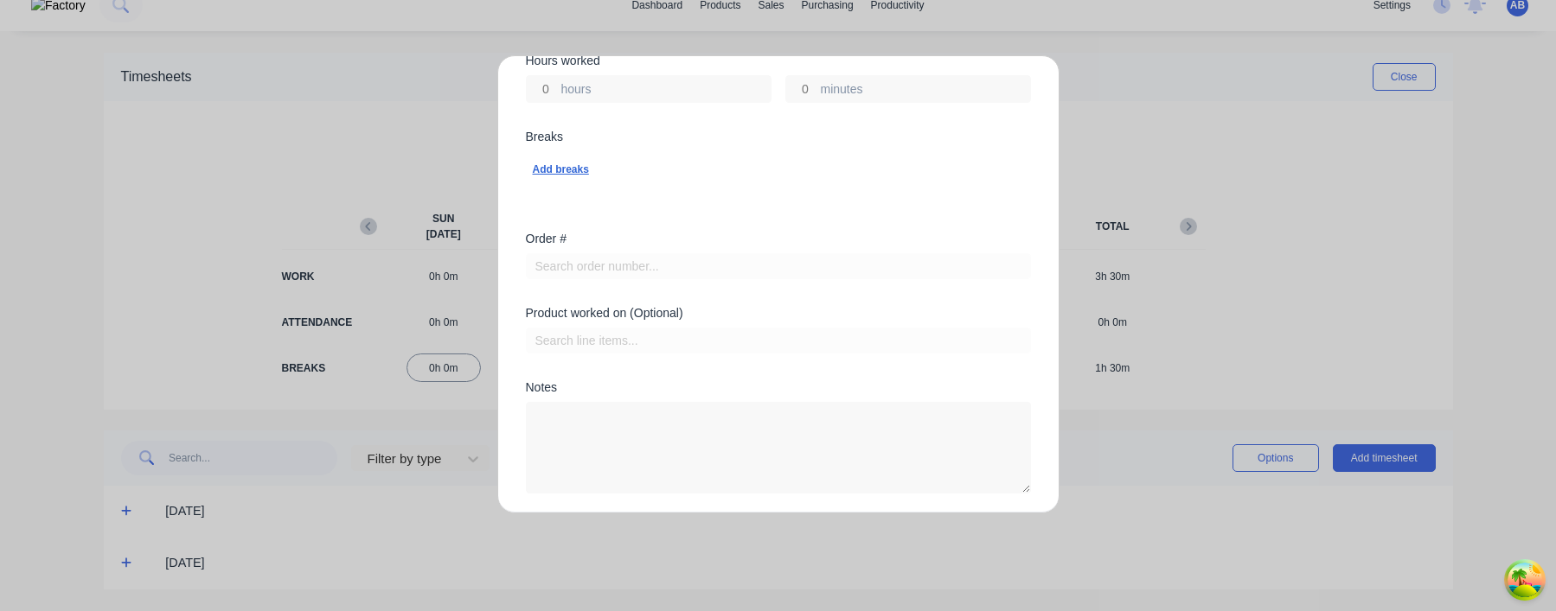
click at [569, 174] on div "Add breaks" at bounding box center [778, 169] width 491 height 22
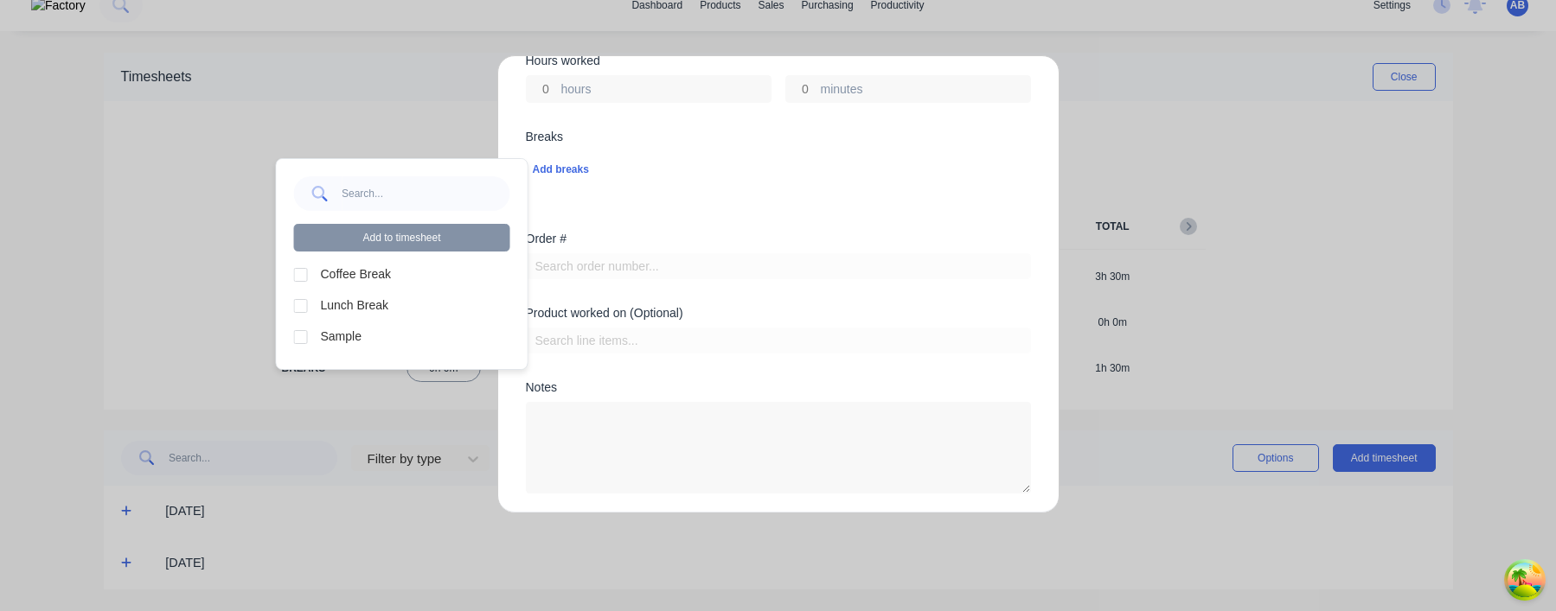
click at [299, 272] on div at bounding box center [301, 275] width 35 height 35
click at [299, 298] on div at bounding box center [301, 306] width 35 height 35
click at [436, 245] on button "Add to timesheet" at bounding box center [402, 238] width 216 height 28
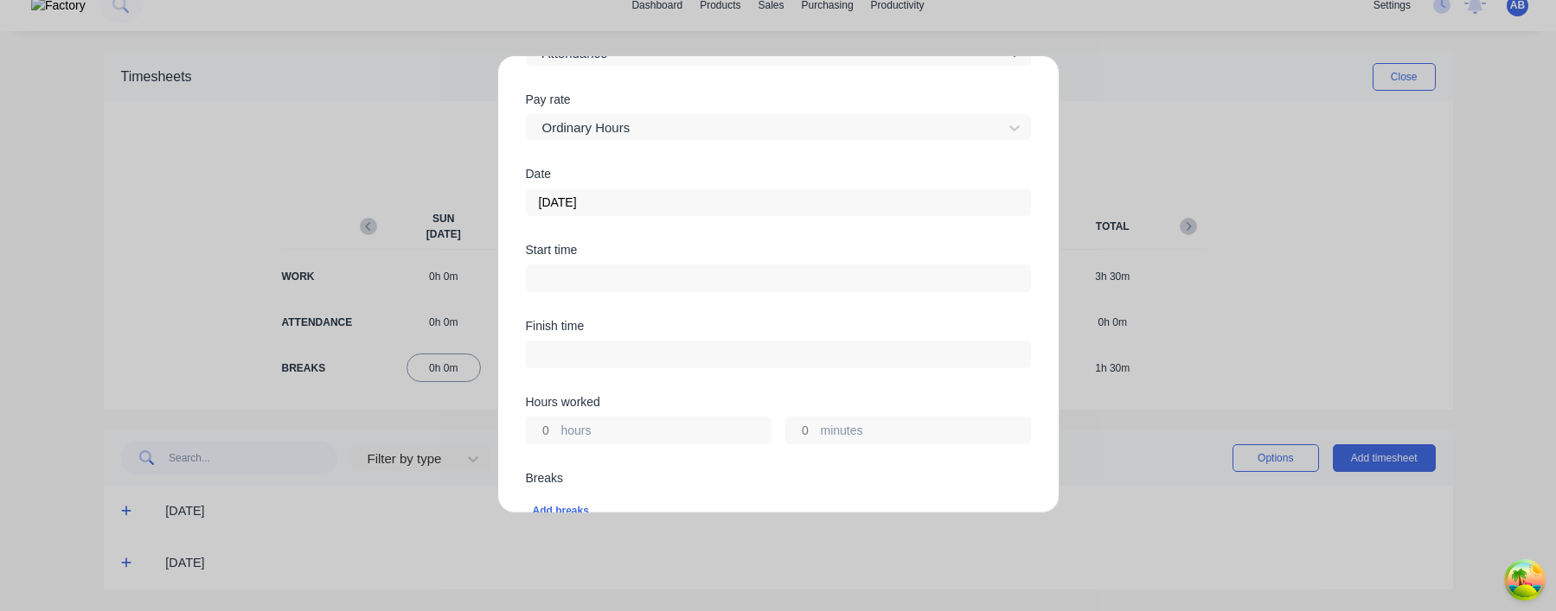
scroll to position [437, 0]
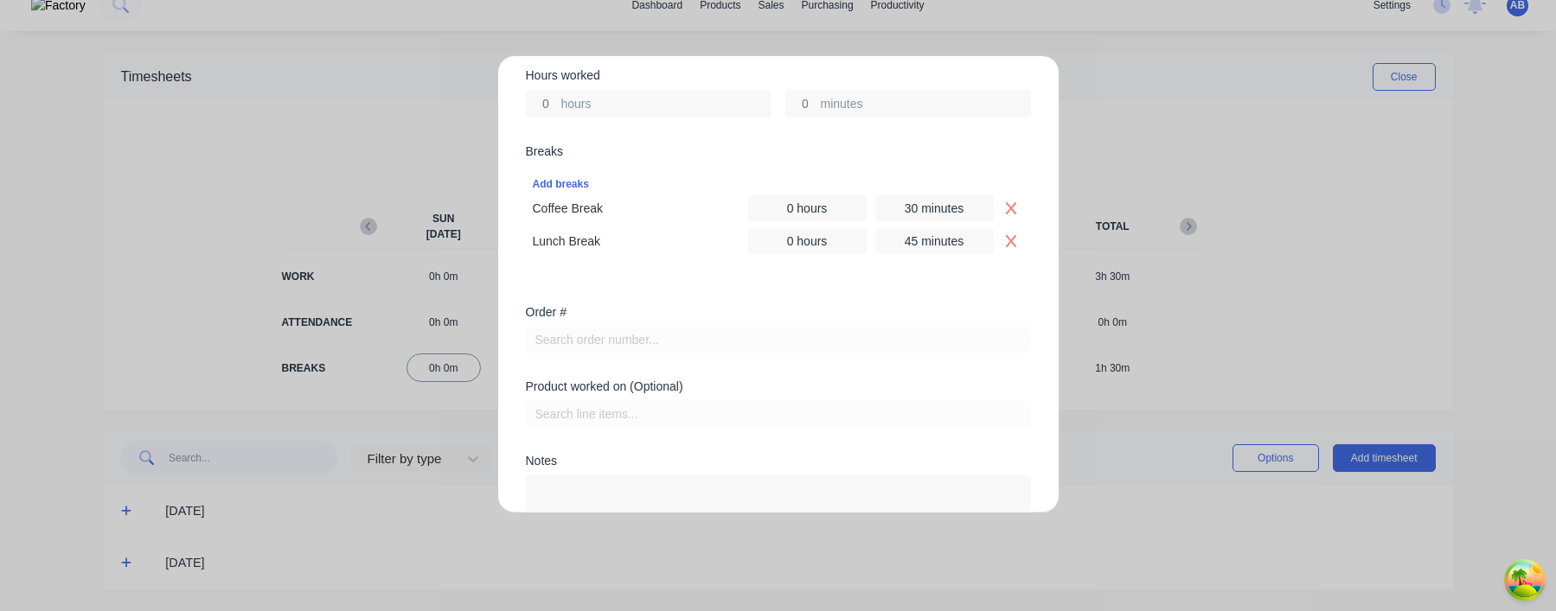
click at [545, 105] on input "hours" at bounding box center [542, 104] width 30 height 26
type input "8"
click at [768, 165] on div "Add breaks Coffee Break 0 hours 30 minutes Lunch Break 0 hours 45 minutes" at bounding box center [778, 211] width 505 height 99
click at [789, 207] on input "0 hours" at bounding box center [807, 208] width 118 height 26
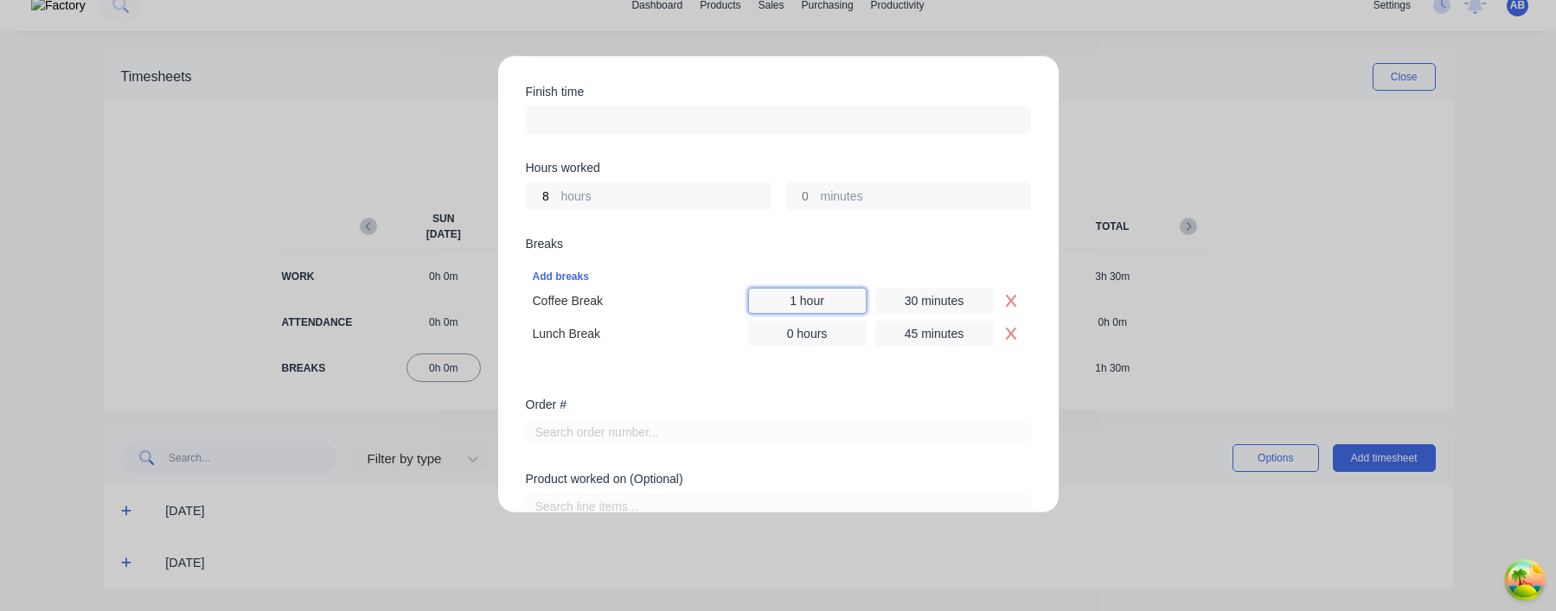
scroll to position [570, 0]
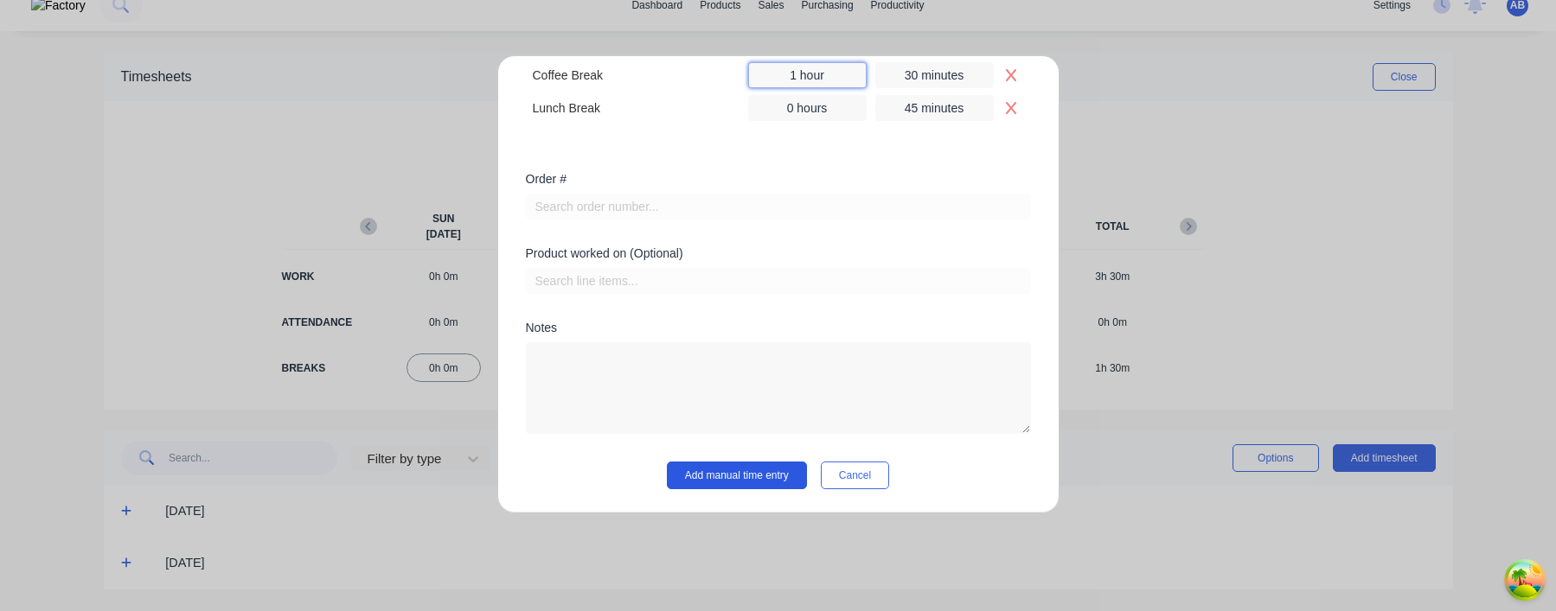
type input "1 hour"
click at [732, 477] on button "Add manual time entry" at bounding box center [737, 476] width 140 height 28
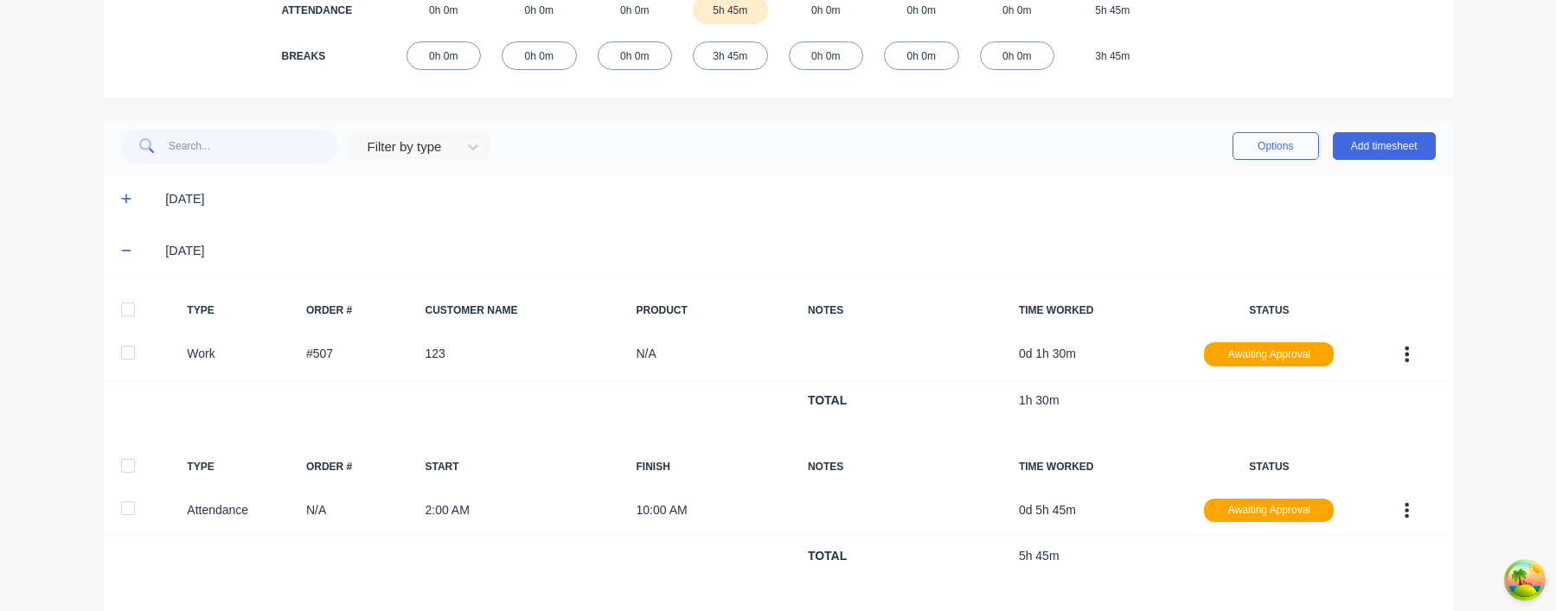
scroll to position [571, 0]
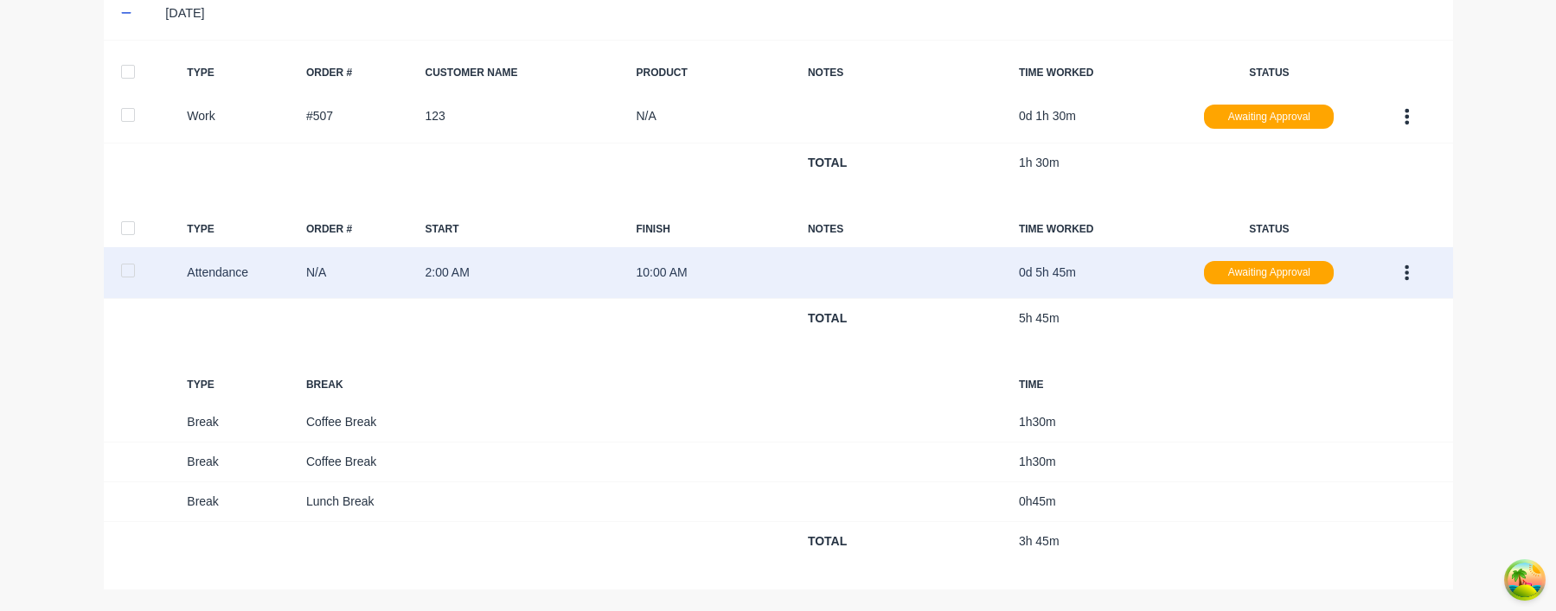
click at [1414, 272] on button "button" at bounding box center [1406, 273] width 41 height 31
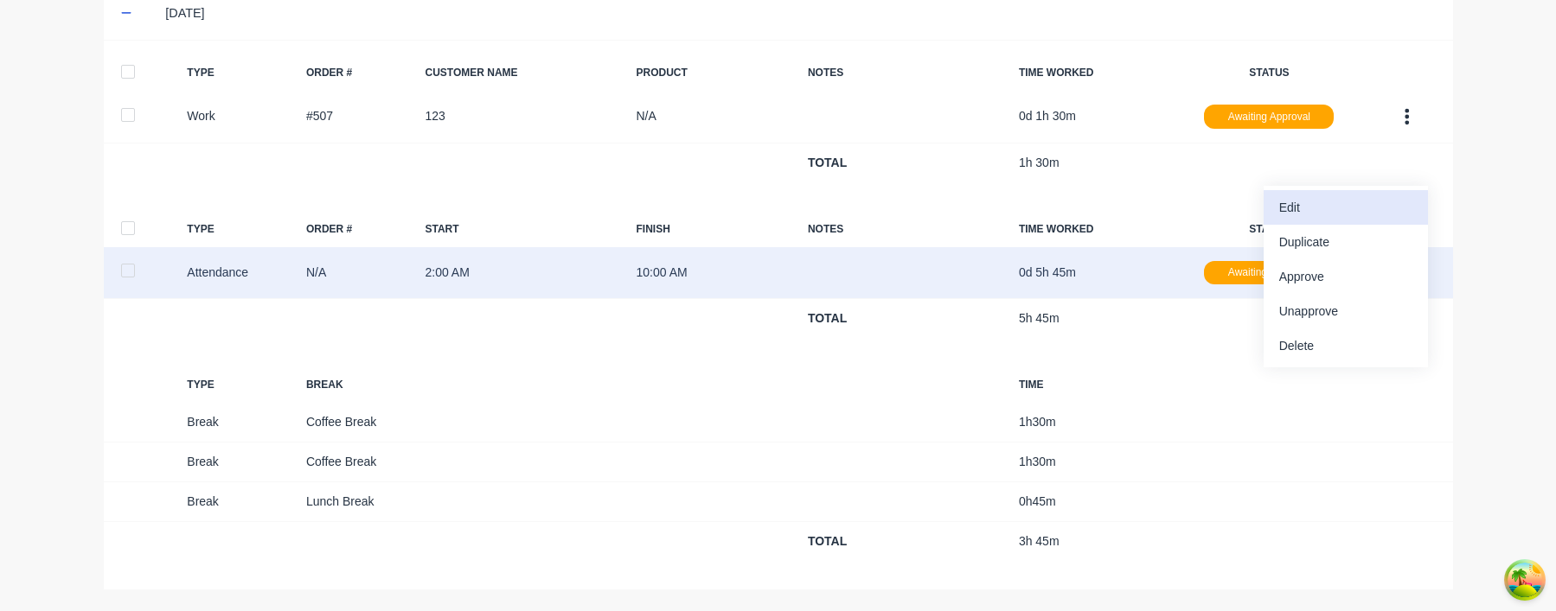
click at [1364, 216] on div "Edit" at bounding box center [1345, 207] width 133 height 25
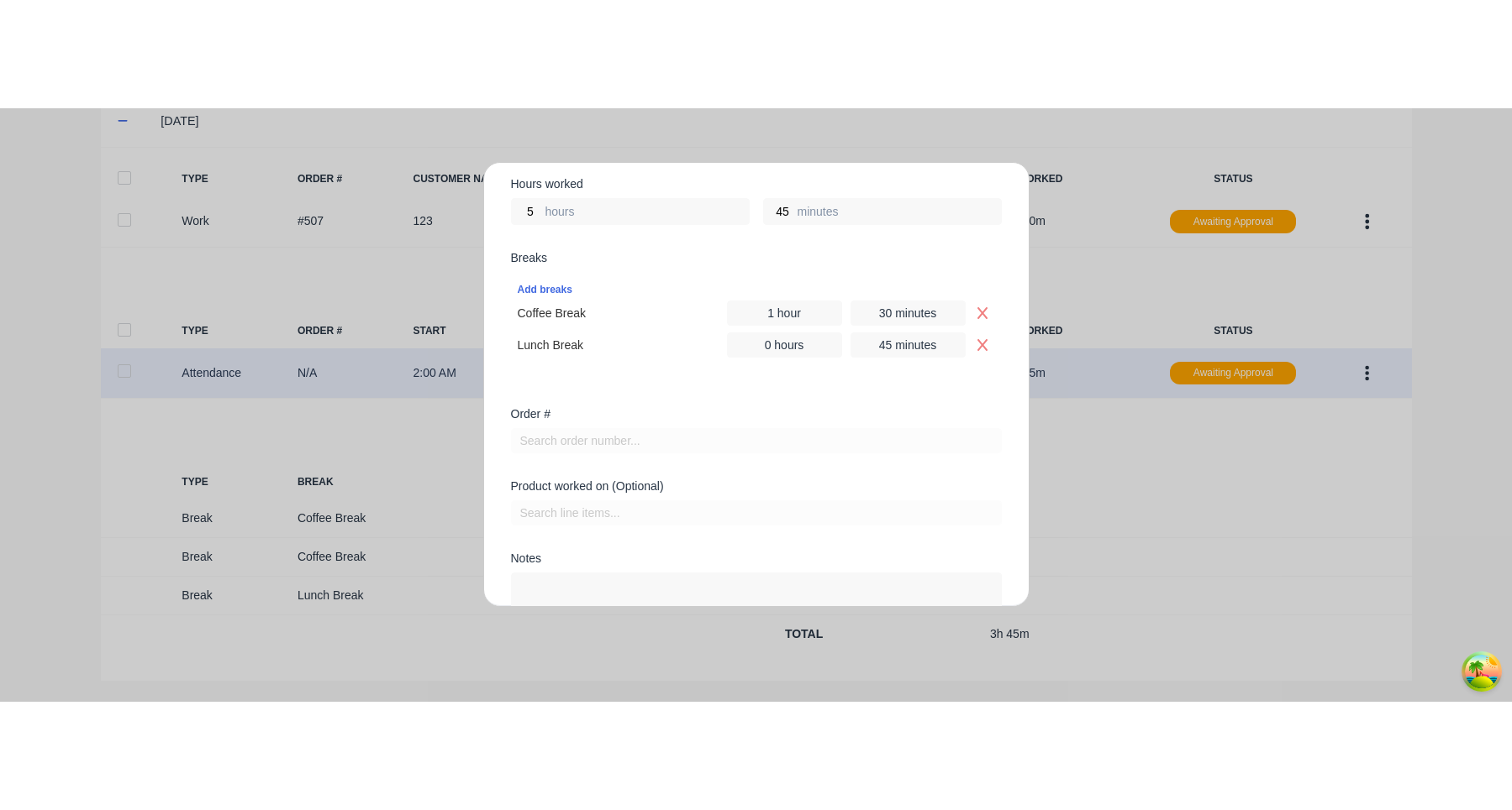
scroll to position [554, 0]
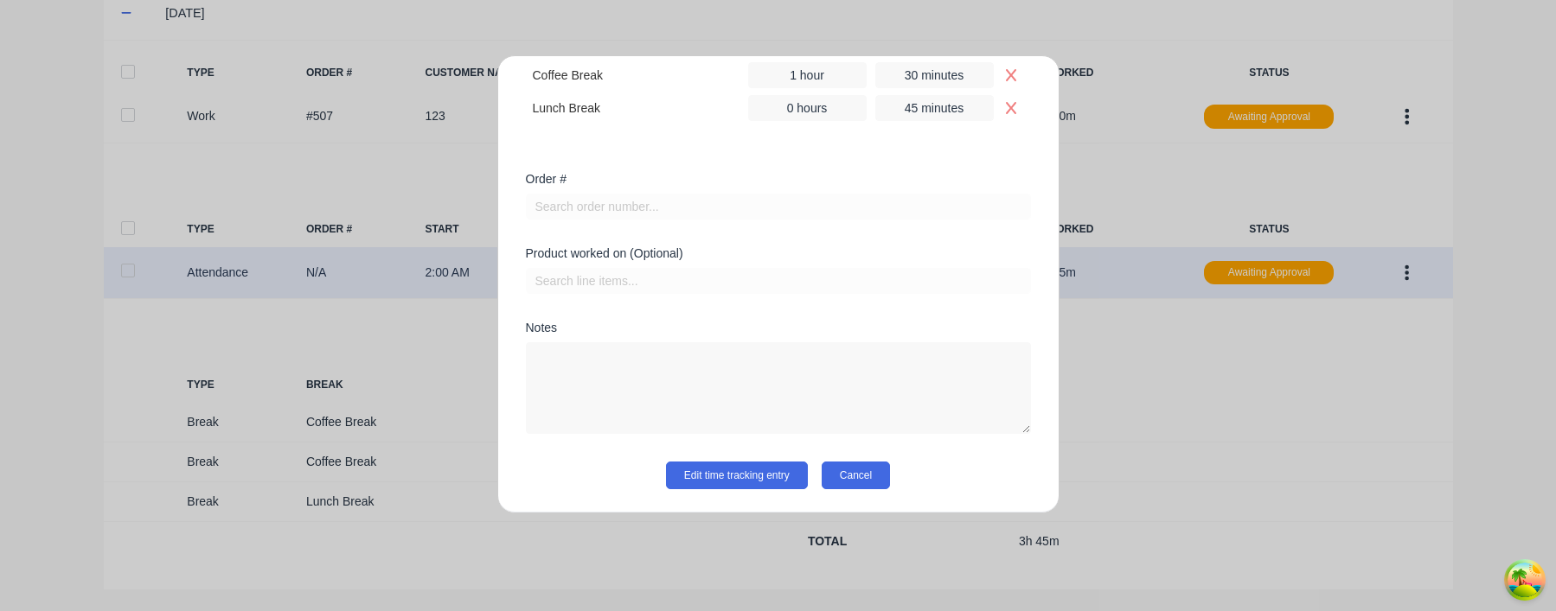
click at [870, 481] on button "Cancel" at bounding box center [855, 476] width 68 height 28
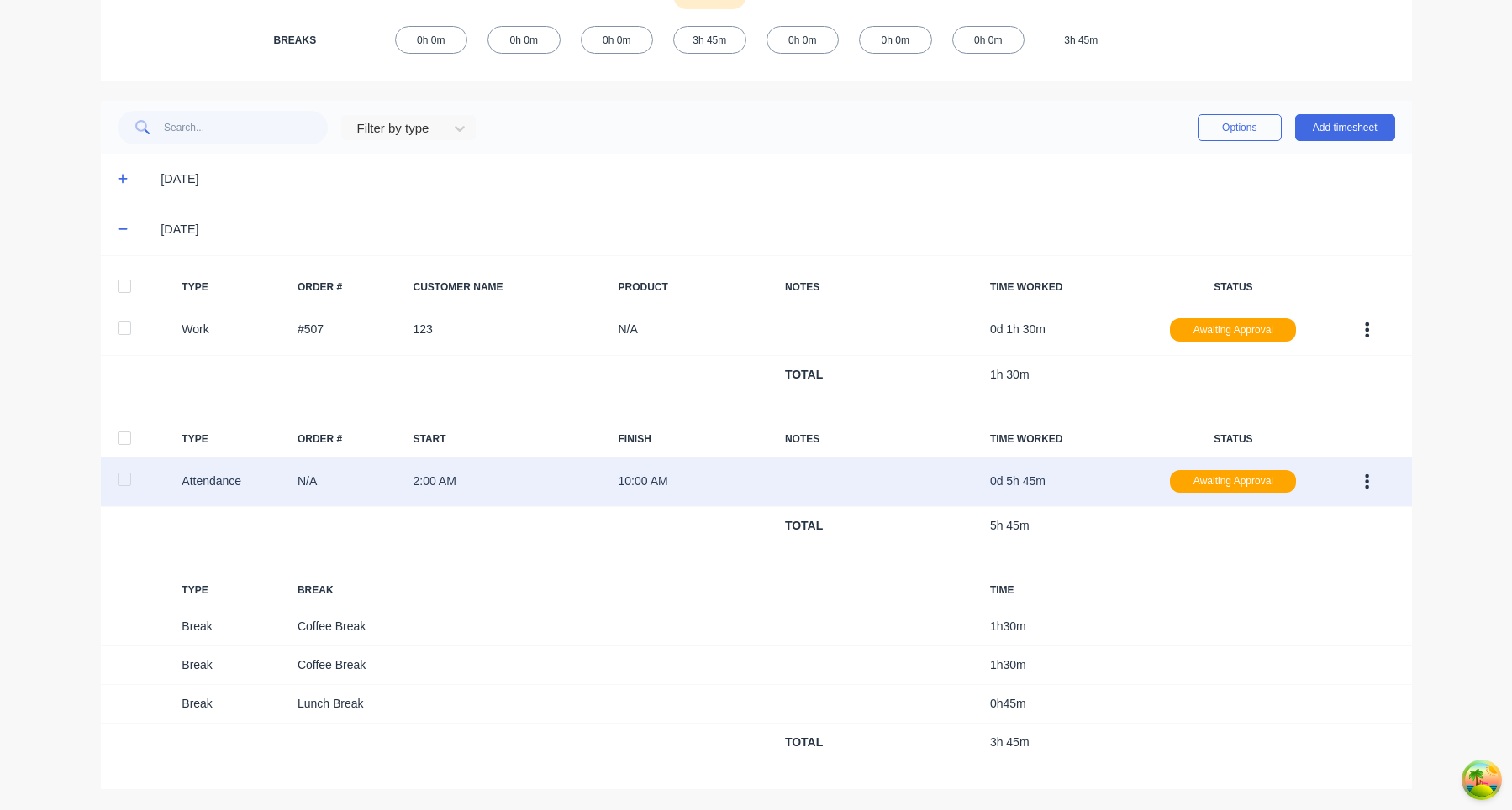
scroll to position [0, 0]
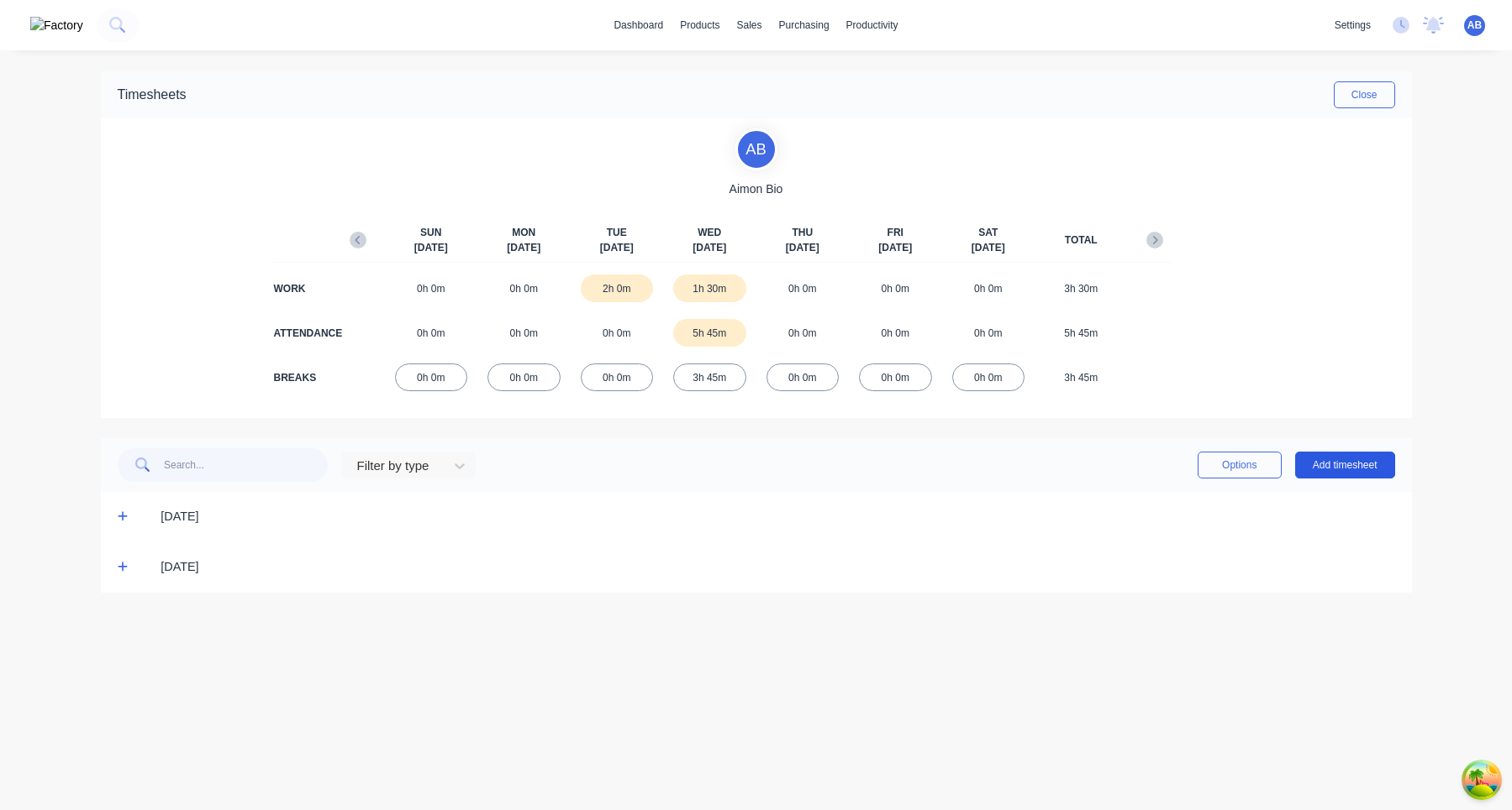
click at [1361, 475] on button "Add timesheet" at bounding box center [1345, 465] width 100 height 27
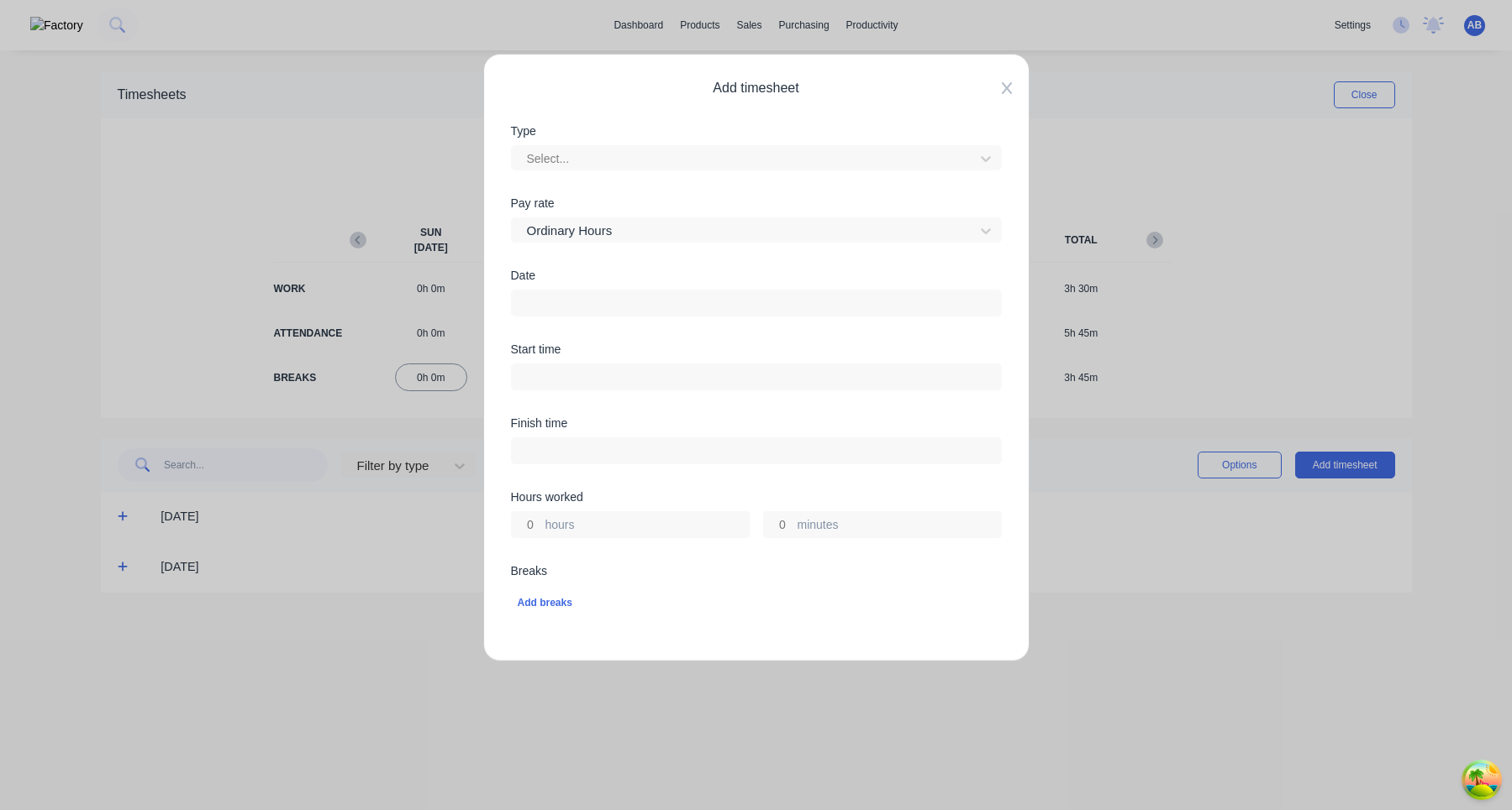
click at [1006, 89] on icon at bounding box center [1006, 88] width 10 height 12
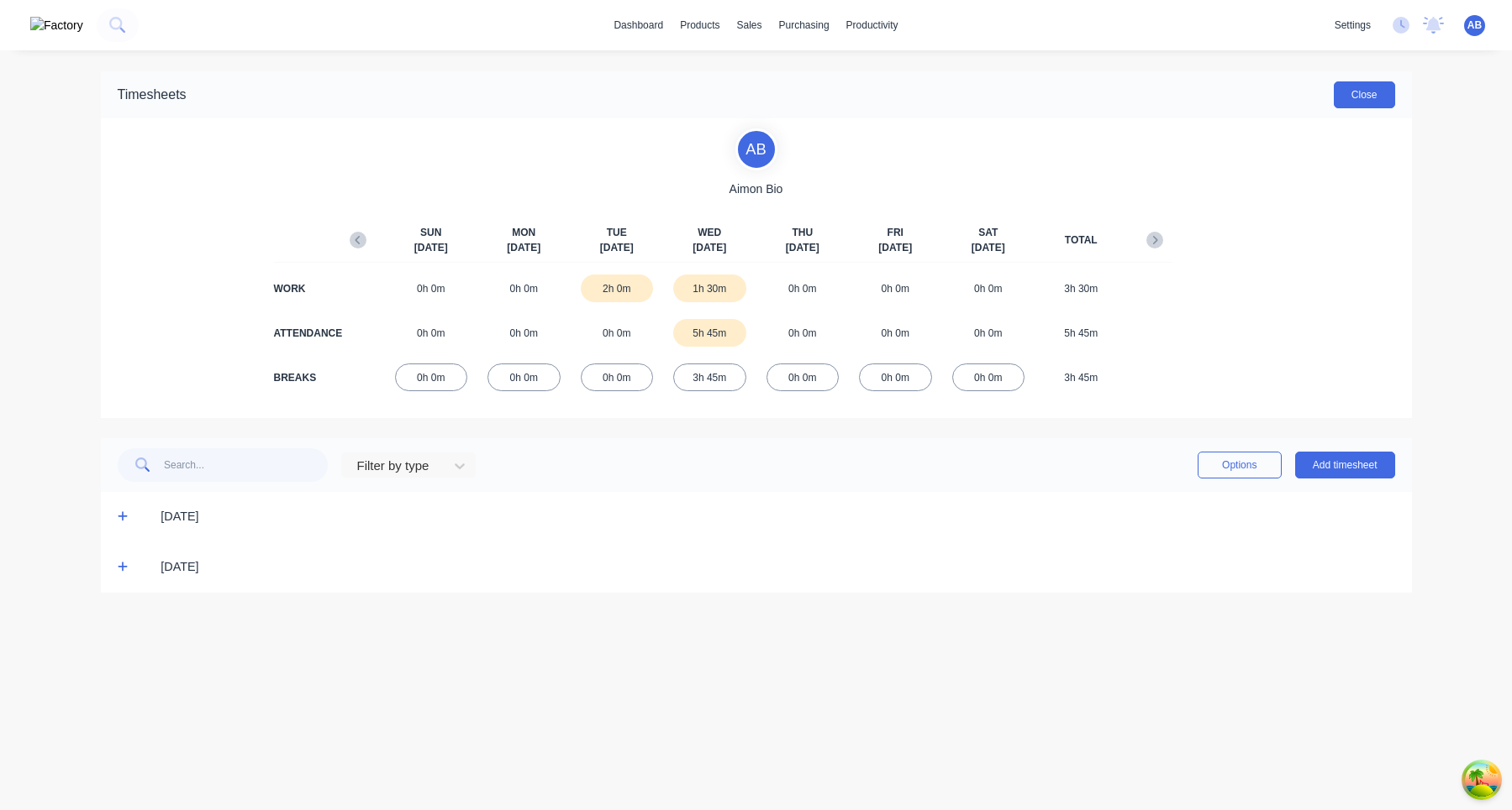
click at [1379, 90] on button "Close" at bounding box center [1363, 95] width 61 height 27
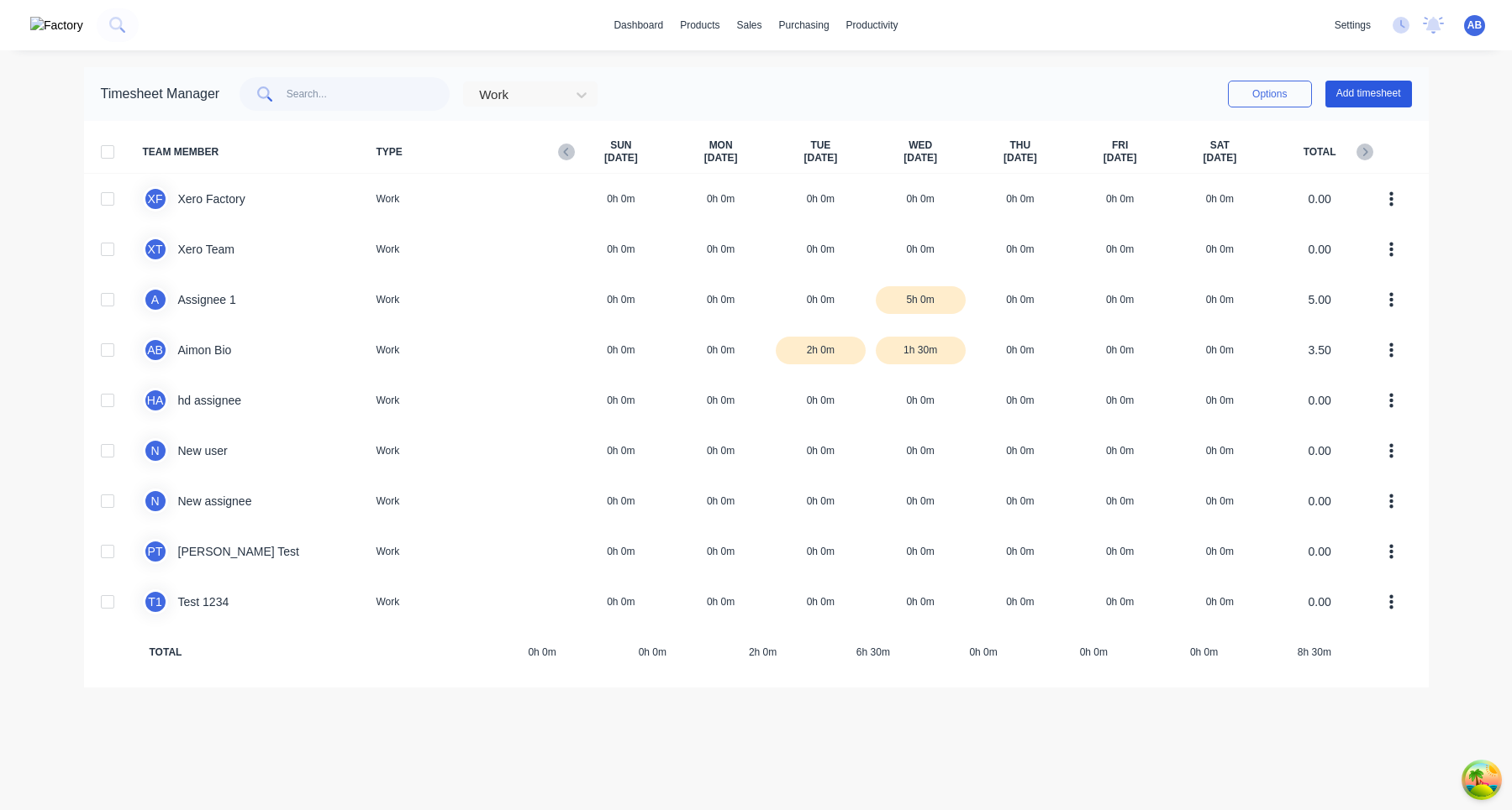
click at [1381, 95] on button "Add timesheet" at bounding box center [1368, 94] width 86 height 27
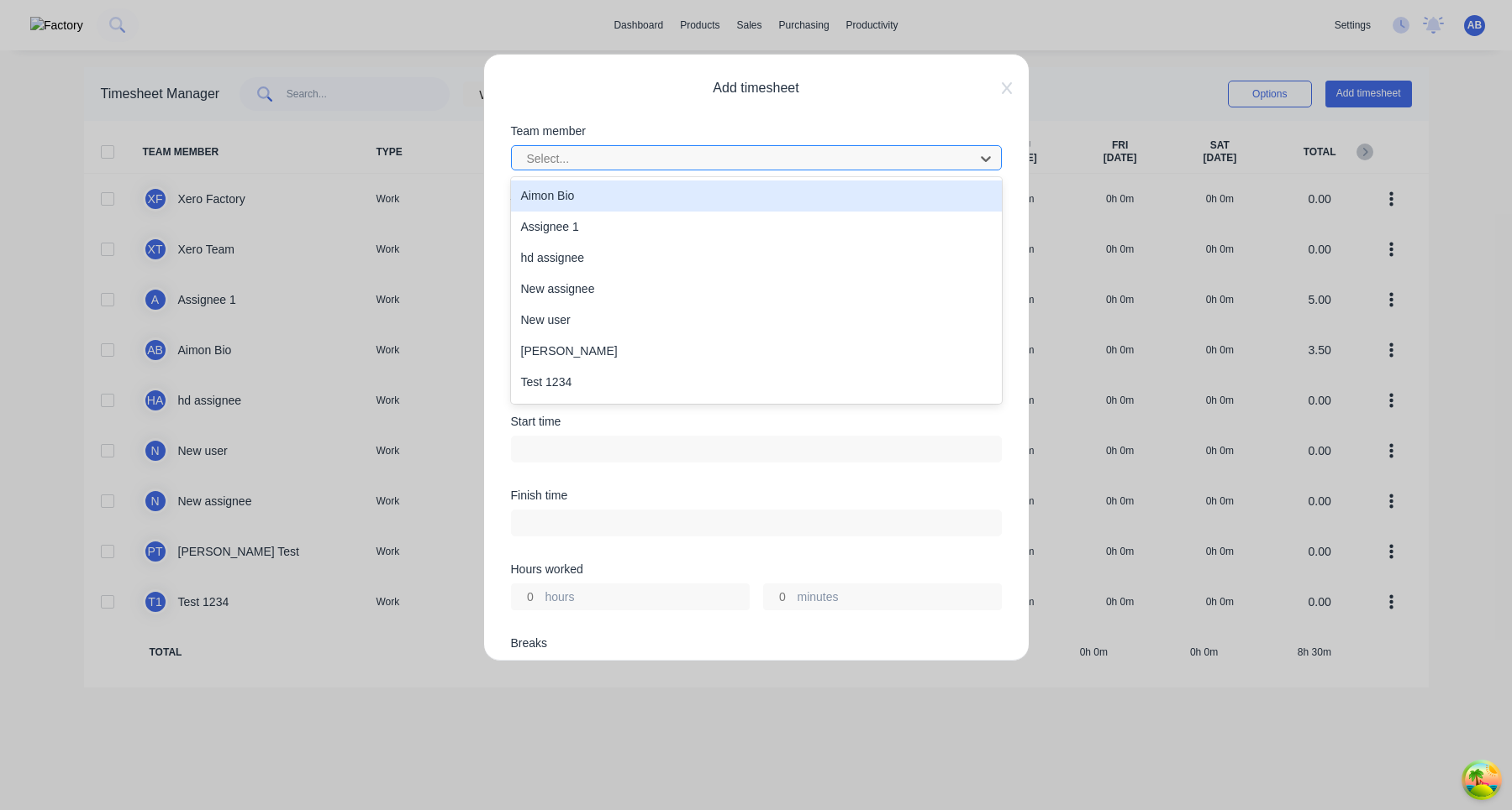
click at [878, 163] on div at bounding box center [744, 159] width 440 height 21
click at [823, 199] on div "Aimon Bio" at bounding box center [756, 196] width 491 height 31
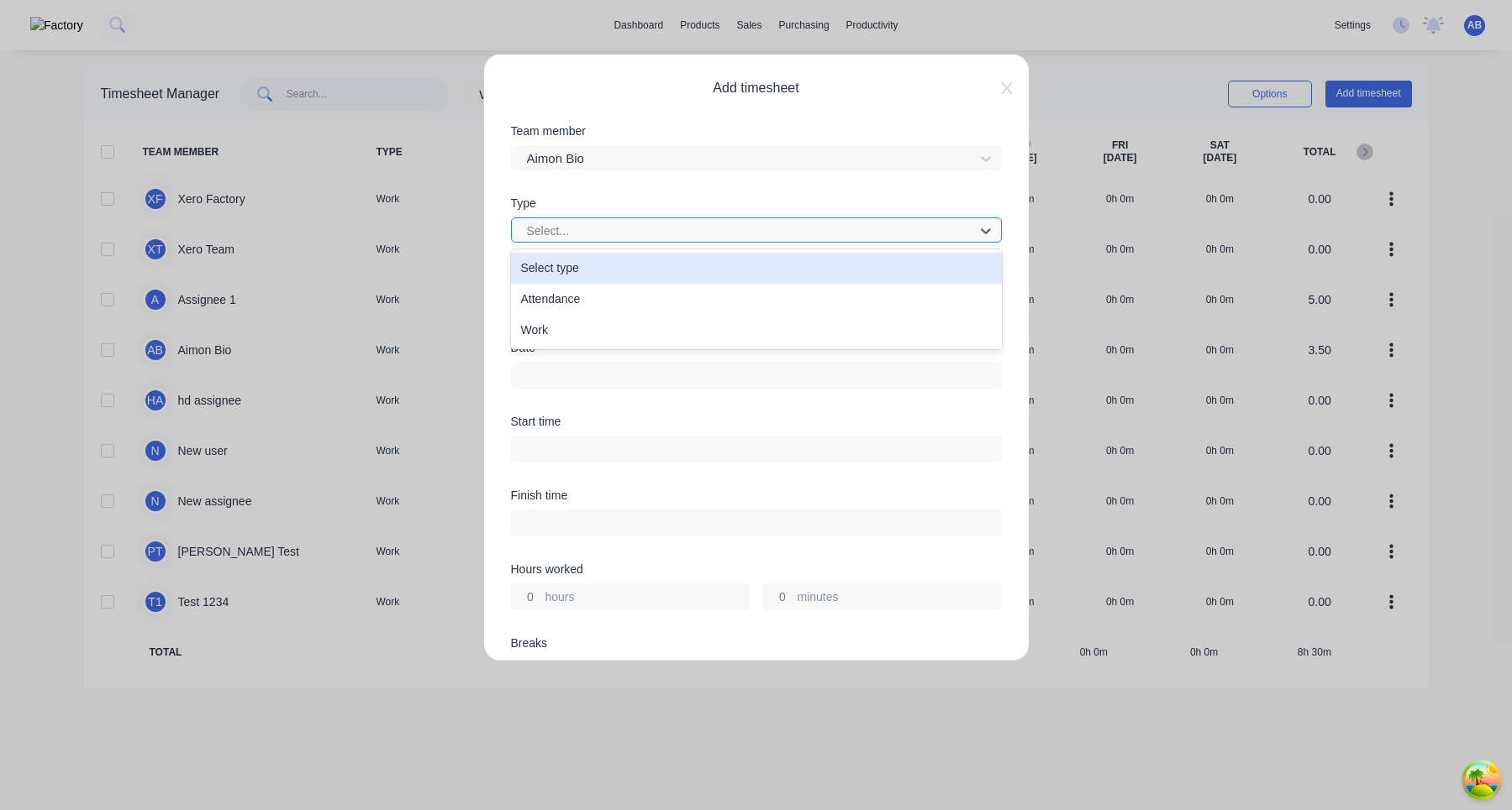
click at [787, 240] on div at bounding box center [744, 231] width 440 height 21
click at [768, 282] on div "Select type" at bounding box center [756, 268] width 491 height 31
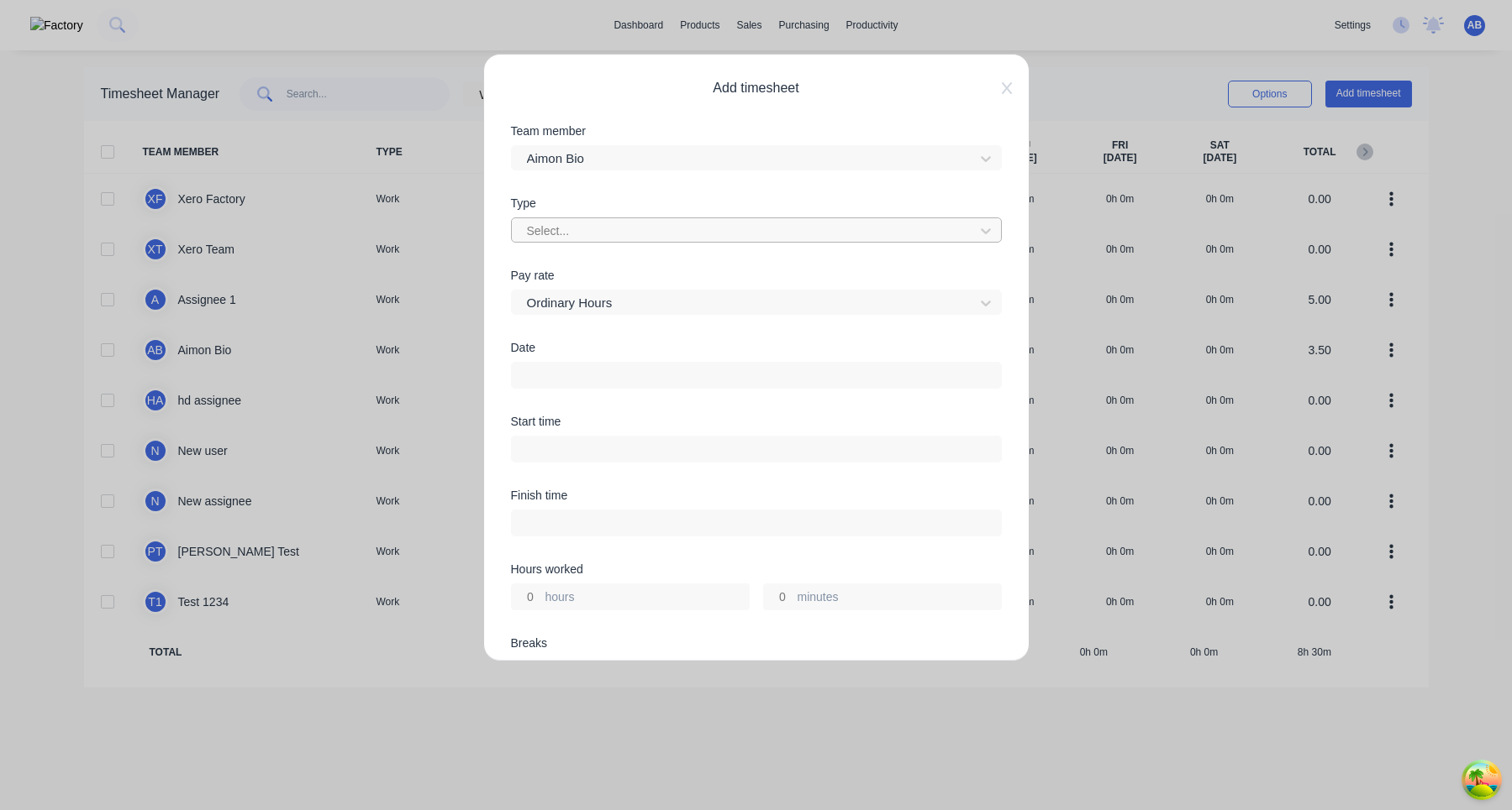
click at [756, 239] on div at bounding box center [744, 231] width 440 height 21
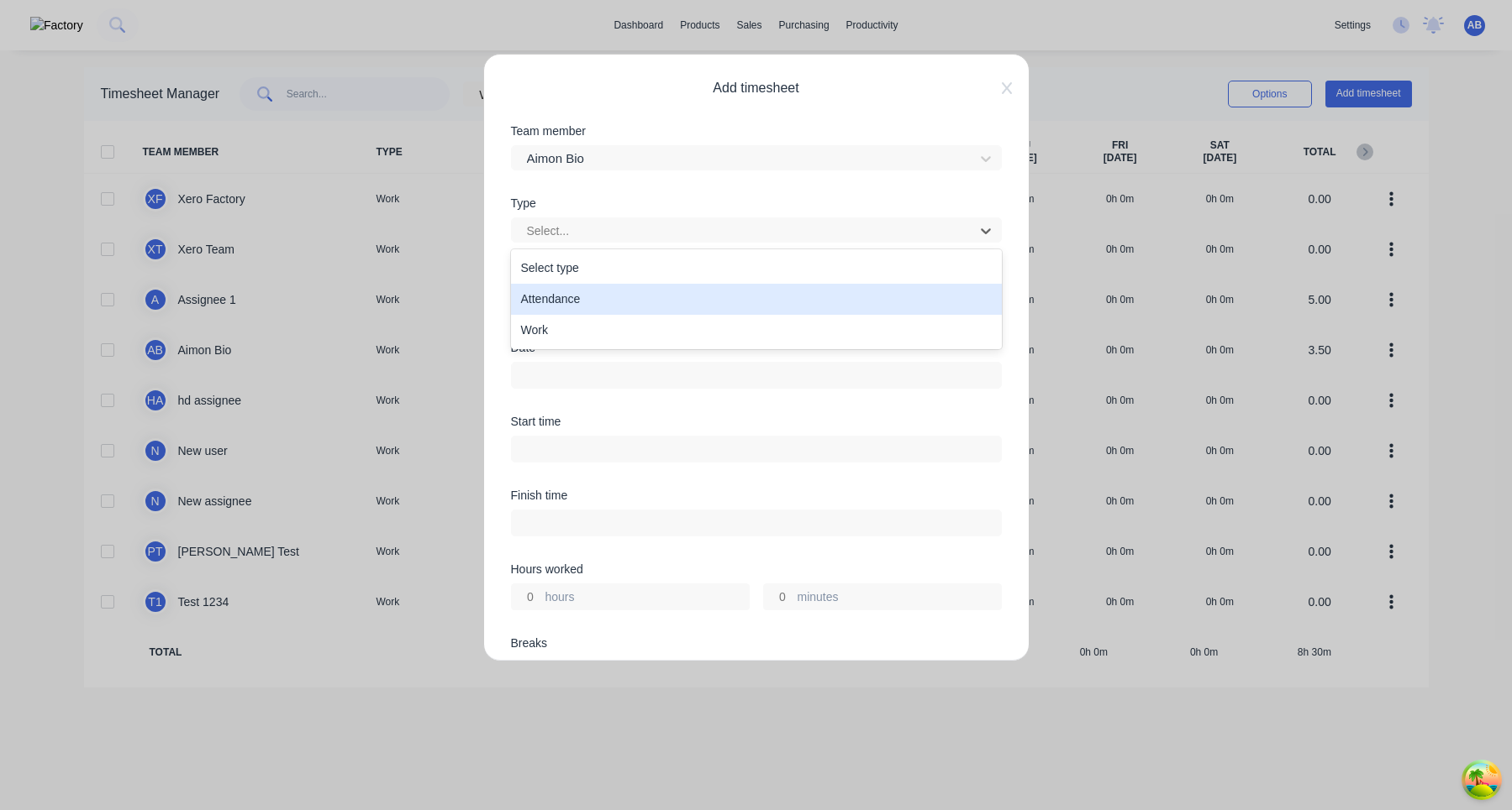
click at [727, 297] on div "Attendance" at bounding box center [756, 299] width 491 height 31
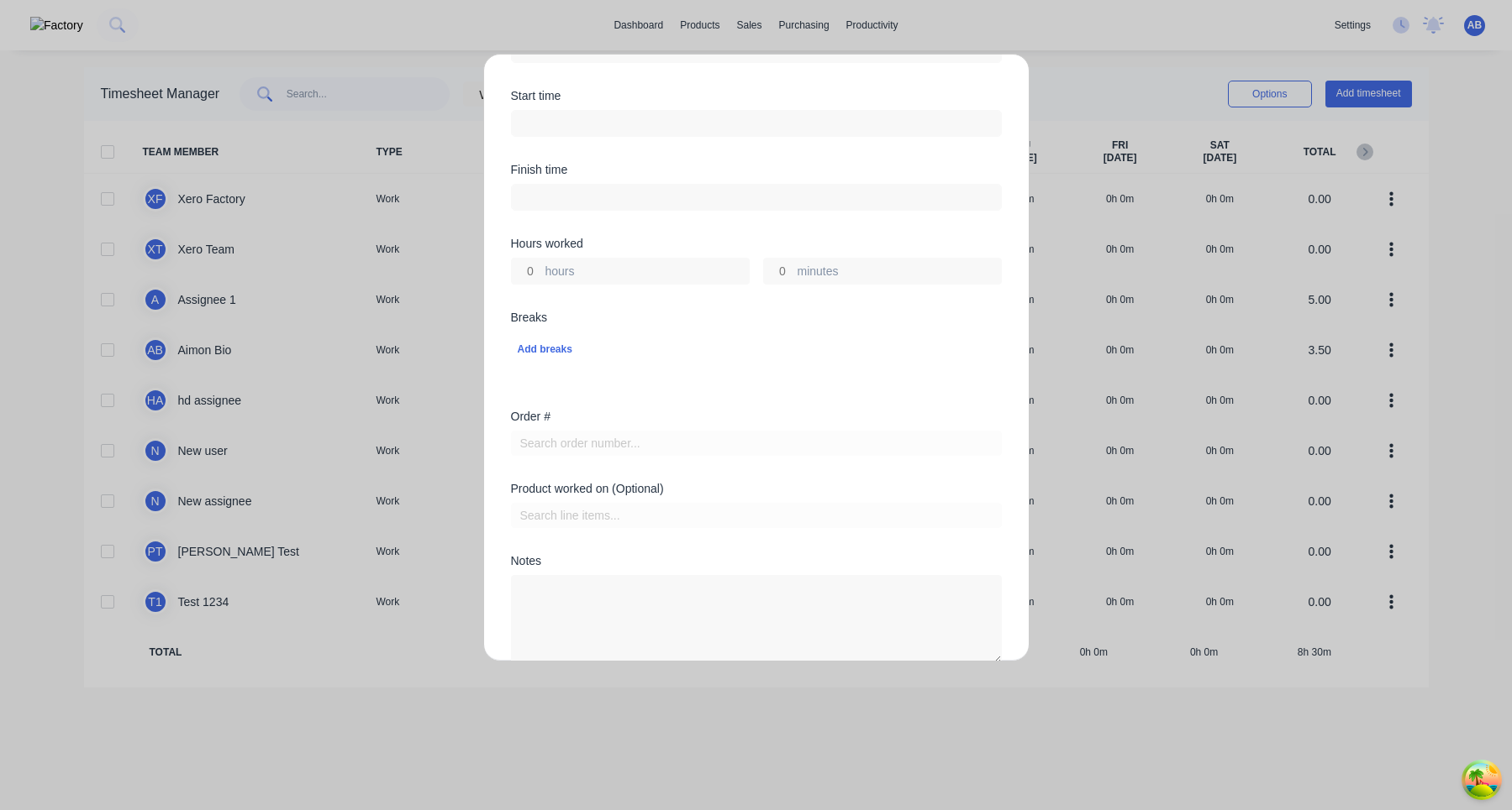
scroll to position [226, 0]
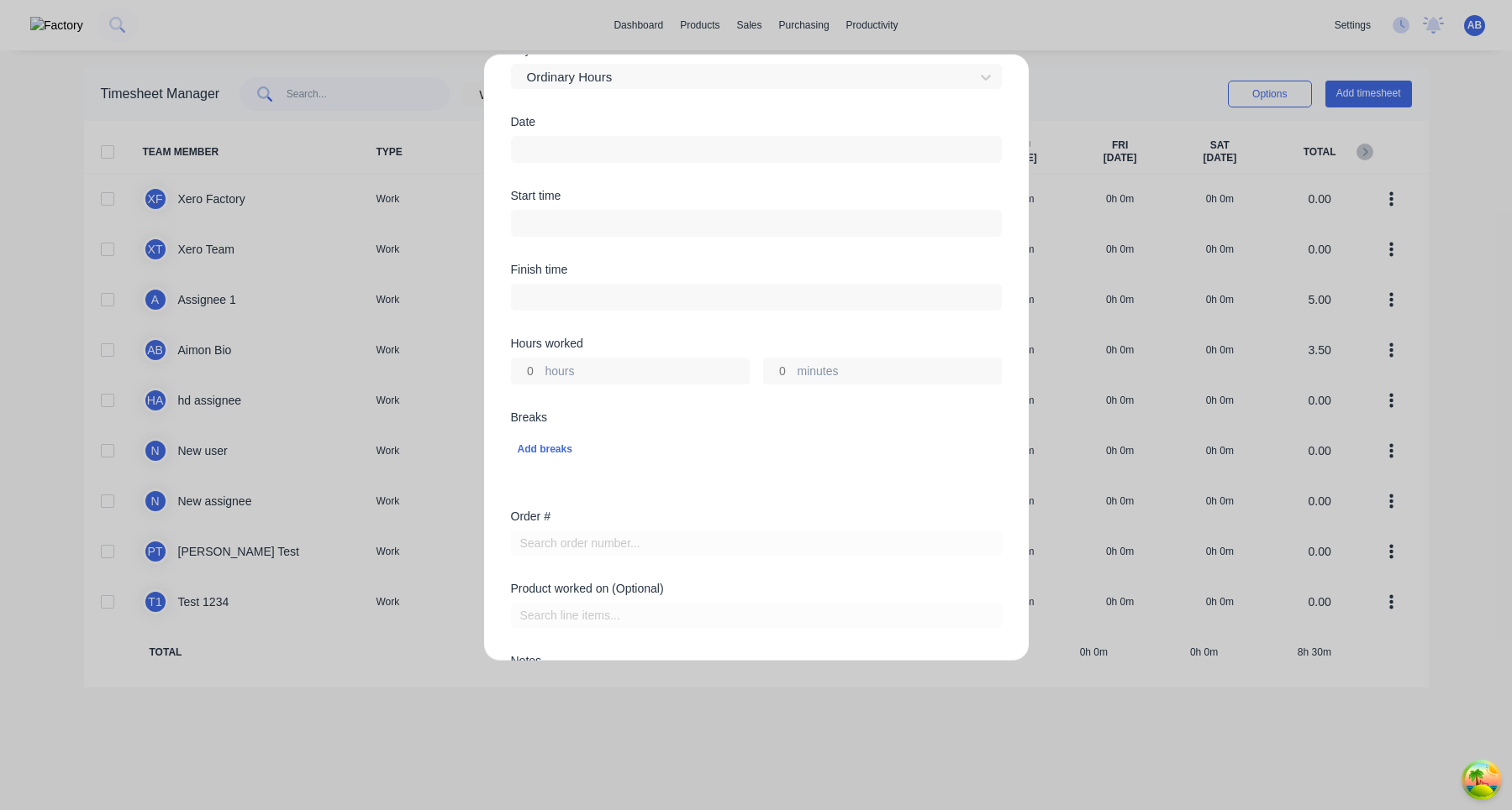
click at [668, 227] on input at bounding box center [756, 223] width 489 height 25
type input "11:46 PM"
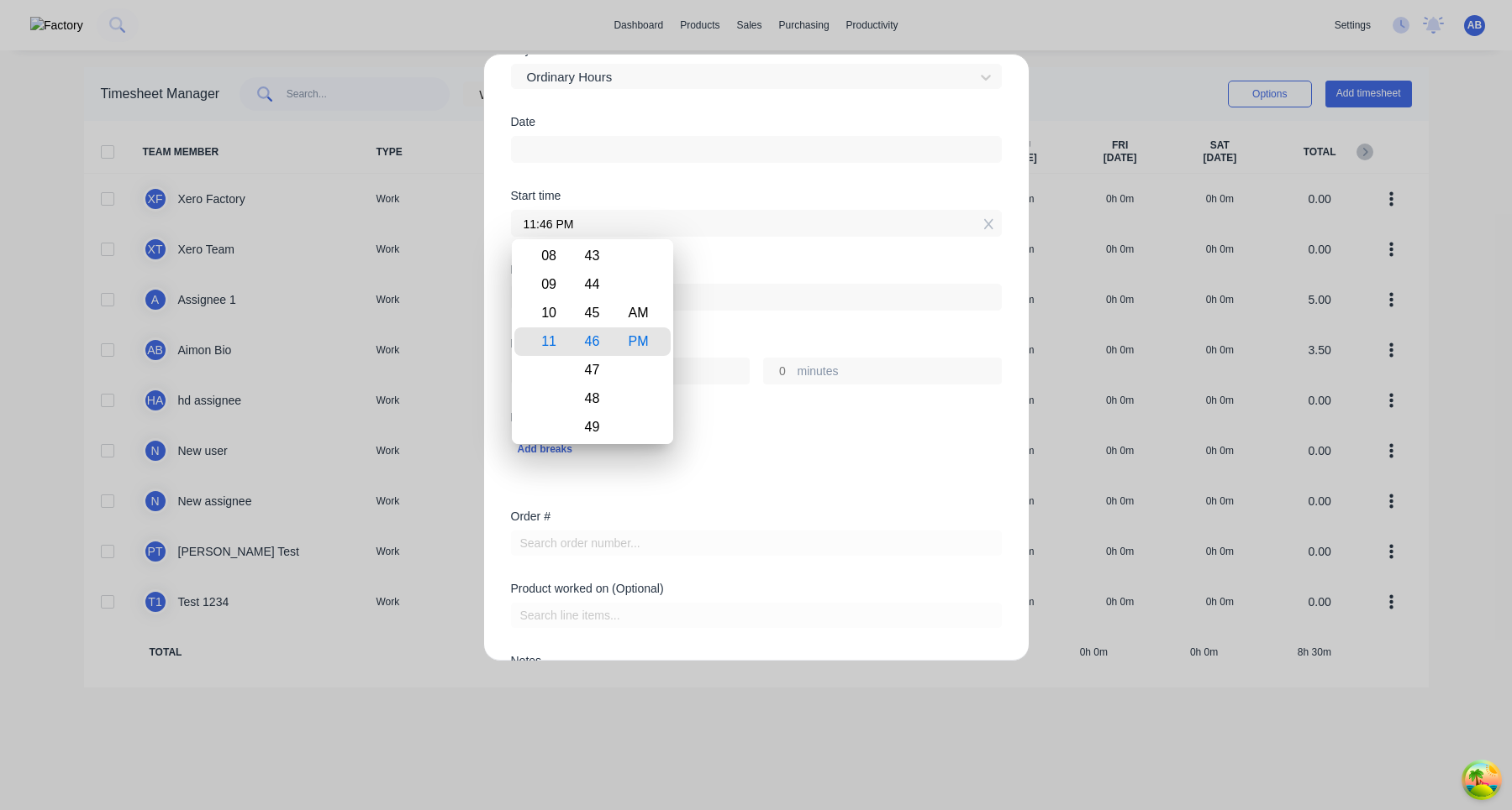
click at [668, 157] on input at bounding box center [756, 150] width 489 height 25
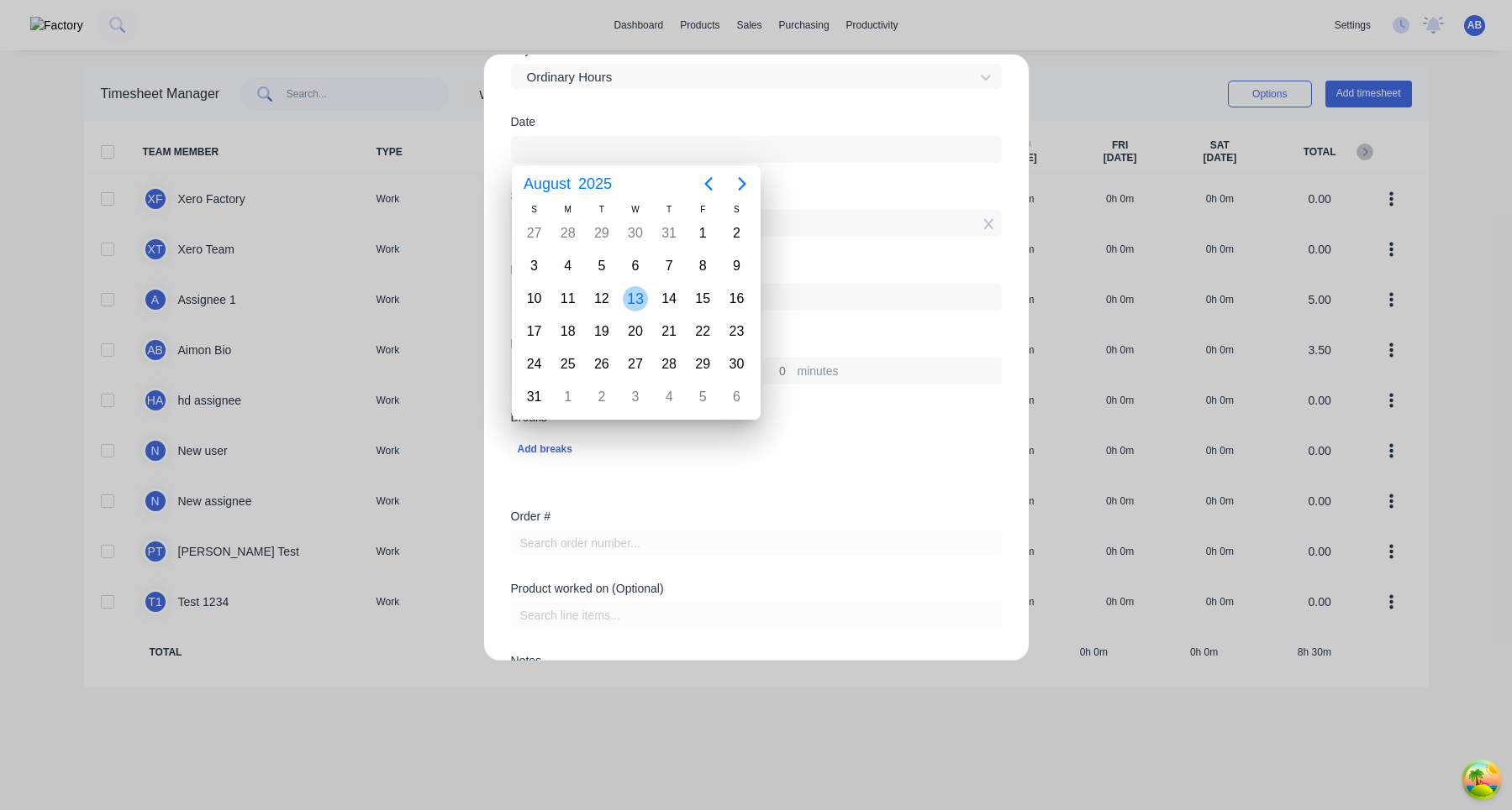
click at [636, 301] on div "13" at bounding box center [636, 299] width 25 height 25
type input "[DATE]"
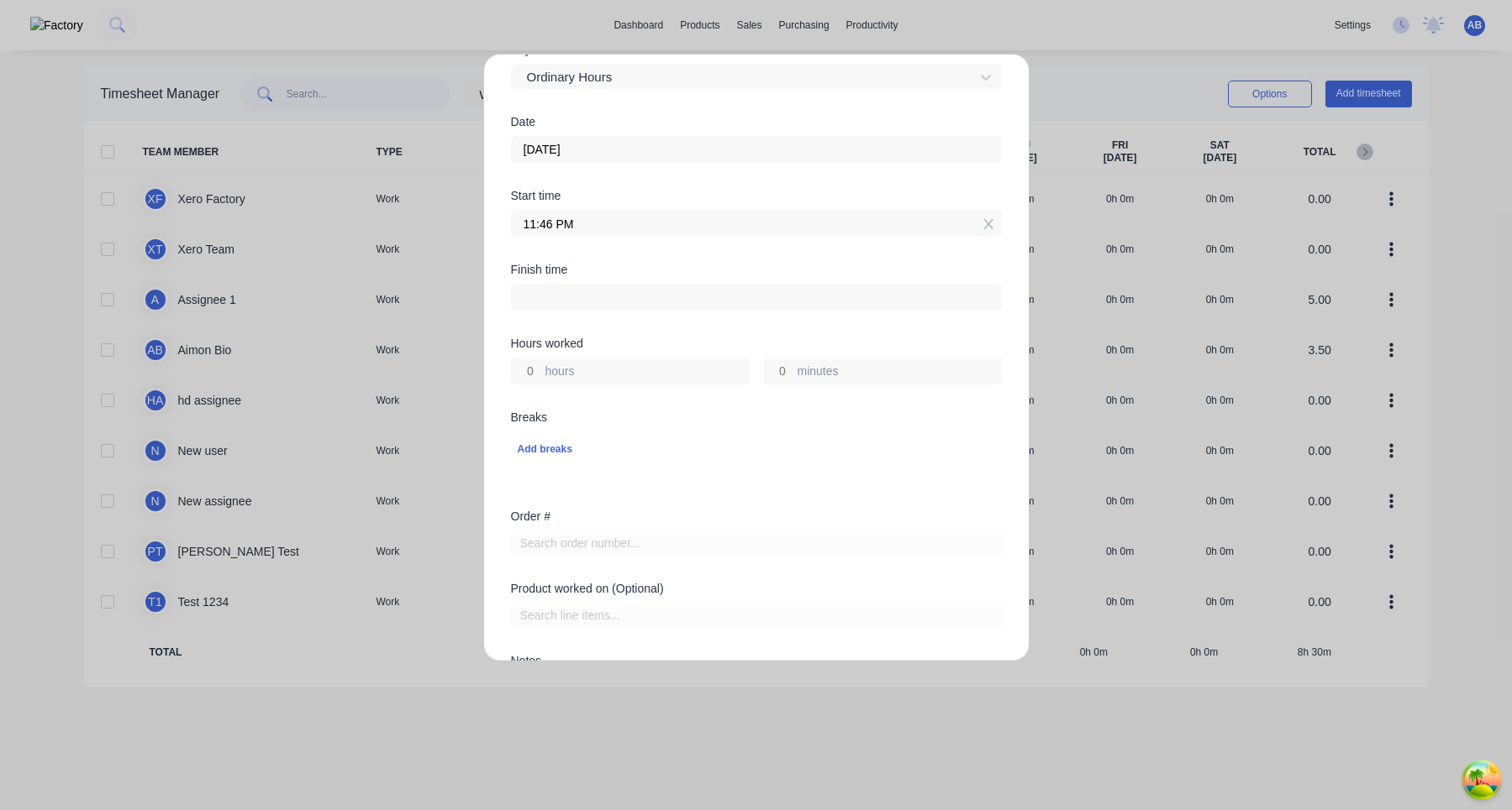
click at [838, 293] on input at bounding box center [756, 297] width 489 height 25
type input "11:46 PM"
type input "0"
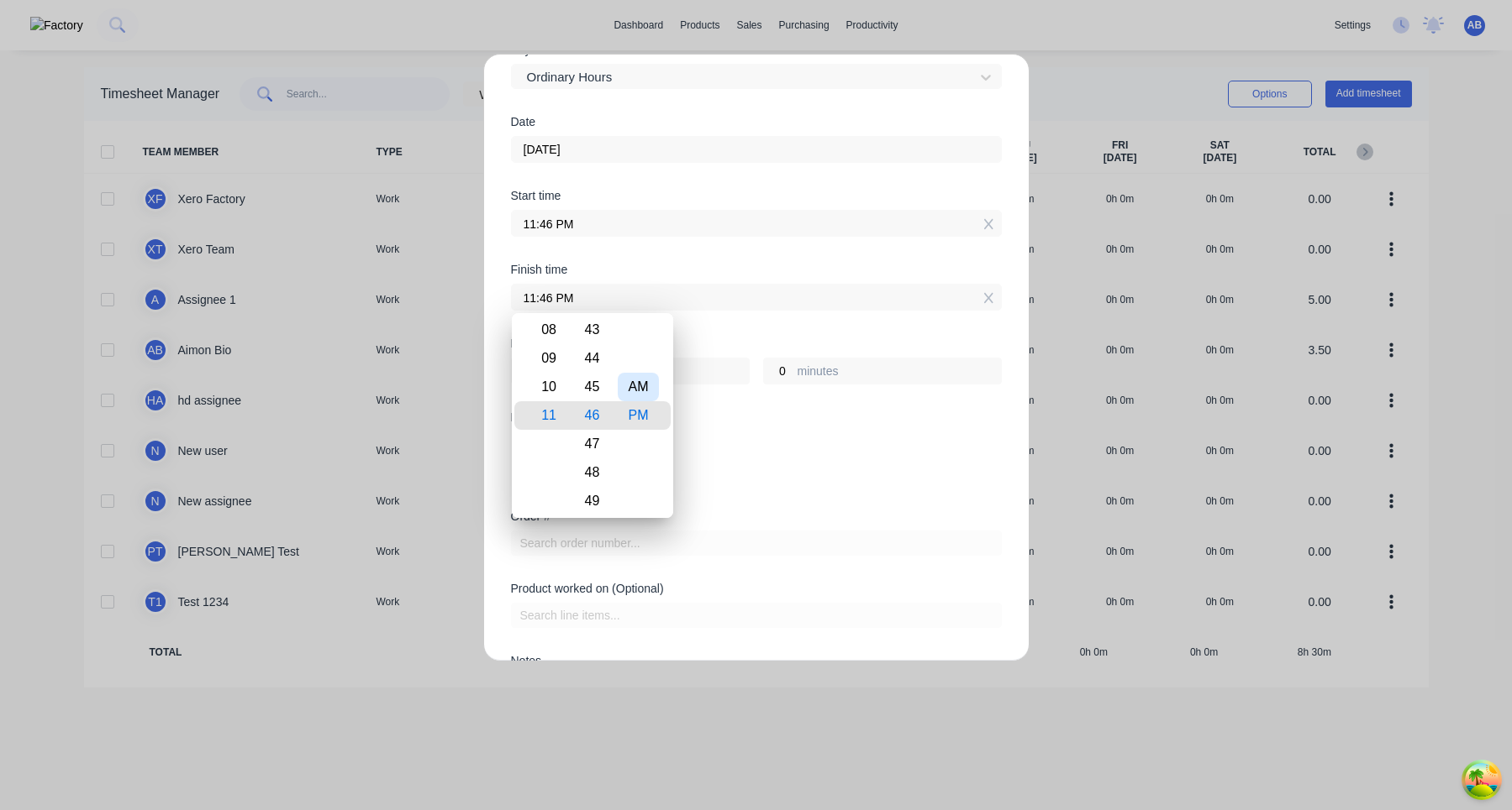
click at [641, 386] on div "AM" at bounding box center [638, 387] width 41 height 28
type input "11:46 AM"
type input "-12"
click at [568, 390] on div "12 01 02 03 04 05 06 07 08 09 10 11" at bounding box center [546, 415] width 47 height 2312
click at [550, 387] on div "10" at bounding box center [545, 387] width 41 height 28
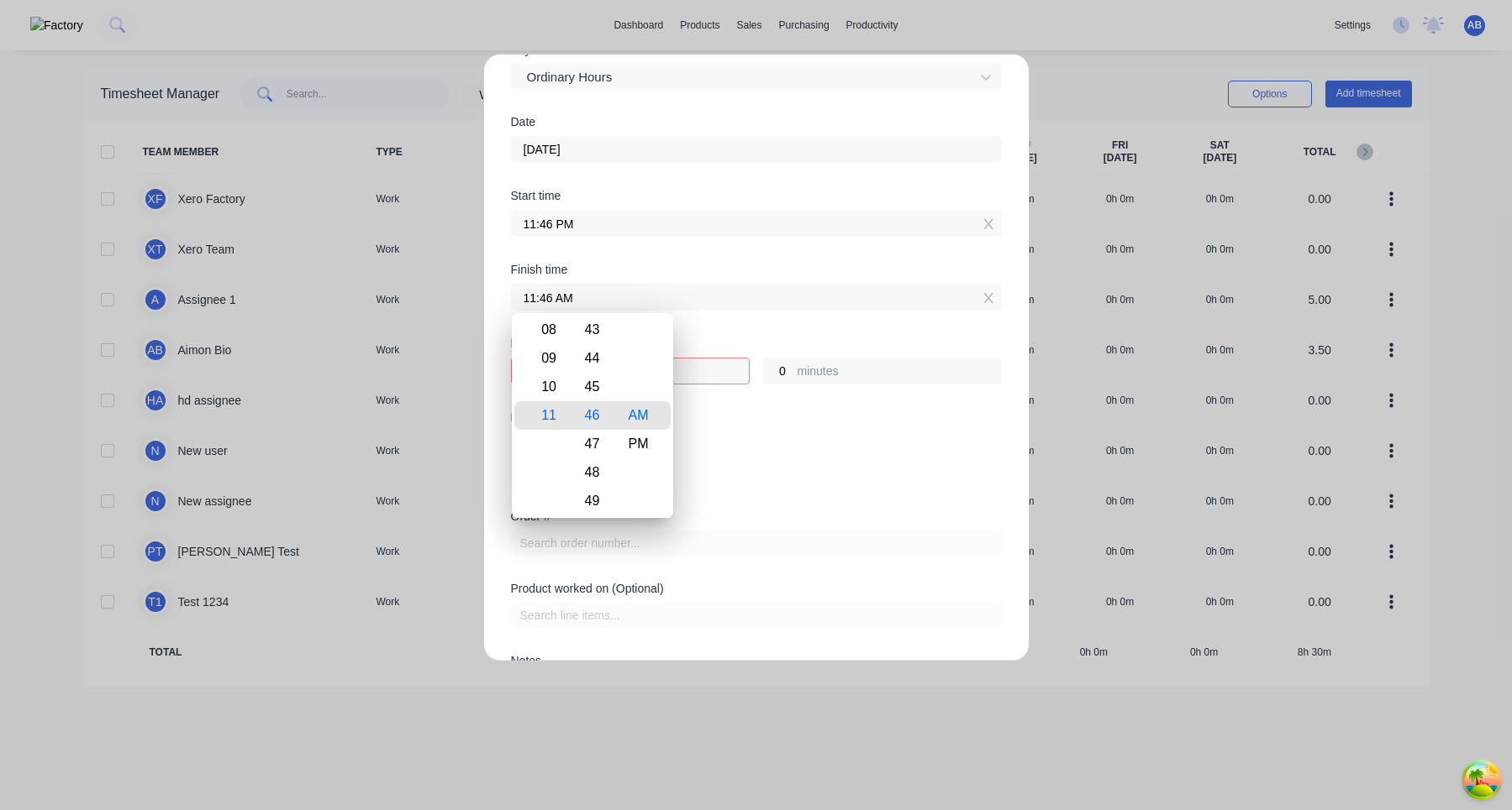
type input "10:46 AM"
click at [788, 413] on div "Breaks" at bounding box center [756, 418] width 491 height 12
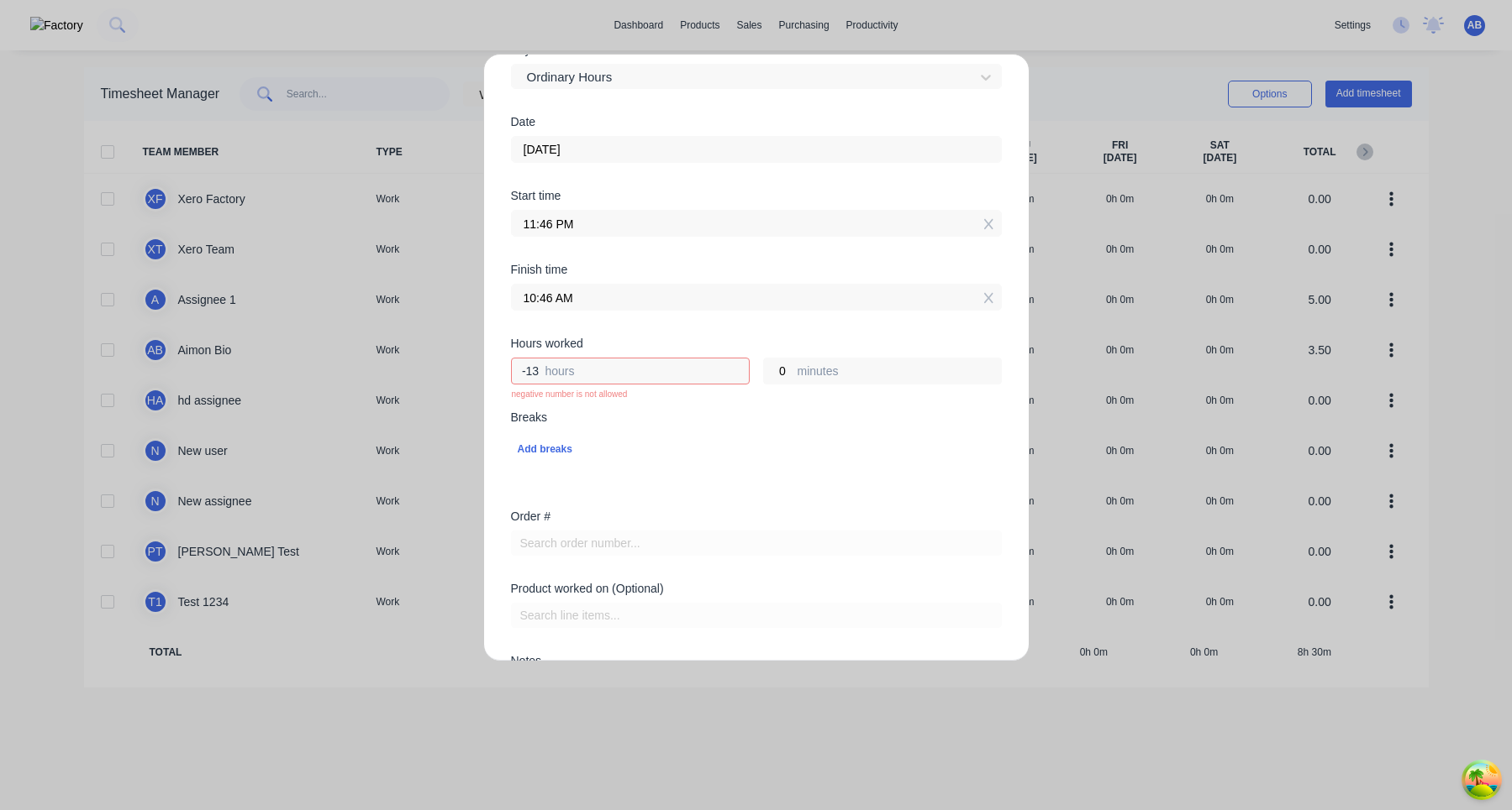
click at [537, 369] on input "-13" at bounding box center [527, 371] width 29 height 25
type input "-"
type input "8"
type input "07:46 AM"
click at [706, 442] on div "Add breaks" at bounding box center [756, 449] width 477 height 21
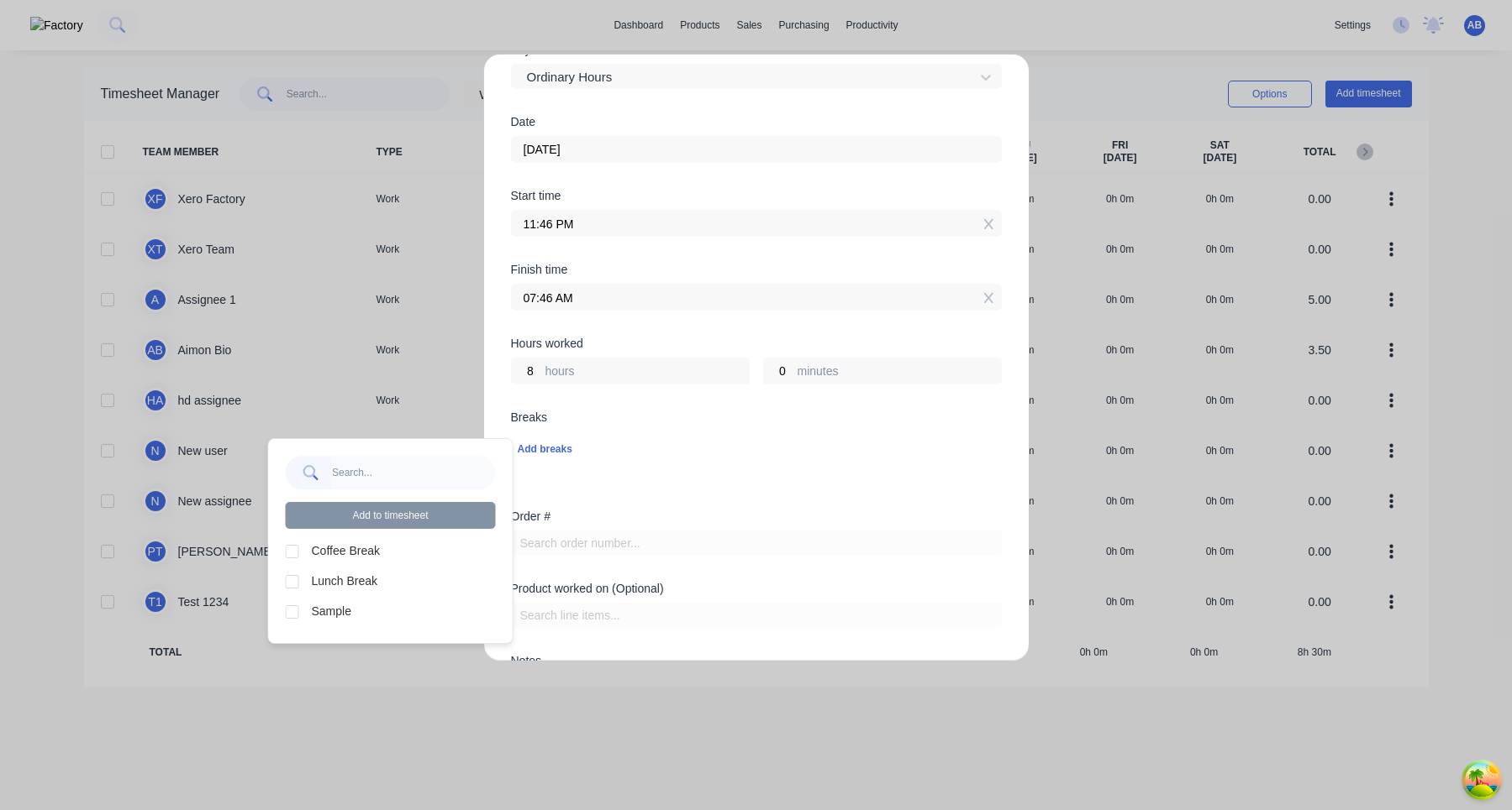
click at [690, 421] on div "Breaks" at bounding box center [756, 418] width 491 height 12
click at [580, 417] on div "Breaks" at bounding box center [756, 418] width 491 height 12
click at [547, 416] on div "Breaks" at bounding box center [756, 418] width 491 height 12
click at [547, 447] on div "Add breaks" at bounding box center [756, 449] width 477 height 21
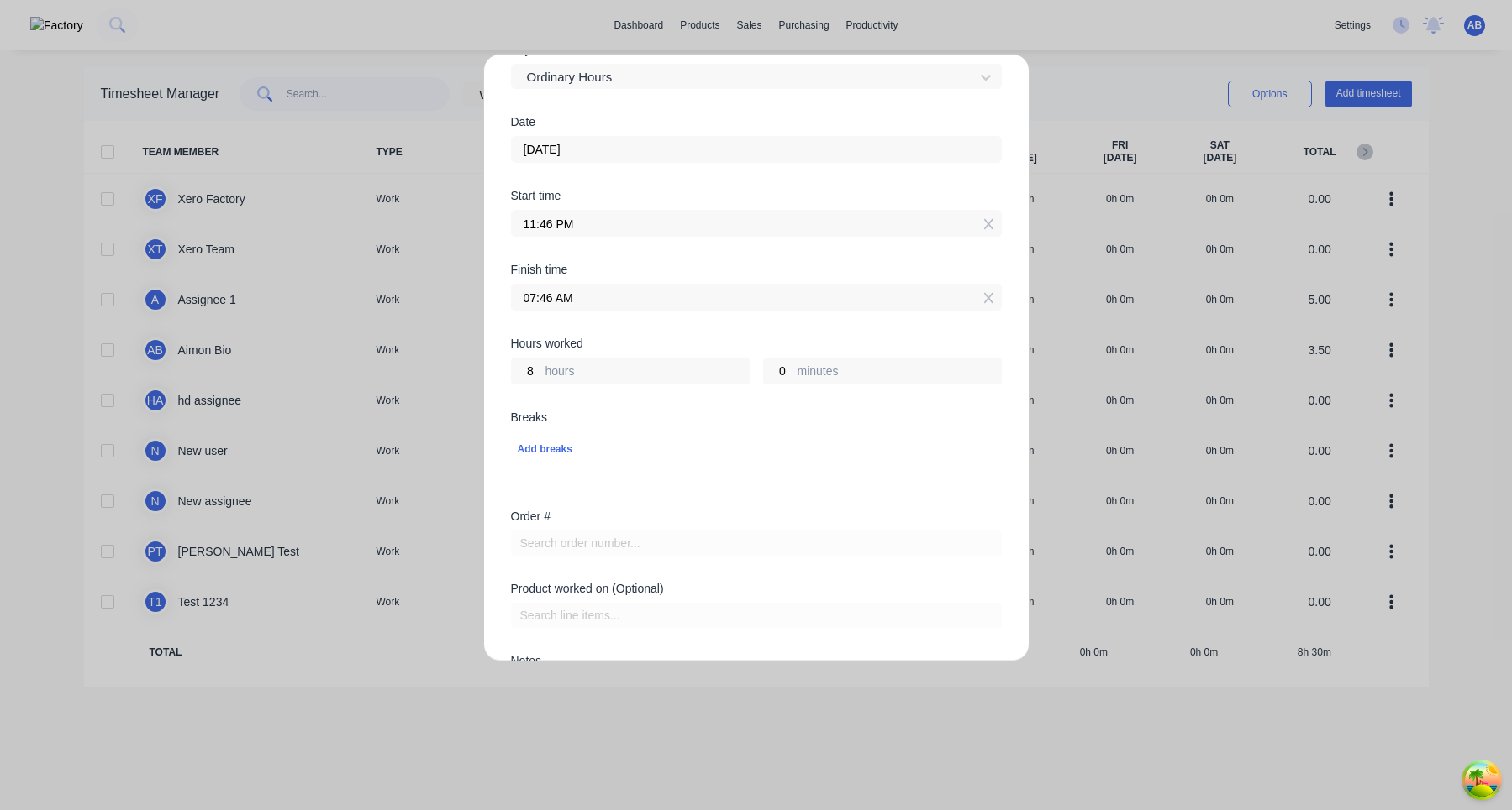
click at [612, 417] on div "Breaks" at bounding box center [756, 418] width 491 height 12
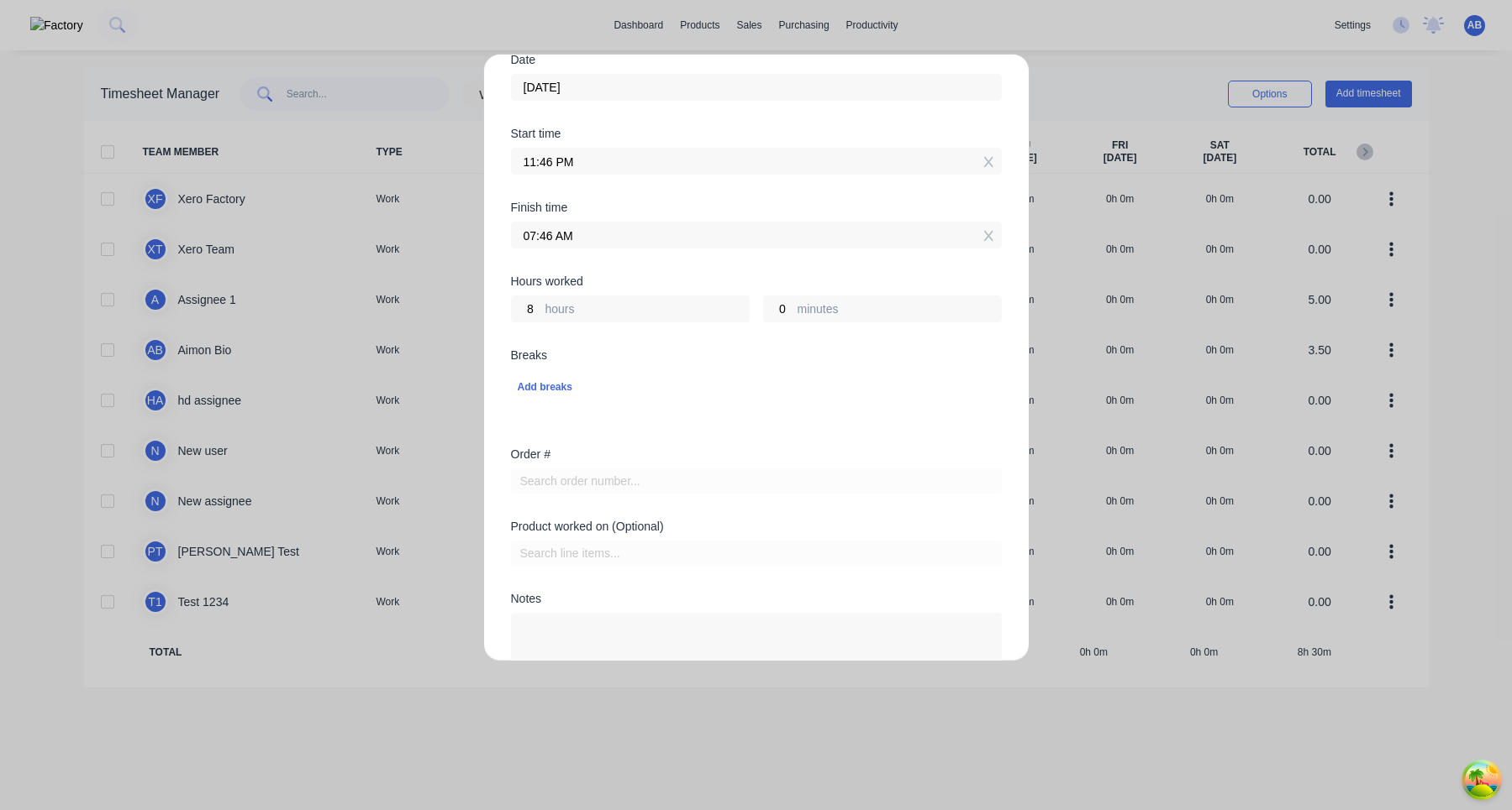
scroll to position [289, 0]
click at [556, 392] on div "Add breaks" at bounding box center [756, 386] width 477 height 21
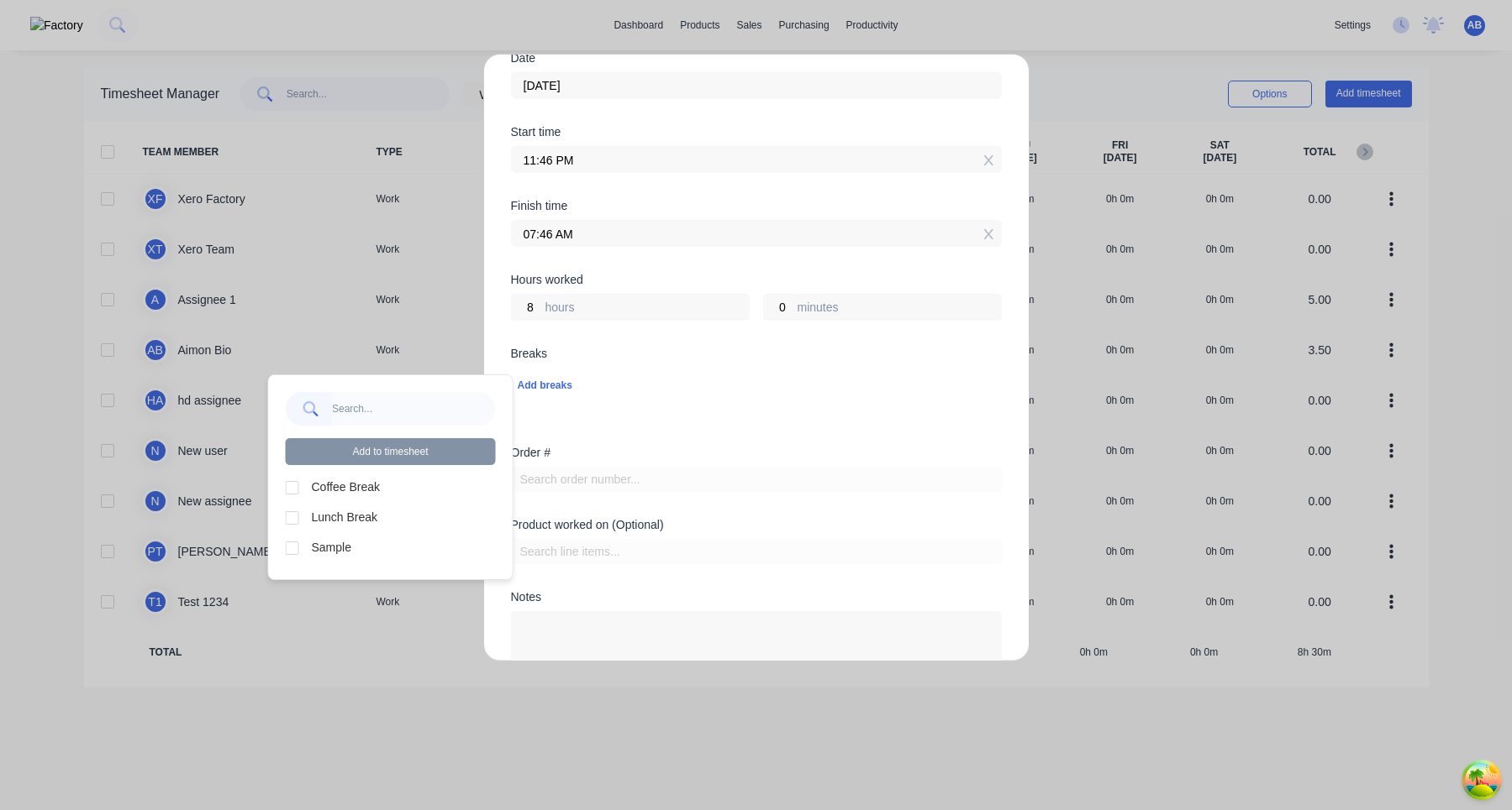
click at [674, 408] on div "Breaks Add breaks" at bounding box center [756, 384] width 491 height 72
click at [556, 395] on div "Add breaks" at bounding box center [756, 386] width 477 height 21
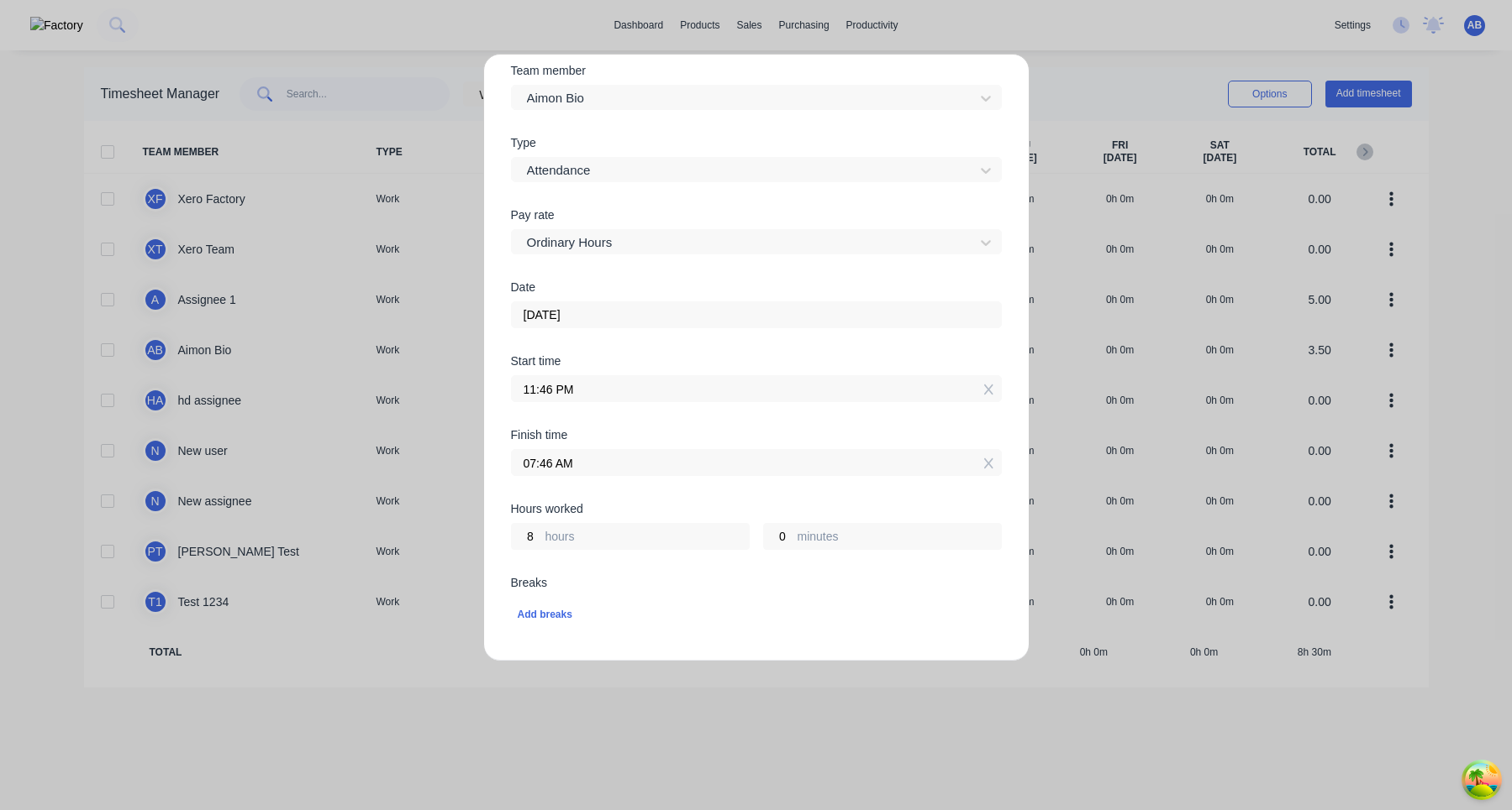
scroll to position [0, 0]
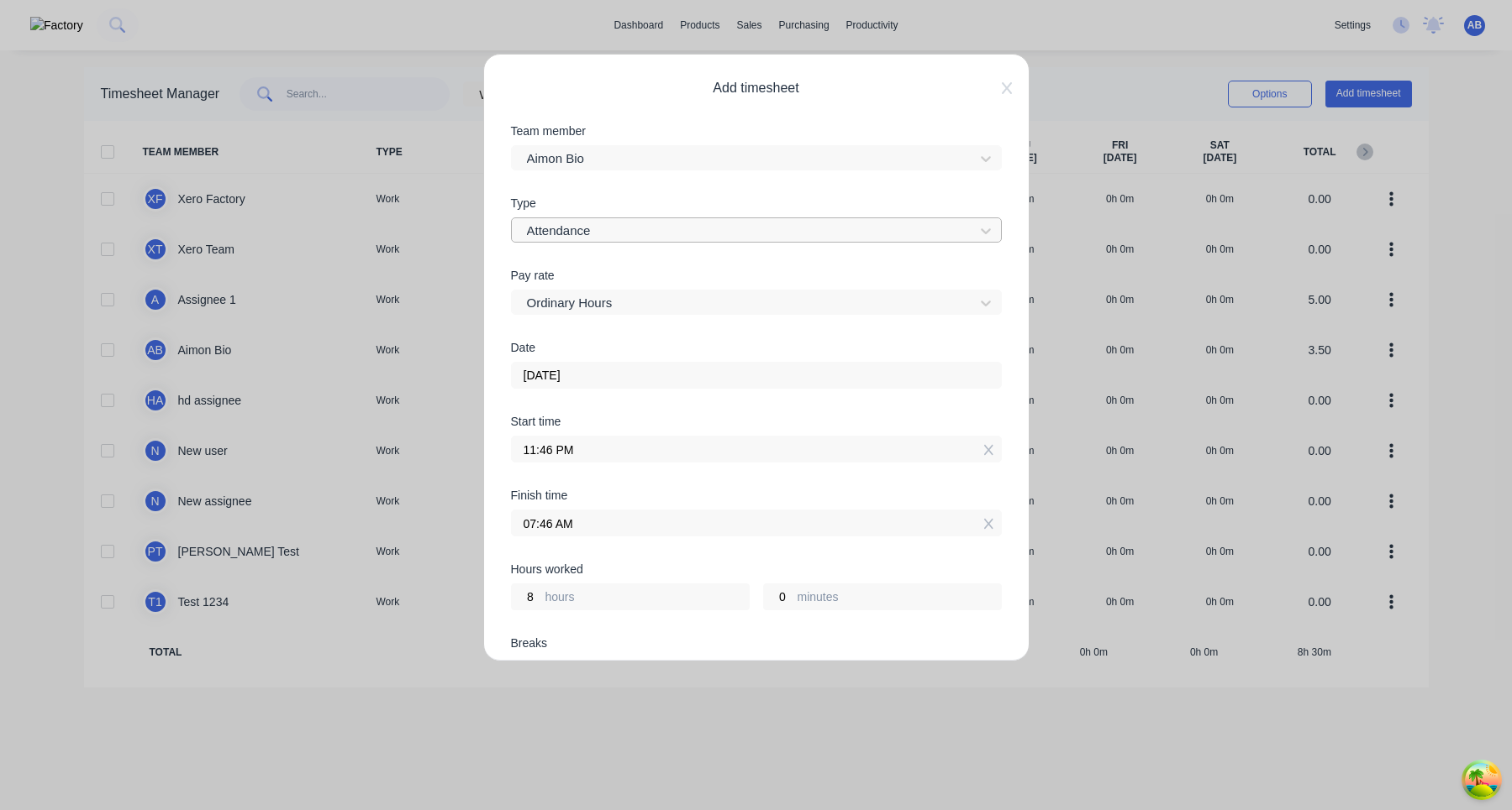
click at [643, 231] on div at bounding box center [744, 231] width 440 height 21
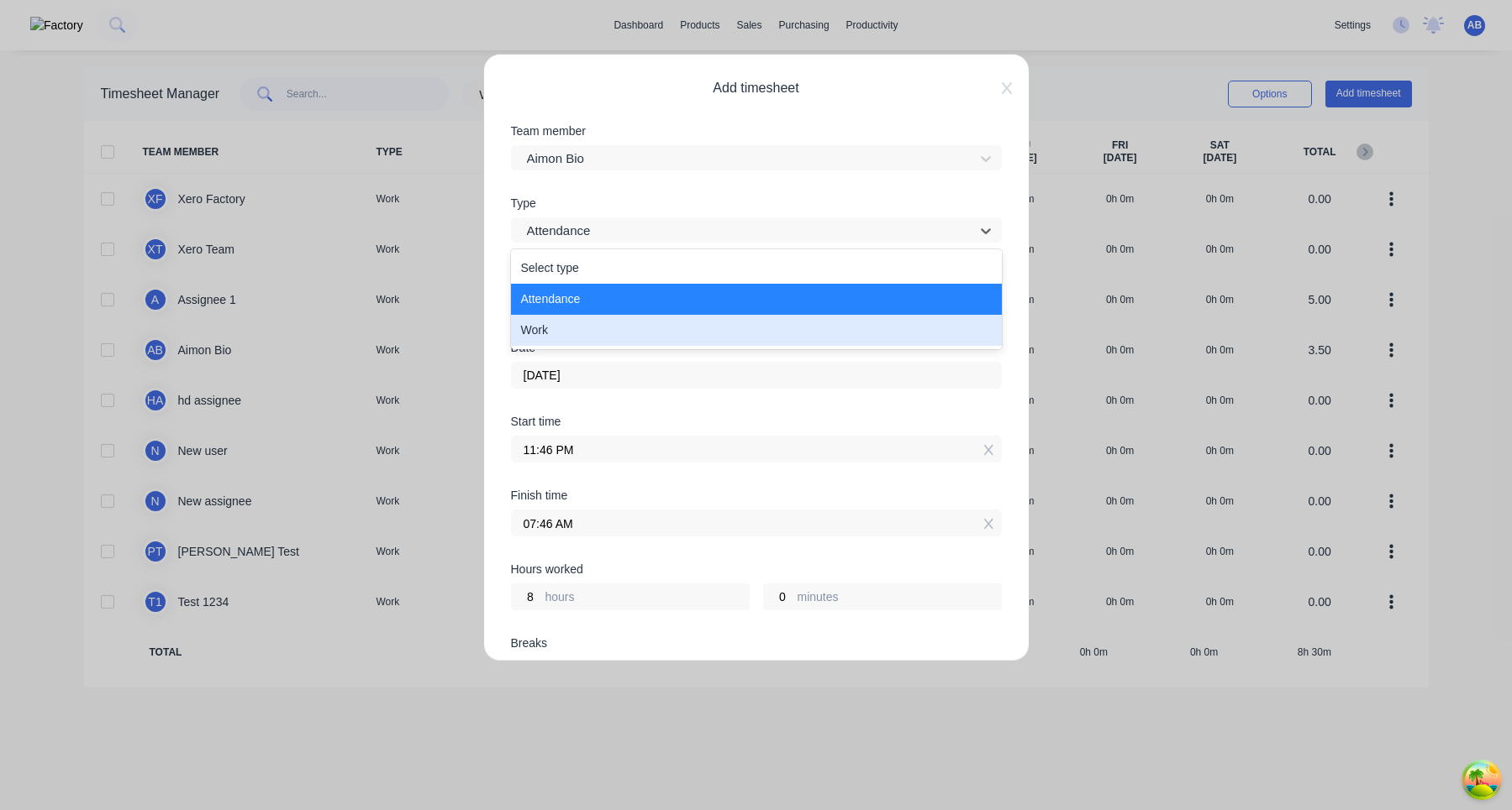
click at [618, 324] on div "Work" at bounding box center [756, 330] width 491 height 31
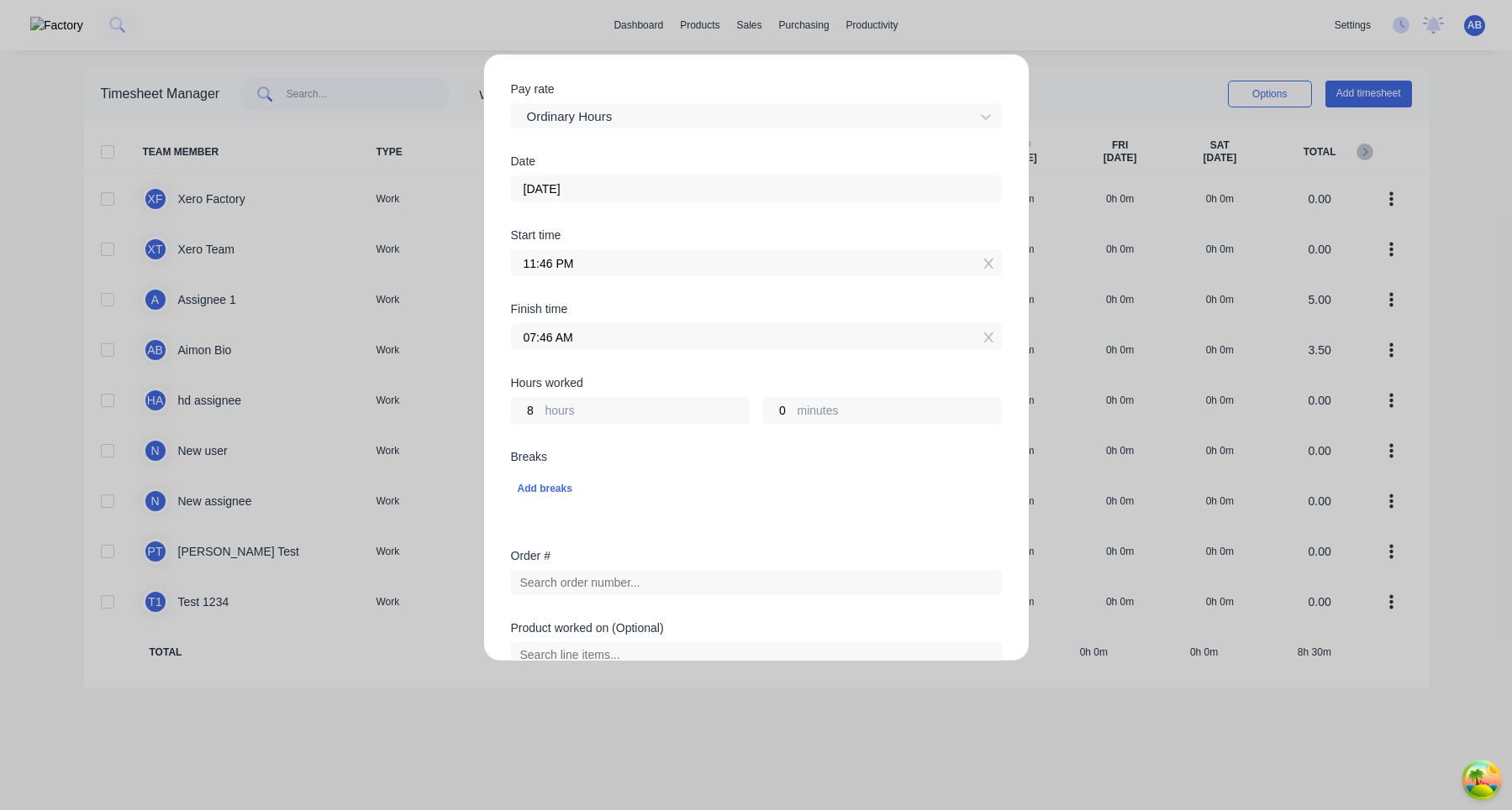
scroll to position [407, 0]
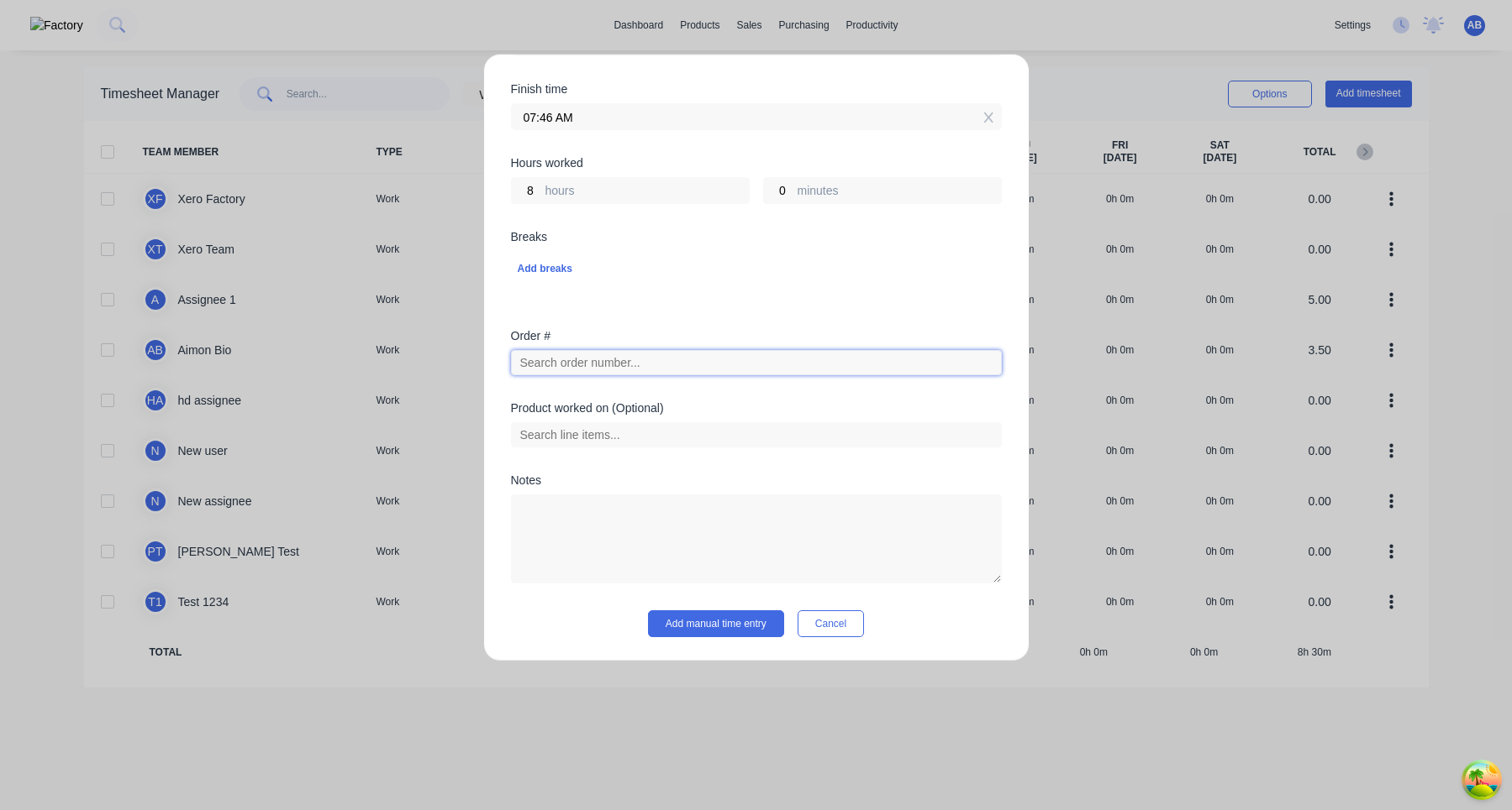
click at [636, 367] on input "text" at bounding box center [756, 363] width 491 height 25
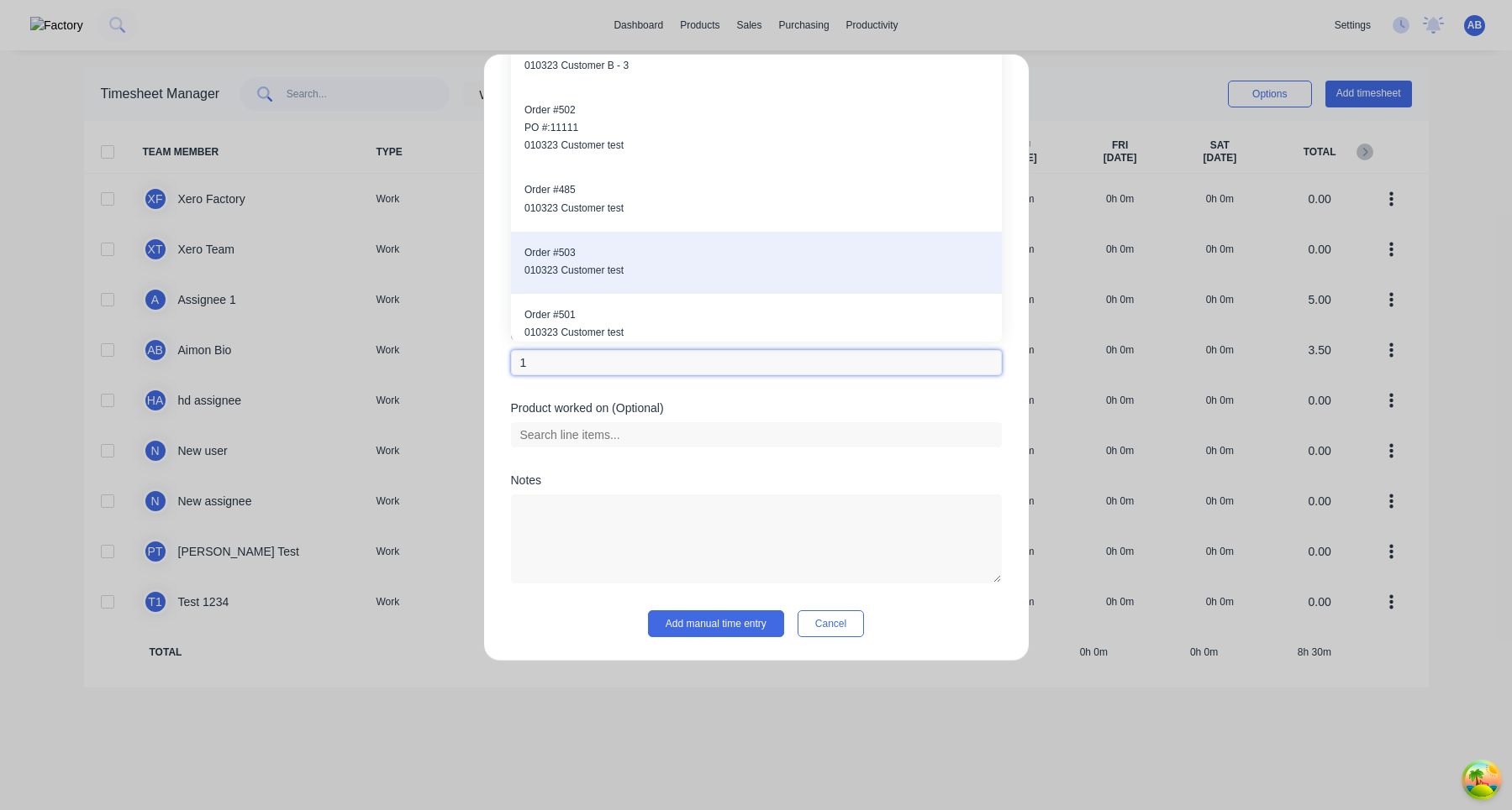
type input "1"
click at [620, 273] on span "010323 Customer test" at bounding box center [756, 271] width 464 height 16
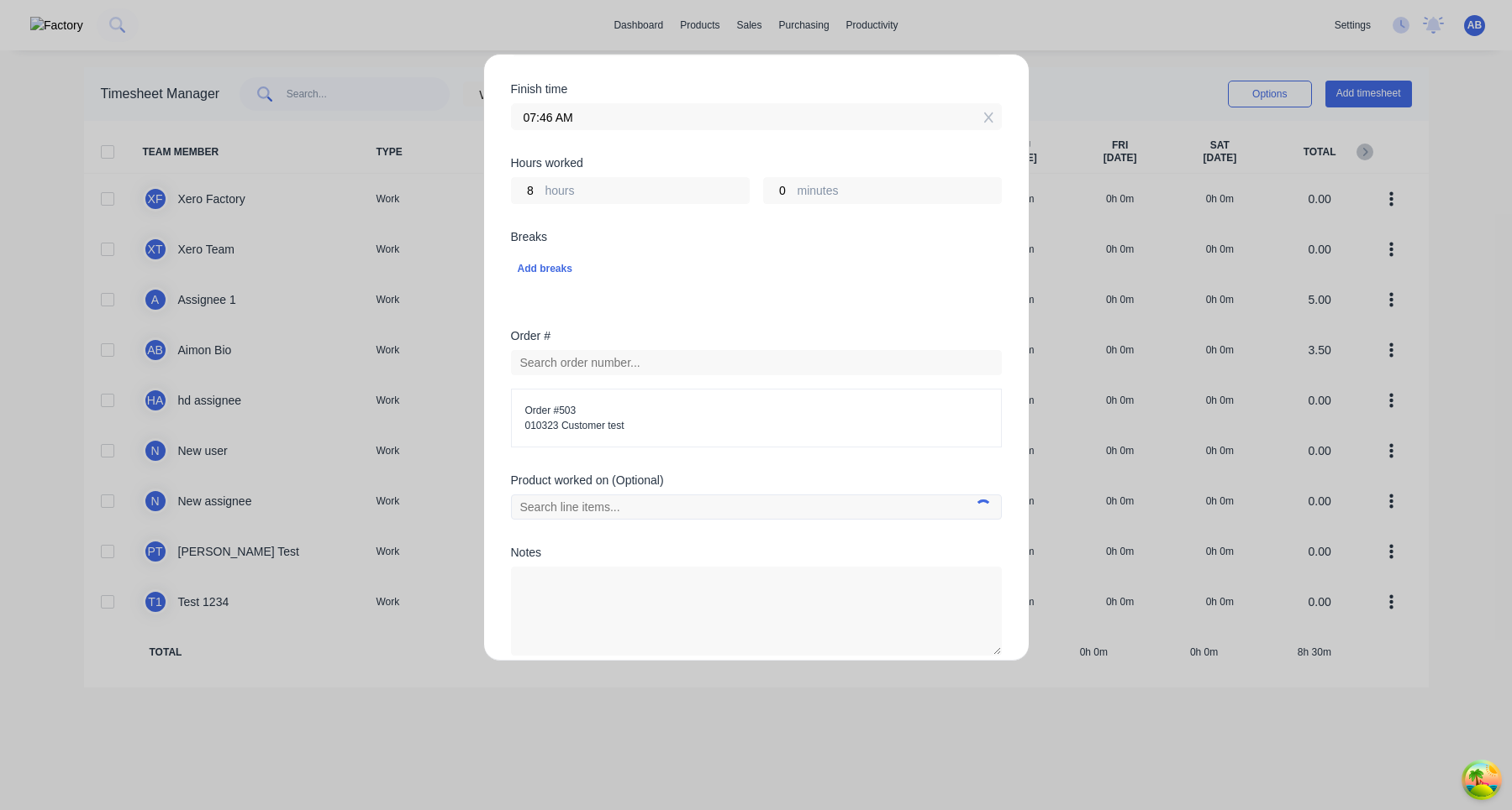
scroll to position [479, 0]
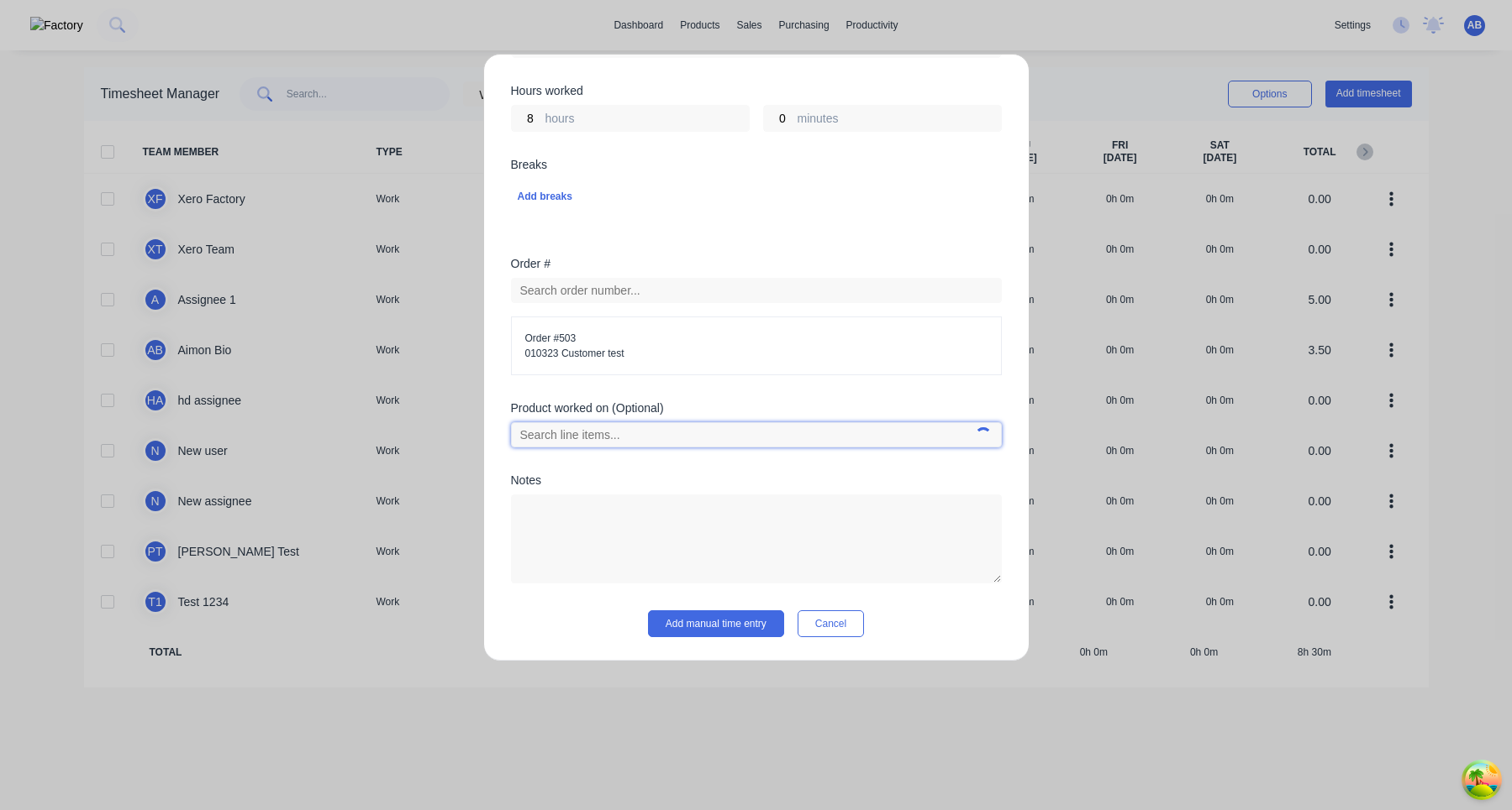
click at [631, 431] on input "text" at bounding box center [756, 435] width 491 height 25
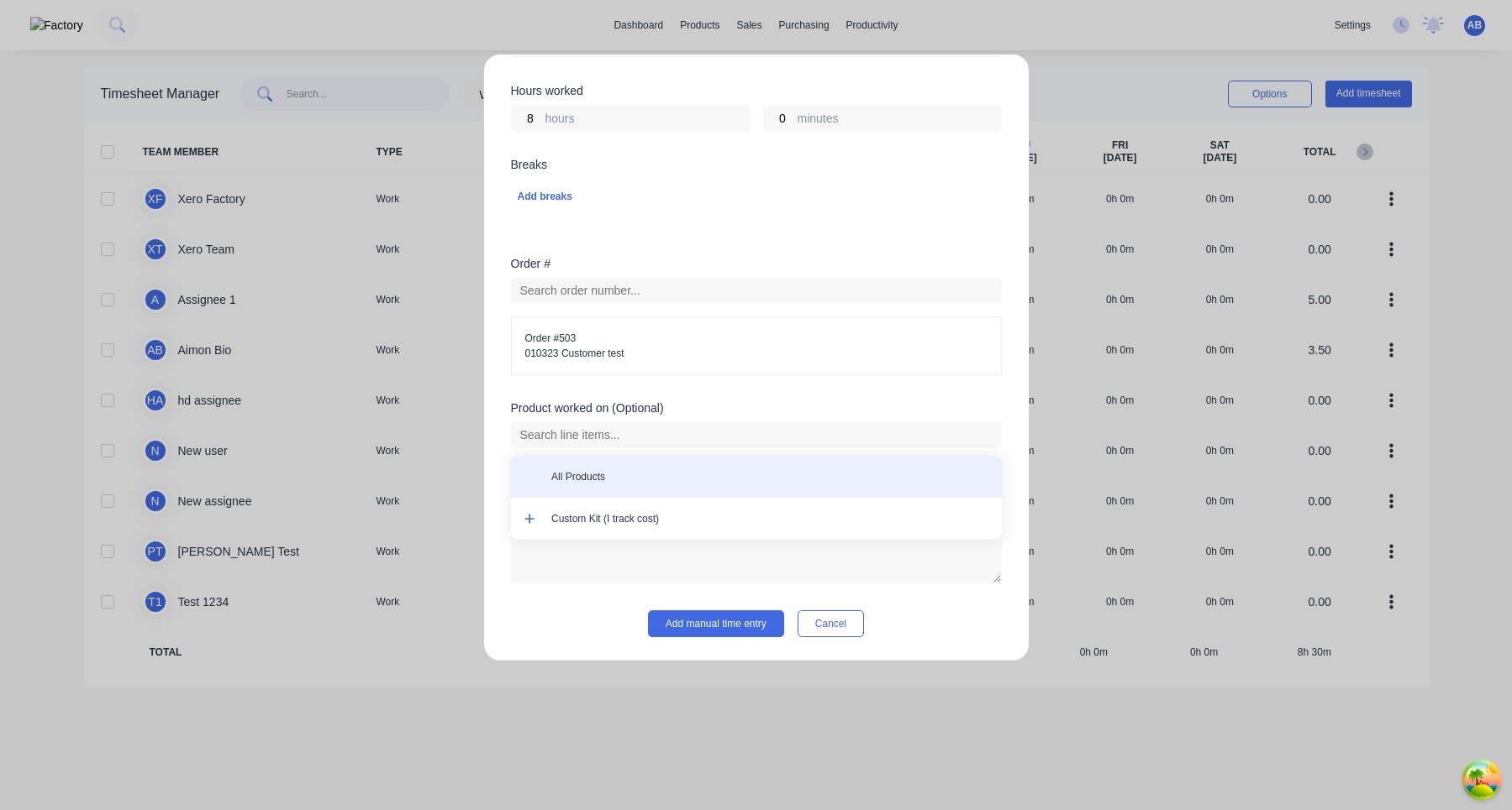
click at [575, 482] on span "All Products" at bounding box center [770, 477] width 437 height 16
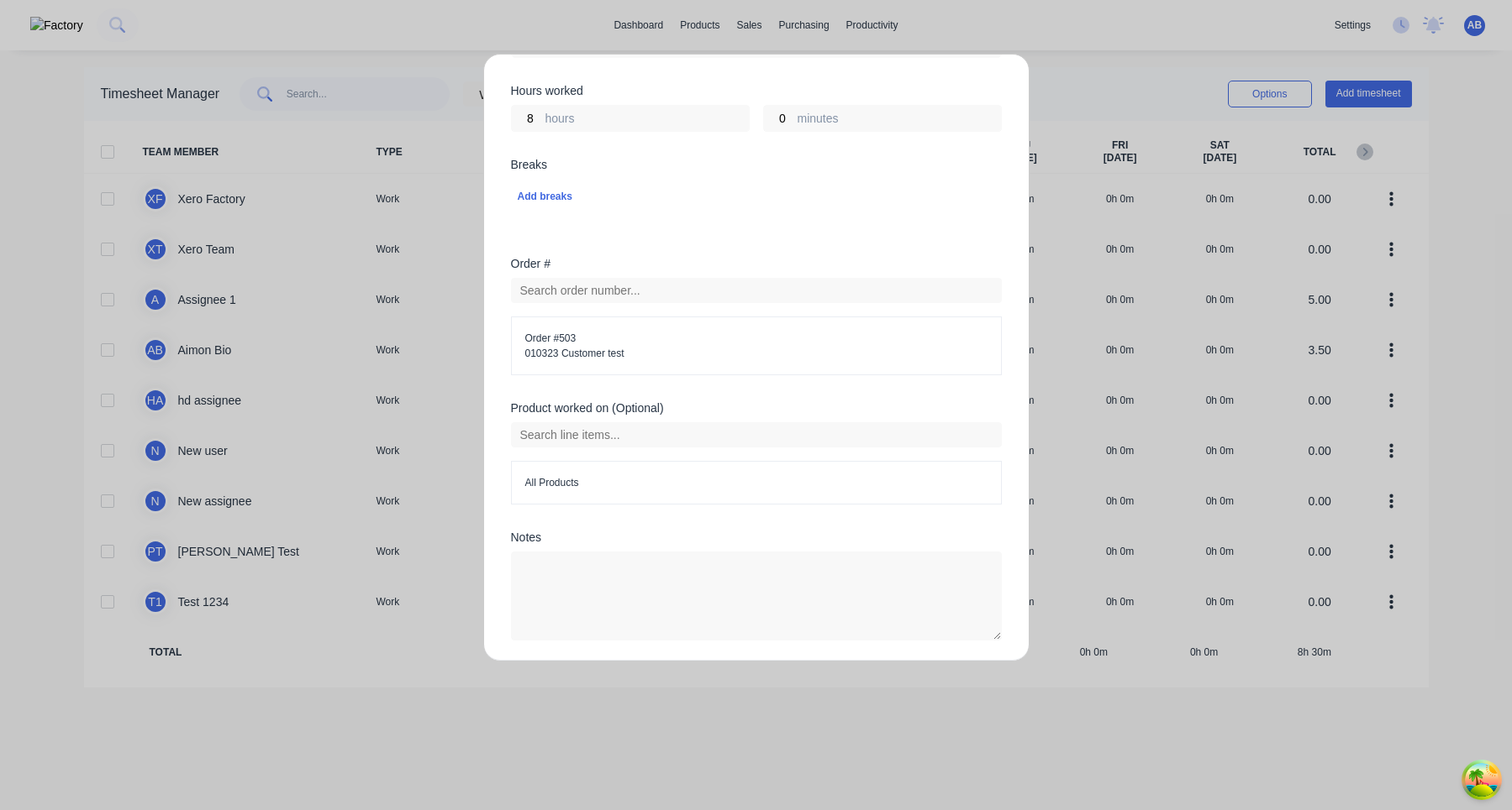
scroll to position [536, 0]
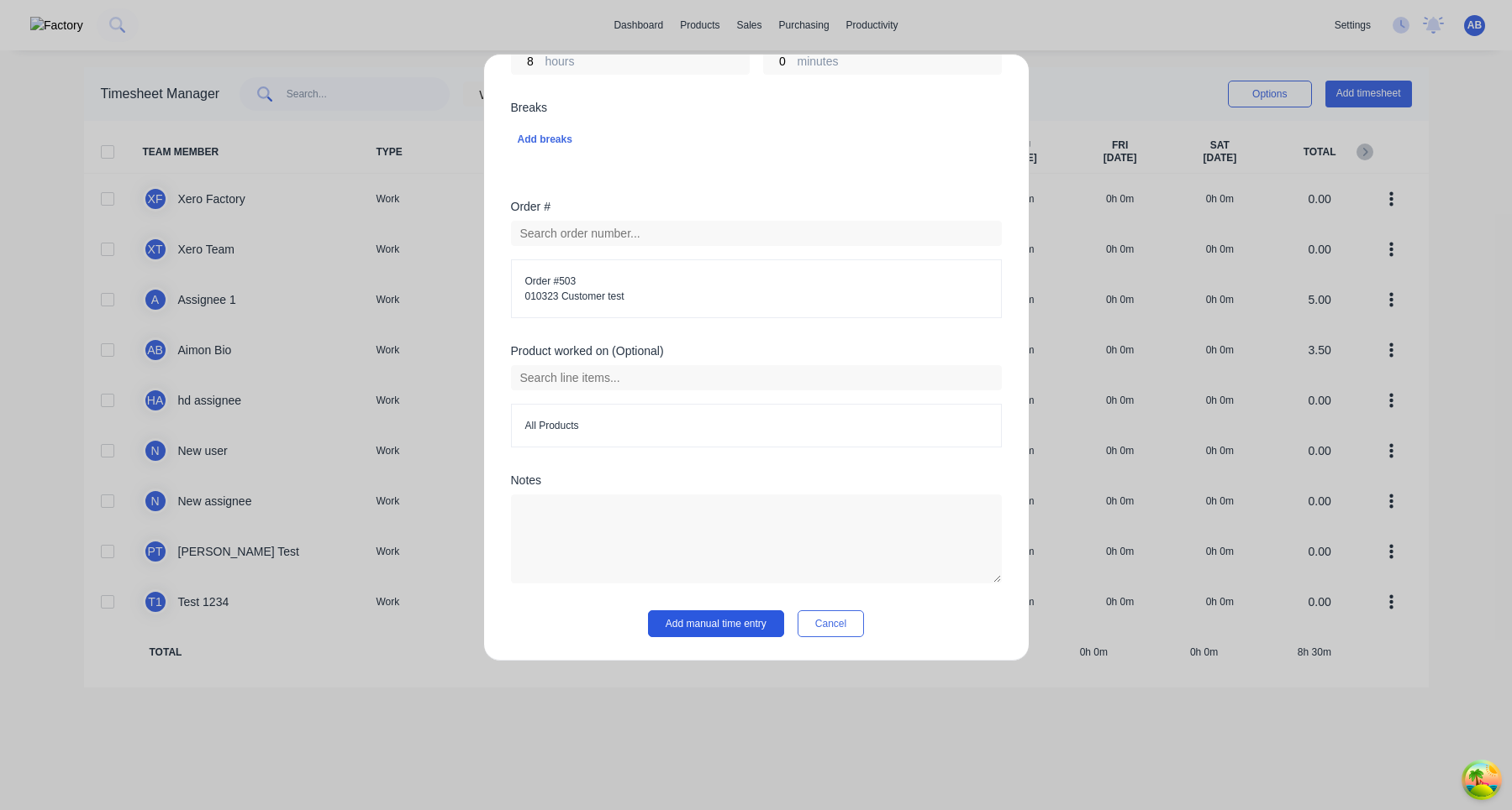
click at [728, 627] on button "Add manual time entry" at bounding box center [716, 624] width 136 height 27
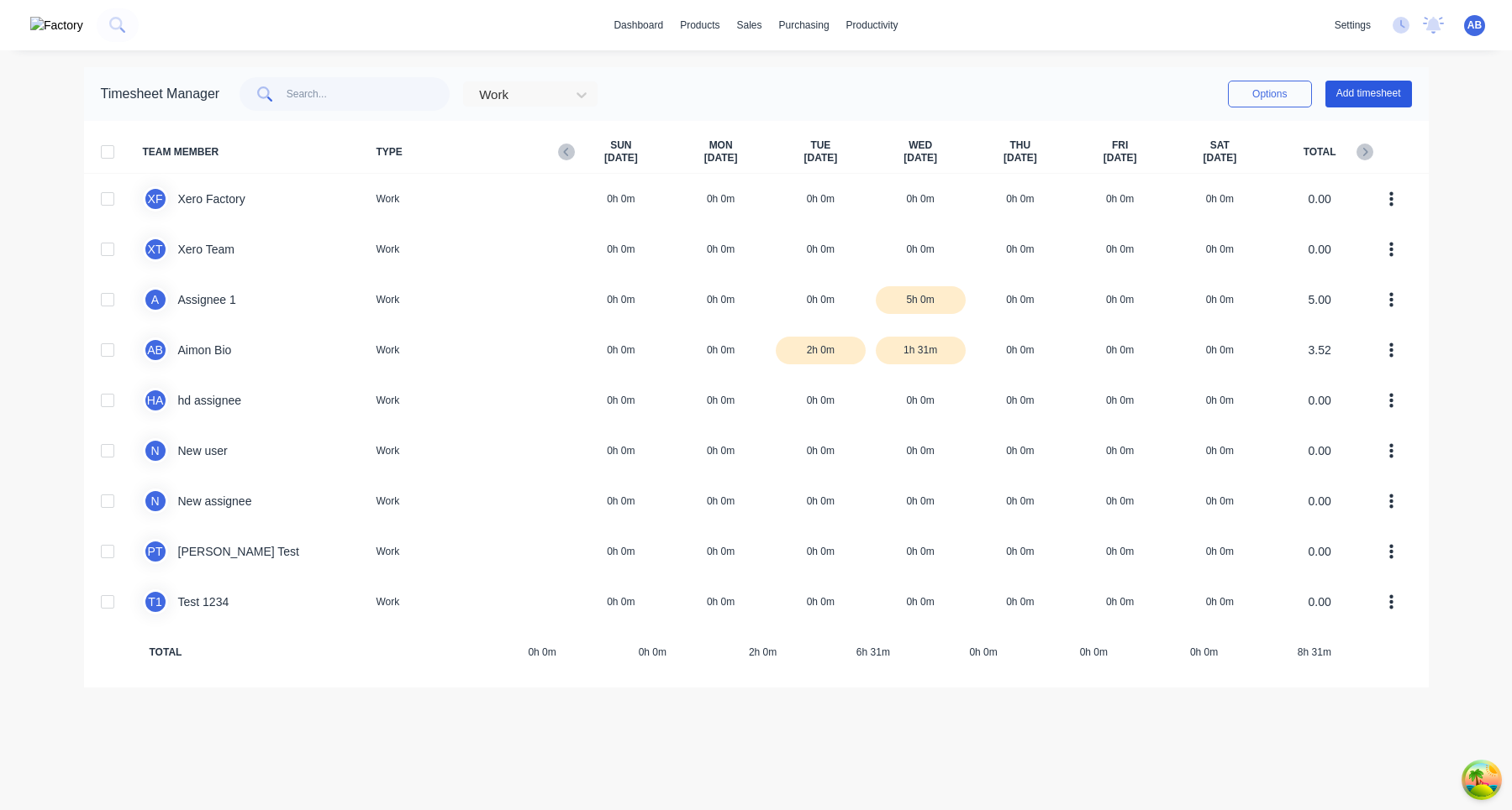
click at [1387, 98] on button "Add timesheet" at bounding box center [1368, 94] width 86 height 27
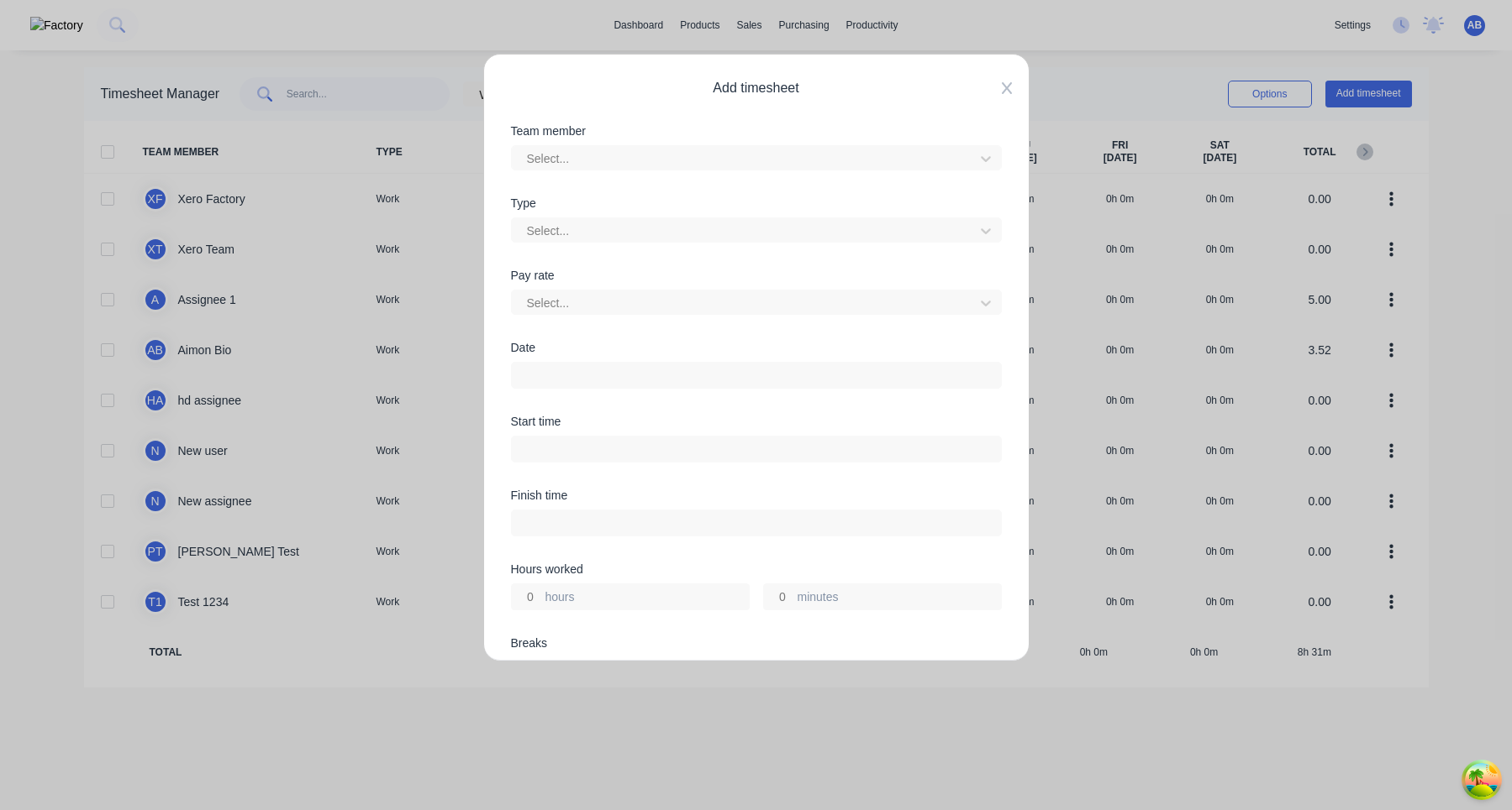
click at [1005, 90] on icon at bounding box center [1007, 88] width 10 height 14
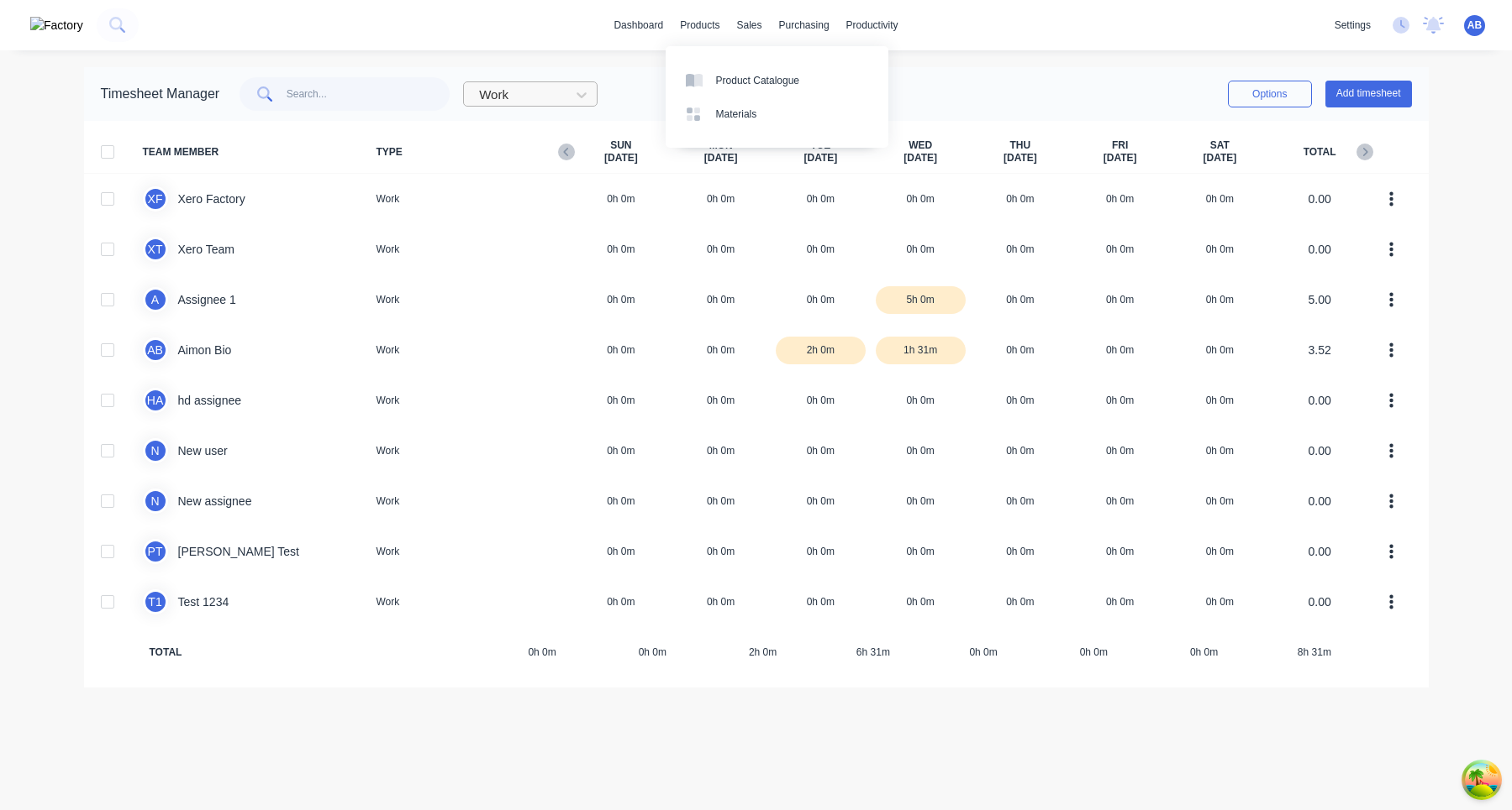
click at [528, 107] on div "Work" at bounding box center [519, 95] width 94 height 25
click at [538, 177] on div "Attendance" at bounding box center [530, 163] width 134 height 31
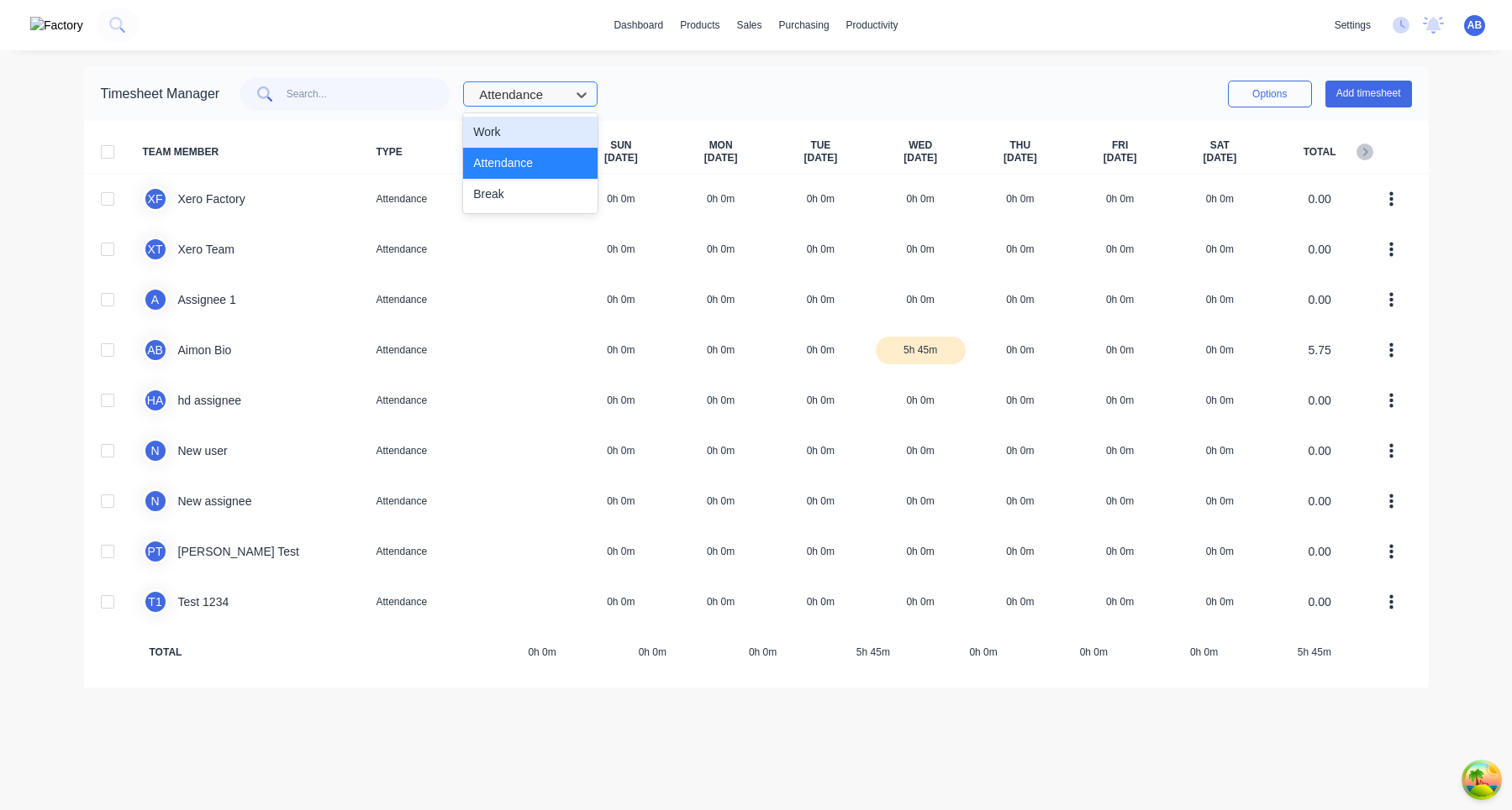
click at [537, 103] on div at bounding box center [519, 95] width 84 height 21
click at [537, 152] on div "Attendance" at bounding box center [530, 163] width 134 height 31
click at [555, 78] on div "Attendance" at bounding box center [408, 94] width 378 height 34
click at [555, 106] on div "Attendance" at bounding box center [519, 95] width 94 height 25
click at [523, 125] on div "Work" at bounding box center [530, 132] width 134 height 31
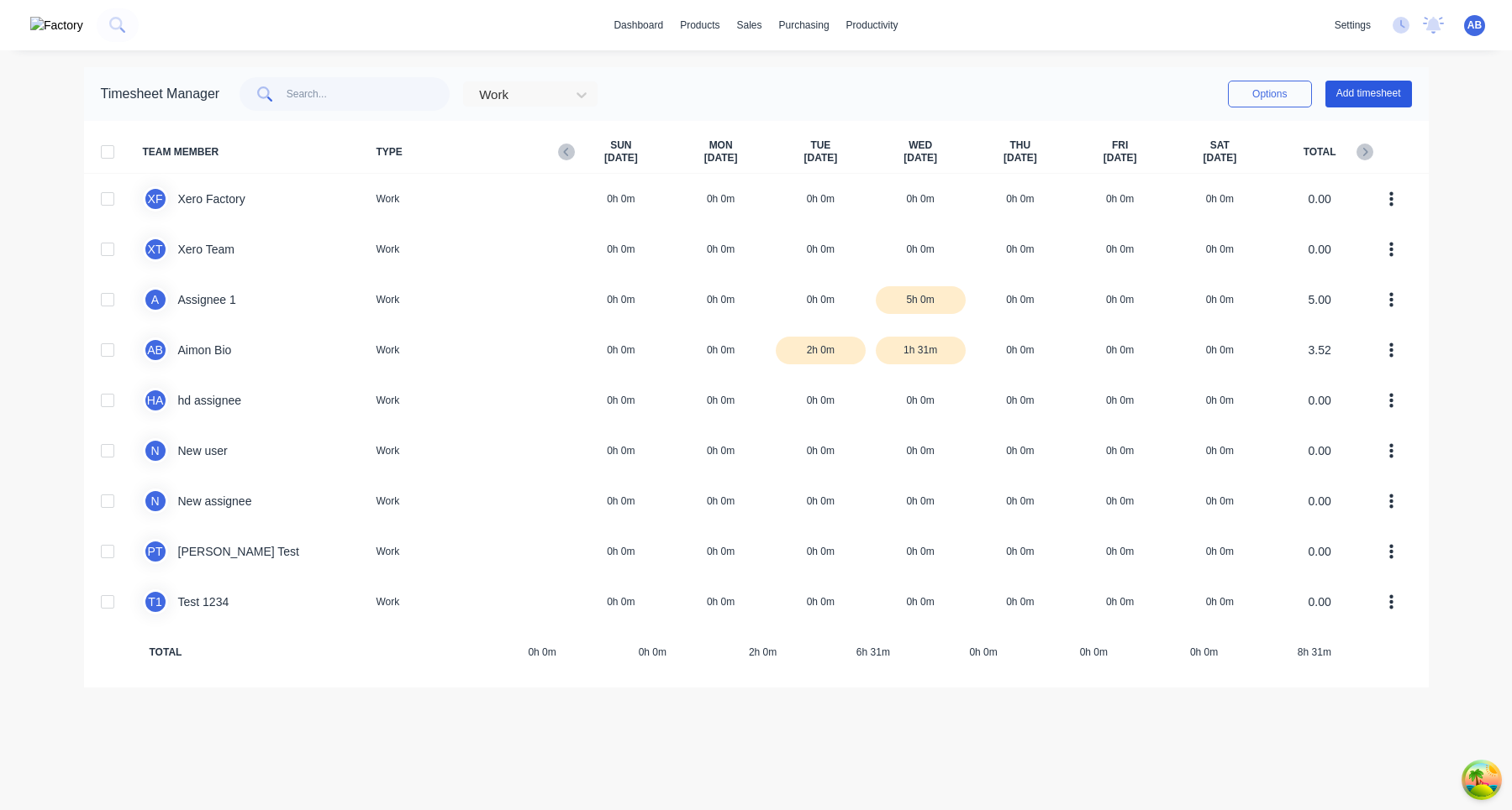
click at [1375, 94] on button "Add timesheet" at bounding box center [1368, 94] width 86 height 27
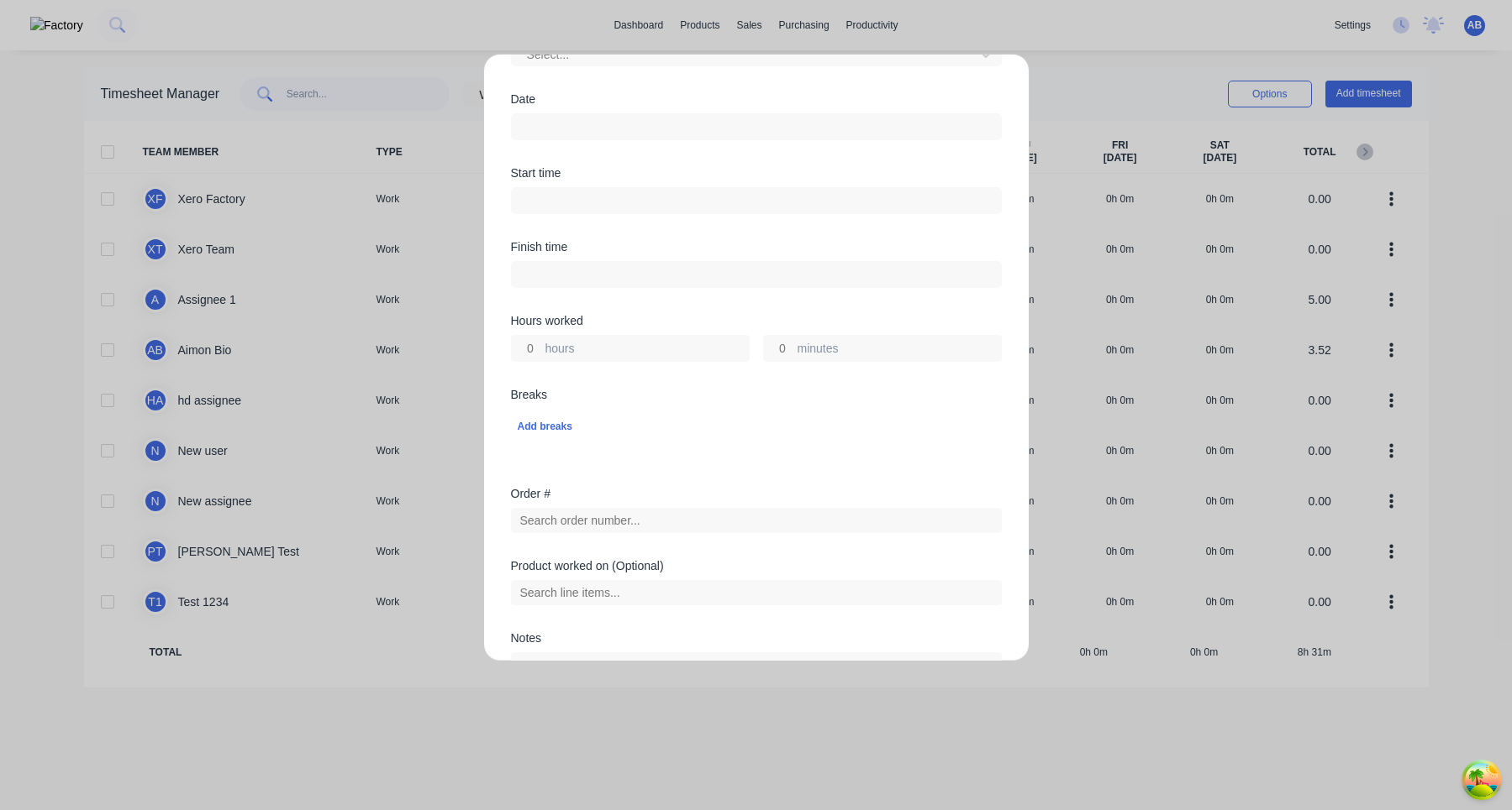
scroll to position [407, 0]
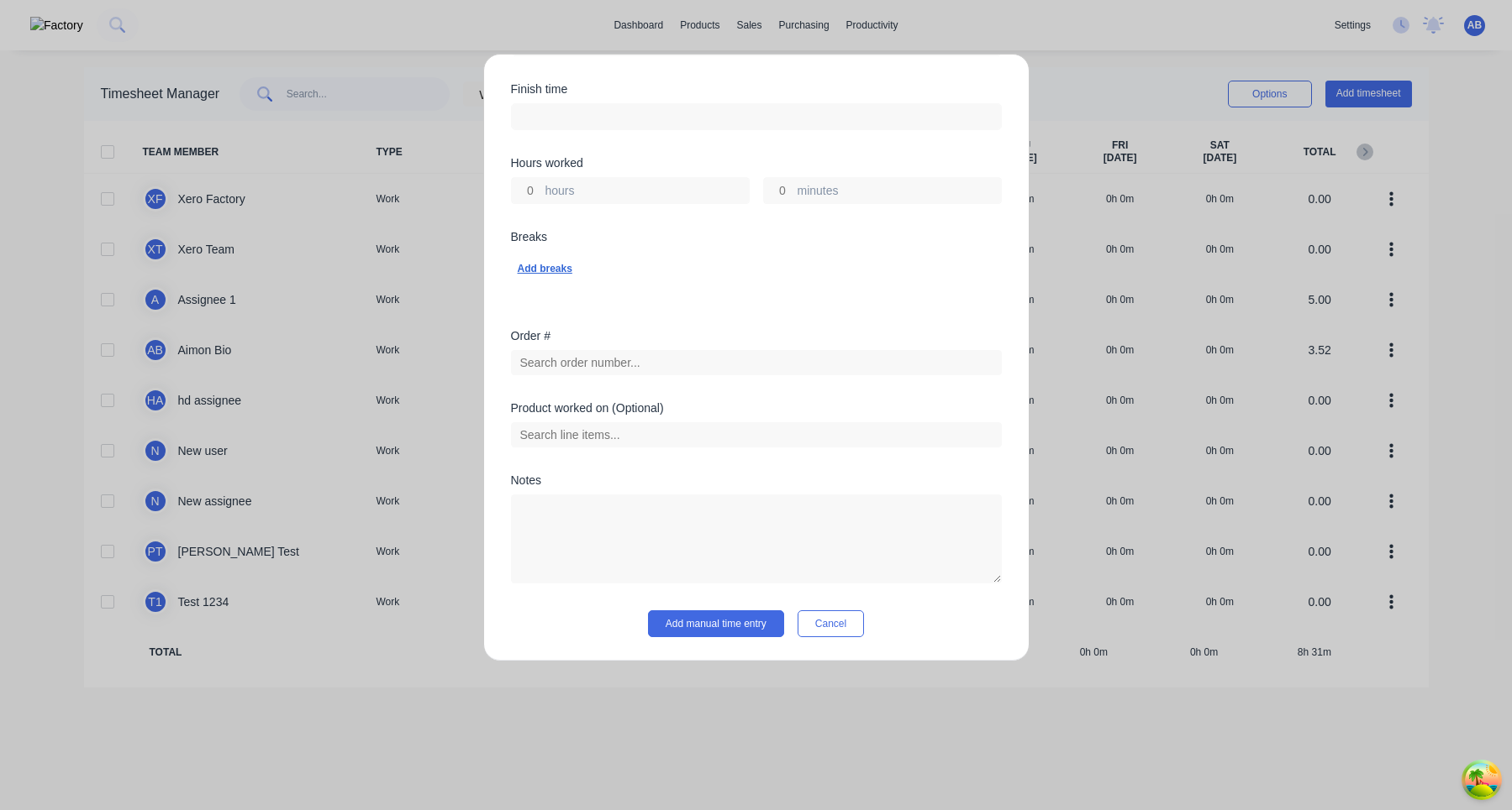
click at [560, 277] on div "Add breaks" at bounding box center [756, 268] width 477 height 21
click at [668, 290] on div "Breaks Add breaks" at bounding box center [756, 267] width 491 height 72
click at [565, 257] on div "Add breaks" at bounding box center [756, 268] width 477 height 21
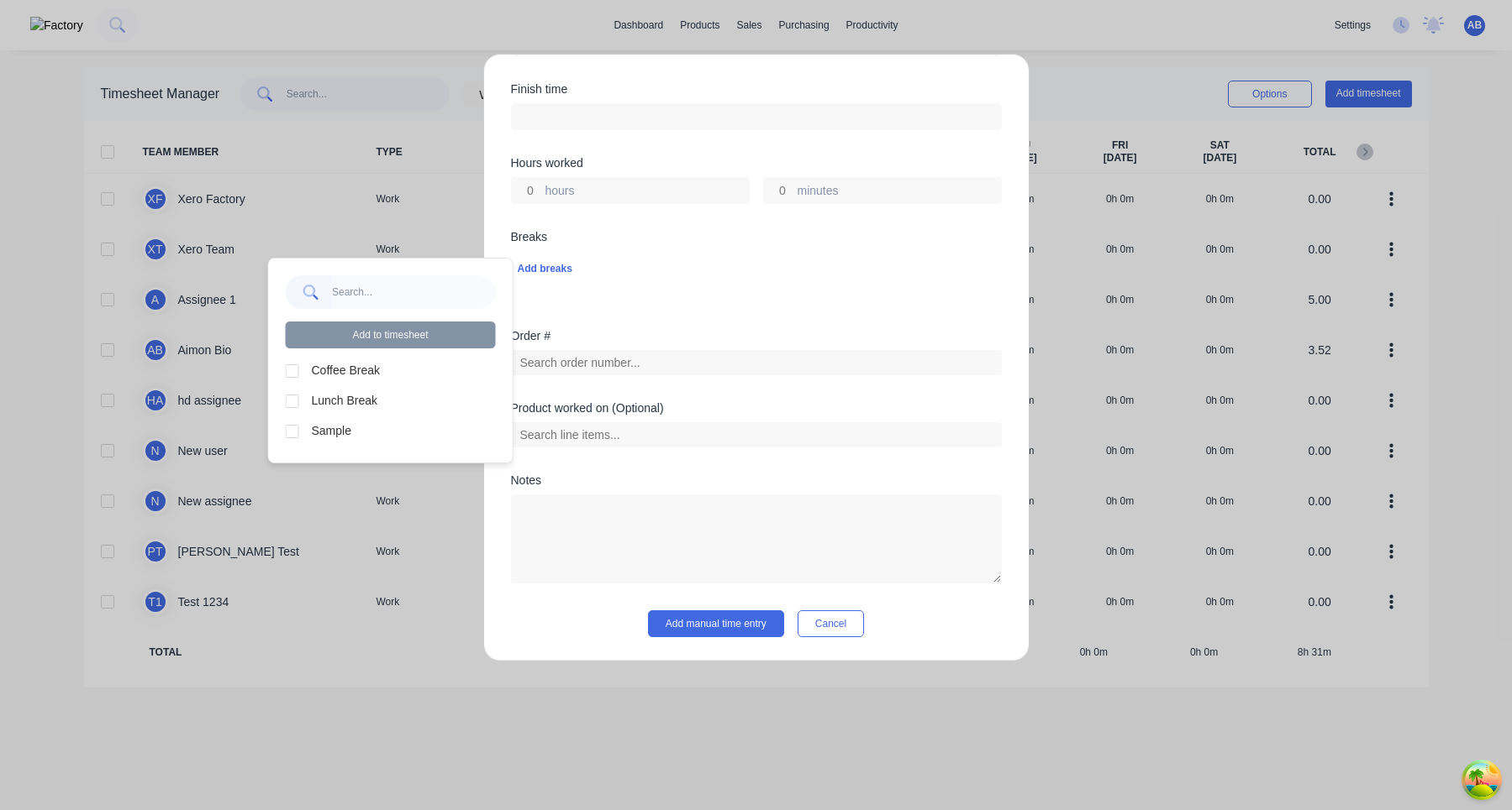
click at [765, 304] on div "Breaks Add breaks" at bounding box center [756, 281] width 491 height 99
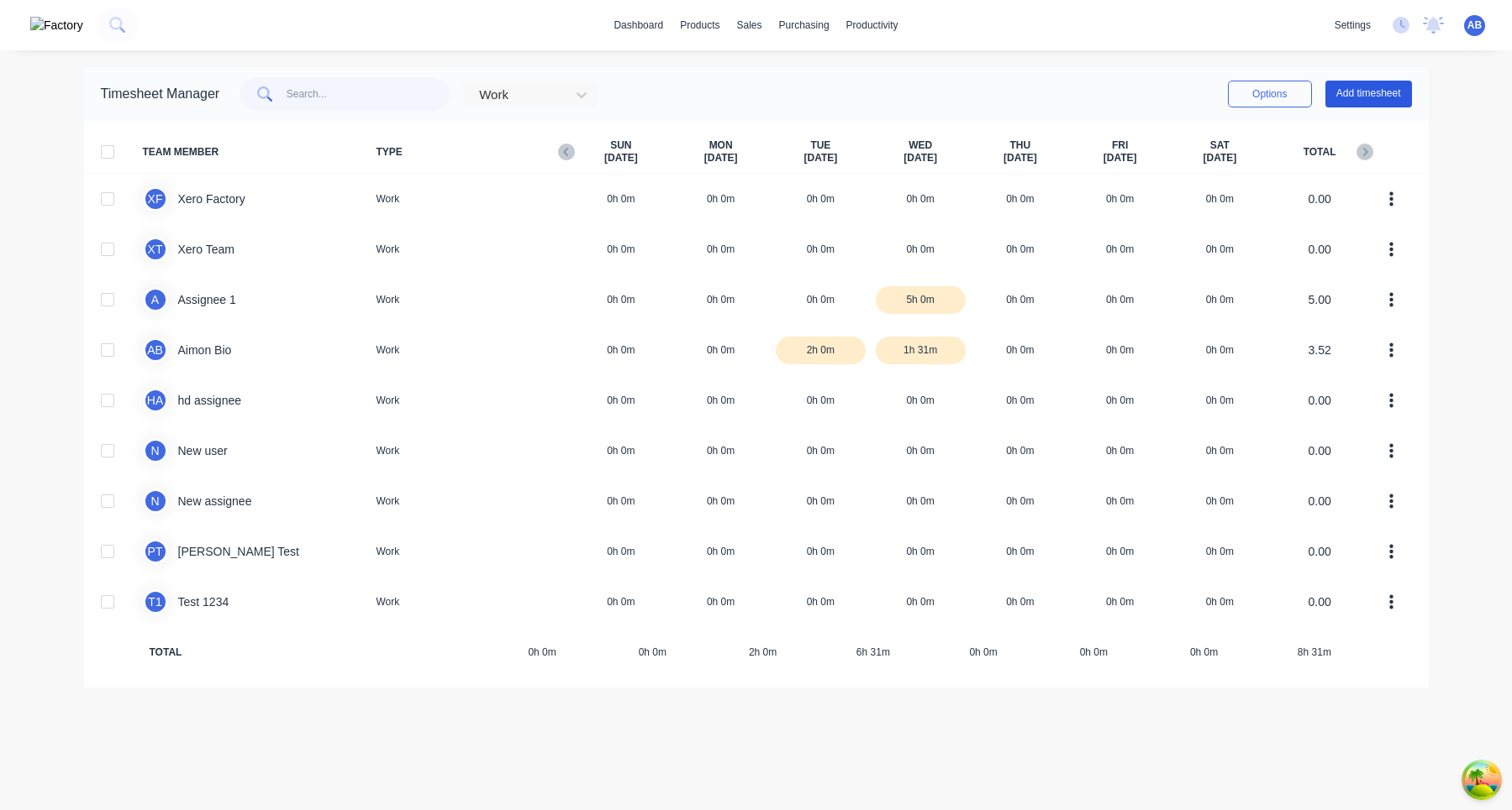
click at [1372, 90] on button "Add timesheet" at bounding box center [1368, 94] width 86 height 27
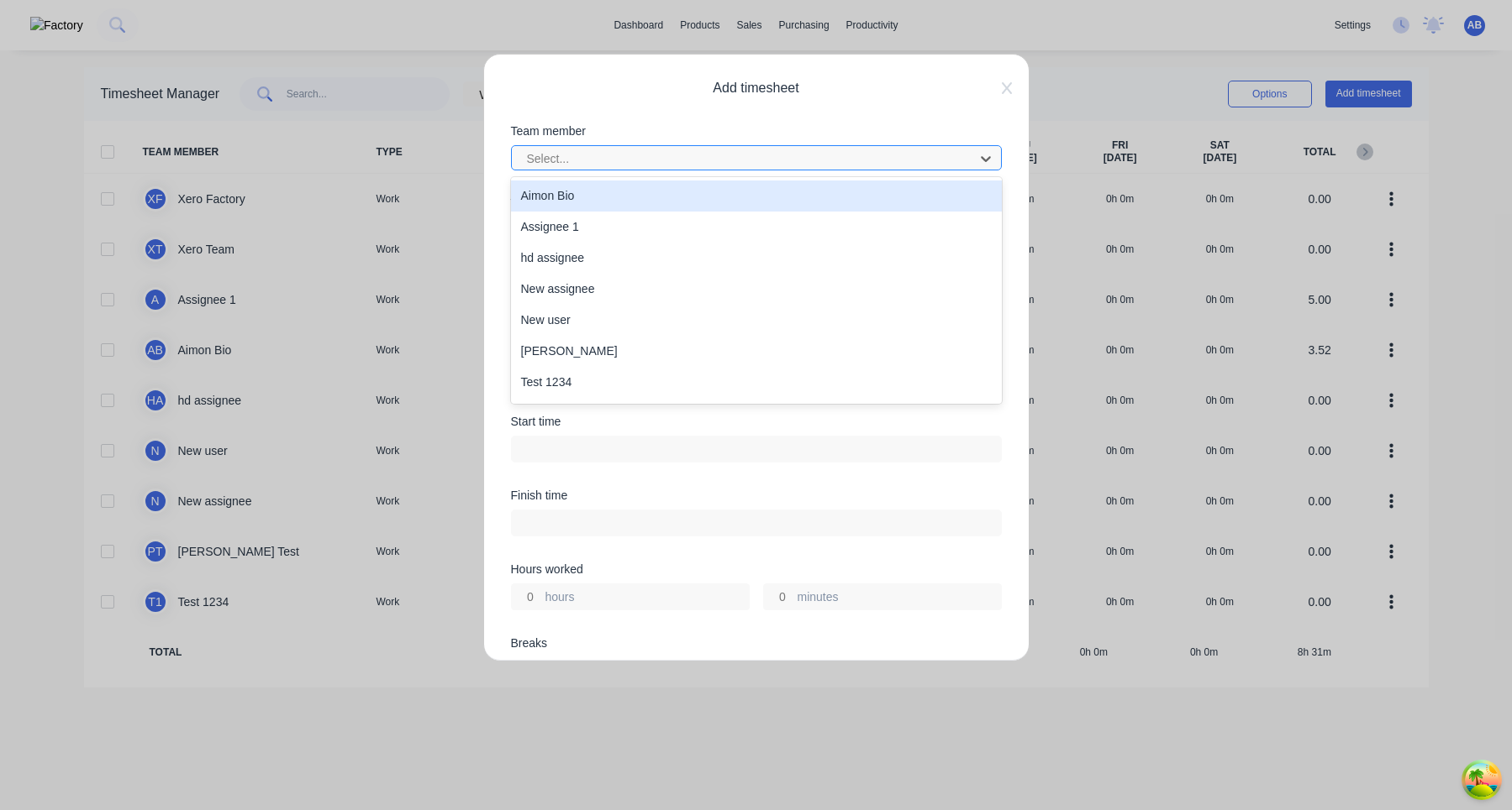
click at [759, 146] on div "Select..." at bounding box center [756, 158] width 491 height 25
click at [696, 197] on div "Aimon Bio" at bounding box center [756, 196] width 491 height 31
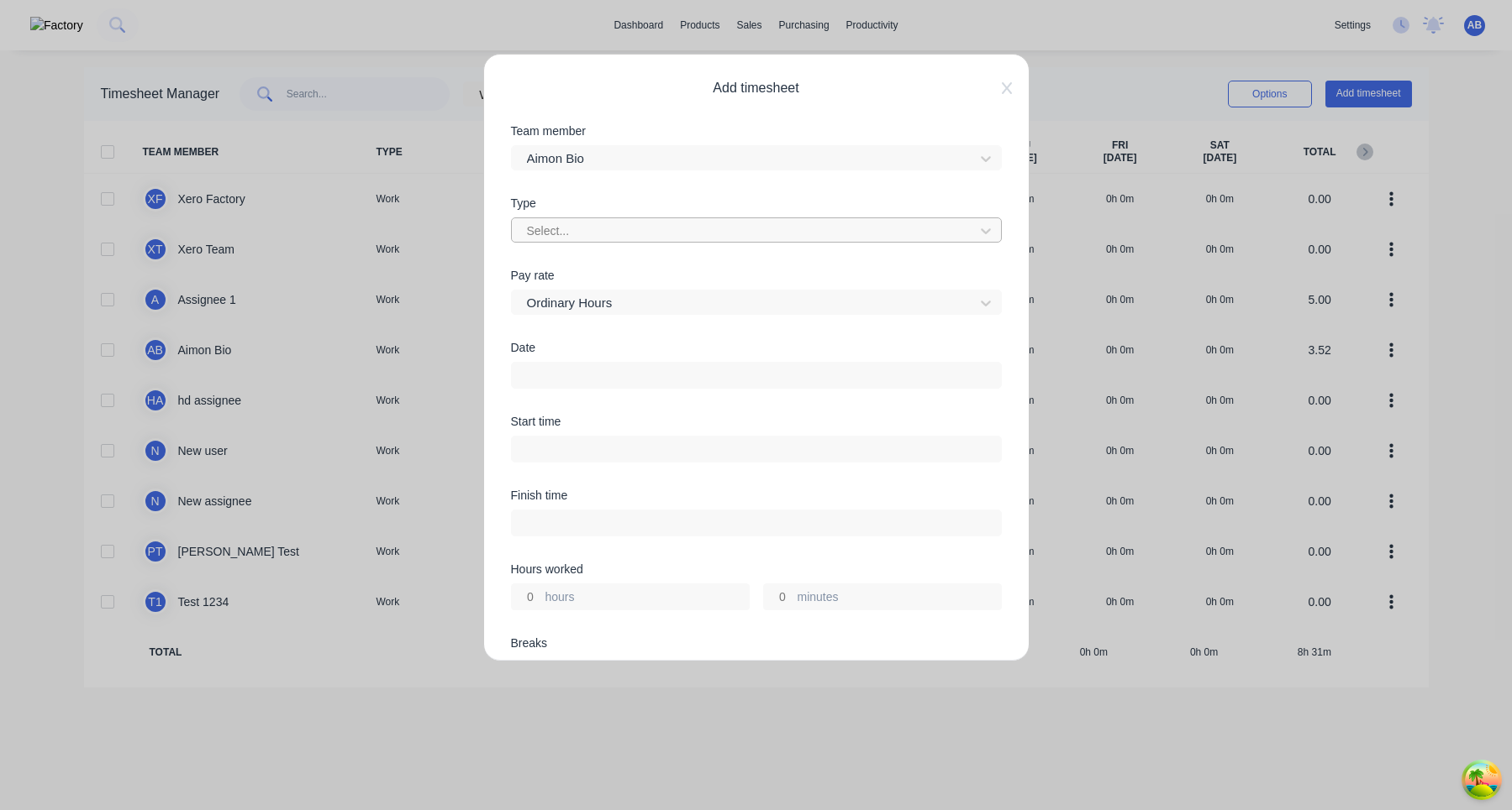
click at [665, 228] on div at bounding box center [744, 231] width 440 height 21
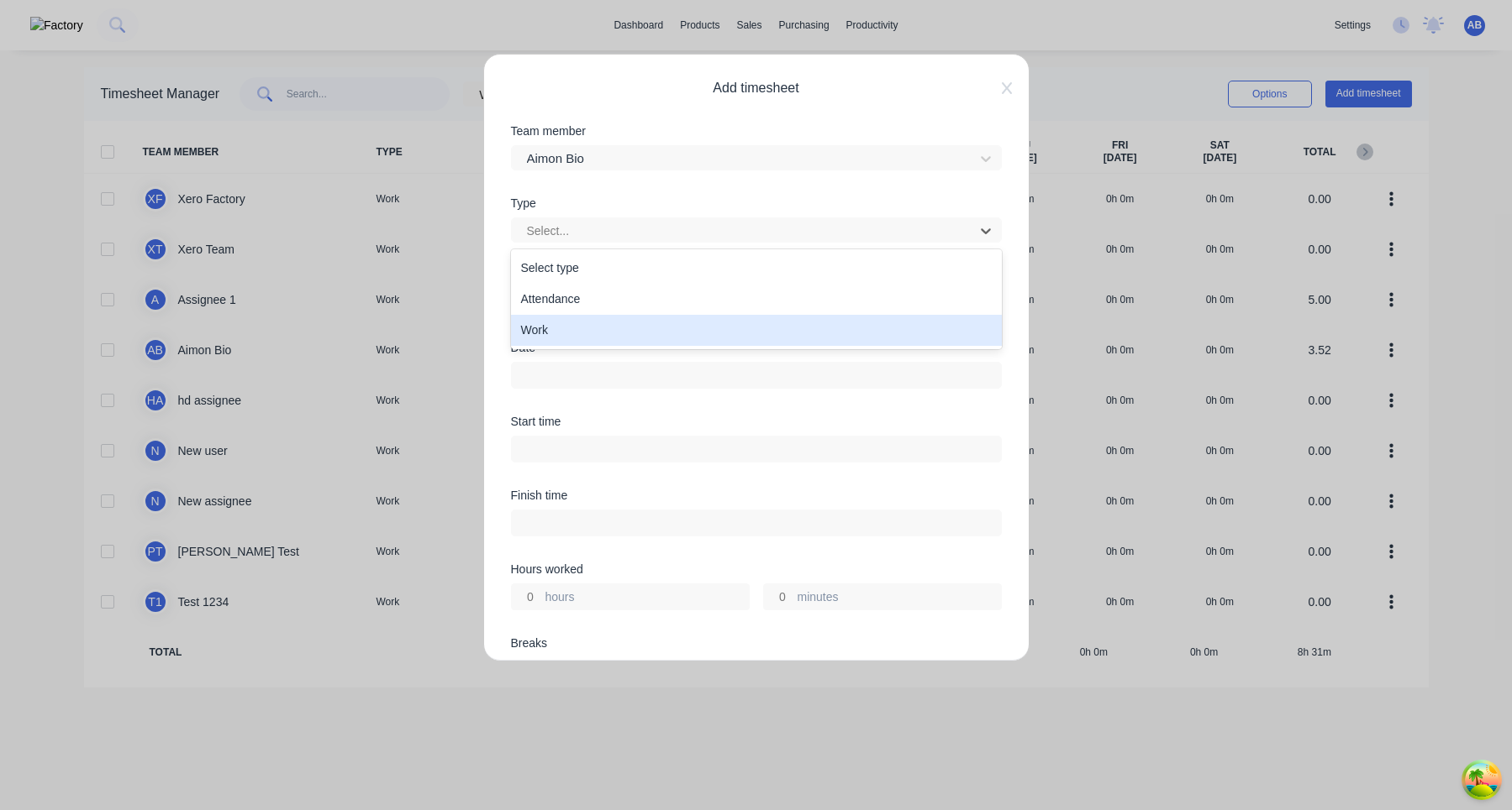
click at [620, 330] on div "Work" at bounding box center [756, 330] width 491 height 31
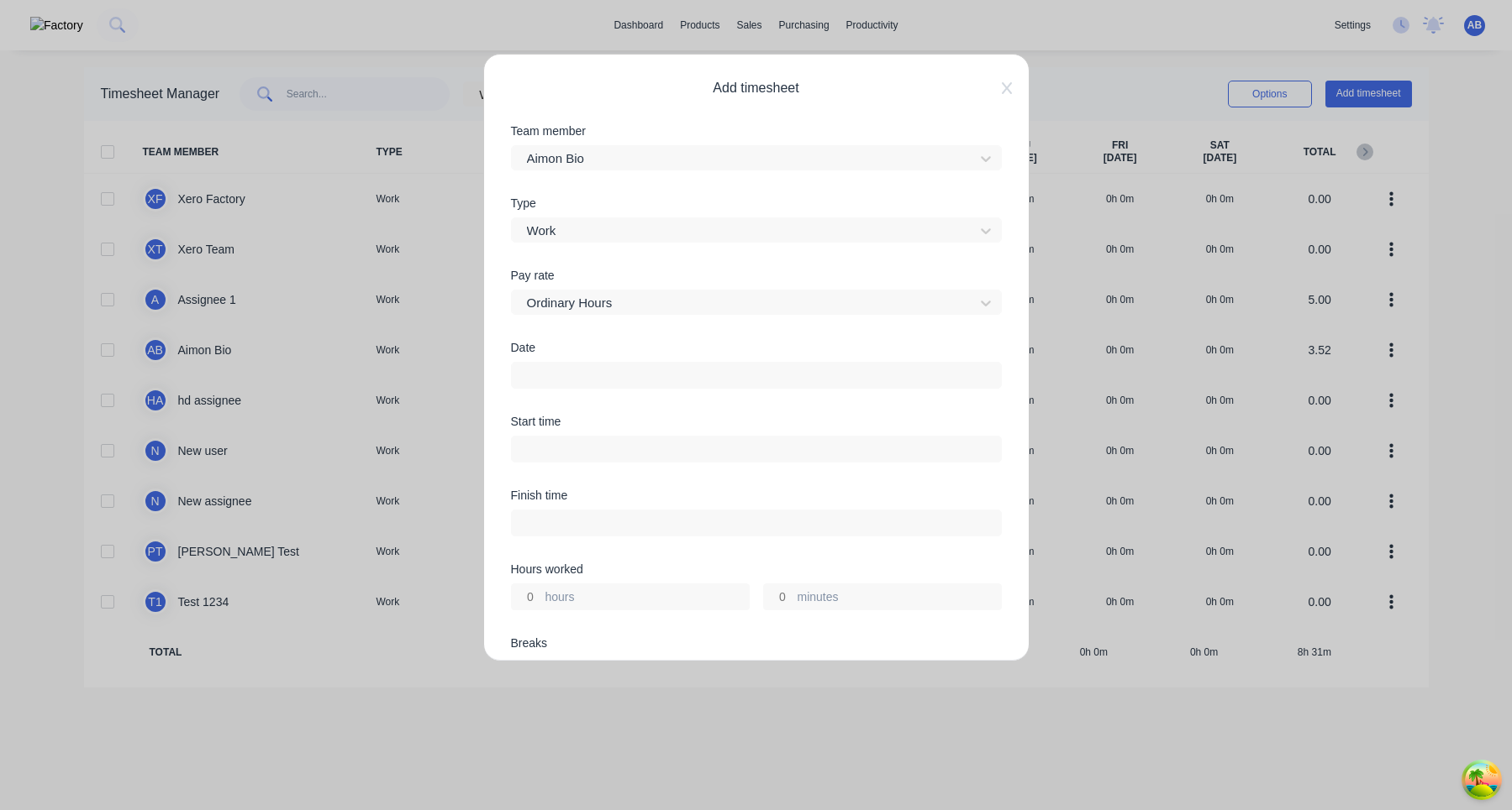
click at [593, 372] on input at bounding box center [756, 376] width 489 height 25
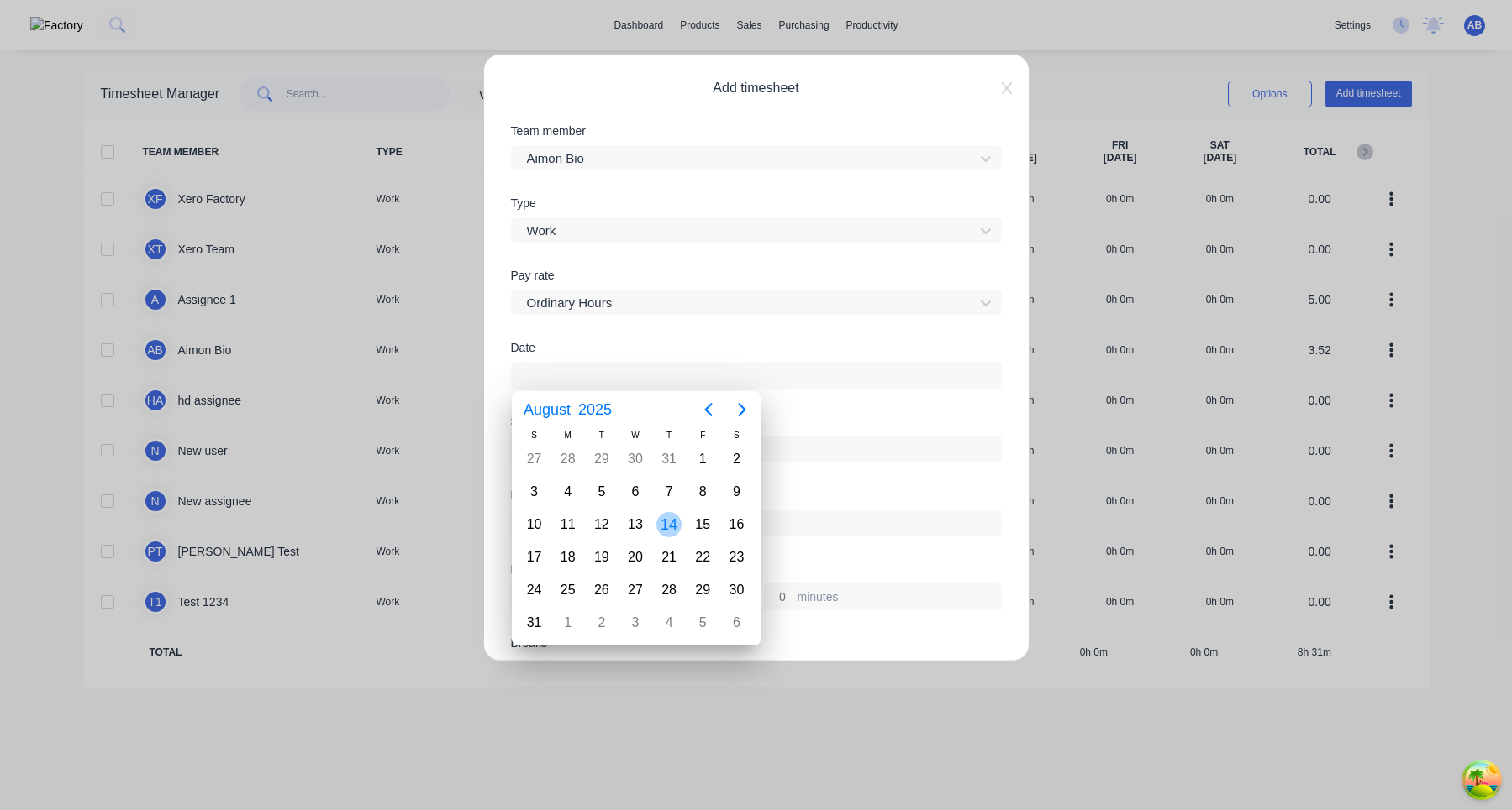
click at [673, 524] on div "14" at bounding box center [669, 524] width 25 height 25
type input "14/08/2025"
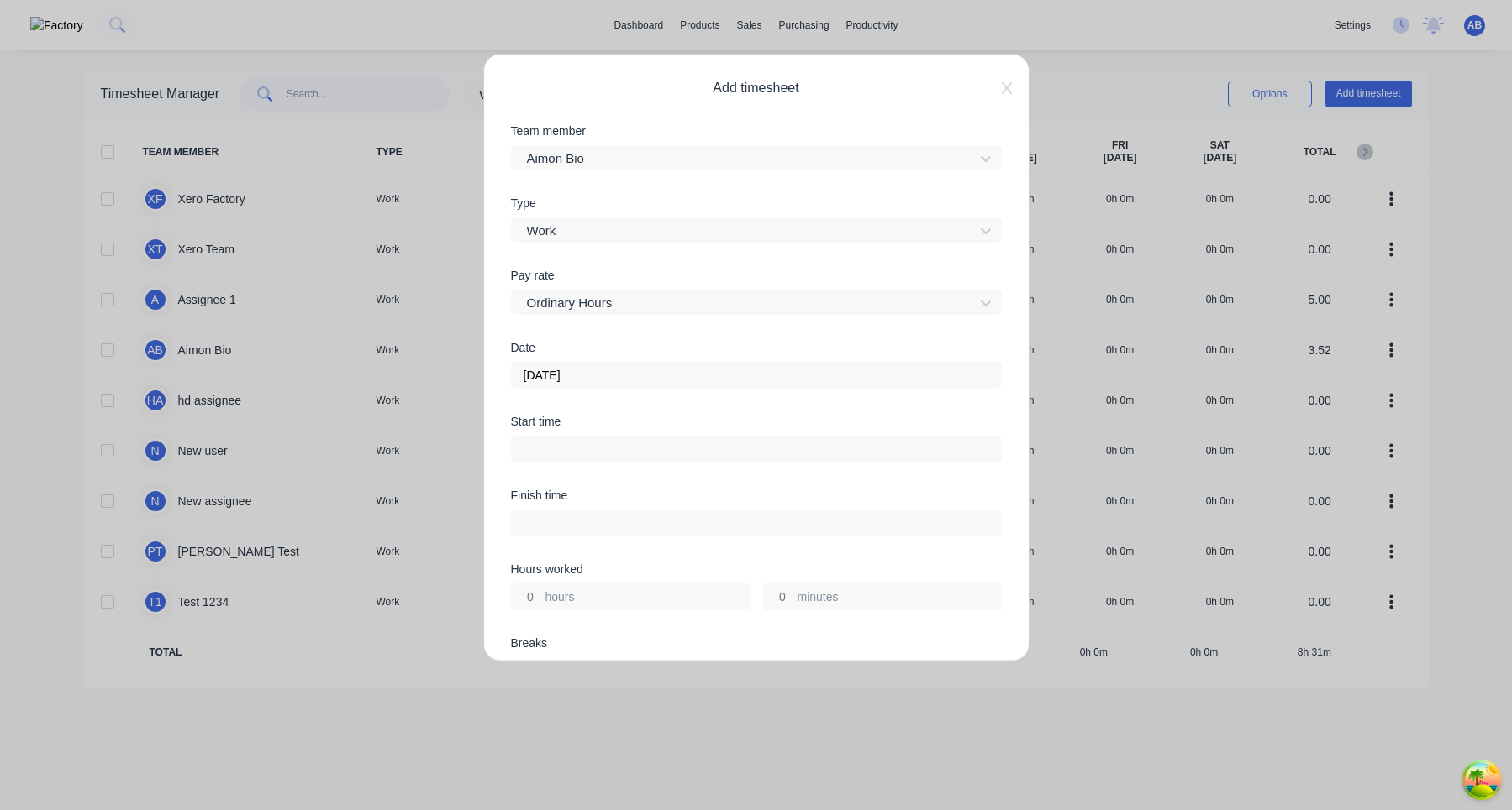
click at [638, 452] on input at bounding box center [756, 450] width 489 height 25
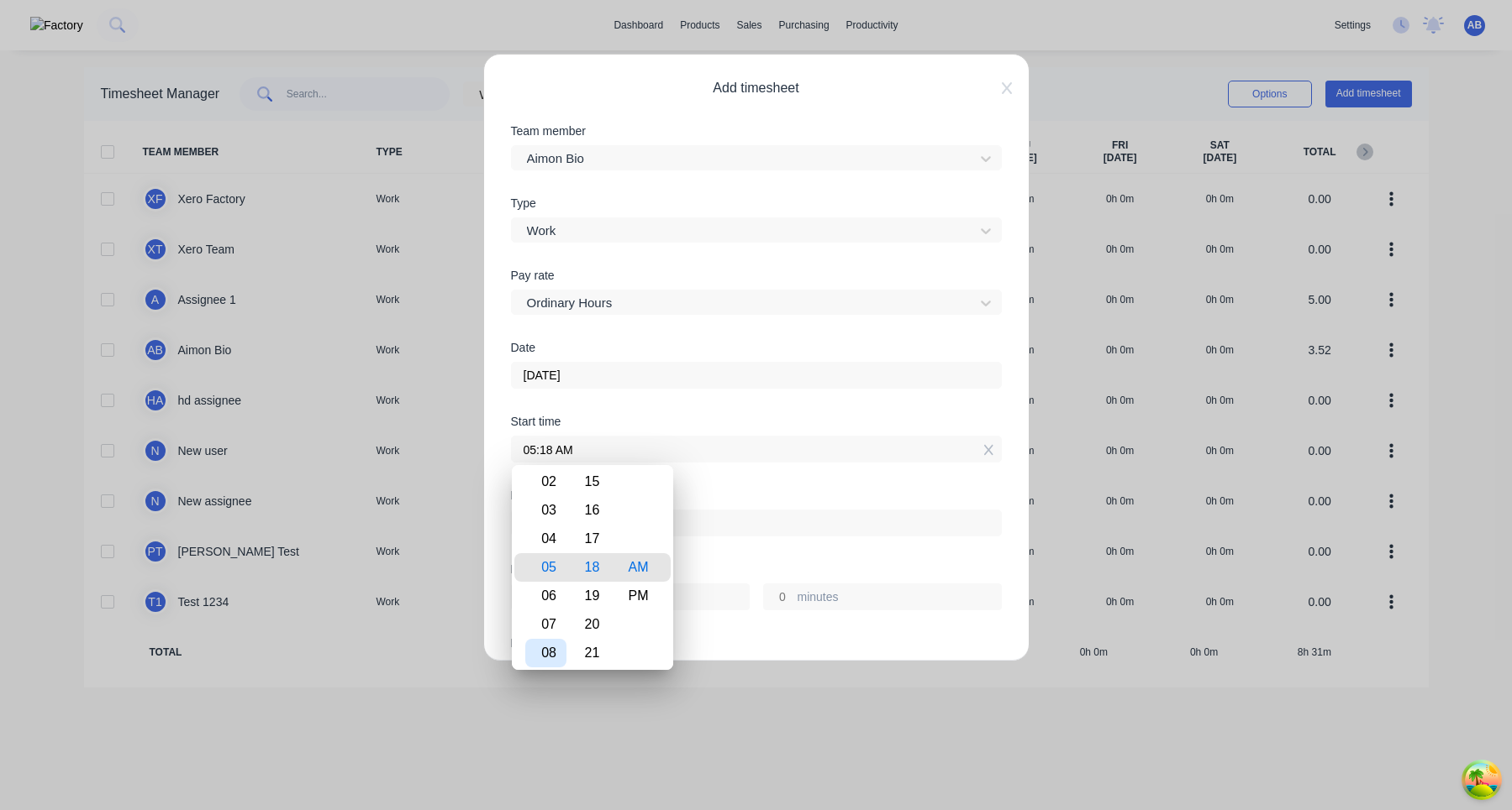
click at [548, 649] on div "08" at bounding box center [545, 653] width 41 height 28
type input "08:18 AM"
click at [738, 507] on div at bounding box center [756, 522] width 491 height 31
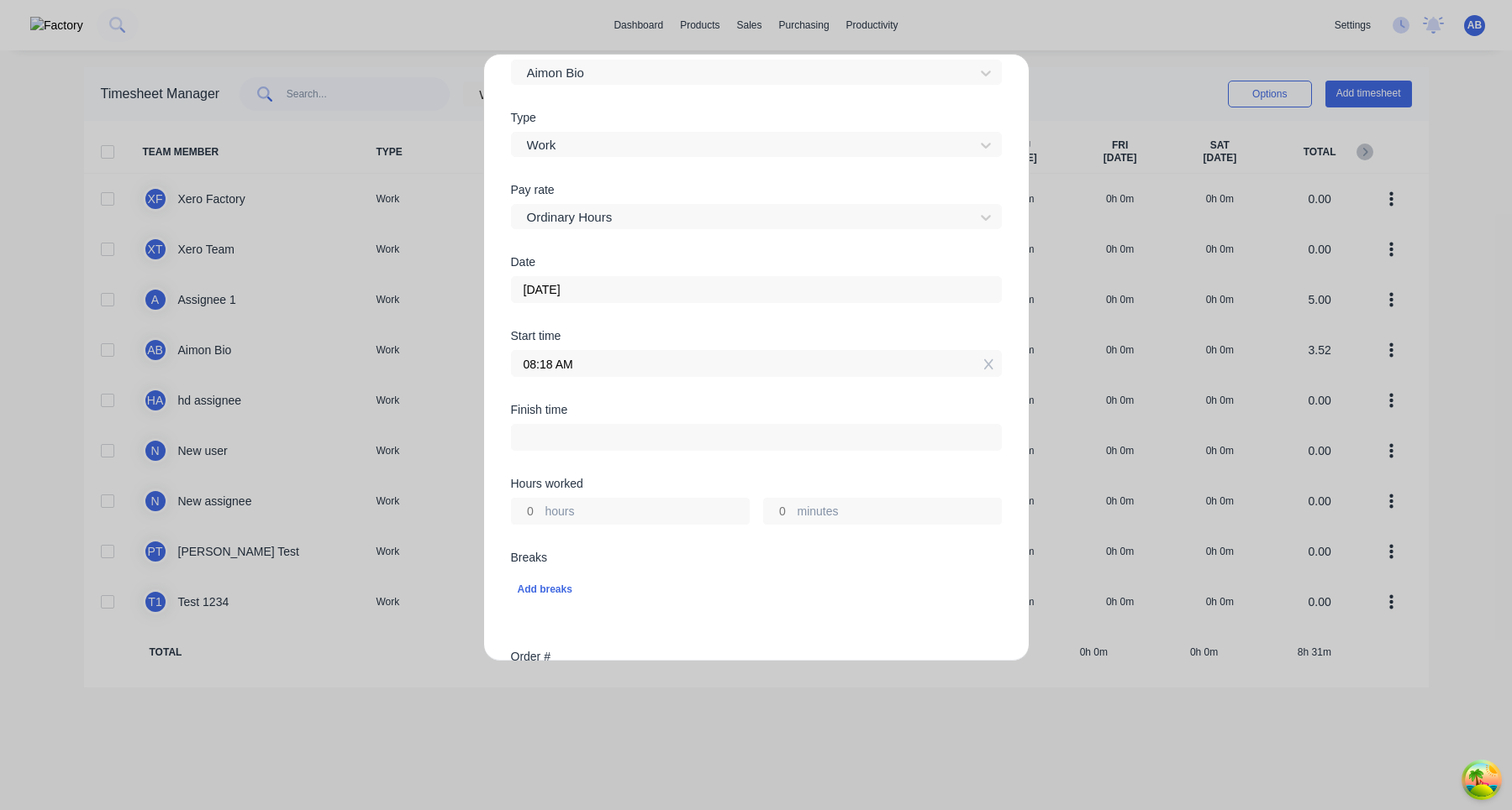
scroll to position [271, 0]
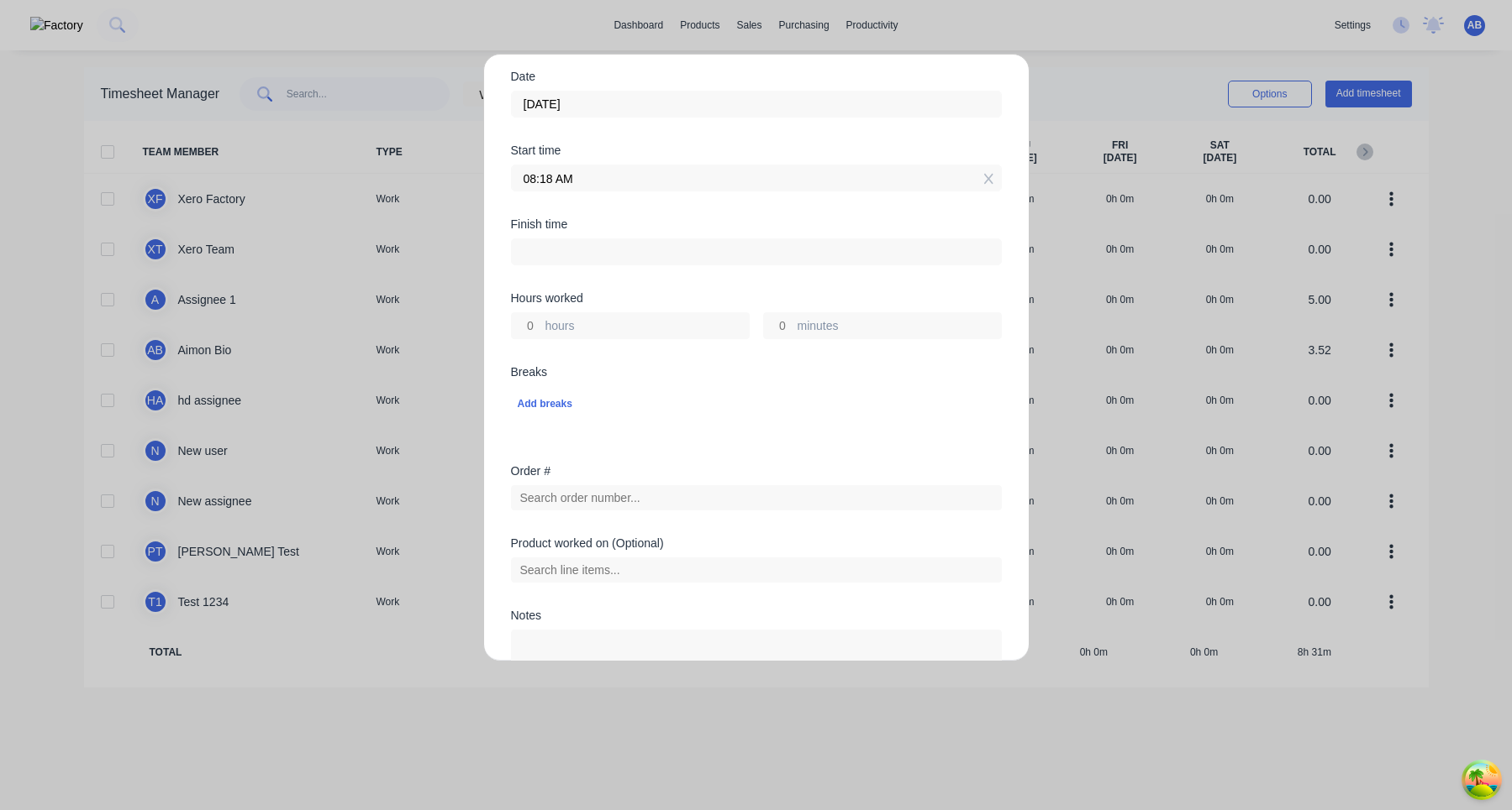
click at [532, 329] on input "hours" at bounding box center [527, 326] width 29 height 25
type input "5"
type input "01:18 PM"
click at [638, 400] on div "Add breaks" at bounding box center [756, 404] width 477 height 21
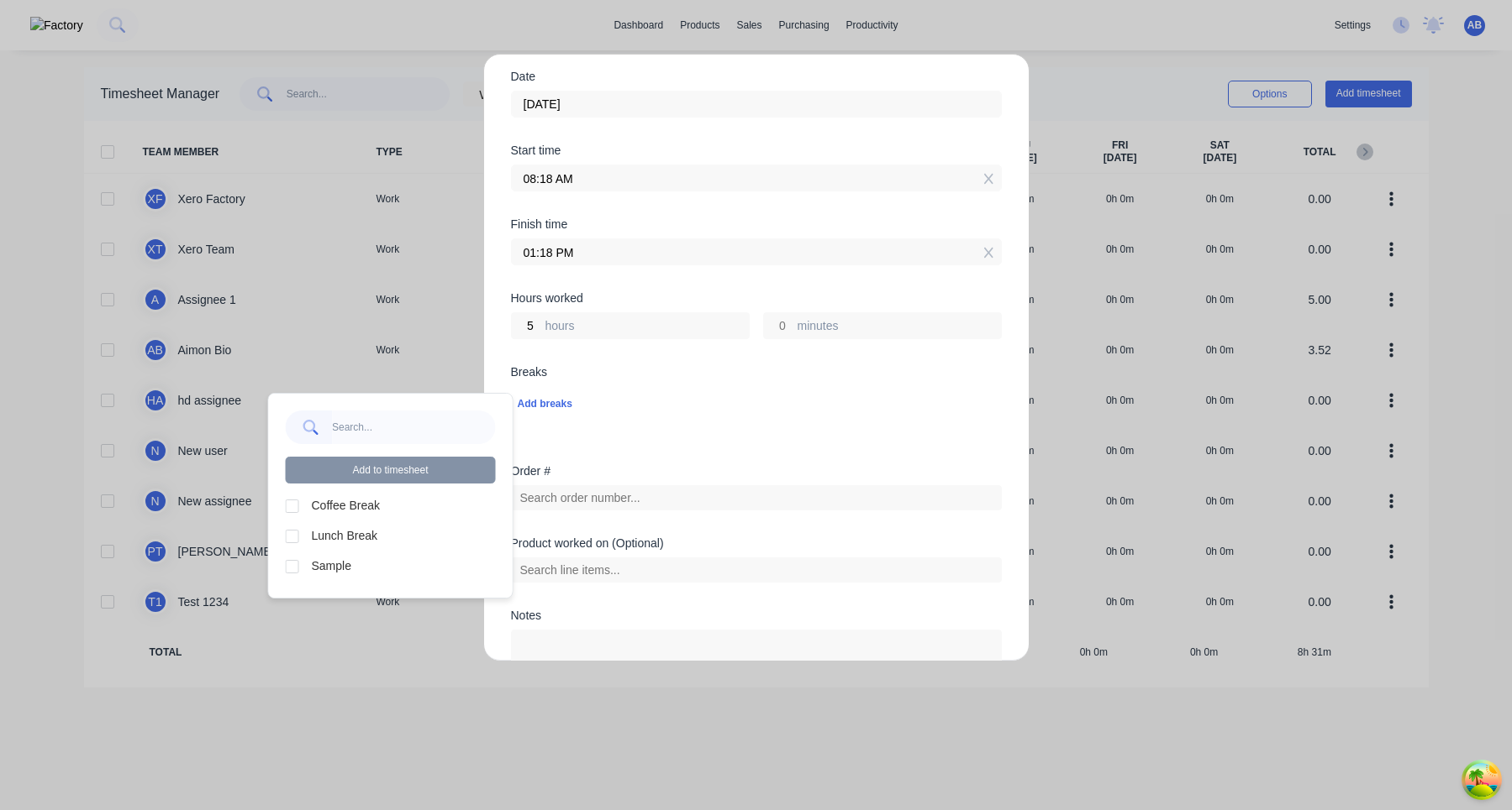
click at [644, 449] on div "Breaks Add breaks" at bounding box center [756, 416] width 491 height 99
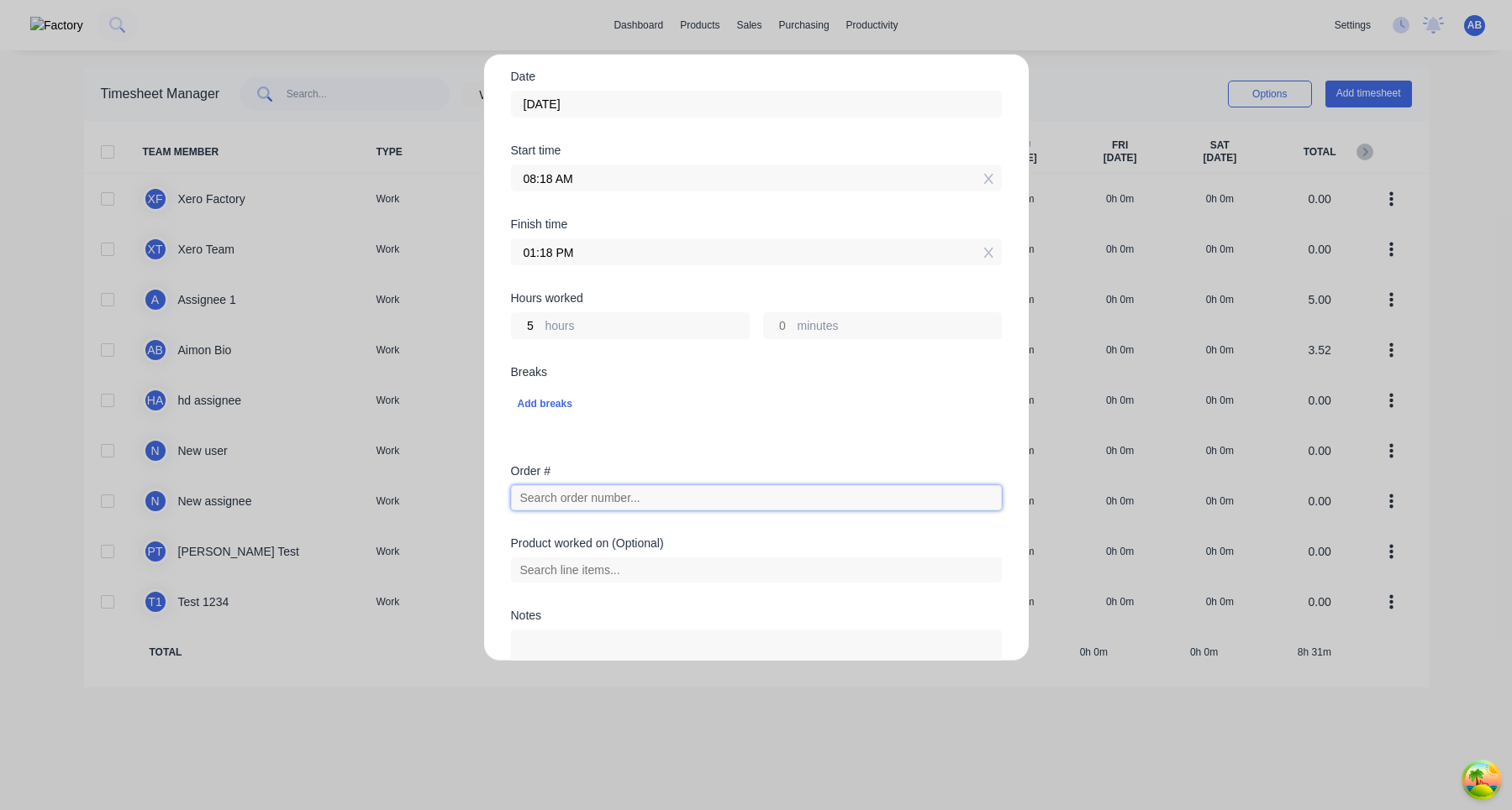
click at [598, 507] on input "text" at bounding box center [756, 498] width 491 height 25
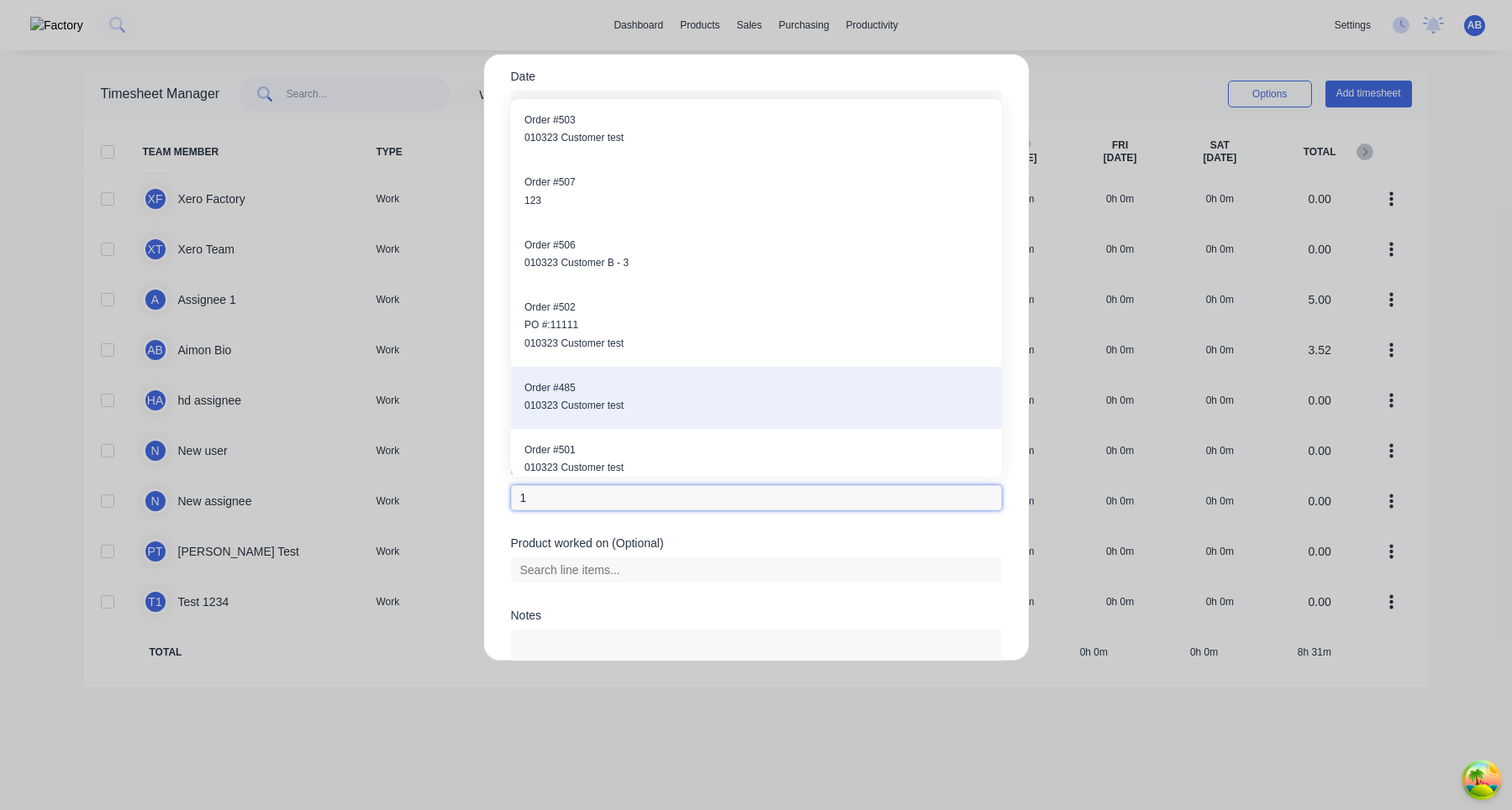
type input "1"
click at [627, 409] on span "010323 Customer test" at bounding box center [756, 406] width 464 height 16
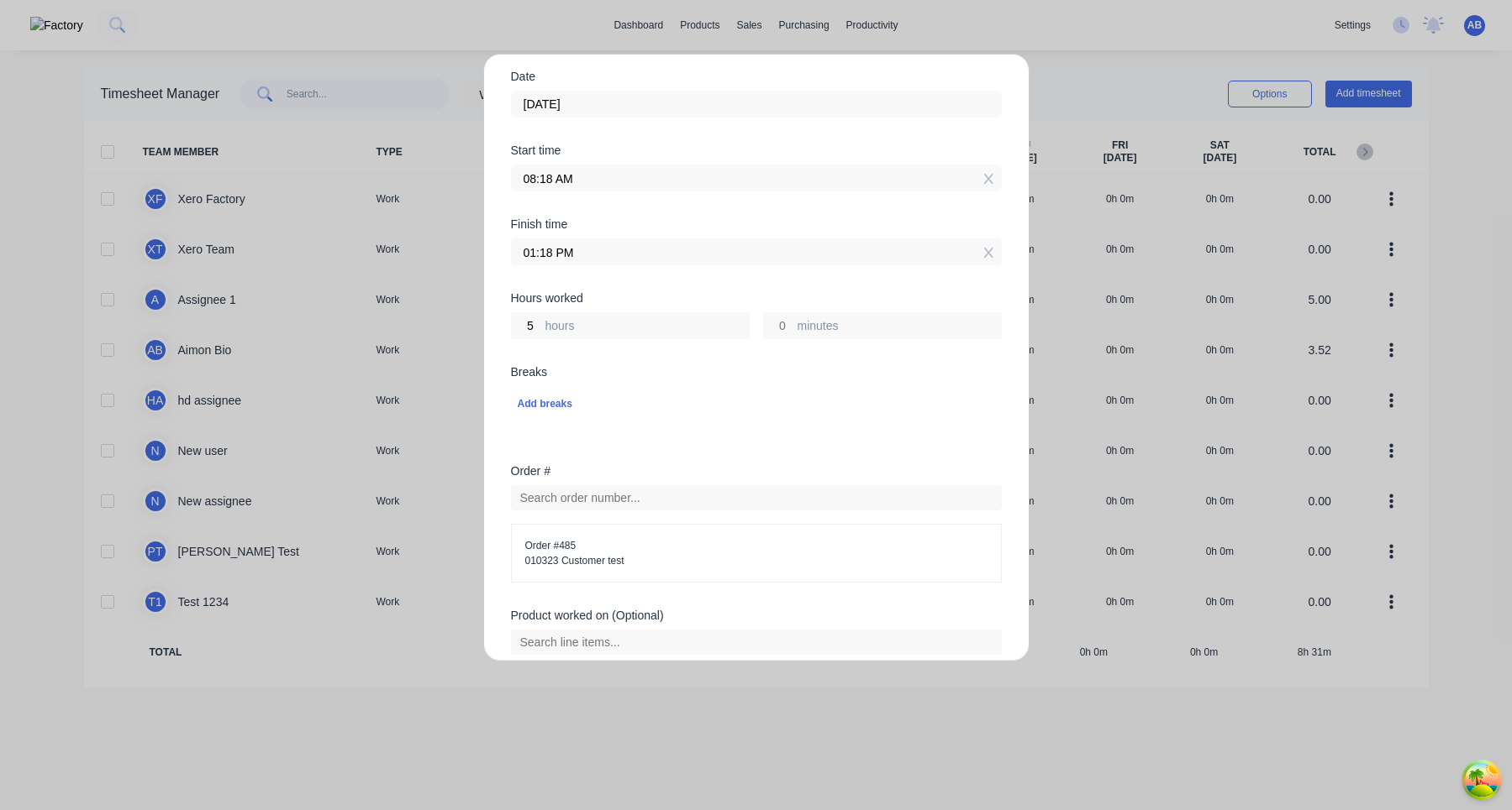
scroll to position [479, 0]
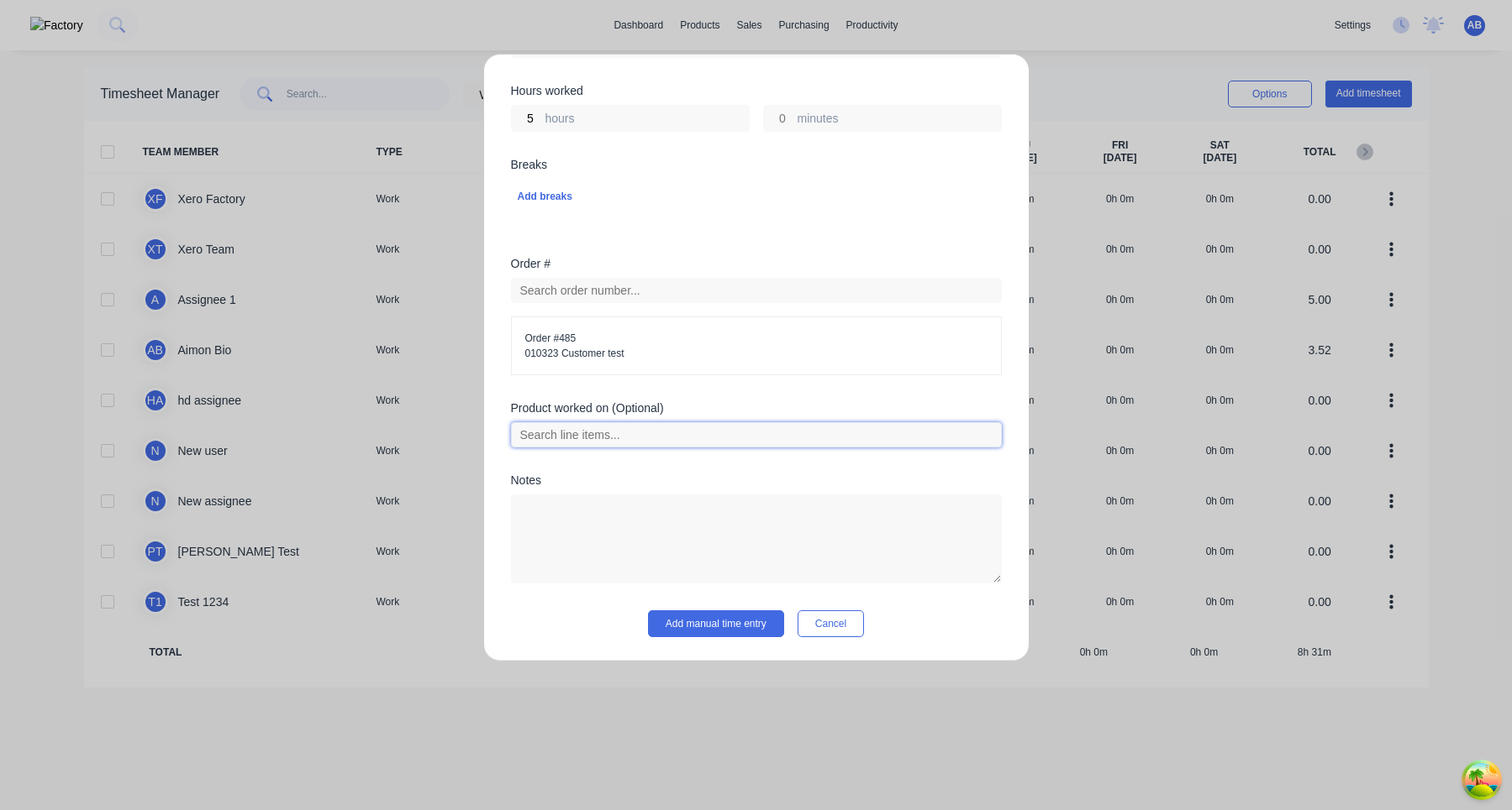
click at [677, 435] on input "text" at bounding box center [756, 435] width 491 height 25
type input "1"
type input "5"
click at [668, 346] on span "010323 Customer test" at bounding box center [756, 354] width 463 height 16
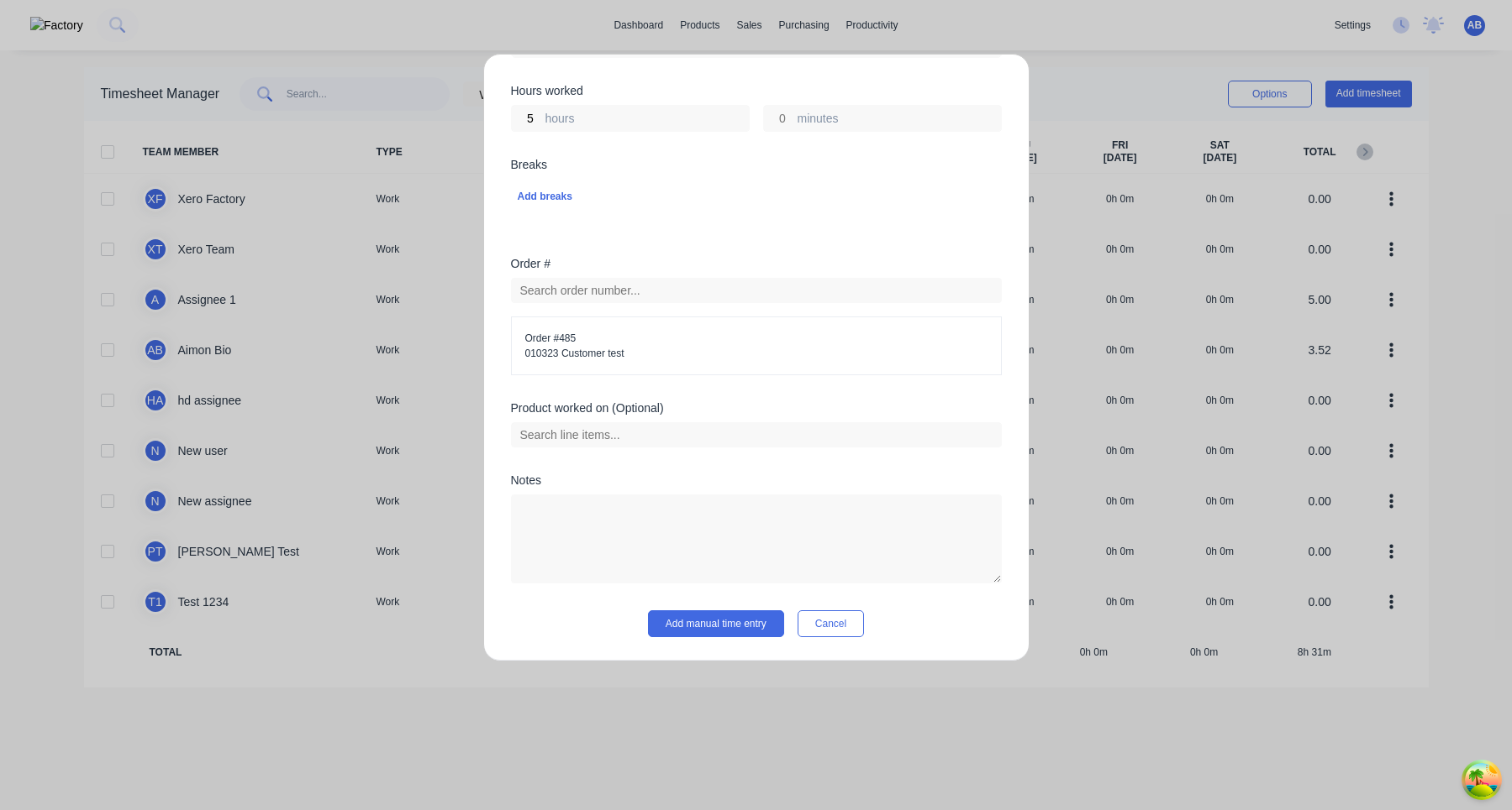
click at [581, 347] on span "010323 Customer test" at bounding box center [756, 354] width 463 height 16
click at [560, 443] on input "text" at bounding box center [756, 435] width 491 height 25
click at [563, 357] on span "010323 Customer test" at bounding box center [756, 354] width 463 height 16
click at [581, 287] on input "text" at bounding box center [756, 290] width 491 height 25
type input "1"
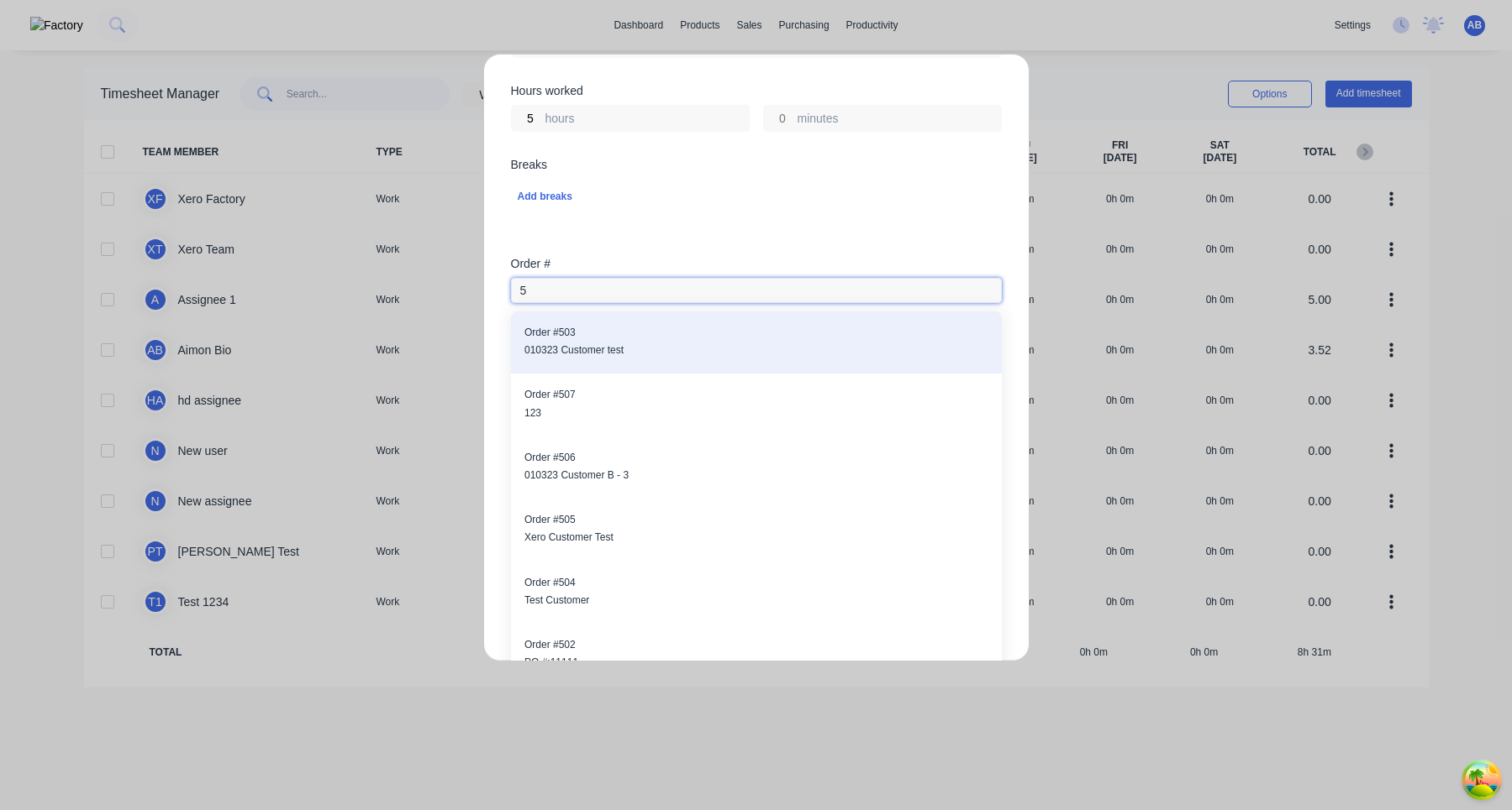
type input "5"
click at [602, 335] on span "Order # 503" at bounding box center [756, 333] width 464 height 16
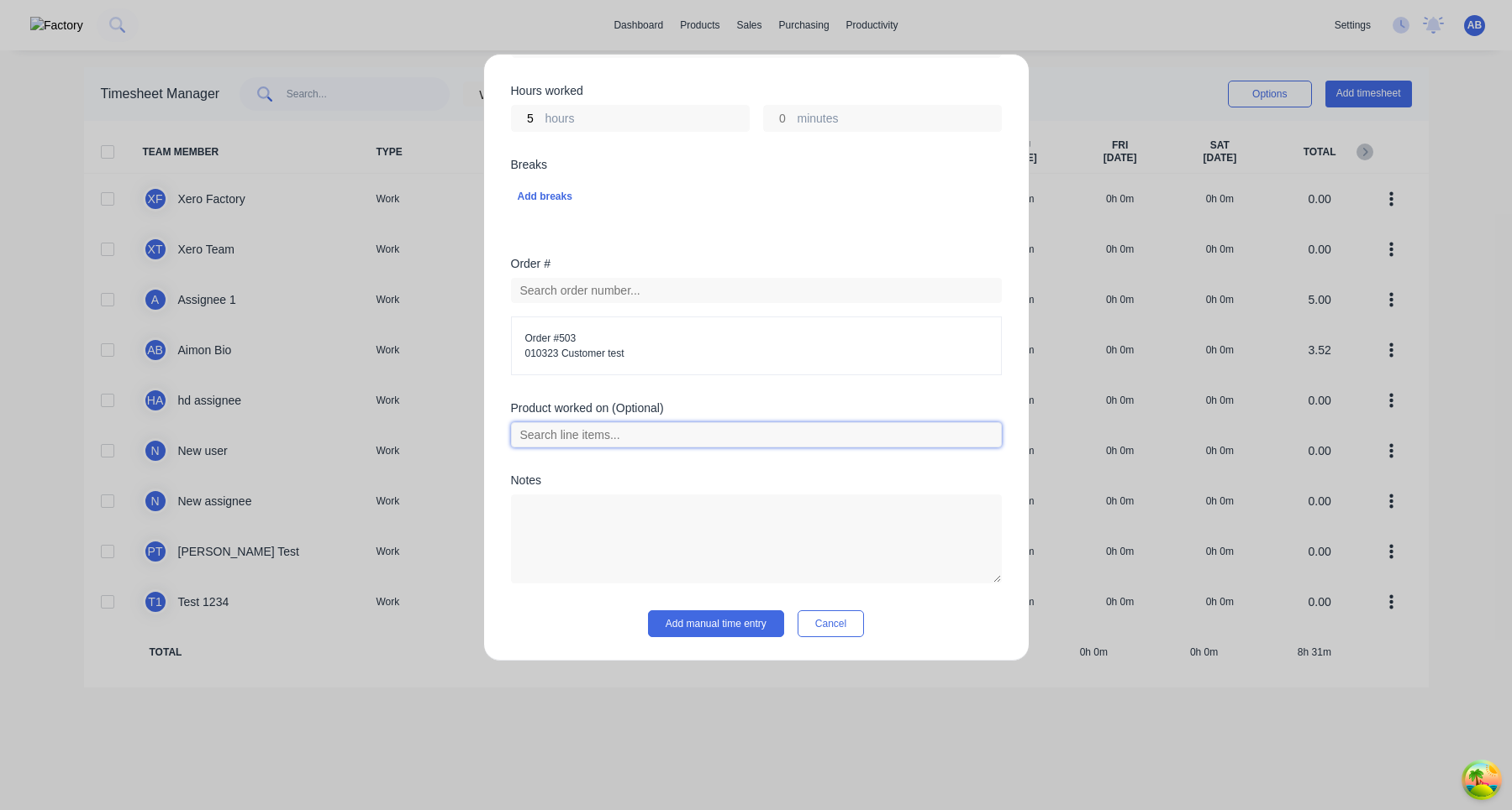
click at [594, 436] on input "text" at bounding box center [756, 435] width 491 height 25
click at [532, 519] on icon at bounding box center [530, 519] width 10 height 10
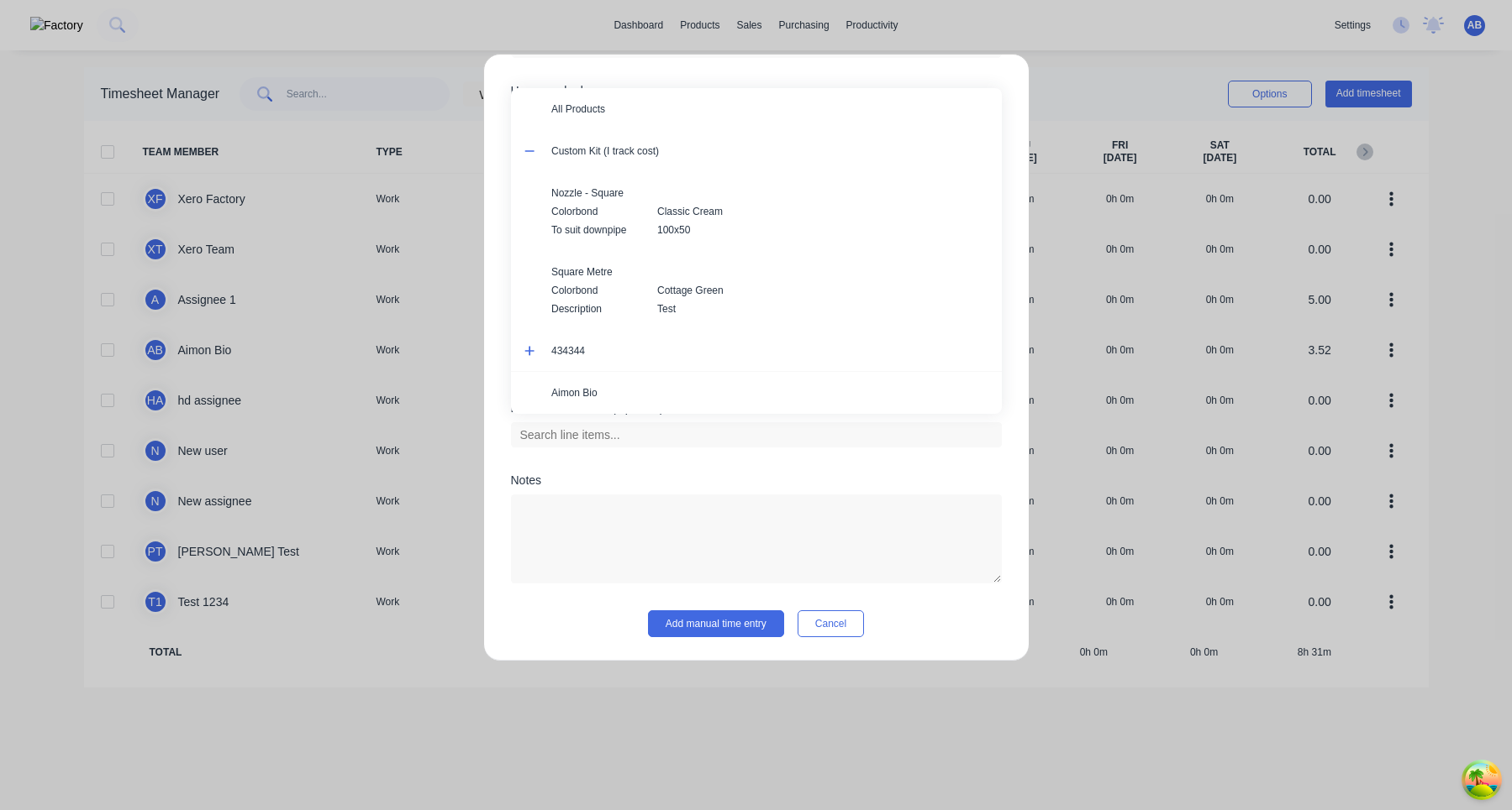
click at [525, 347] on icon at bounding box center [530, 351] width 11 height 12
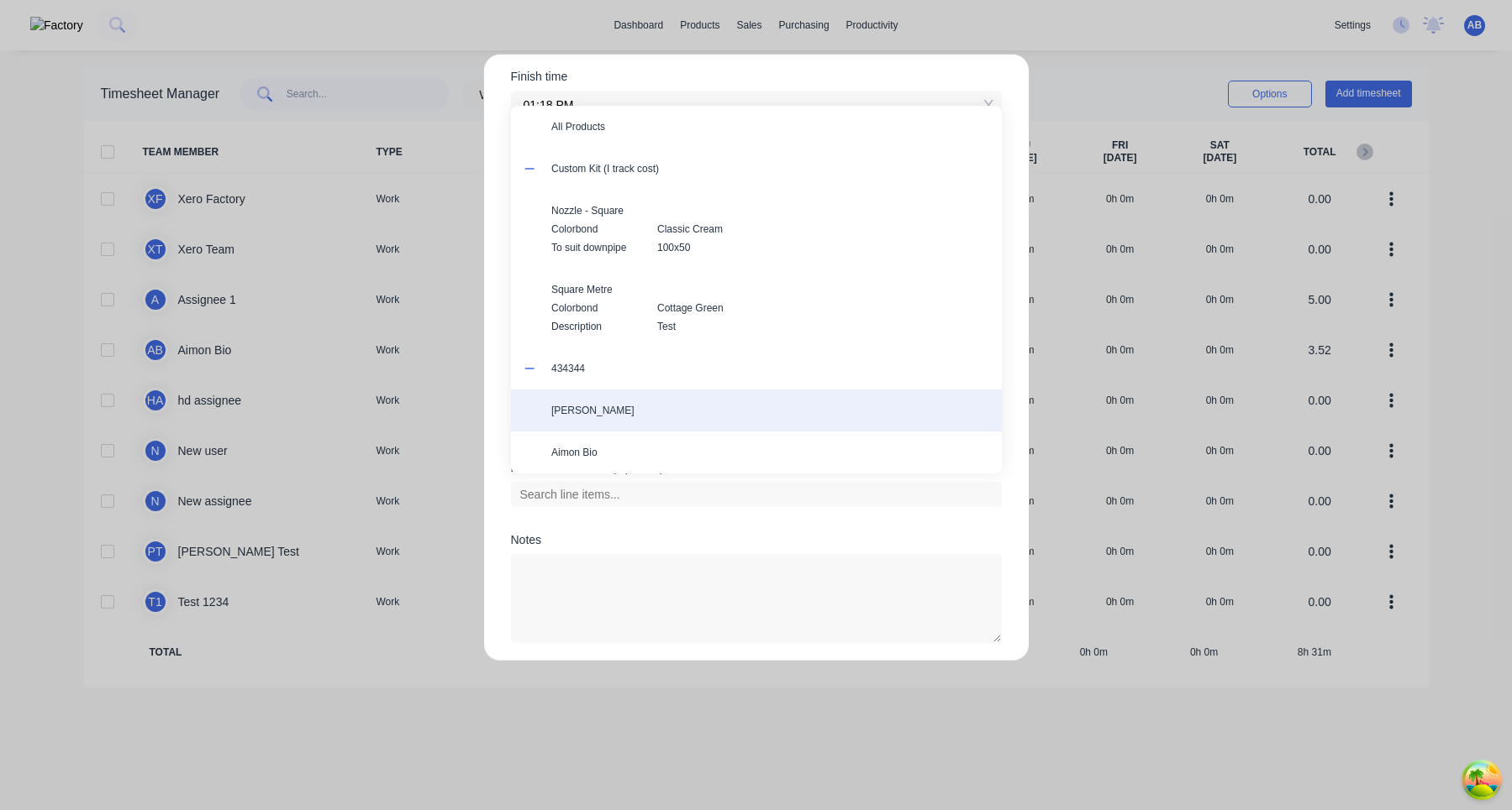
scroll to position [312, 0]
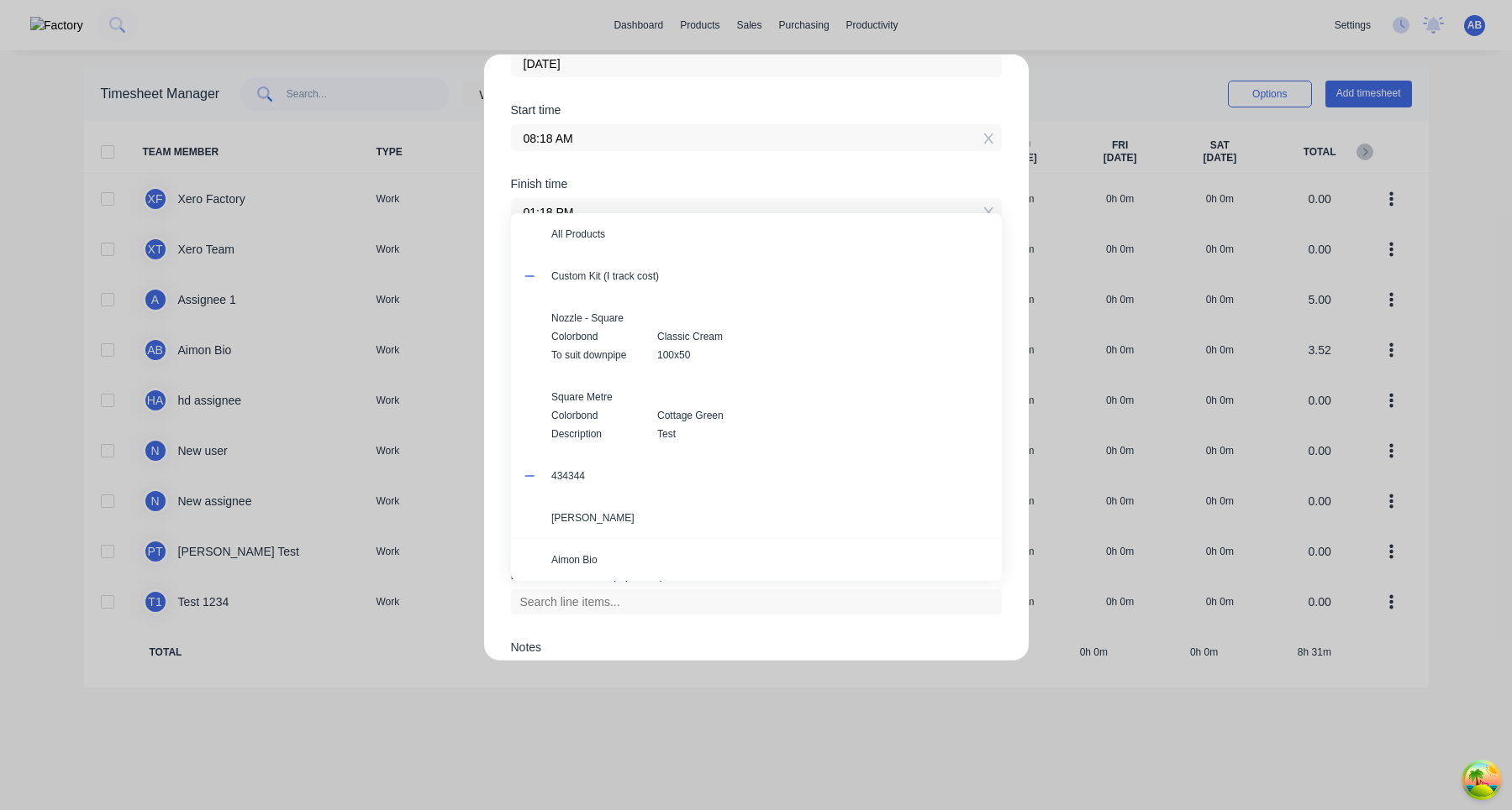
click at [536, 277] on span at bounding box center [533, 278] width 17 height 17
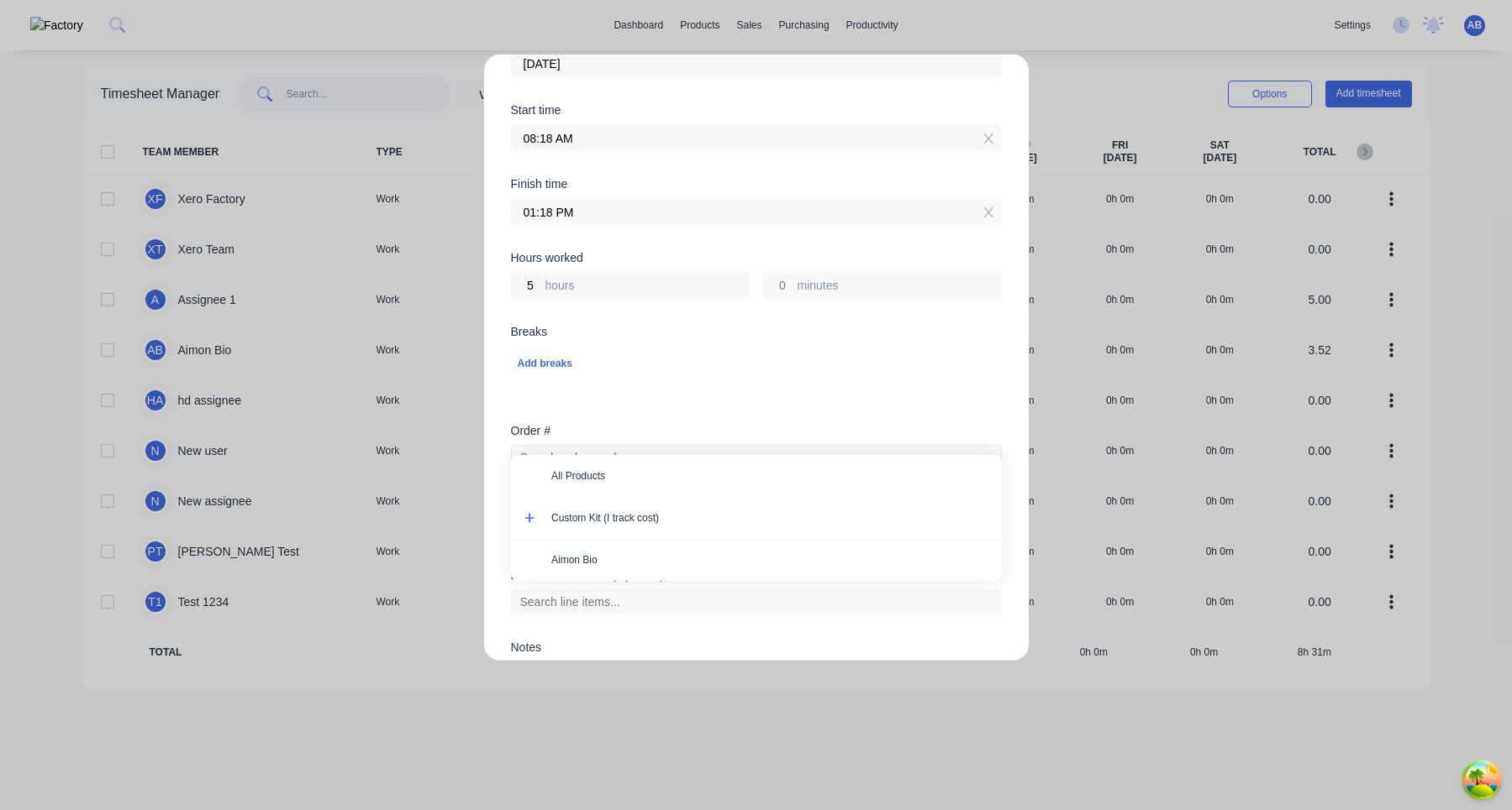
scroll to position [479, 0]
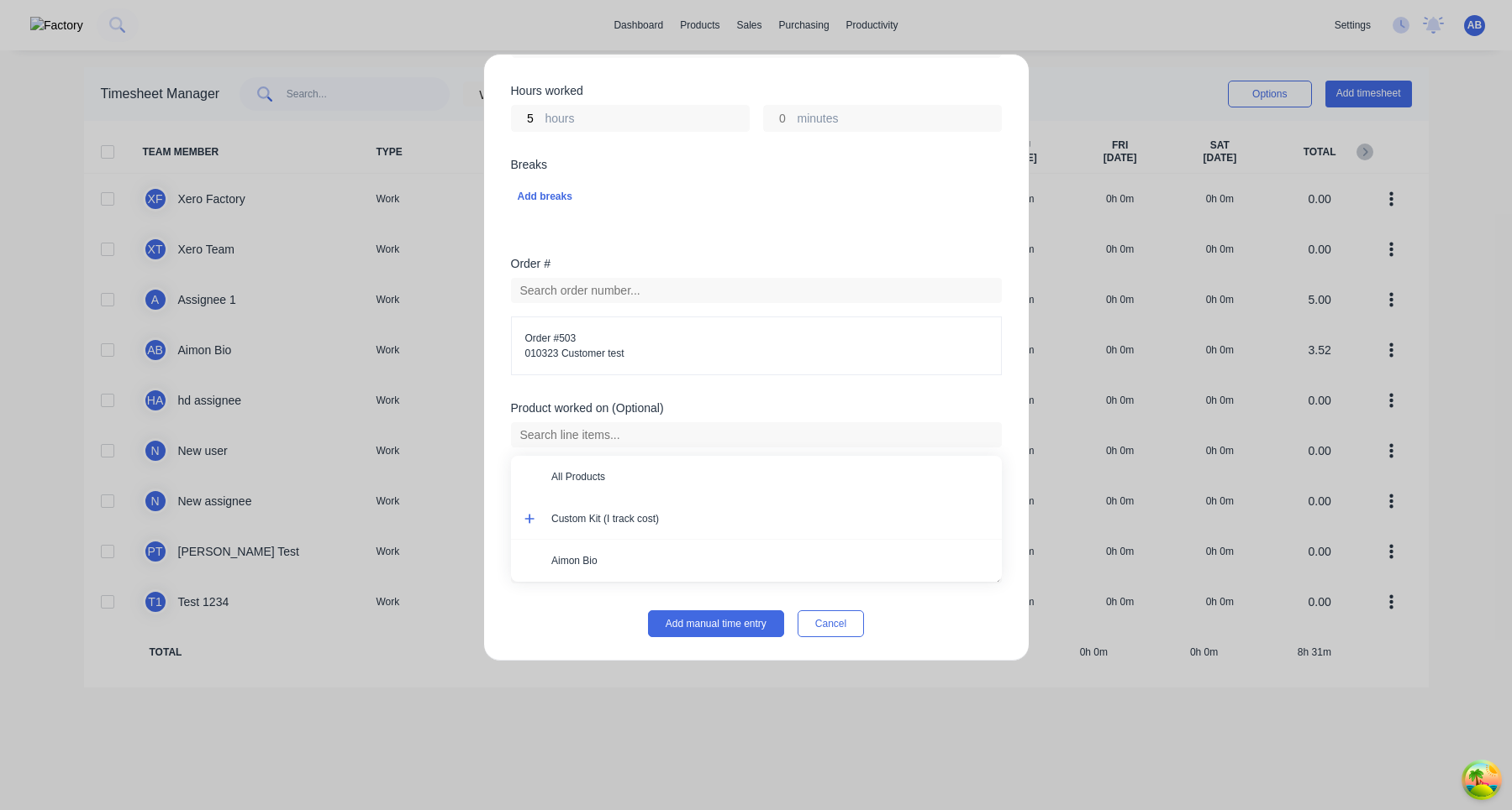
click at [531, 520] on icon at bounding box center [530, 519] width 11 height 12
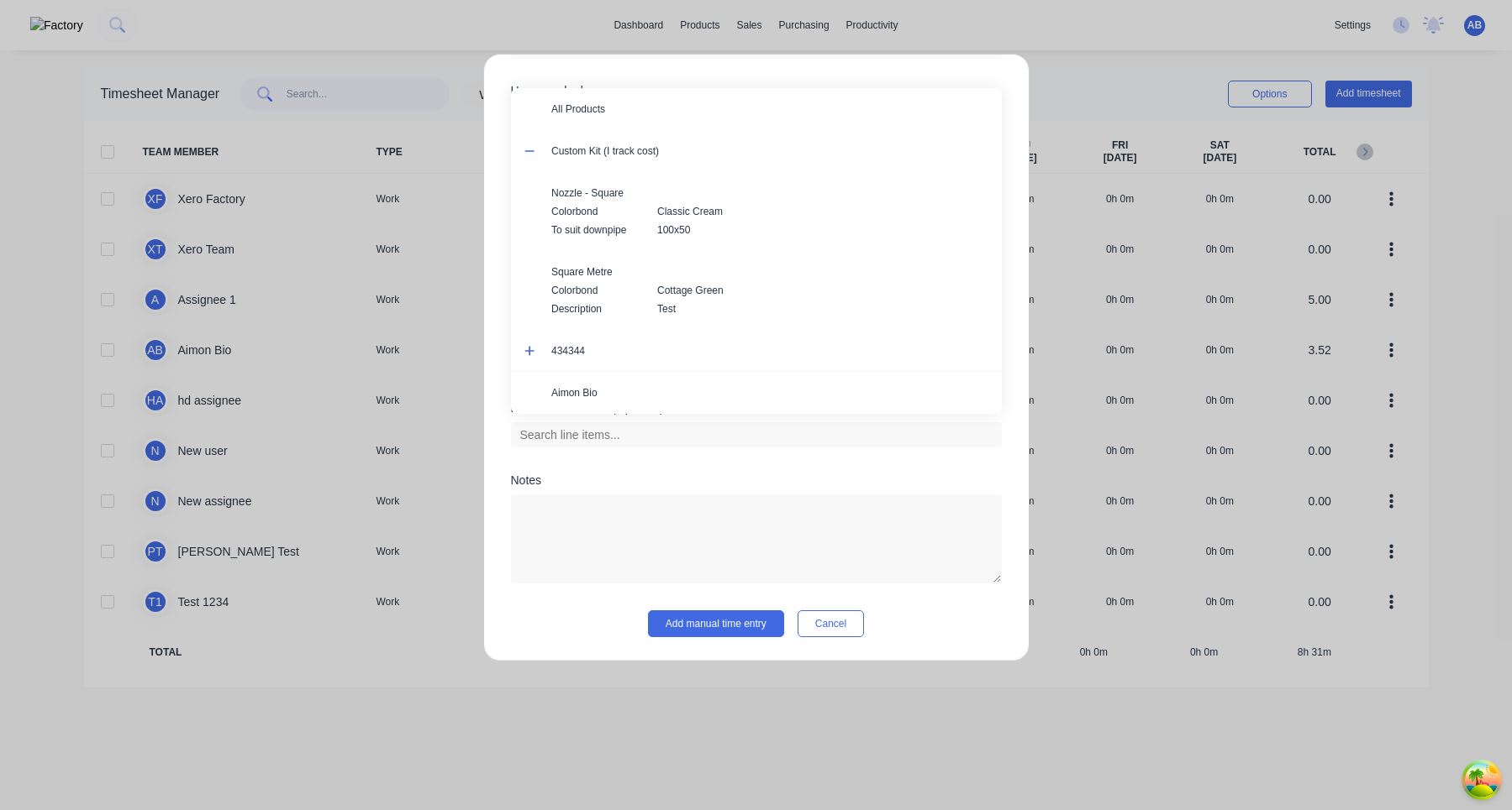
click at [531, 351] on icon at bounding box center [530, 351] width 10 height 10
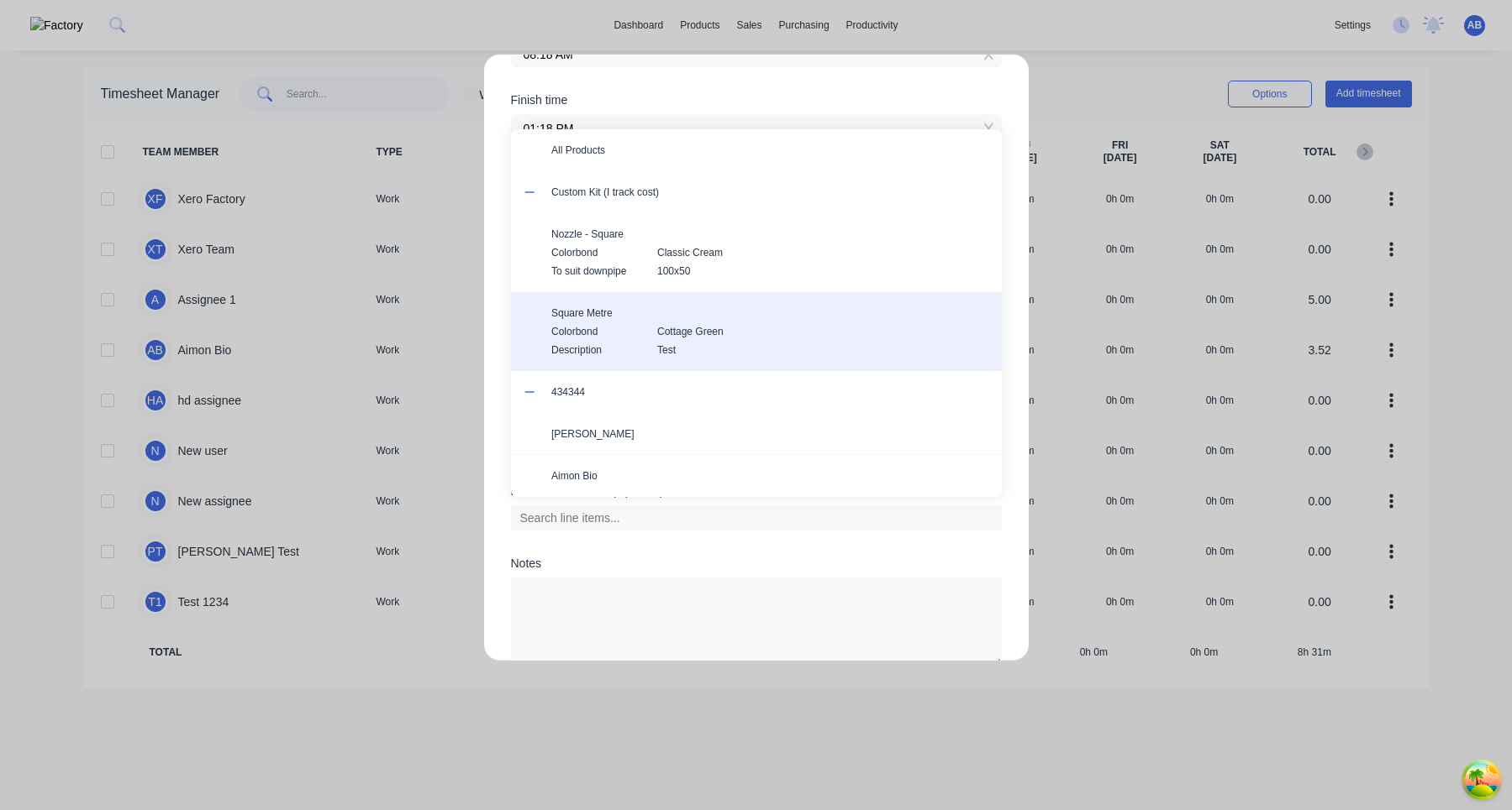
scroll to position [392, 0]
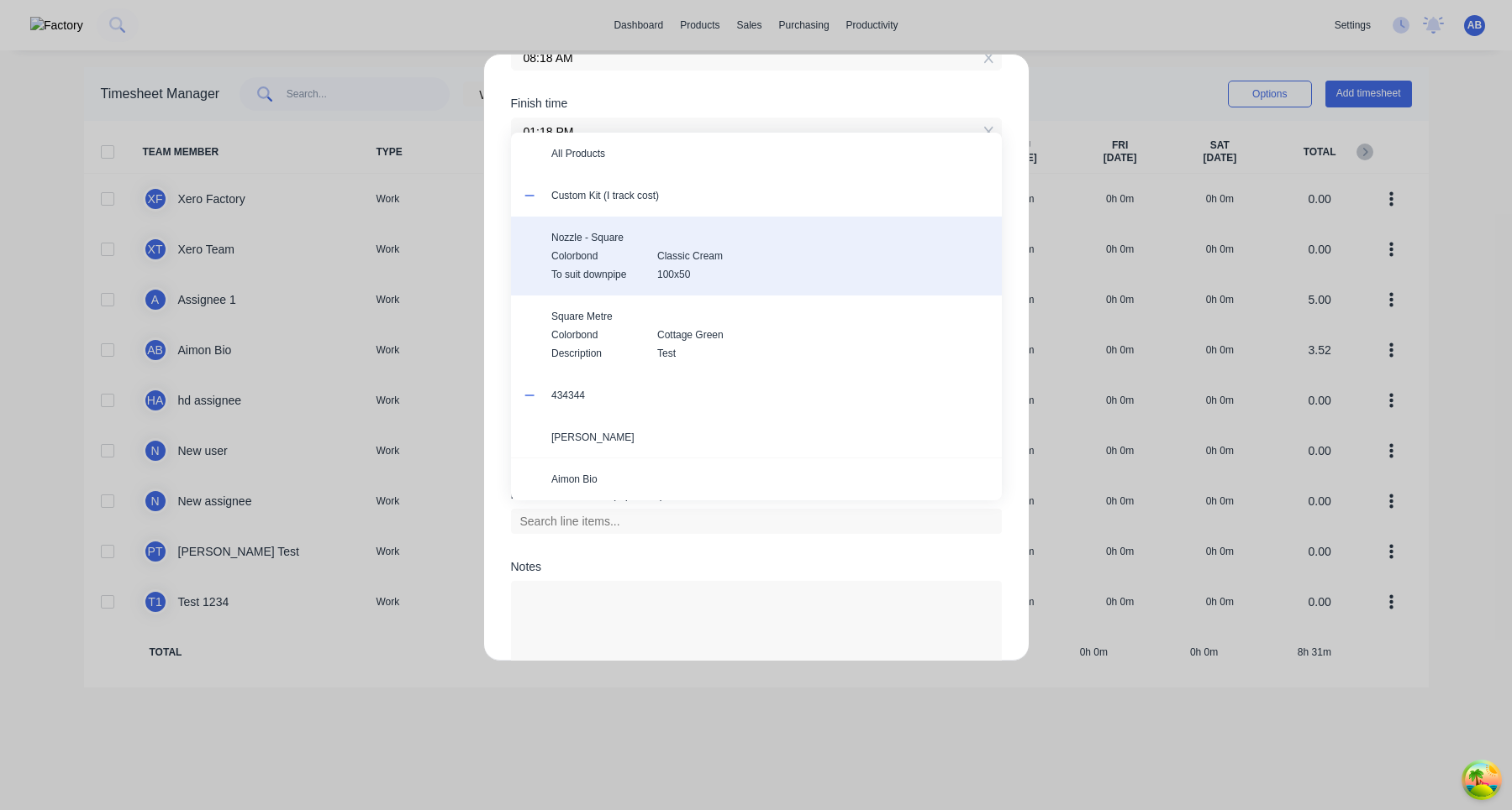
click at [605, 278] on span "To suit downpipe" at bounding box center [597, 275] width 92 height 16
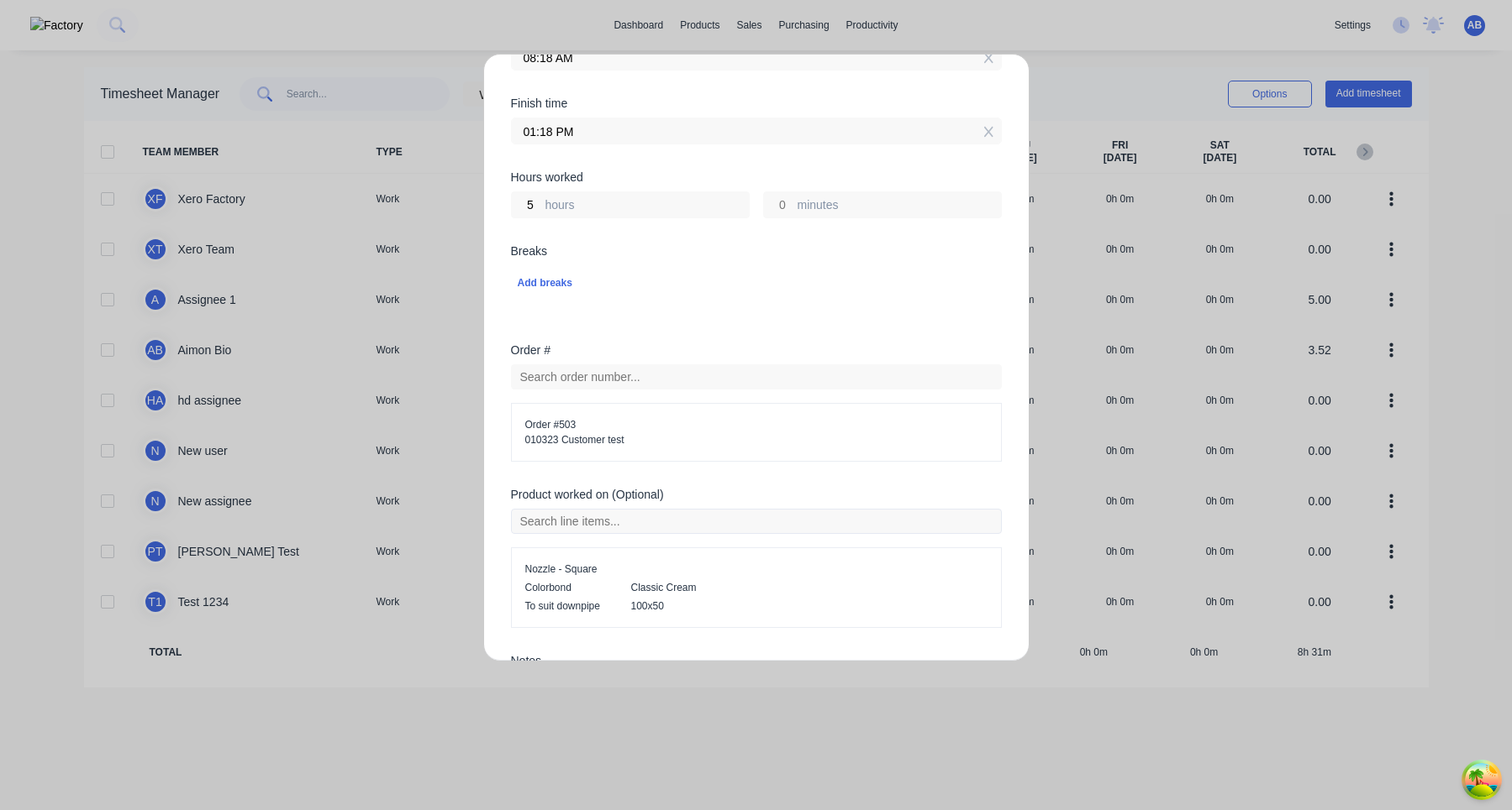
scroll to position [573, 0]
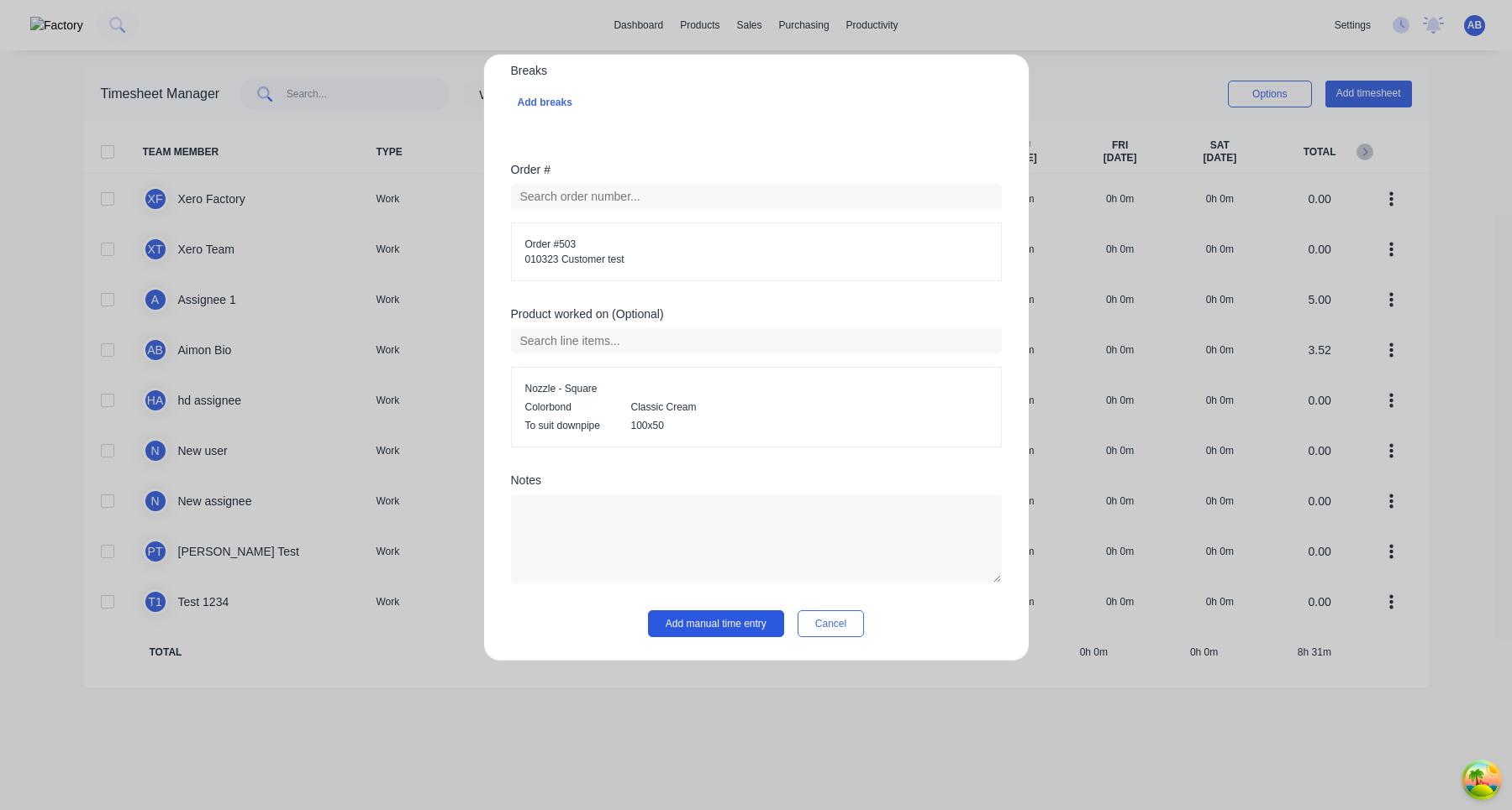
click at [711, 630] on button "Add manual time entry" at bounding box center [716, 624] width 136 height 27
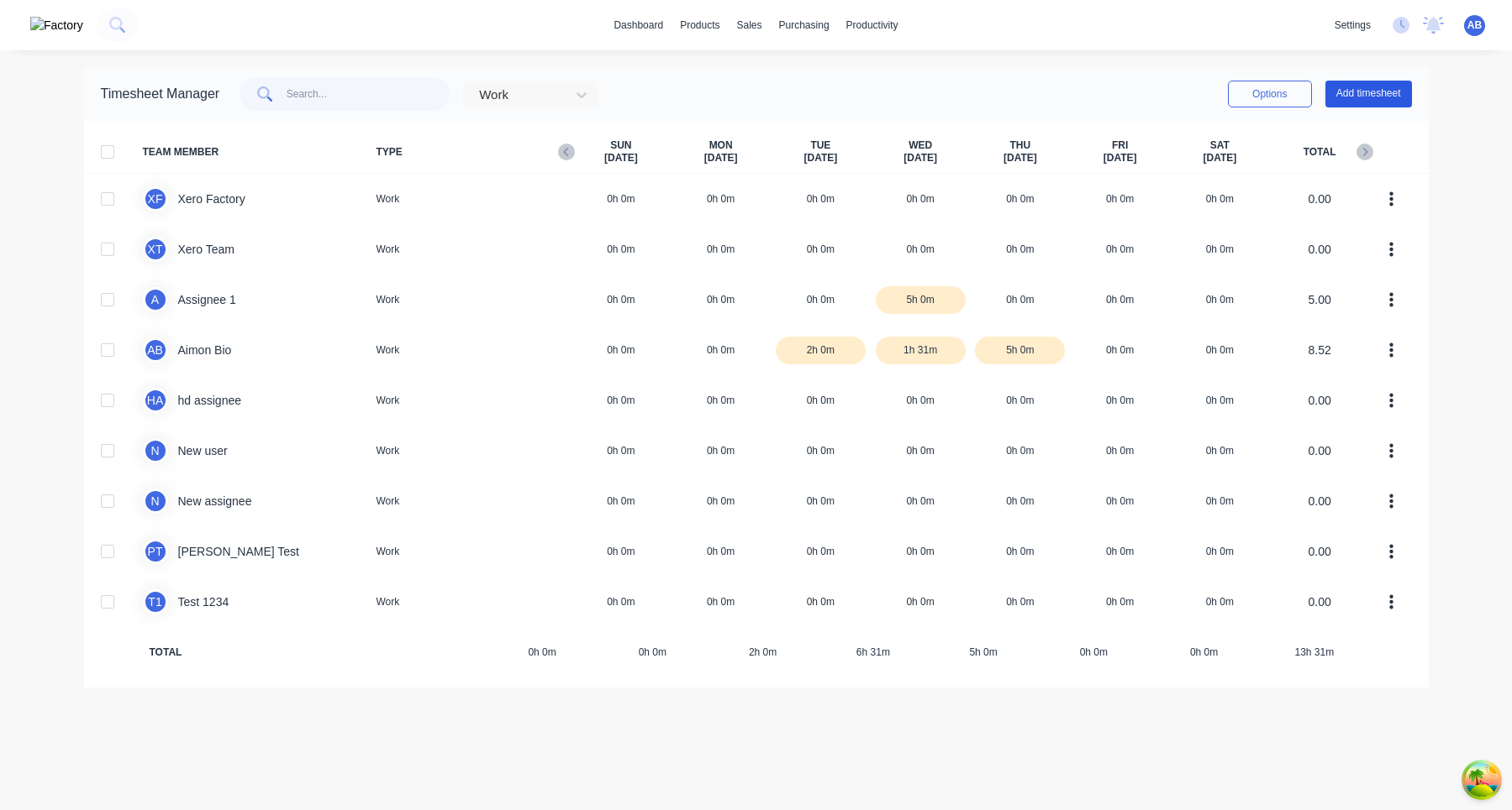
click at [1390, 93] on button "Add timesheet" at bounding box center [1368, 94] width 86 height 27
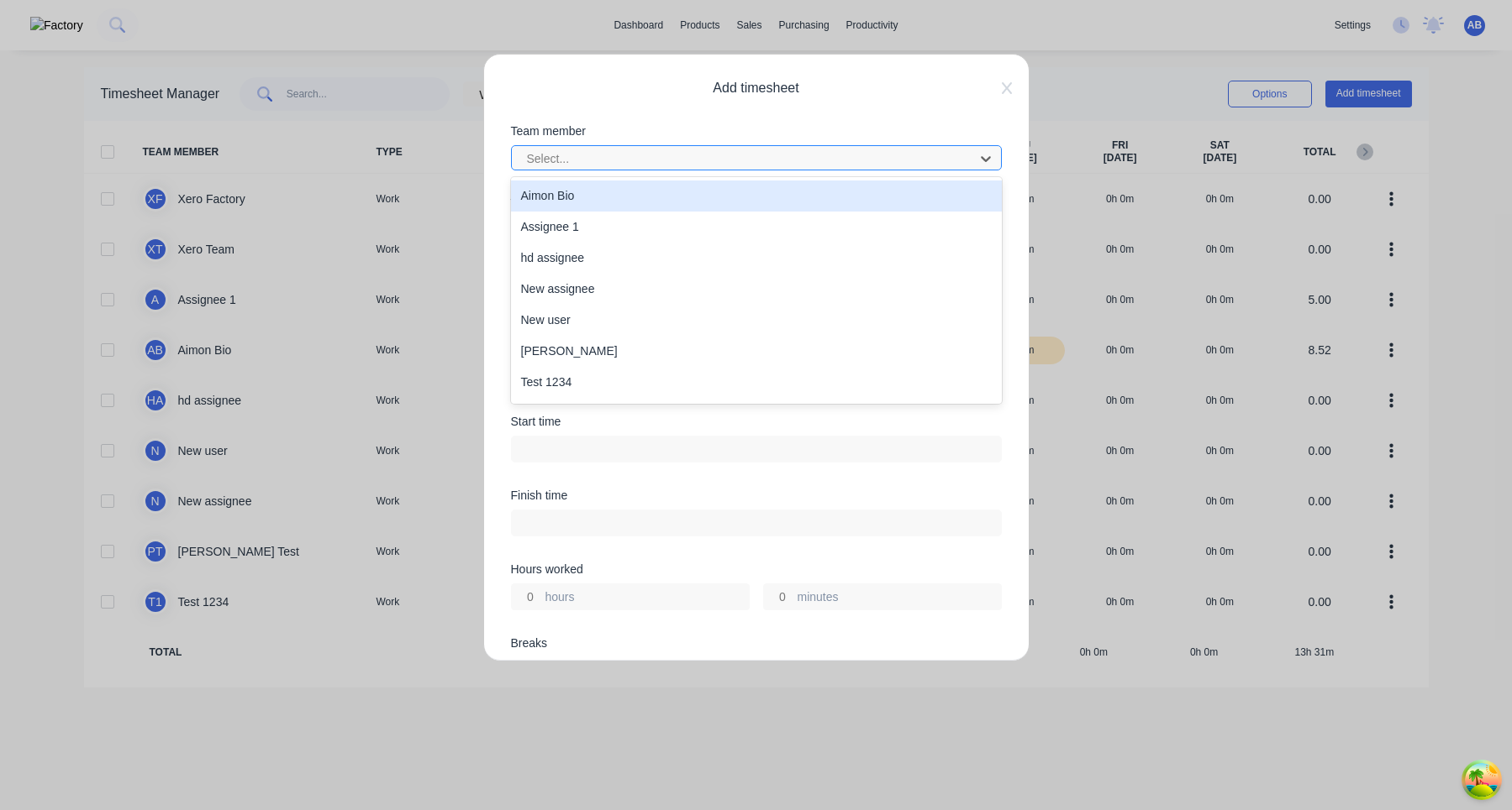
click at [751, 161] on div at bounding box center [744, 159] width 440 height 21
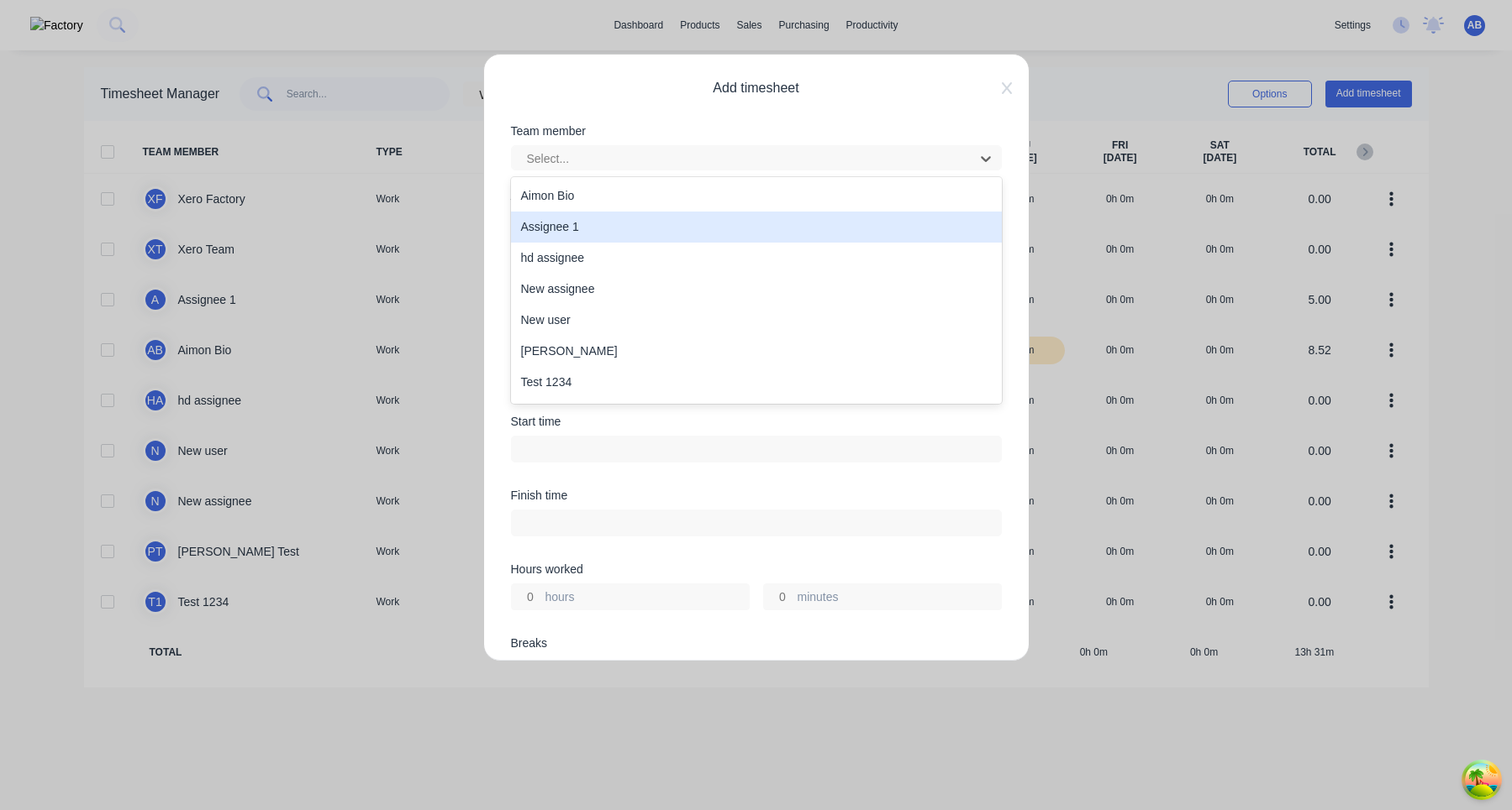
click at [713, 223] on div "Assignee 1" at bounding box center [756, 227] width 491 height 31
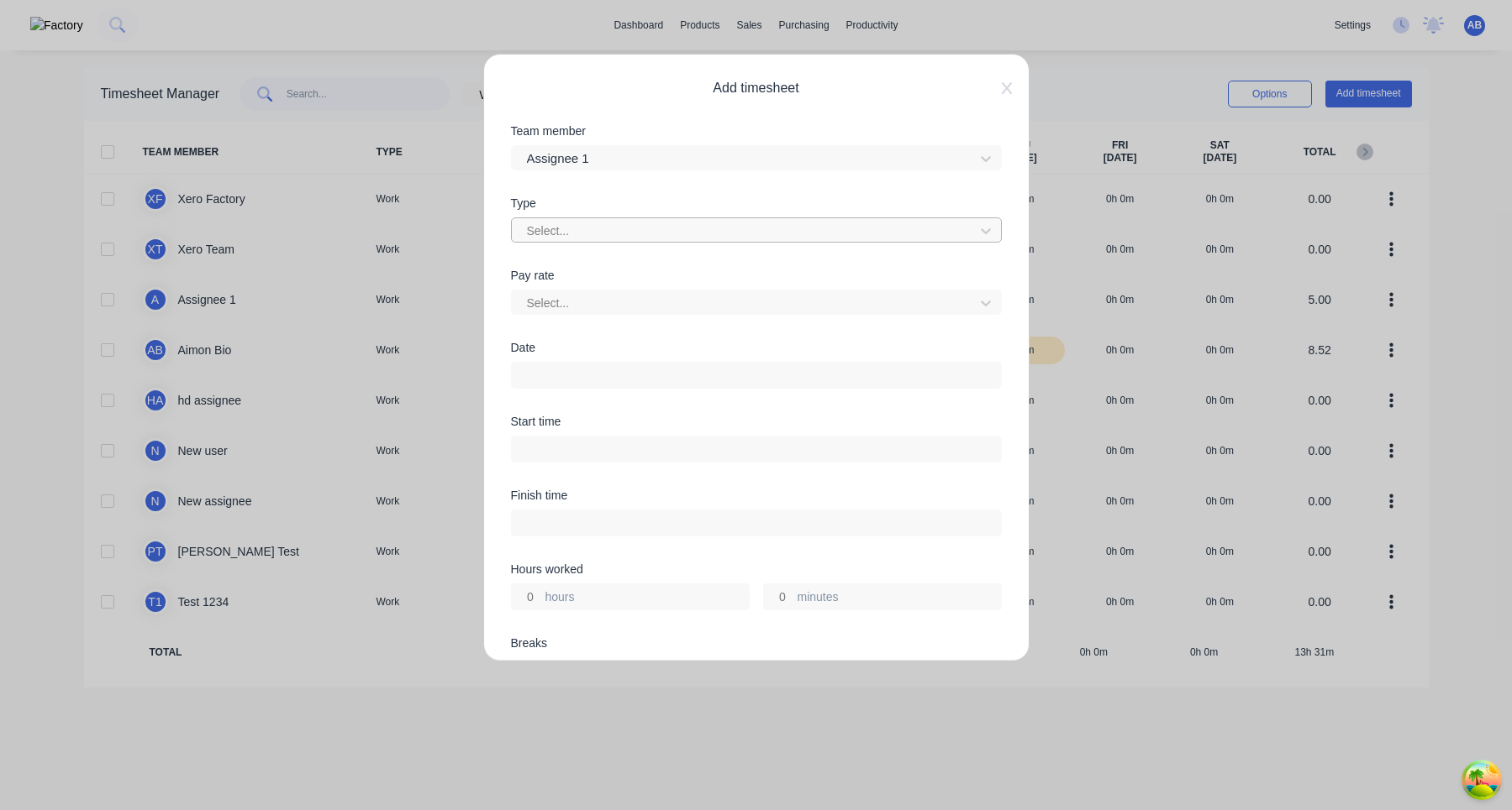
click at [713, 227] on div at bounding box center [744, 231] width 440 height 21
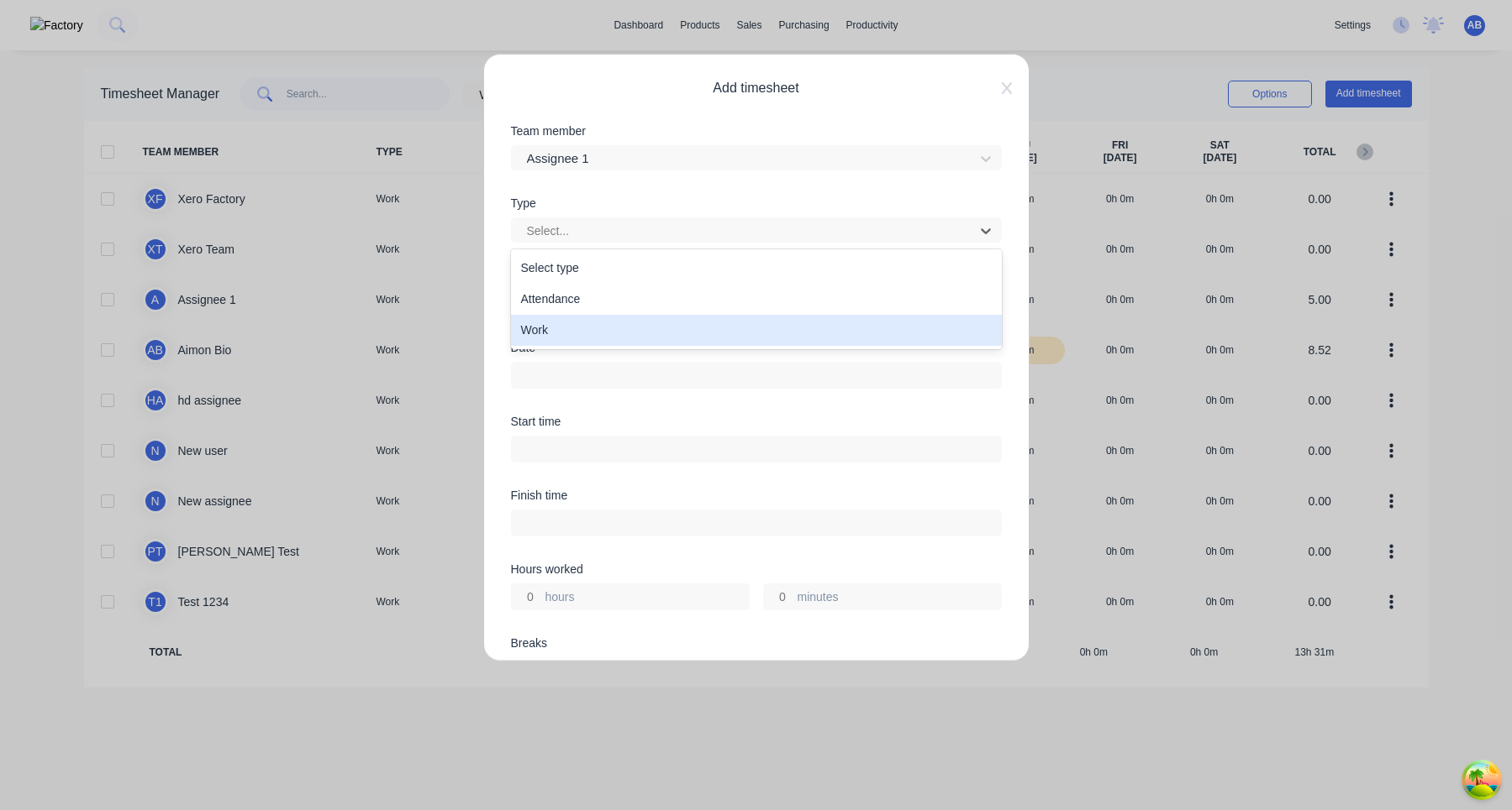
click at [687, 321] on div "Work" at bounding box center [756, 330] width 491 height 31
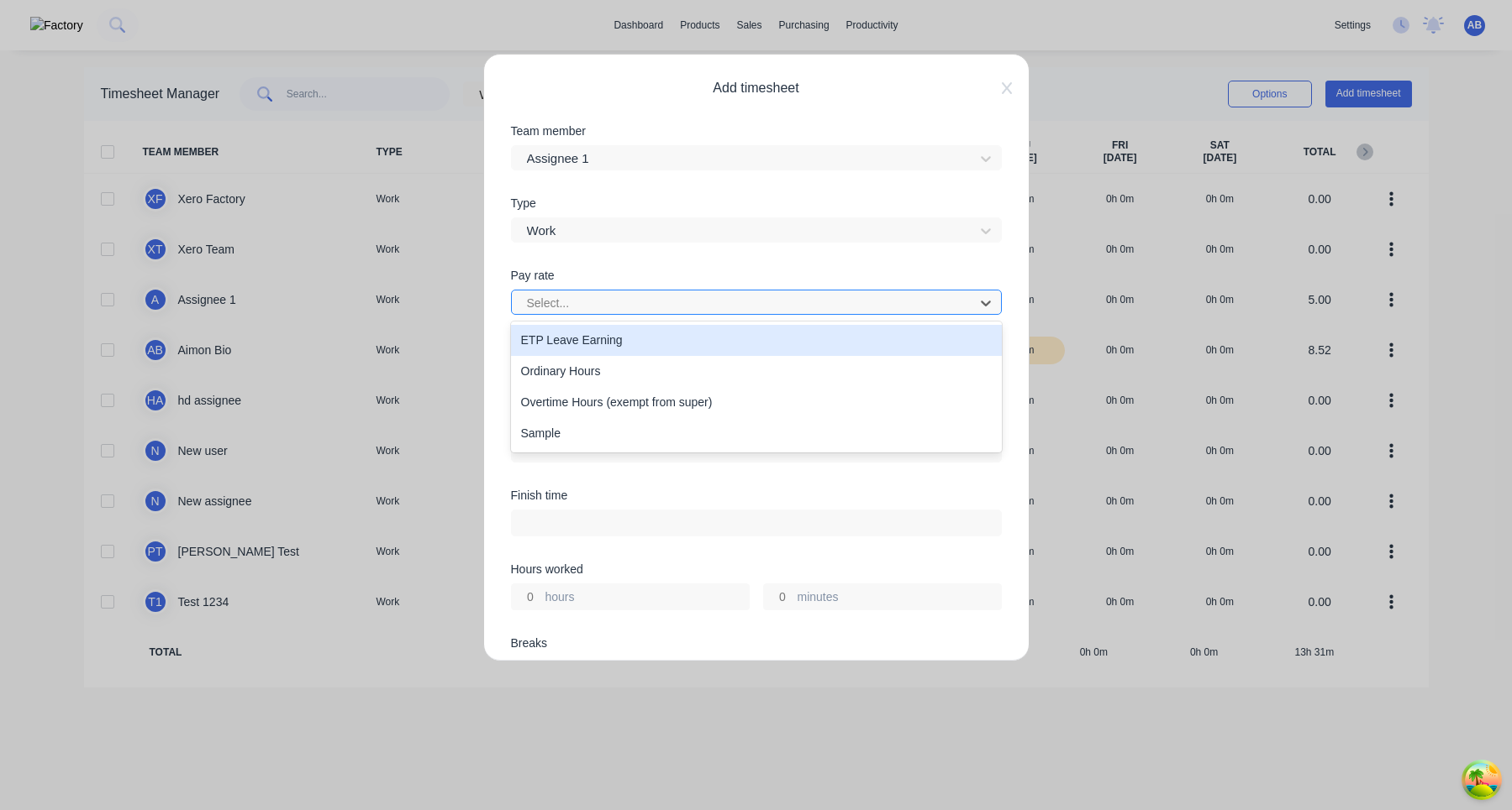
click at [667, 299] on div at bounding box center [744, 304] width 440 height 21
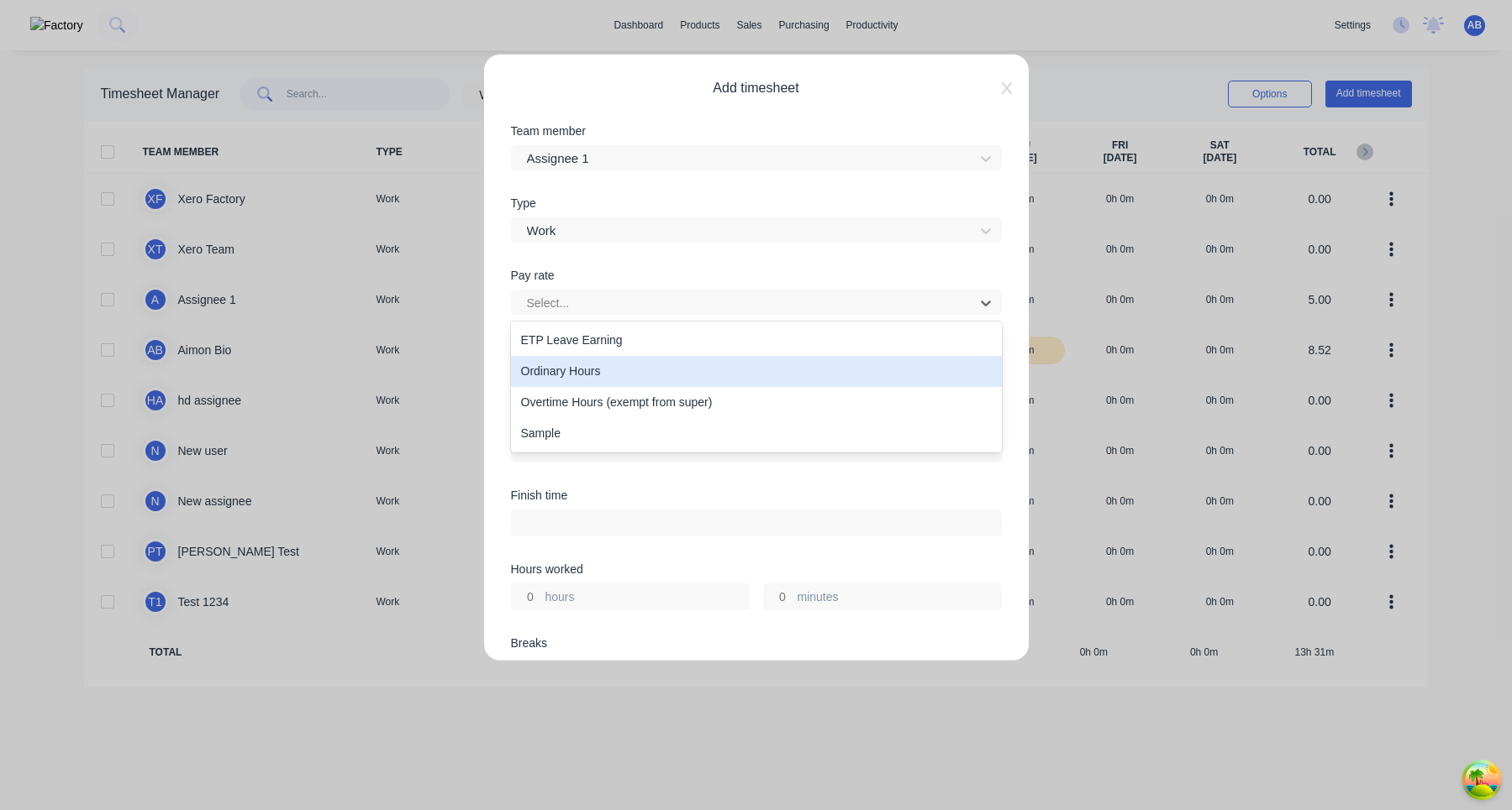
click at [639, 381] on div "Ordinary Hours" at bounding box center [756, 372] width 491 height 31
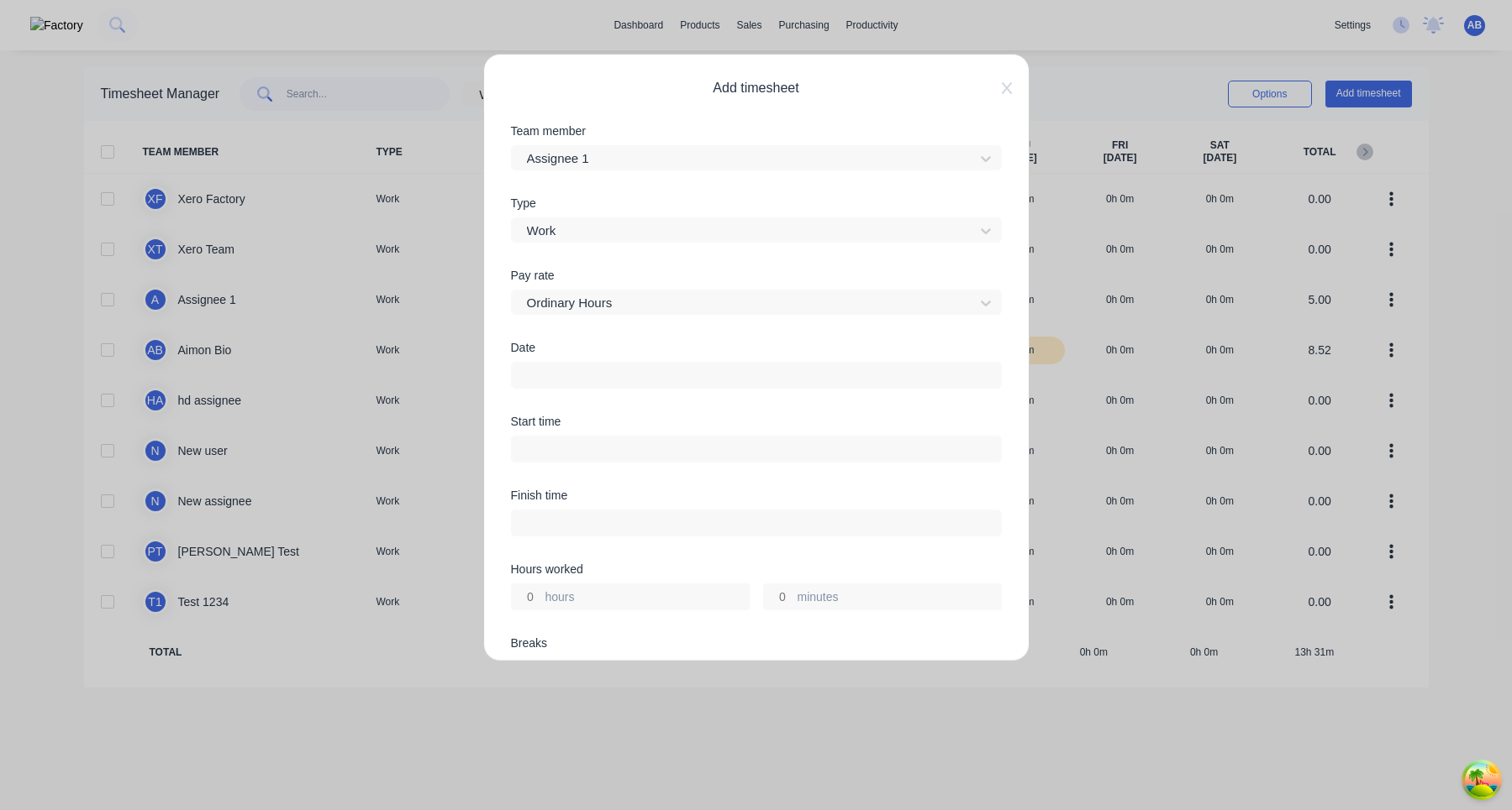
click at [625, 381] on input at bounding box center [756, 376] width 489 height 25
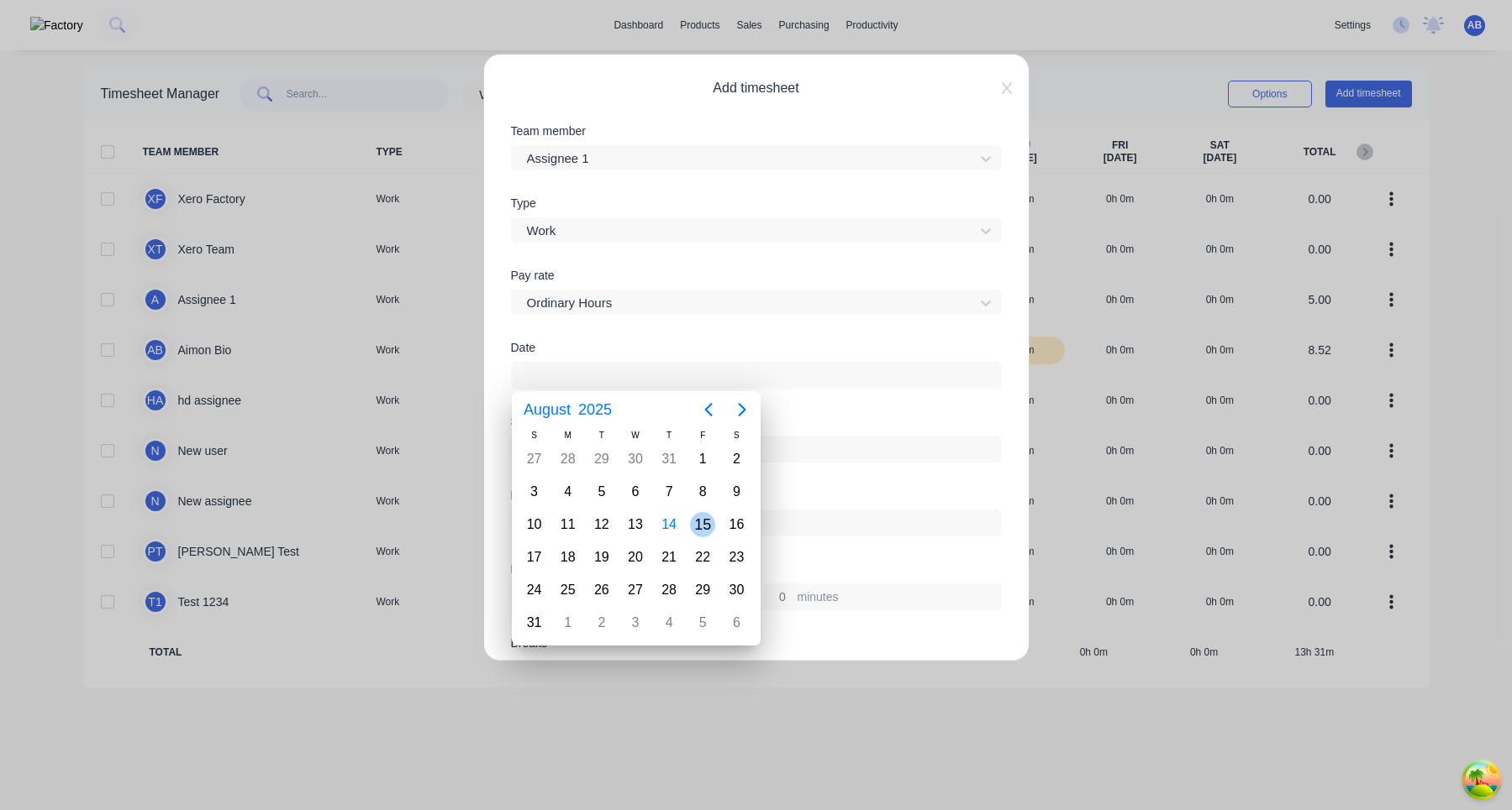
click at [699, 523] on div "15" at bounding box center [703, 524] width 25 height 25
type input "15/08/2025"
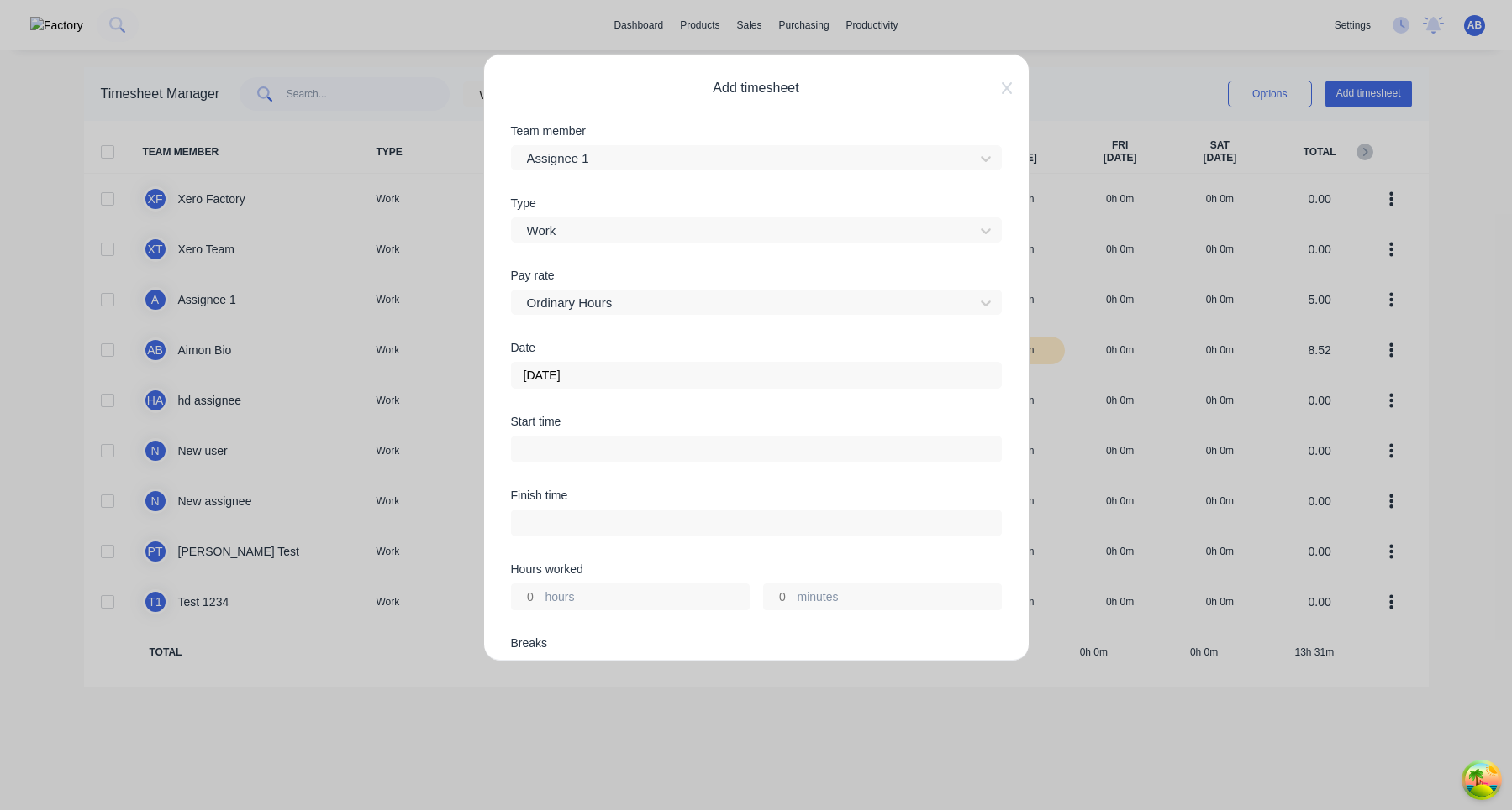
click at [647, 444] on input at bounding box center [756, 450] width 489 height 25
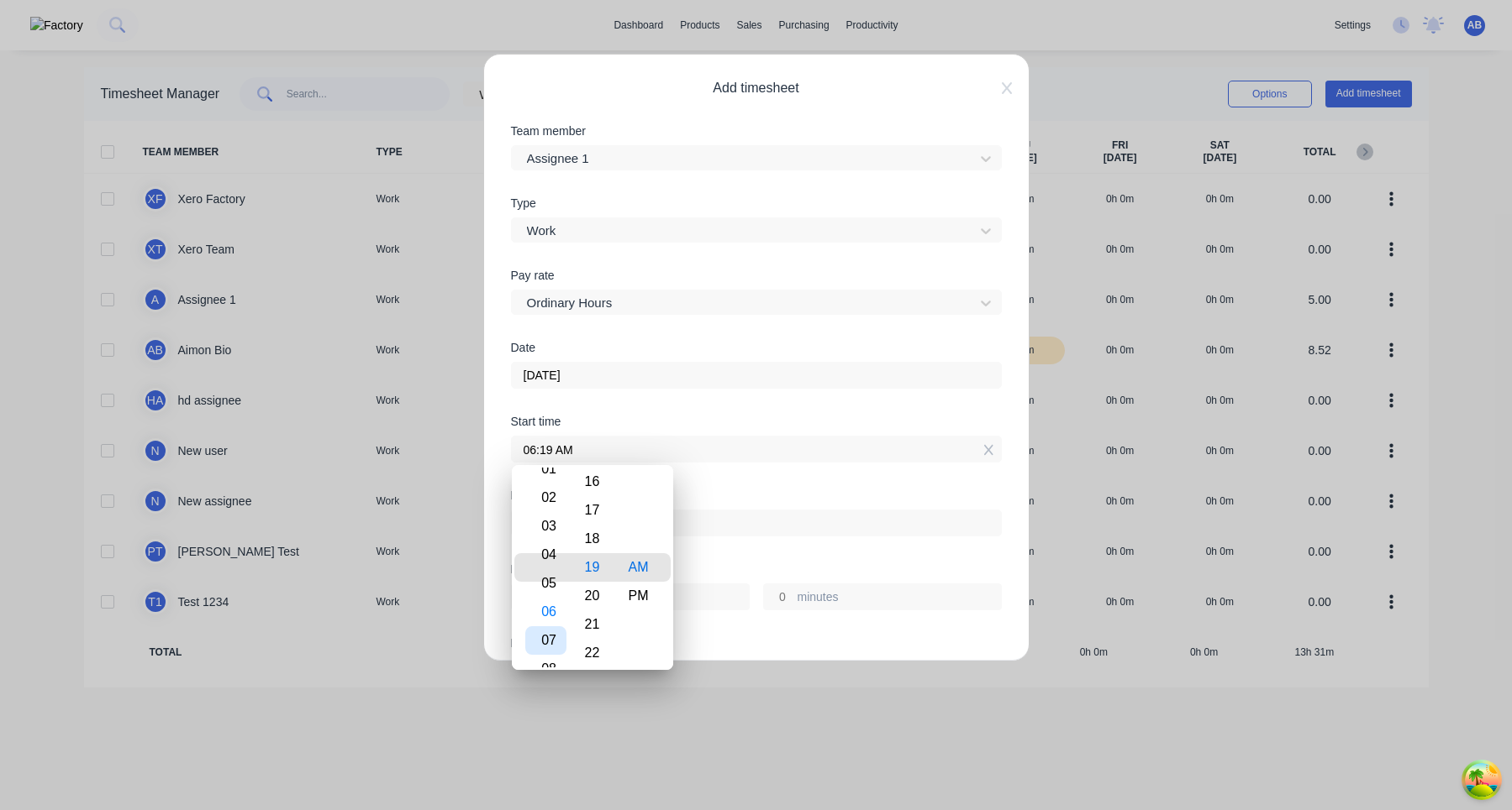
drag, startPoint x: 561, startPoint y: 583, endPoint x: 556, endPoint y: 599, distance: 16.8
click at [556, 626] on div "07" at bounding box center [545, 640] width 41 height 28
click at [554, 623] on div "08" at bounding box center [545, 624] width 41 height 28
type input "08:19 AM"
click at [766, 552] on div "Finish time" at bounding box center [756, 526] width 491 height 74
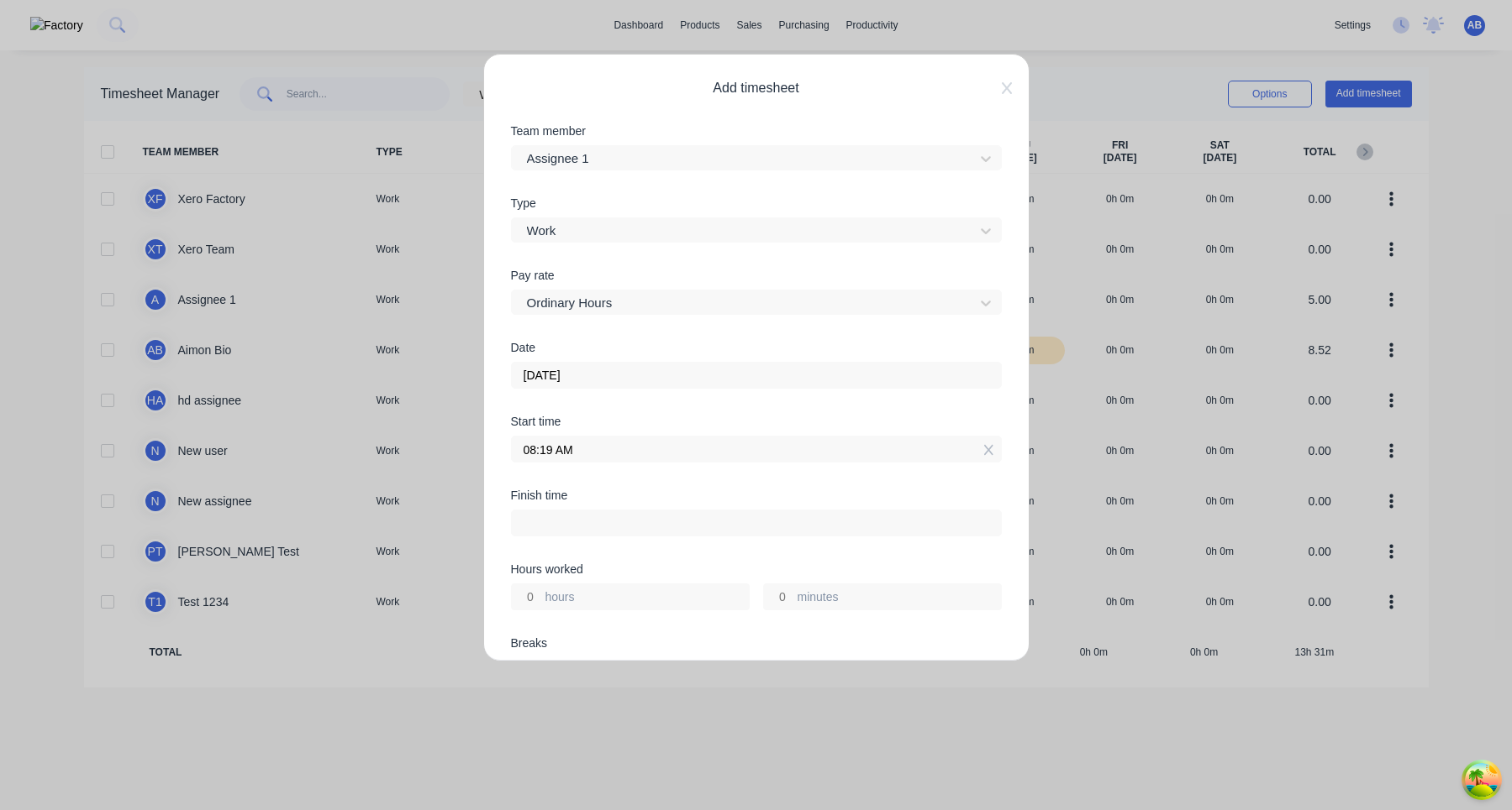
click at [527, 602] on input "hours" at bounding box center [527, 597] width 29 height 25
type input "3"
type input "11:19 AM"
click at [629, 536] on label "11:19 AM" at bounding box center [756, 523] width 491 height 27
click at [629, 536] on input "11:19 AM" at bounding box center [756, 523] width 489 height 25
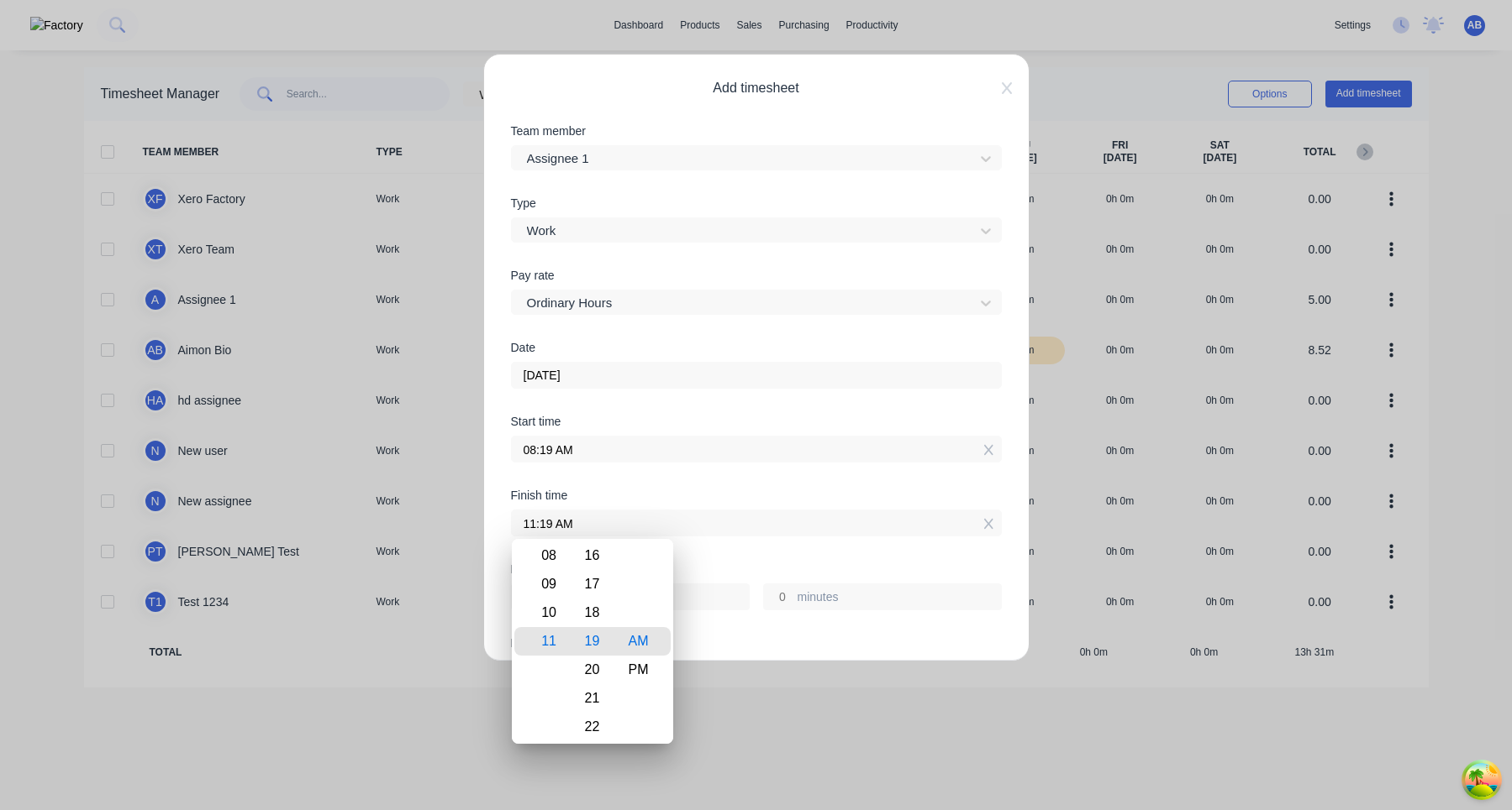
click at [798, 556] on div "Finish time 11:19 AM" at bounding box center [756, 526] width 491 height 74
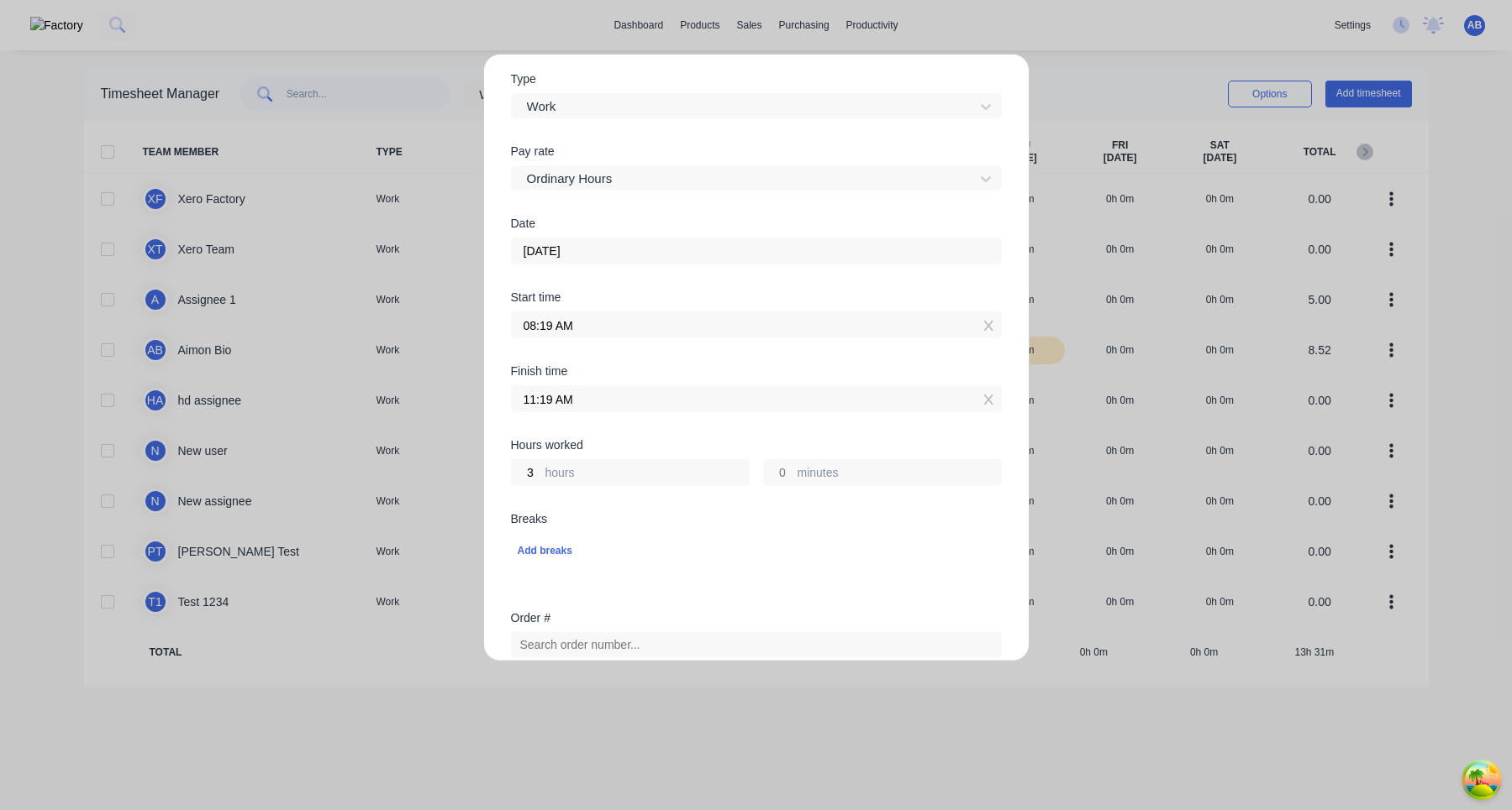
scroll to position [257, 0]
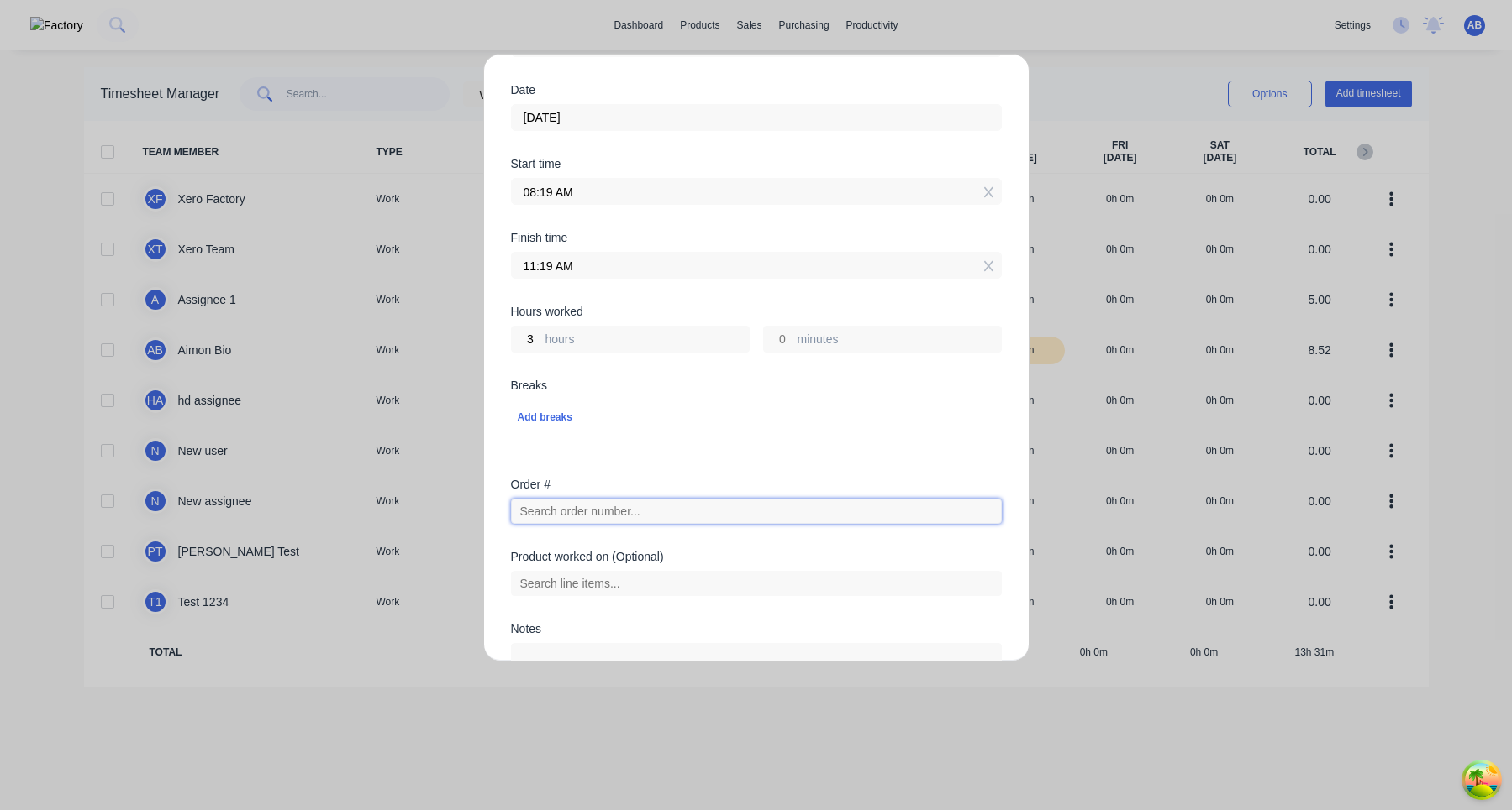
click at [642, 506] on input "text" at bounding box center [756, 512] width 491 height 25
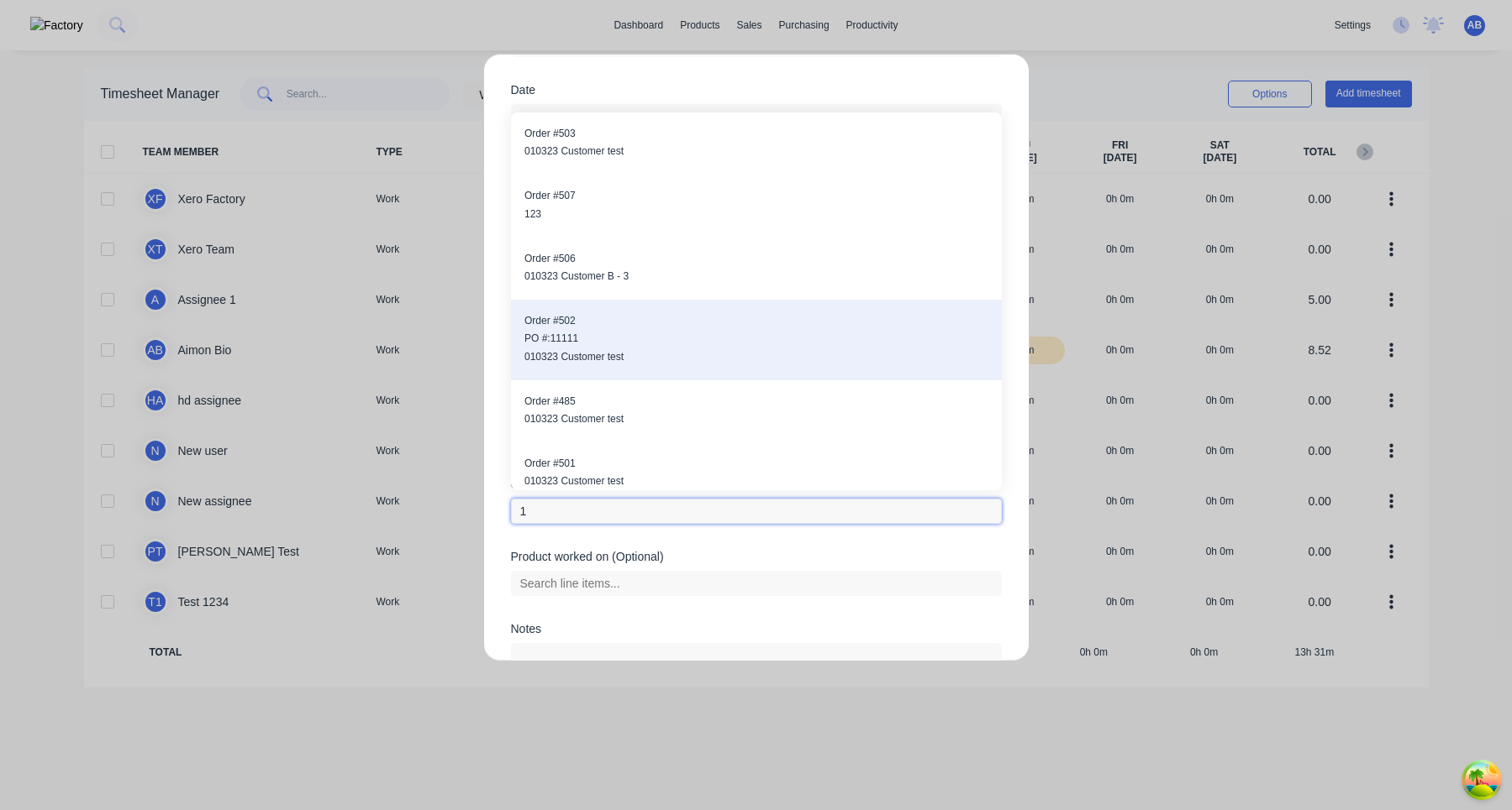
type input "1"
click at [615, 307] on div "Order # 502 PO #: 11111 010323 Customer test" at bounding box center [756, 340] width 491 height 81
click at [611, 342] on span "PO #: 11111" at bounding box center [756, 339] width 464 height 16
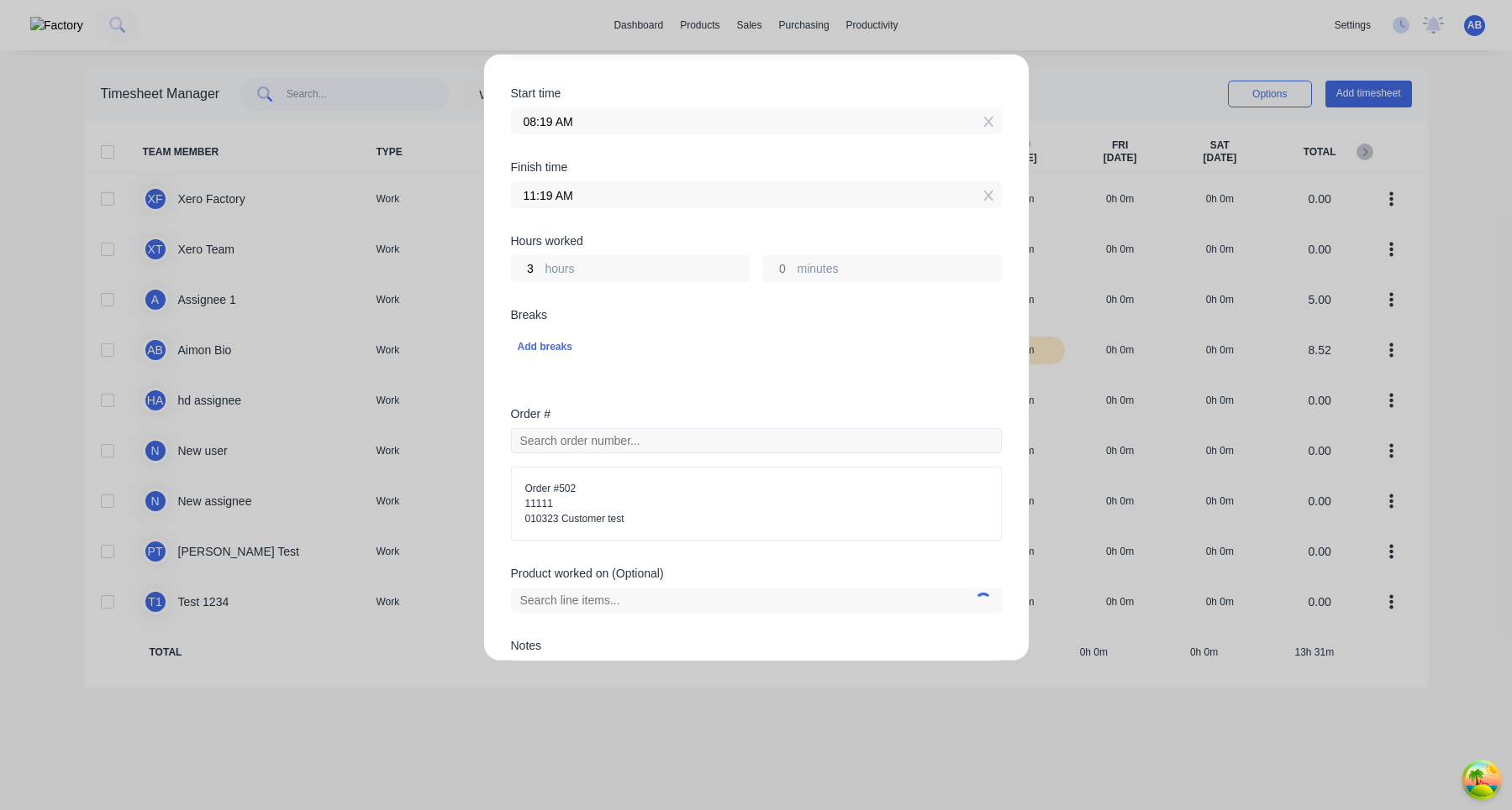
scroll to position [493, 0]
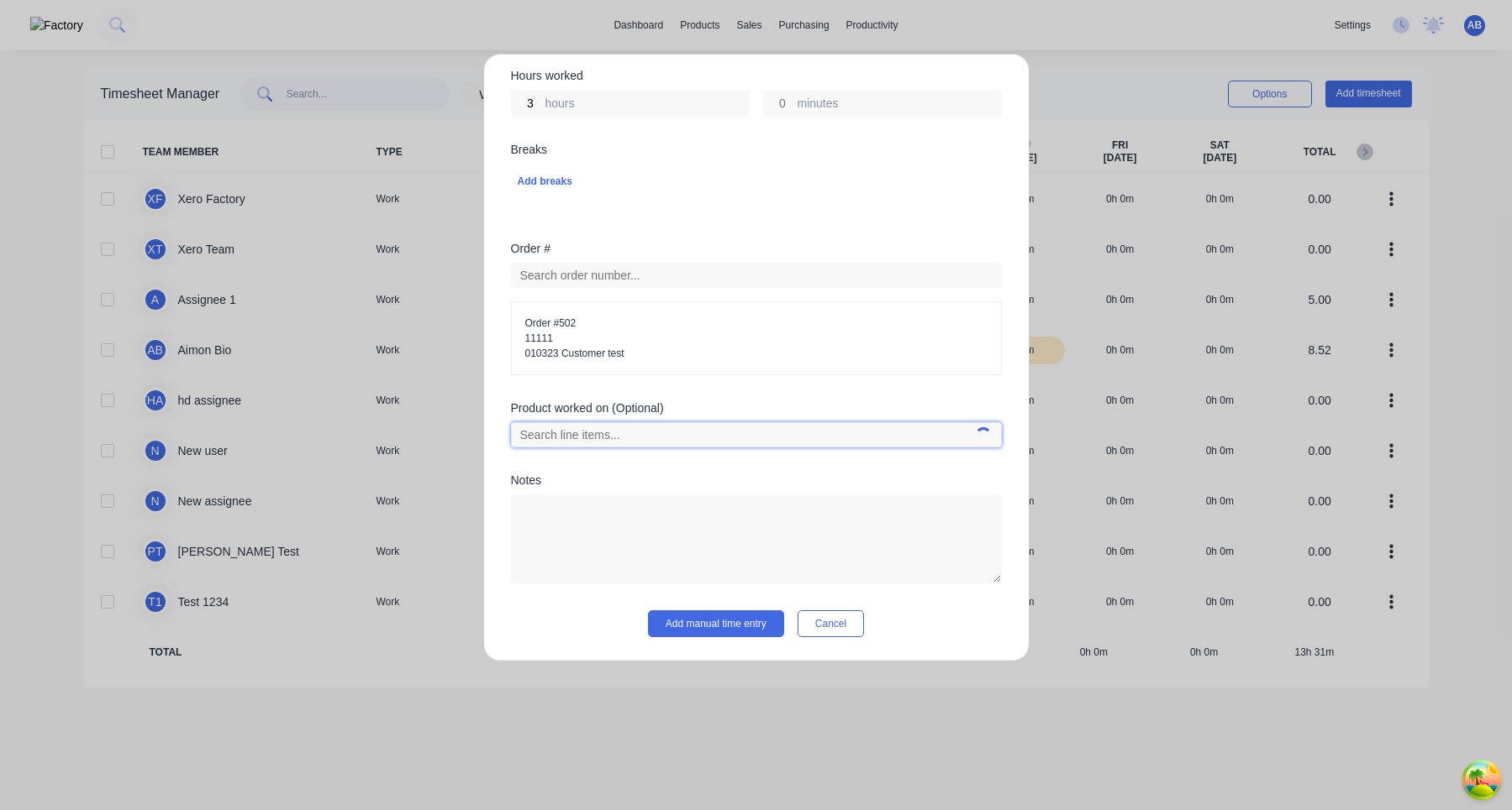
click at [678, 433] on input "text" at bounding box center [756, 435] width 491 height 25
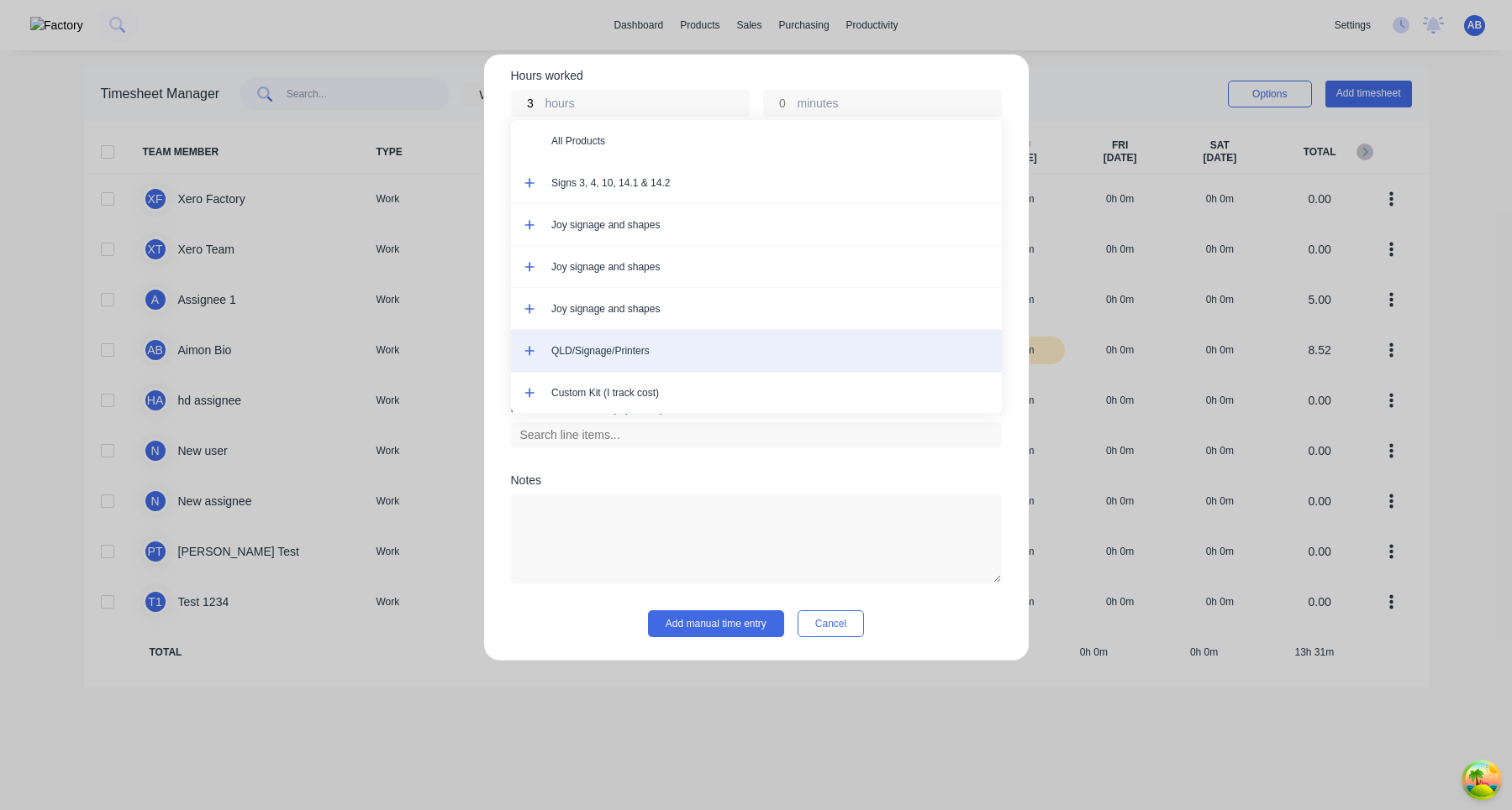
click at [661, 359] on div "QLD/Signage/Printers" at bounding box center [756, 351] width 491 height 42
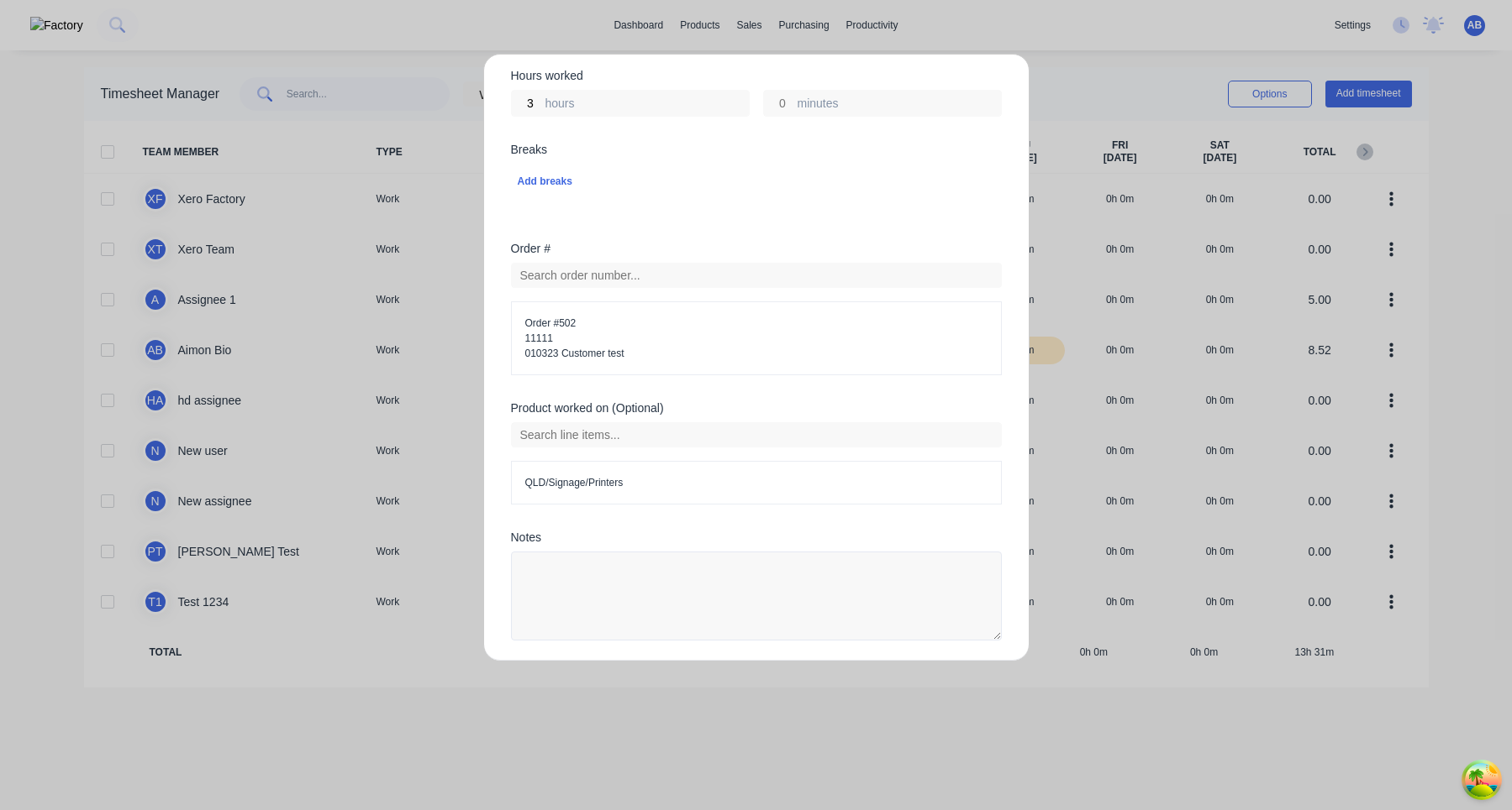
scroll to position [551, 0]
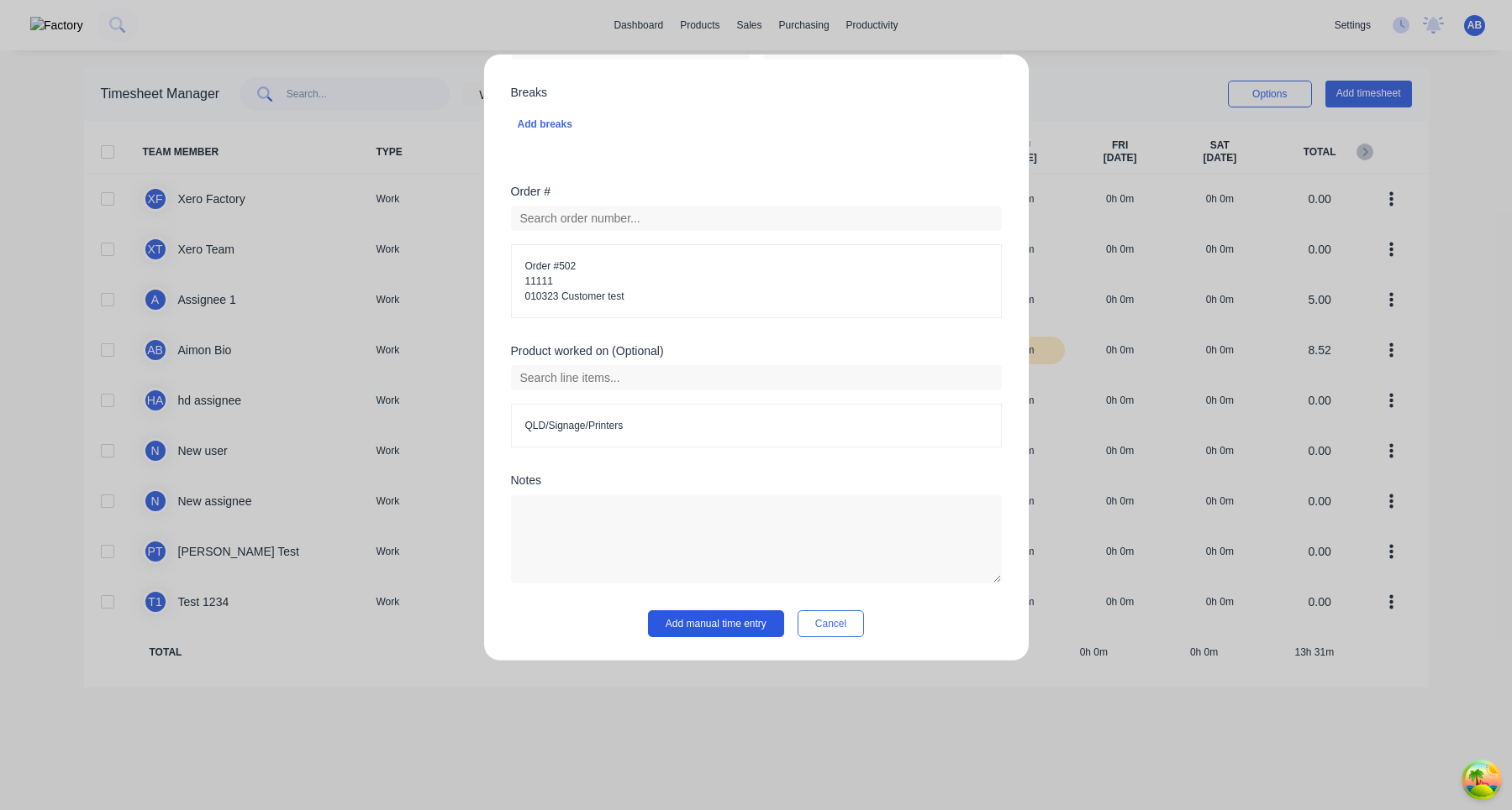
click at [717, 626] on button "Add manual time entry" at bounding box center [716, 624] width 136 height 27
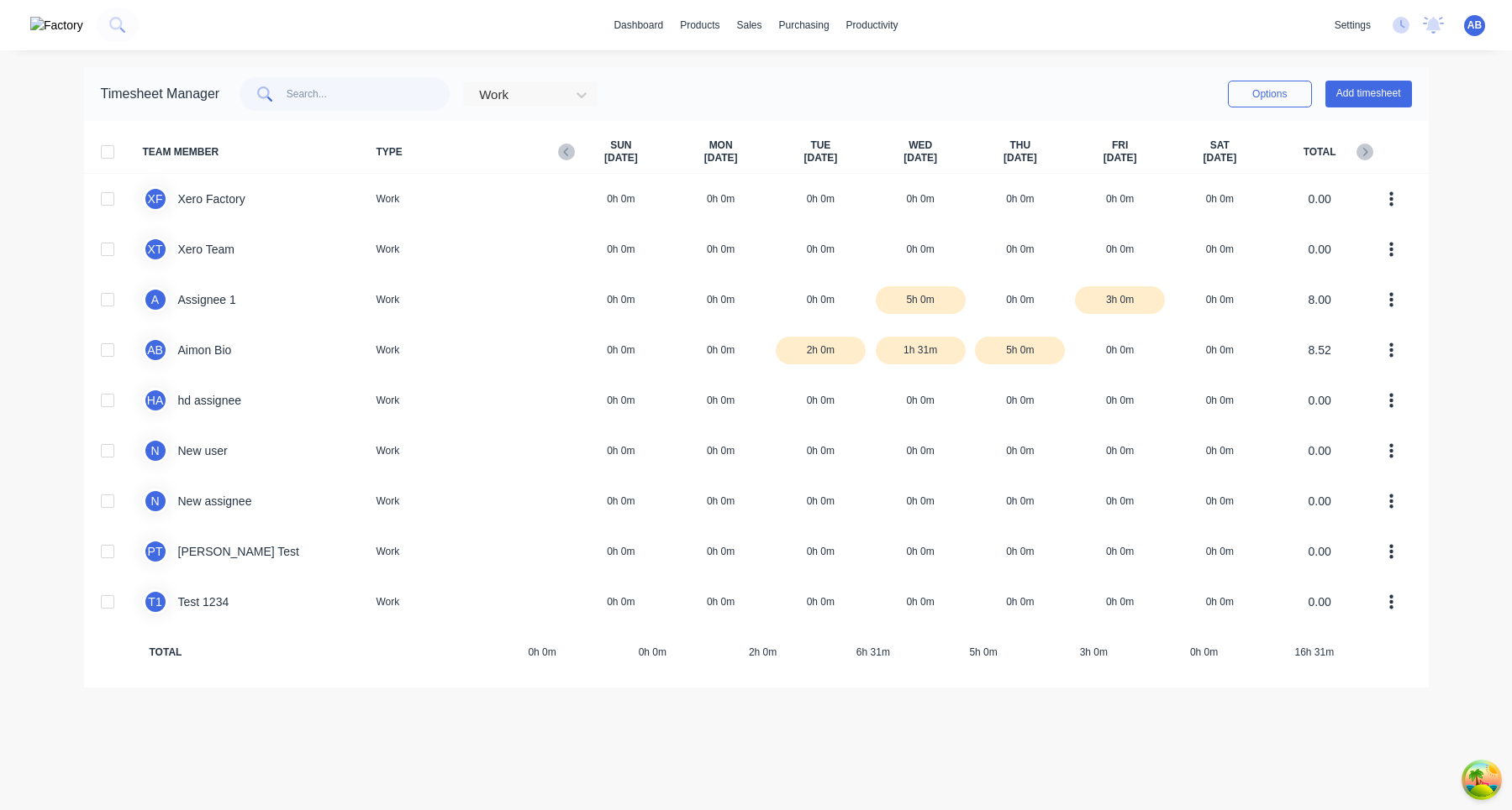
click at [54, 17] on img at bounding box center [56, 25] width 52 height 17
